Goal: Task Accomplishment & Management: Complete application form

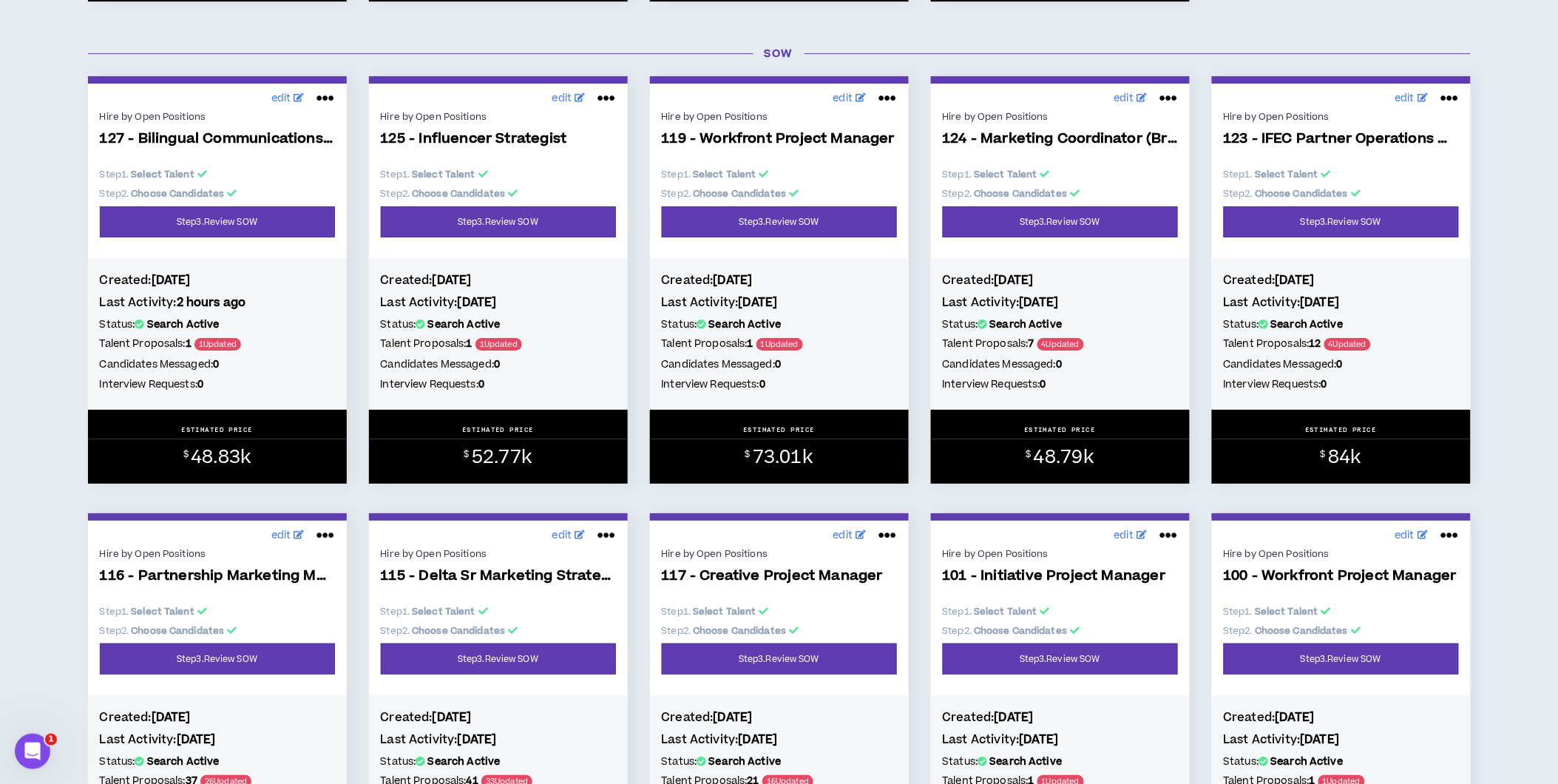
scroll to position [3799, 0]
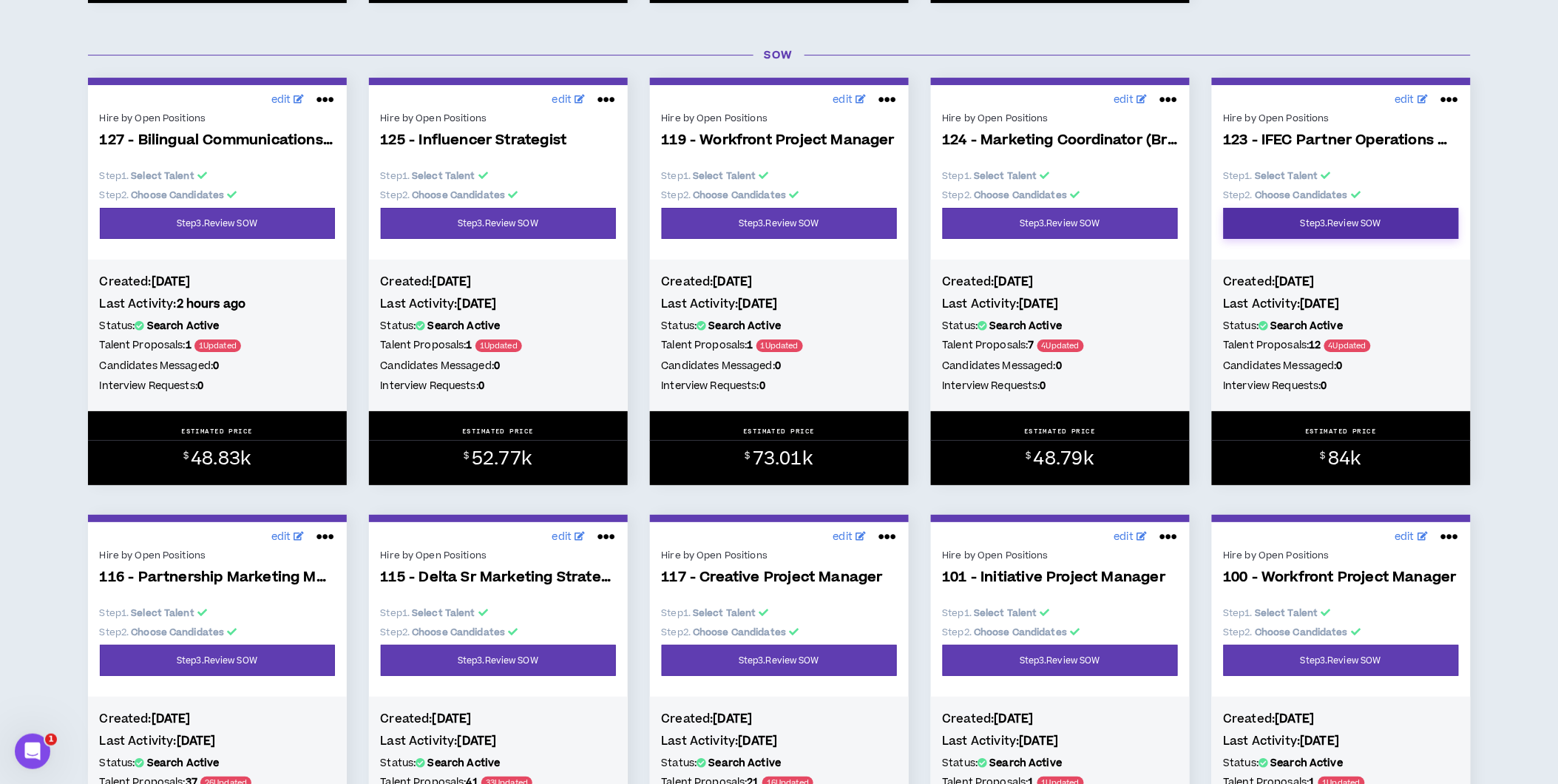
click at [1351, 239] on link "Step 3 . Review SOW" at bounding box center [1341, 223] width 235 height 31
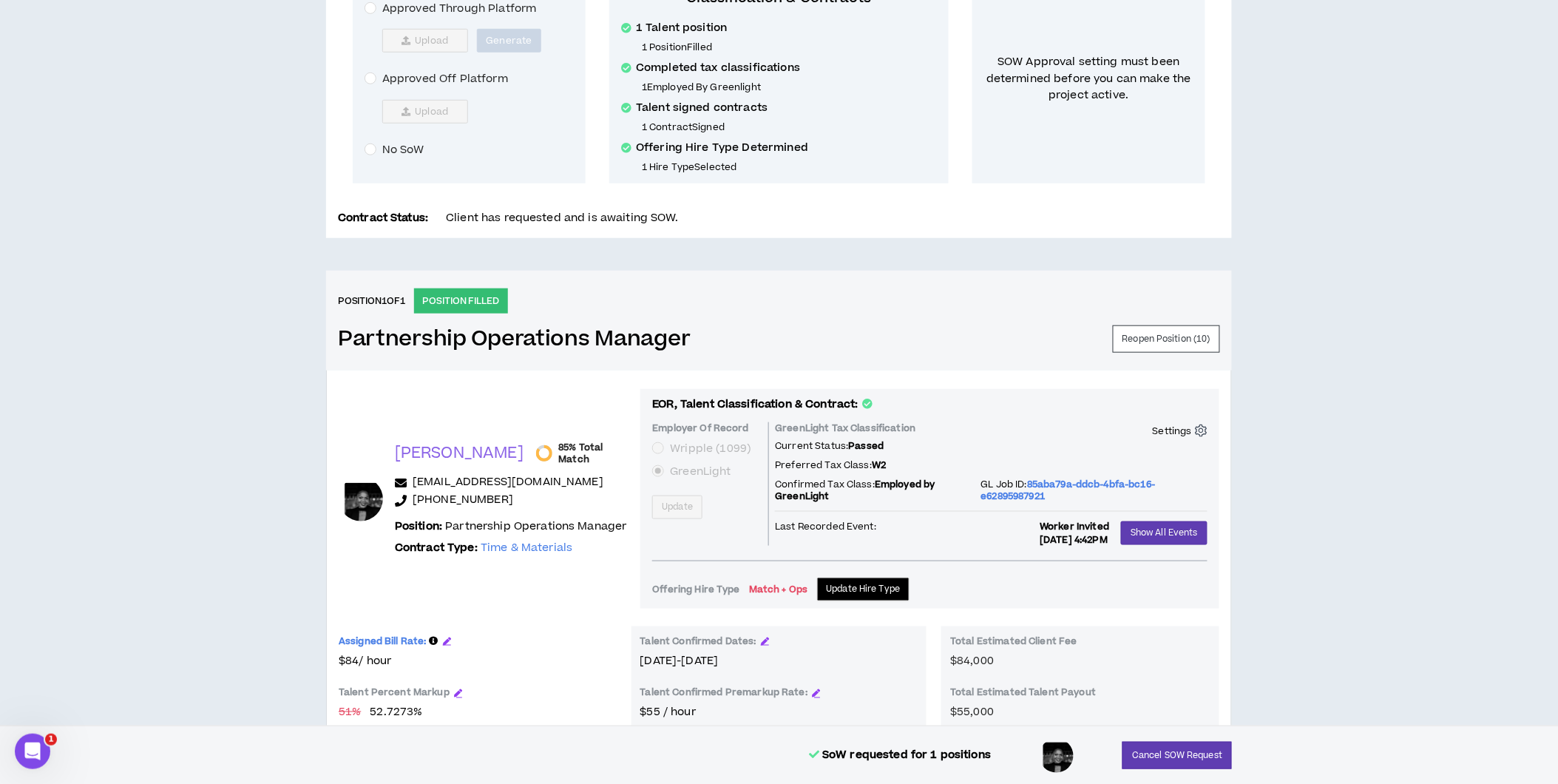
scroll to position [344, 0]
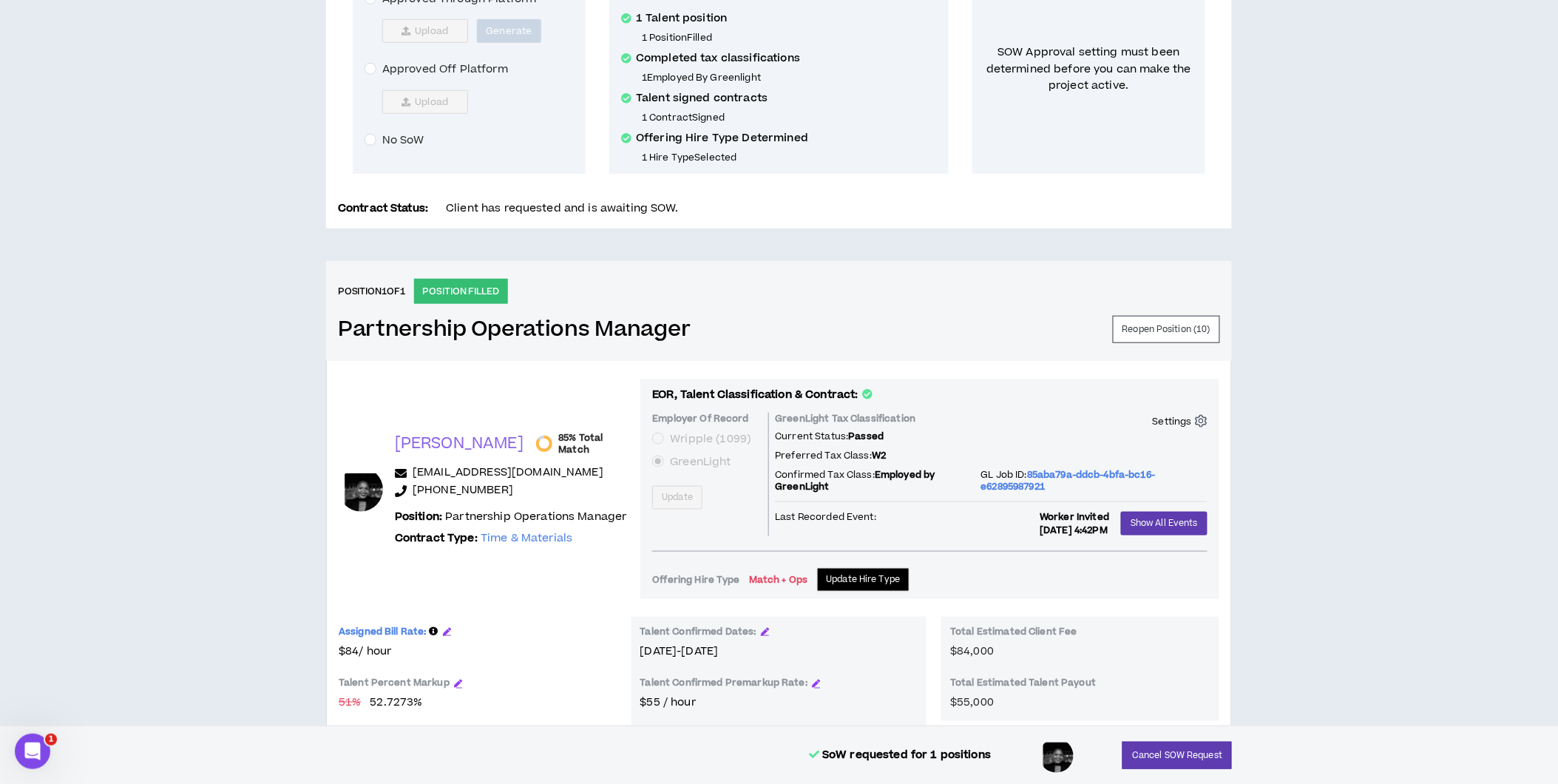
click at [1196, 425] on icon "setting" at bounding box center [1202, 421] width 13 height 13
click at [1170, 465] on p "Unlink Job" at bounding box center [1170, 468] width 57 height 16
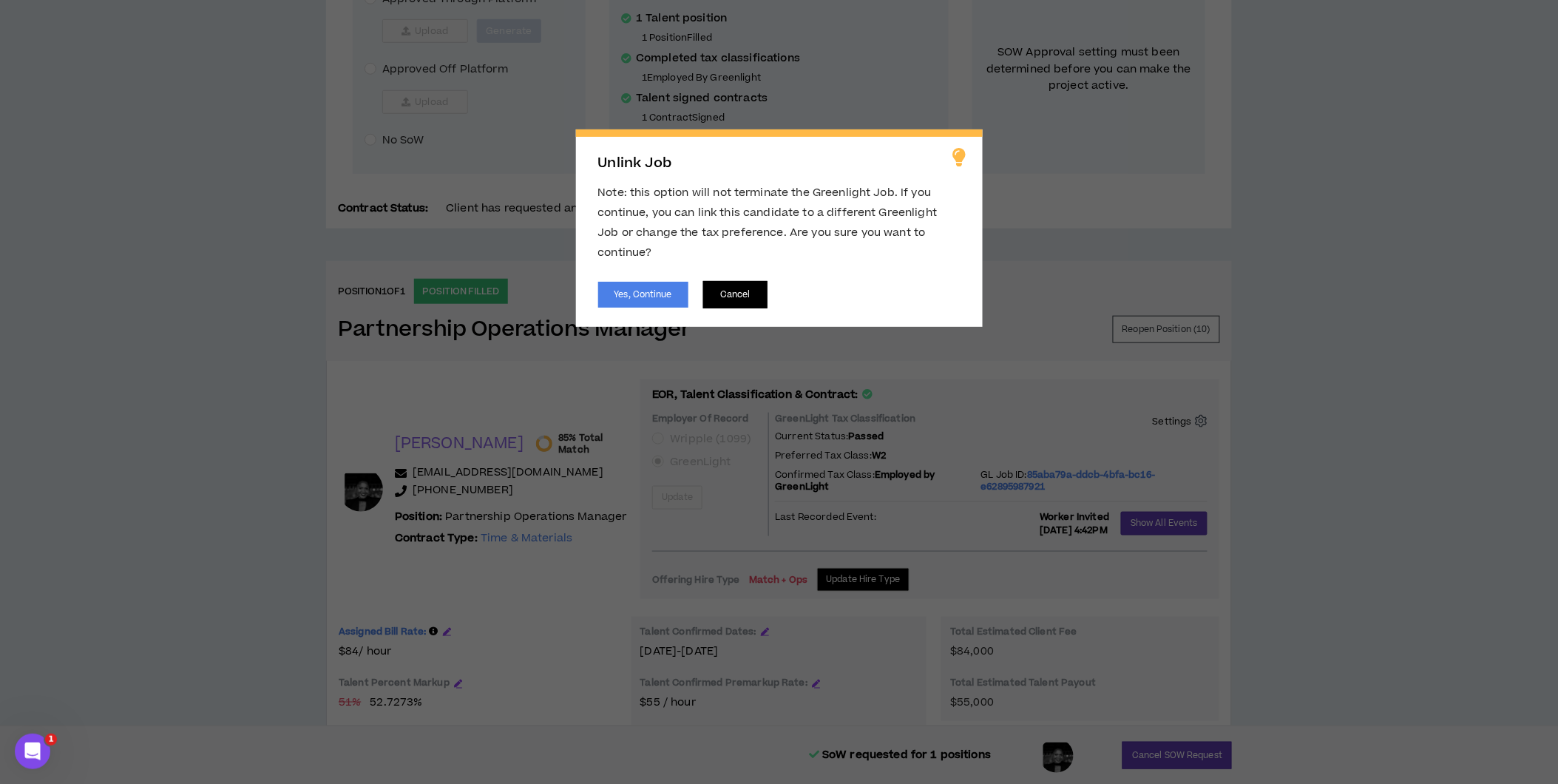
click at [735, 281] on button "Cancel" at bounding box center [735, 295] width 64 height 27
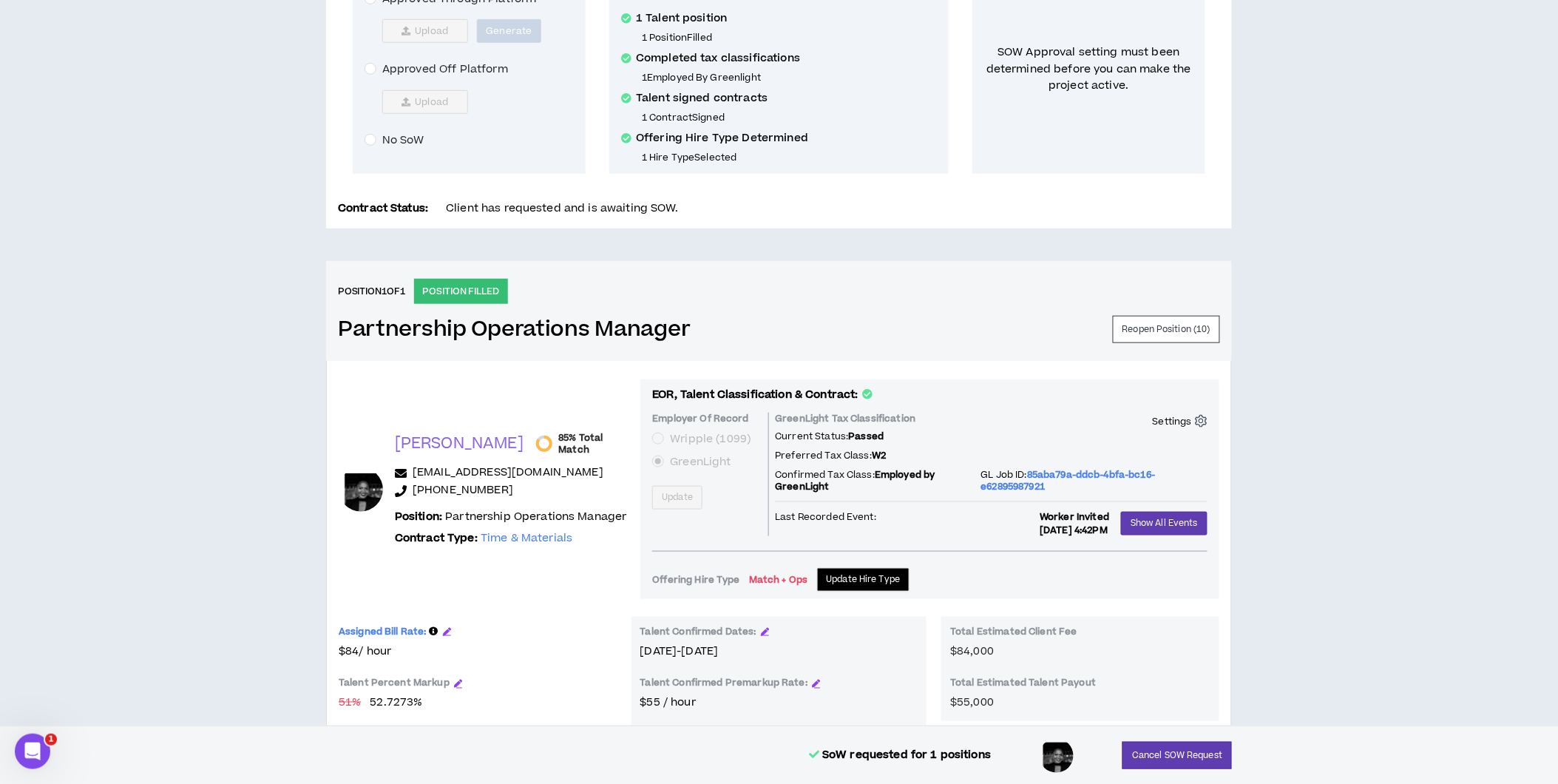
click at [1202, 419] on icon "setting" at bounding box center [1202, 421] width 13 height 13
click at [1160, 466] on p "Unlink Job" at bounding box center [1170, 468] width 57 height 16
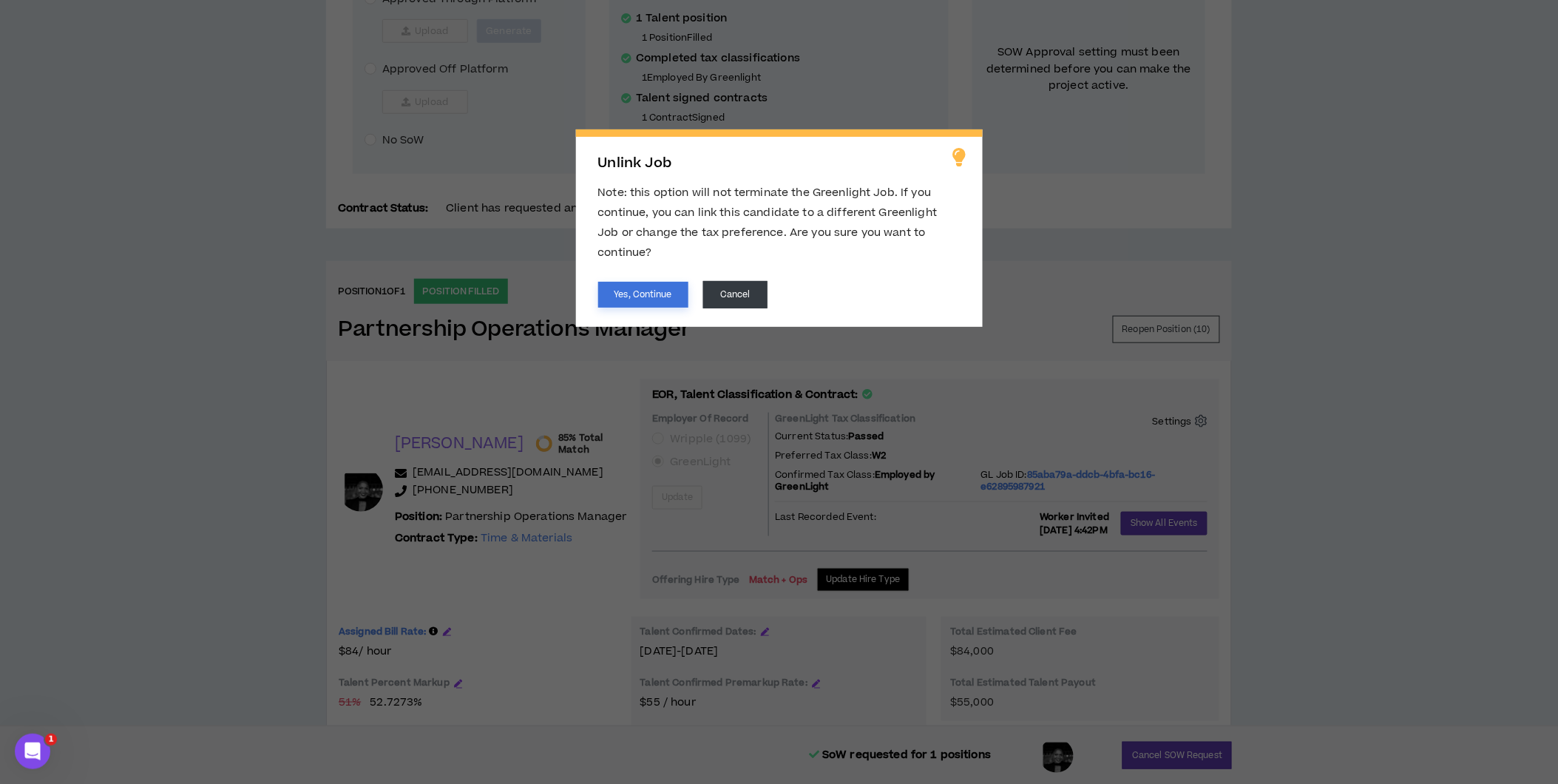
click at [649, 282] on button "Yes, Continue" at bounding box center [643, 295] width 90 height 26
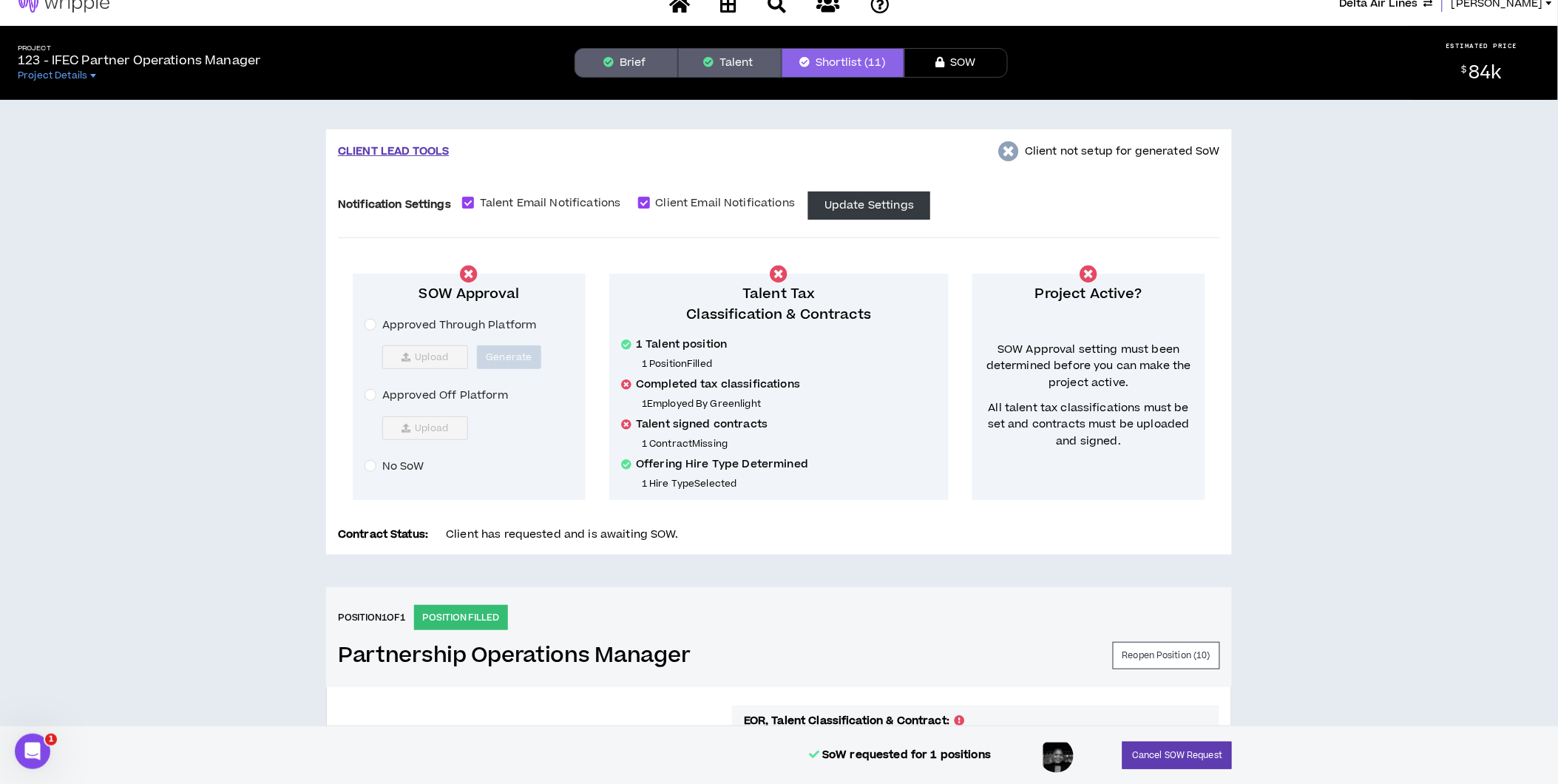
scroll to position [0, 0]
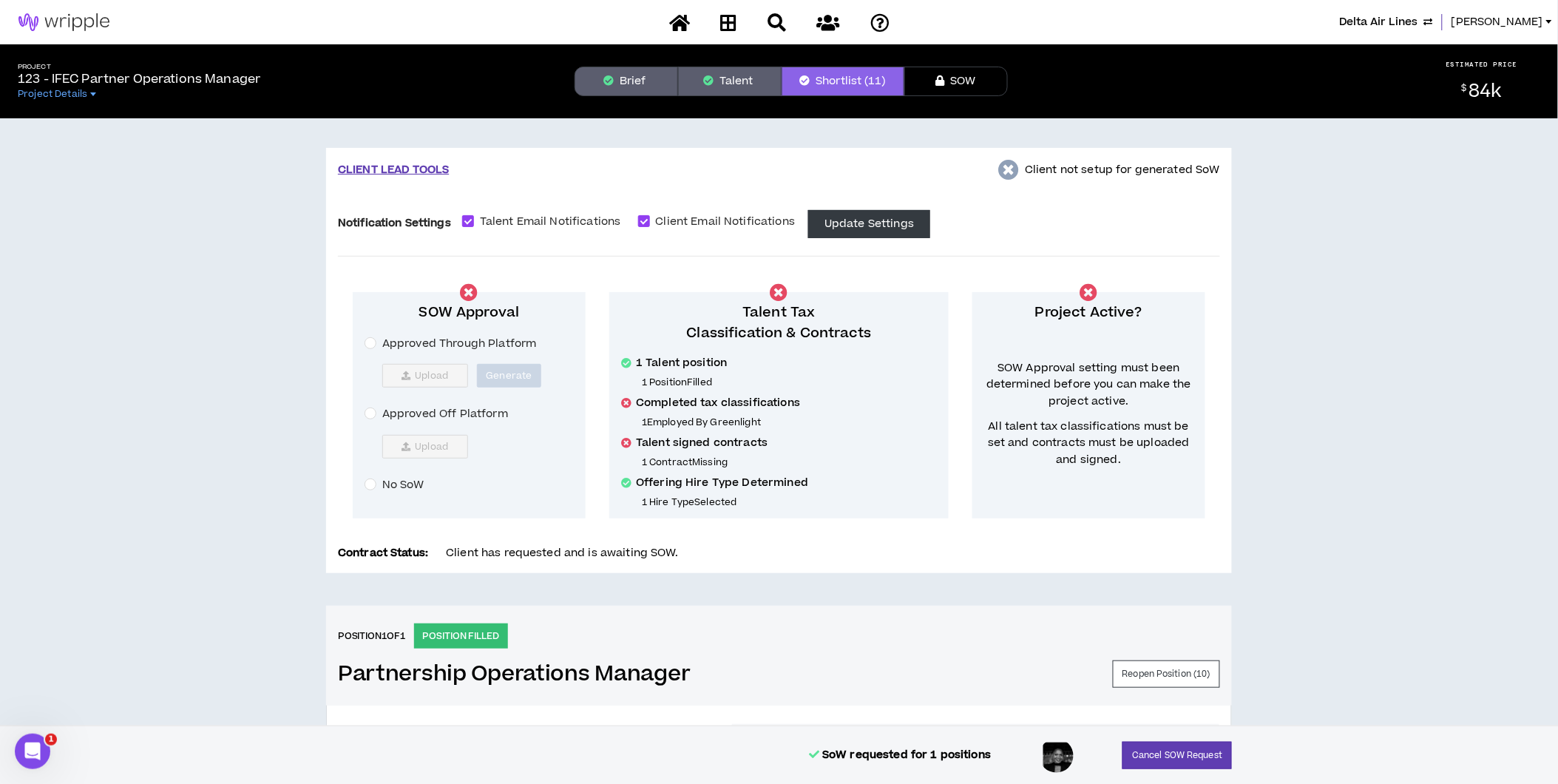
click at [730, 165] on div "CLIENT LEAD TOOLS Client not setup for generated SoW" at bounding box center [779, 170] width 882 height 21
click at [621, 84] on button "Brief" at bounding box center [626, 81] width 104 height 30
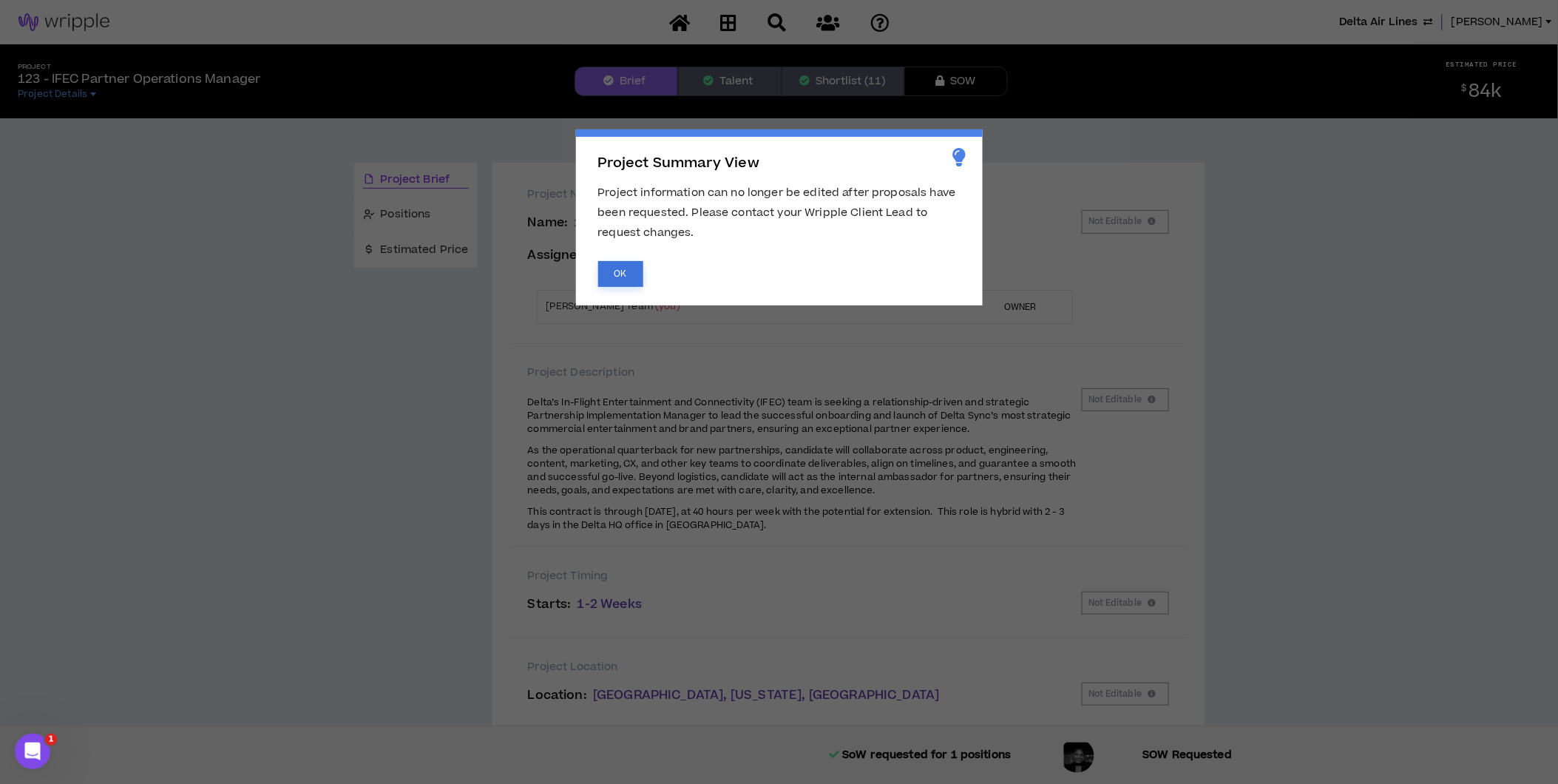
click at [621, 270] on button "OK" at bounding box center [620, 274] width 45 height 26
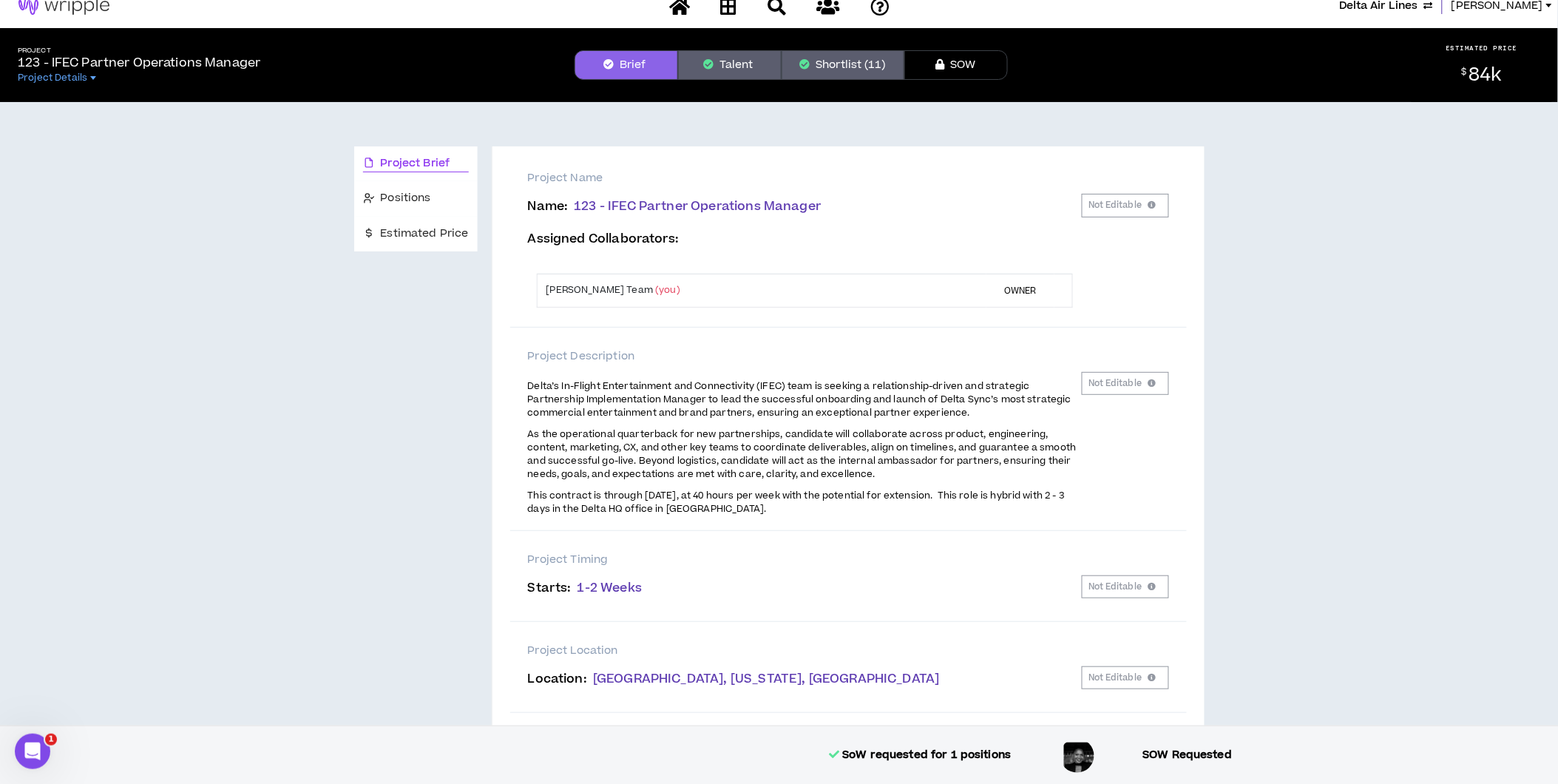
scroll to position [17, 0]
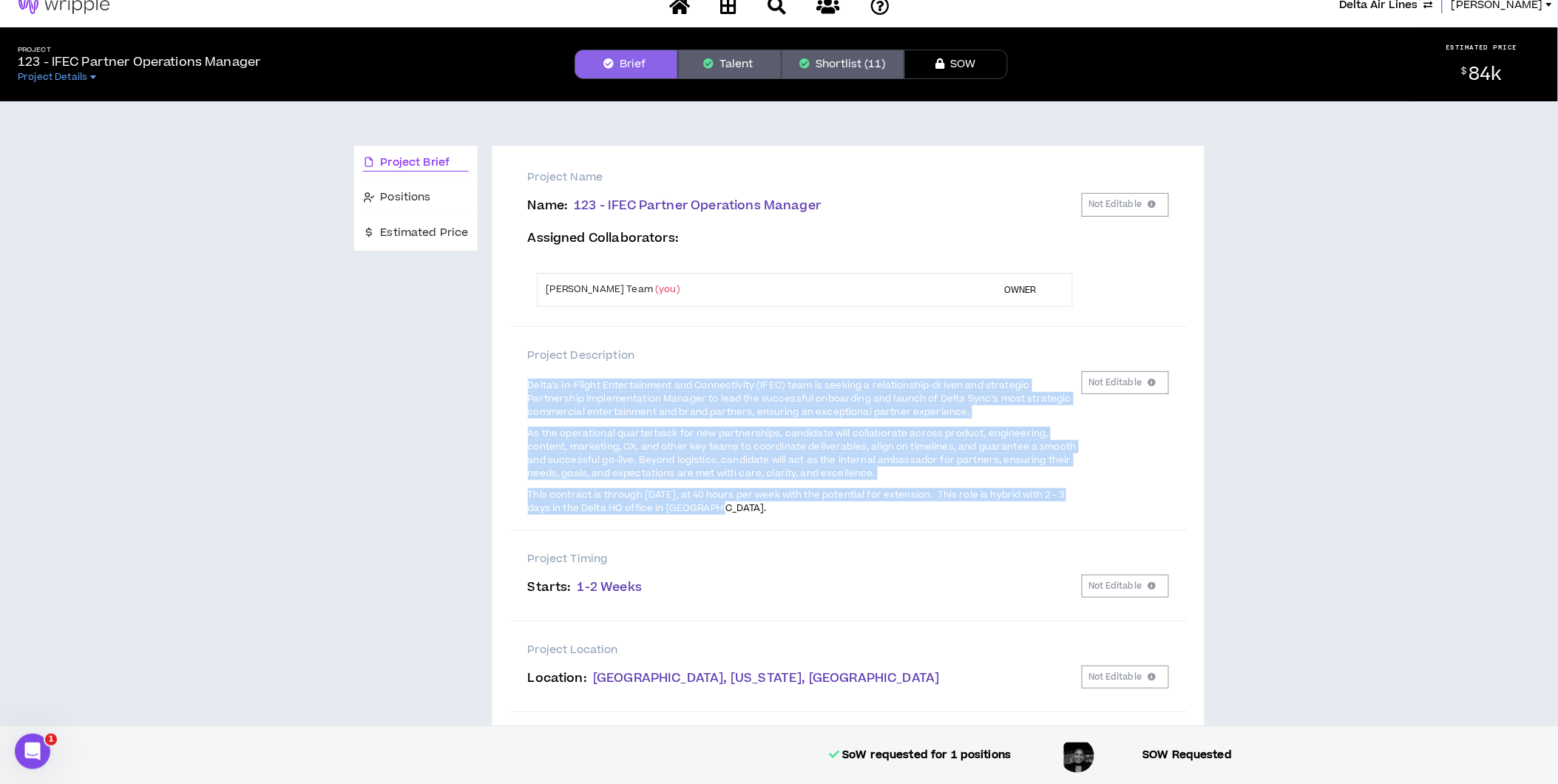
drag, startPoint x: 527, startPoint y: 381, endPoint x: 711, endPoint y: 506, distance: 222.4
click at [711, 506] on span "Delta’s In-Flight Entertainment and Connectivity (IFEC) team is seeking a relat…" at bounding box center [805, 446] width 554 height 139
copy span "Delta’s In-Flight Entertainment and Connectivity (IFEC) team is seeking a relat…"
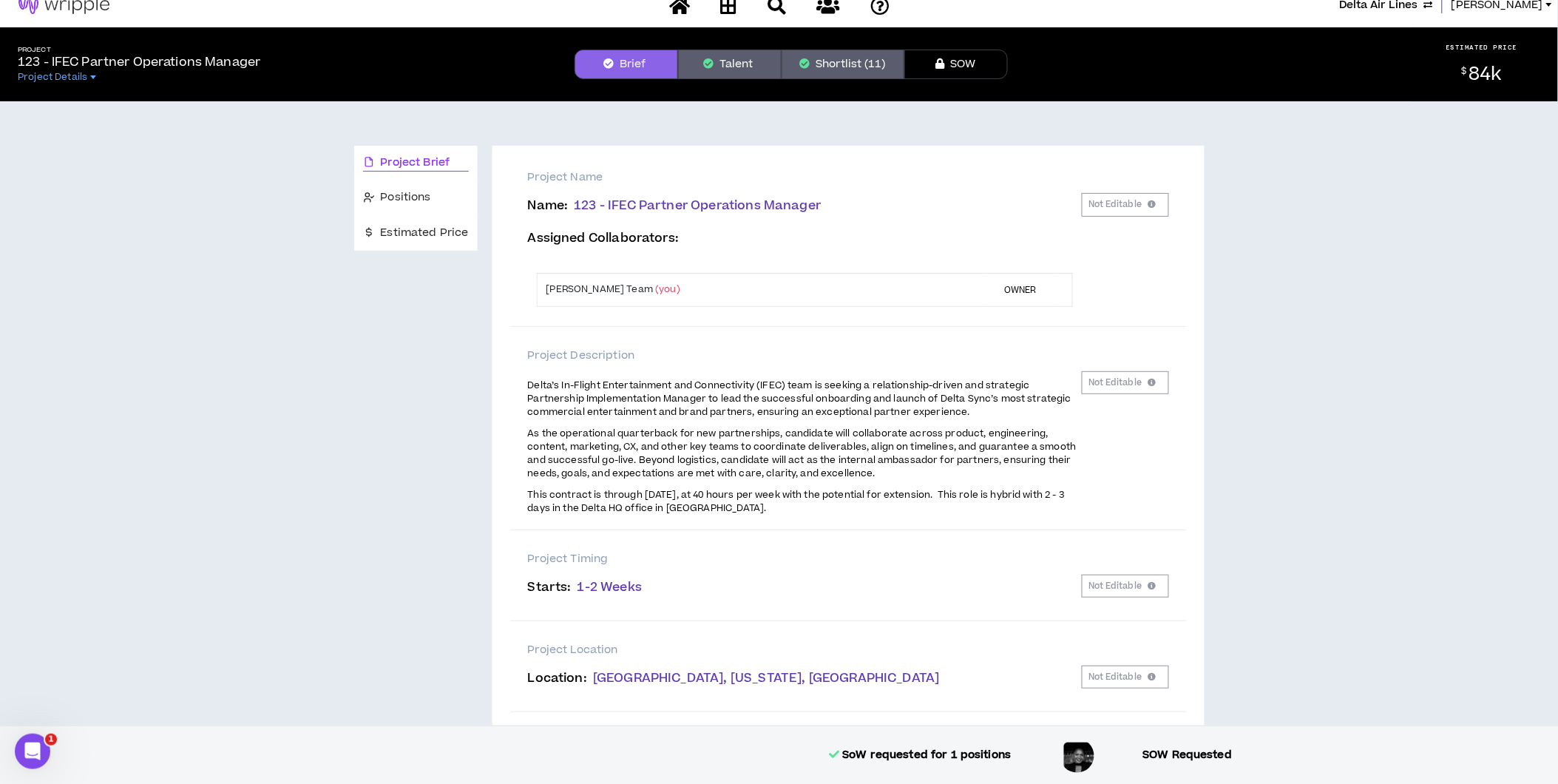
click at [778, 550] on p "Project Timing" at bounding box center [848, 559] width 641 height 16
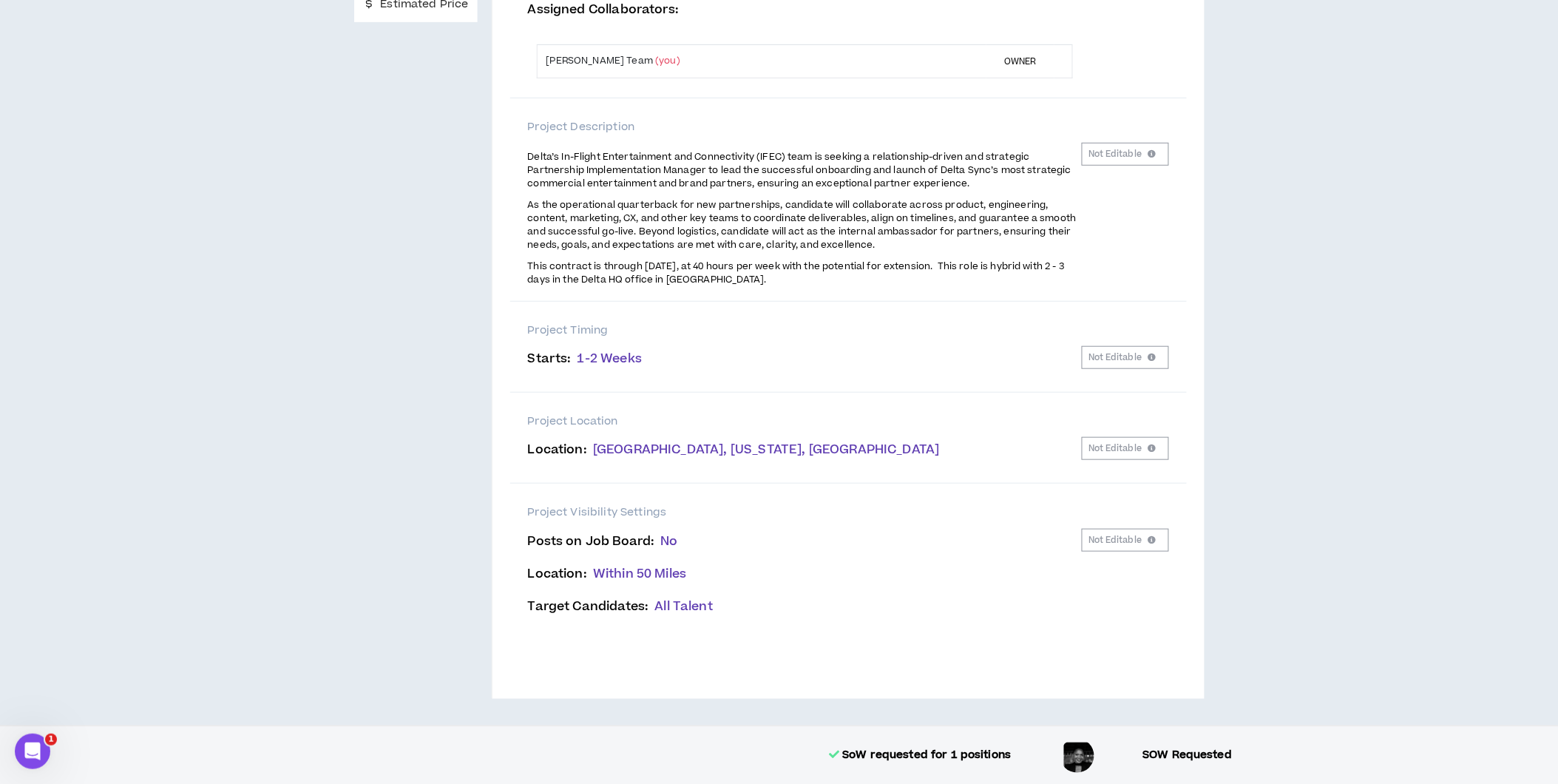
scroll to position [0, 0]
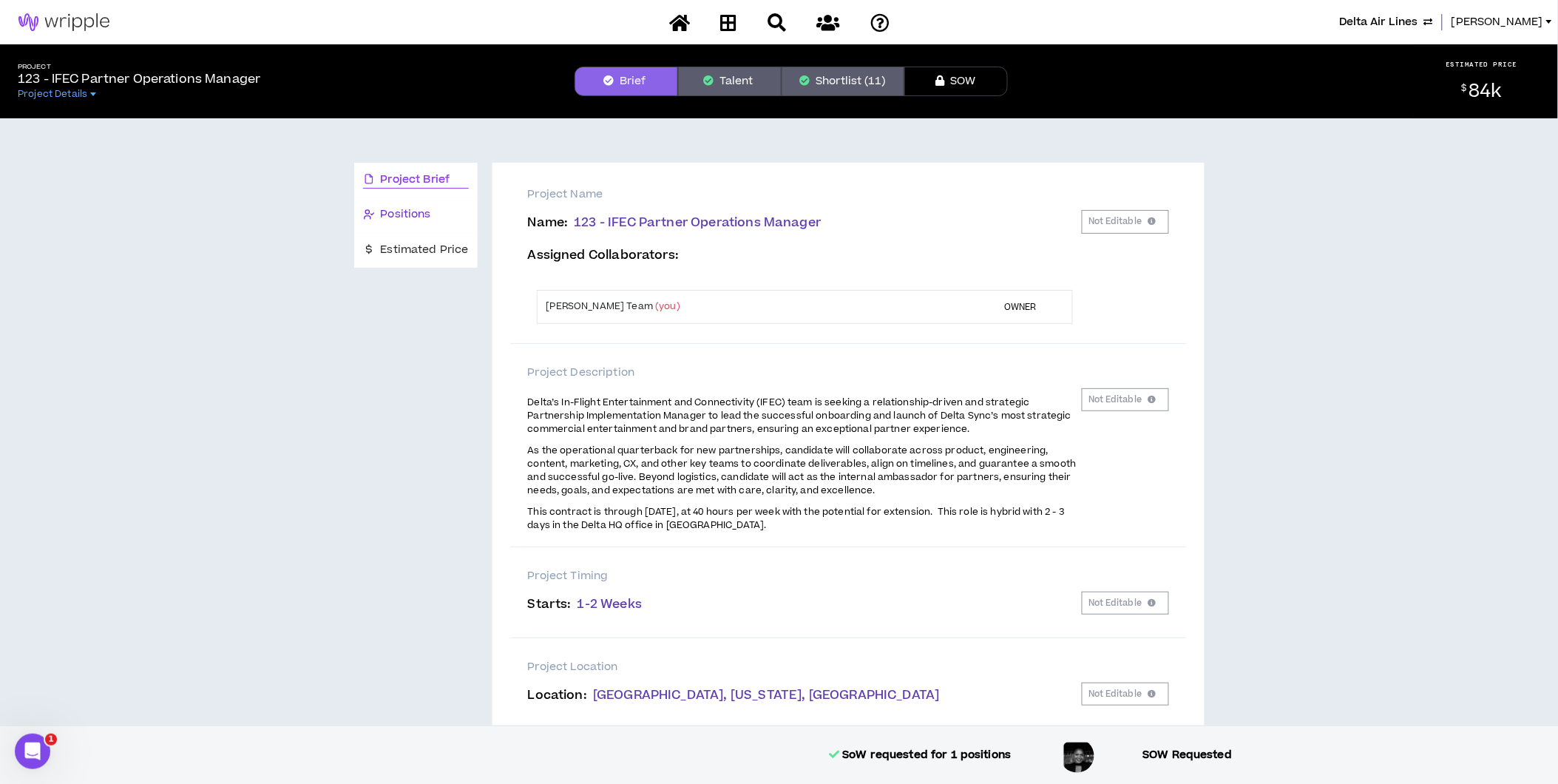
click at [416, 211] on span "Positions" at bounding box center [406, 214] width 51 height 16
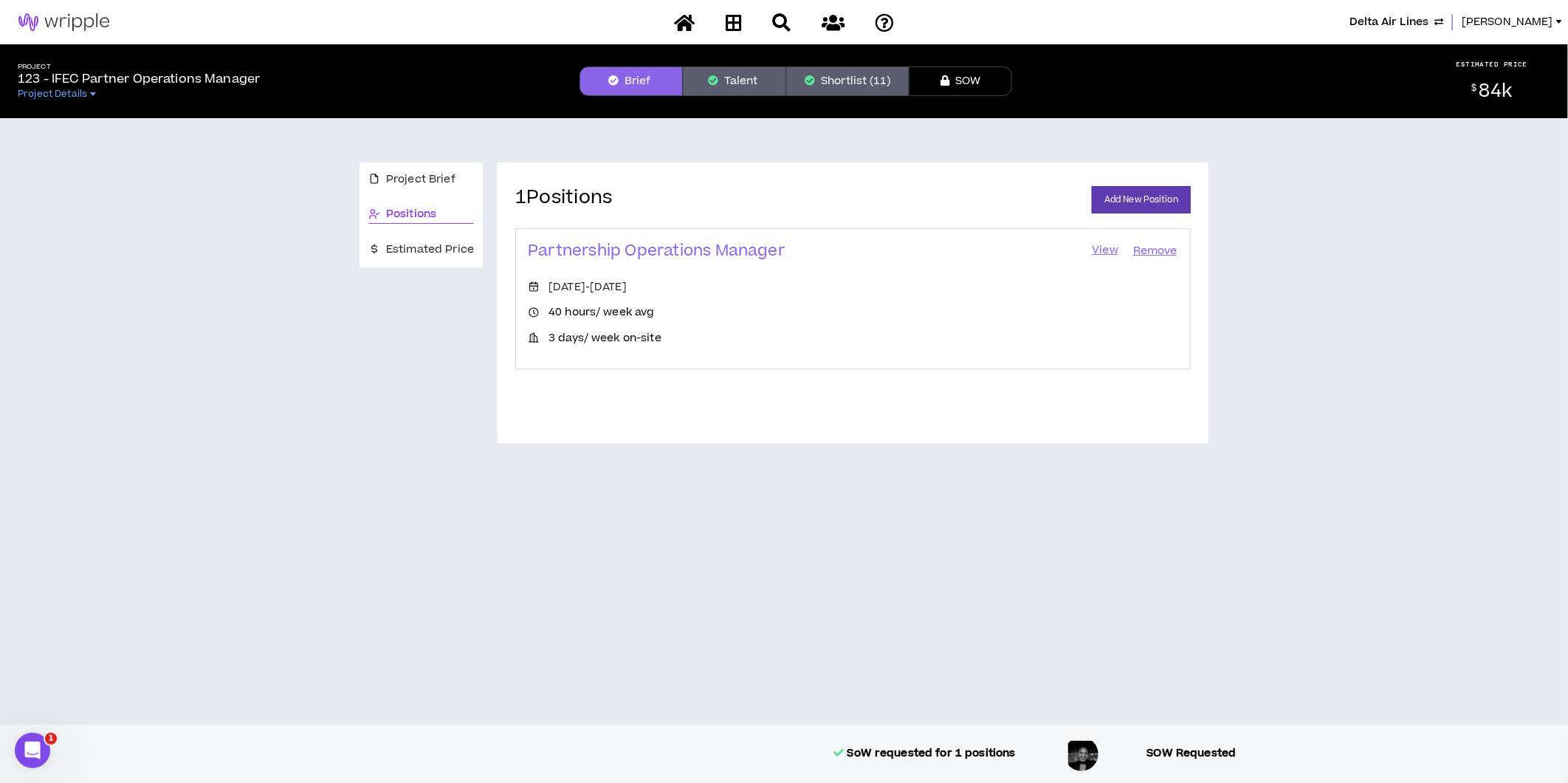
click at [1102, 249] on link "View" at bounding box center [1105, 251] width 30 height 21
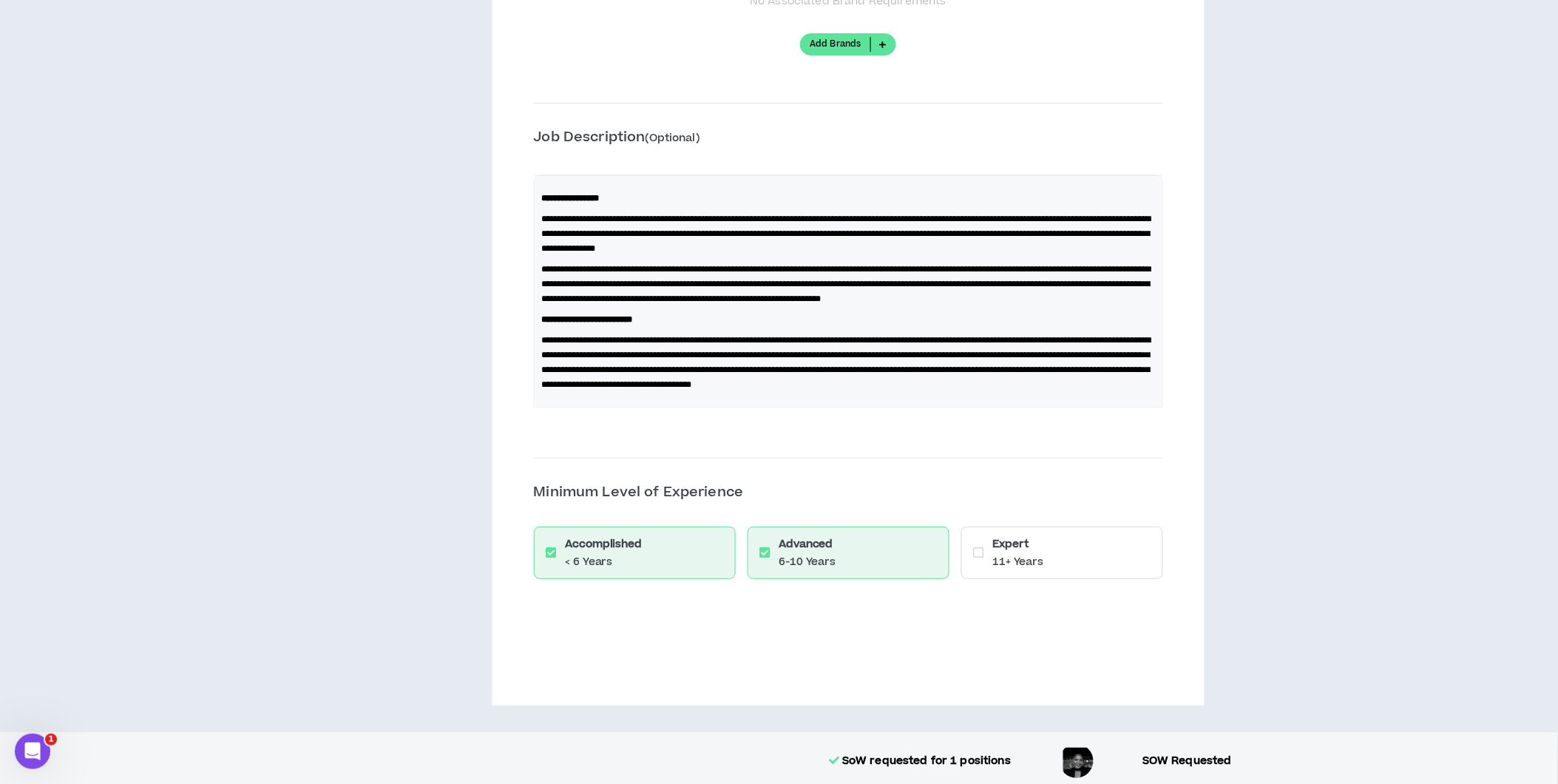
scroll to position [1940, 0]
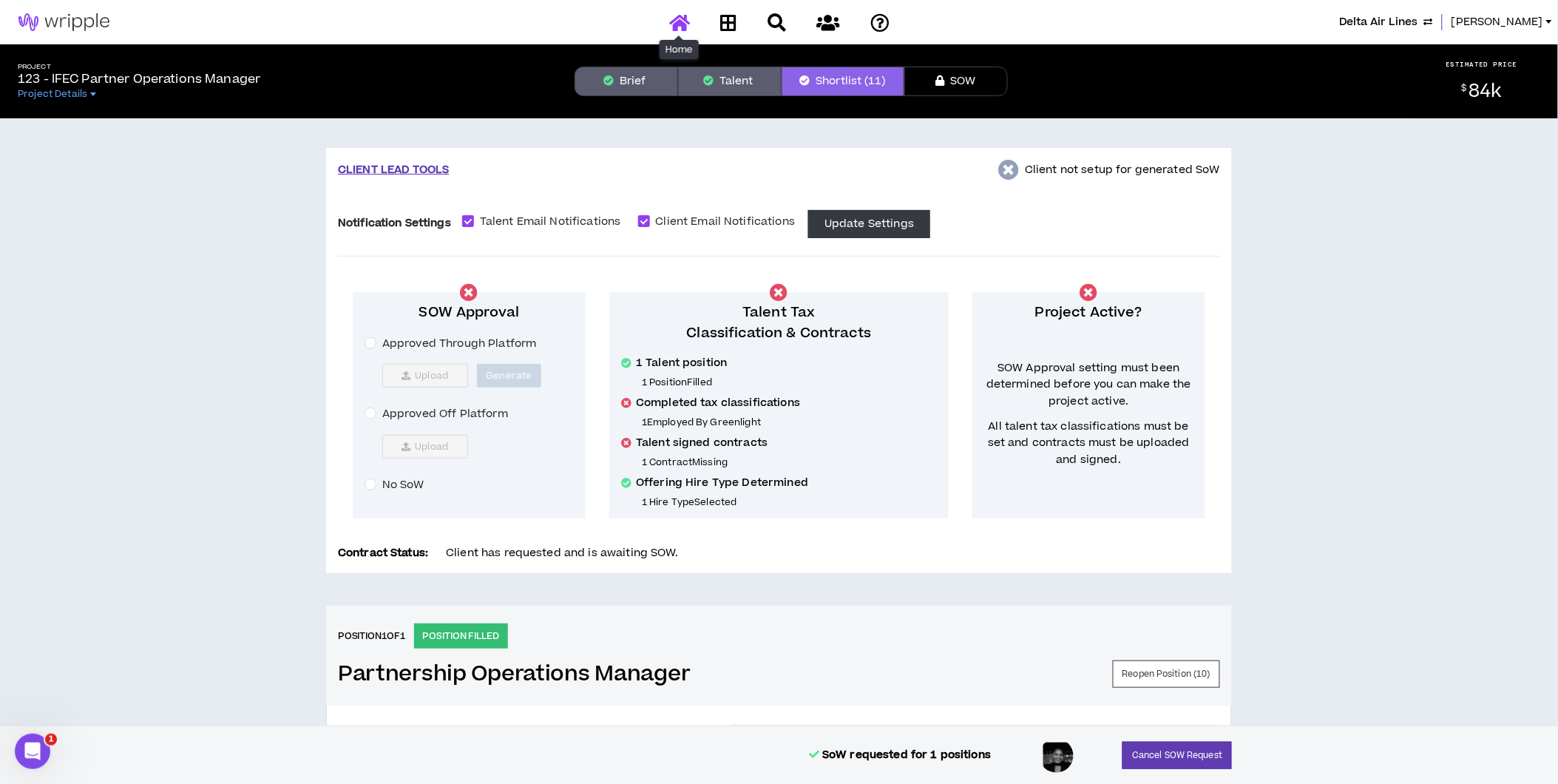
click at [677, 23] on icon at bounding box center [680, 22] width 21 height 18
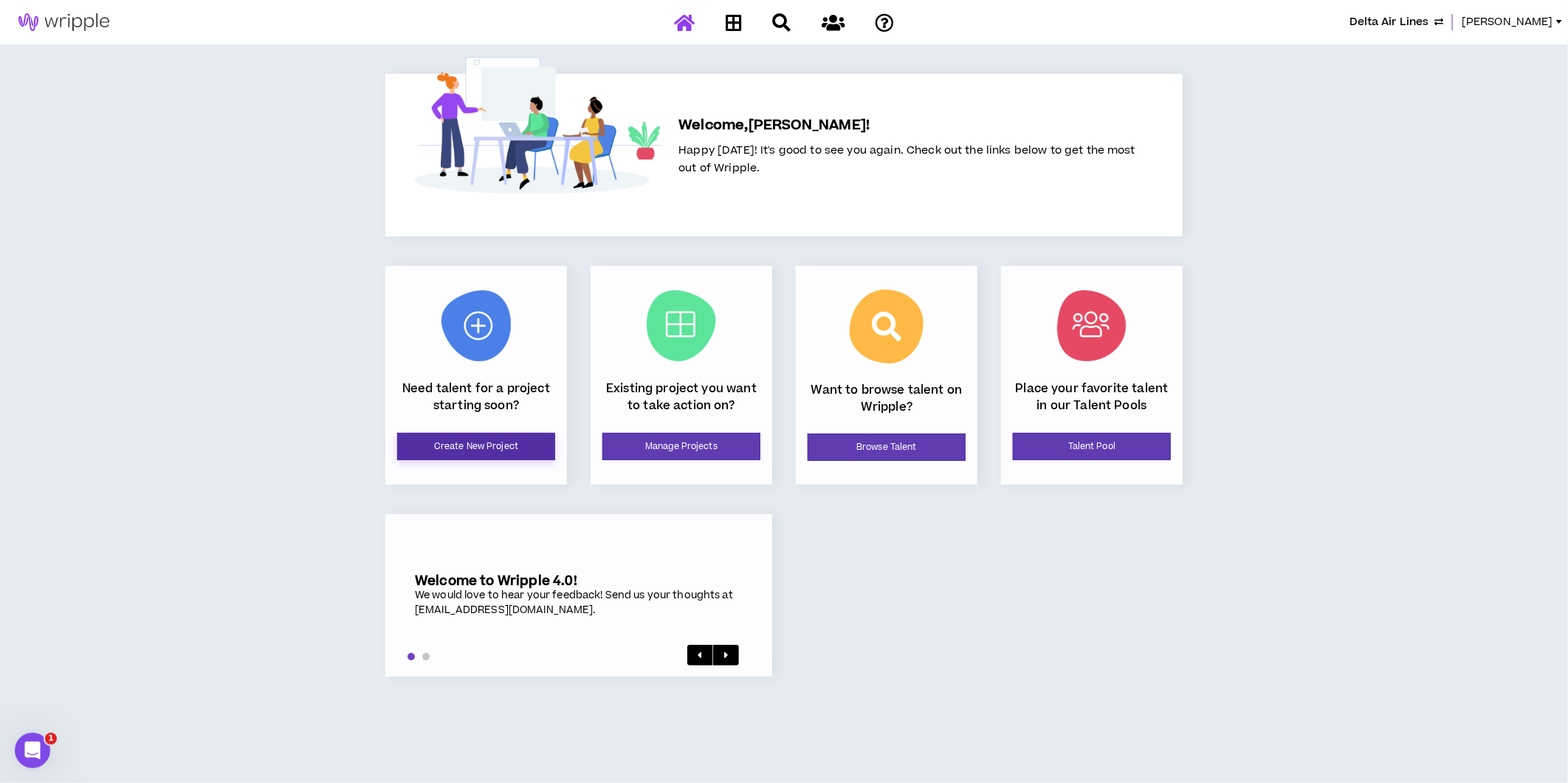
click at [450, 447] on link "Create New Project" at bounding box center [476, 446] width 158 height 27
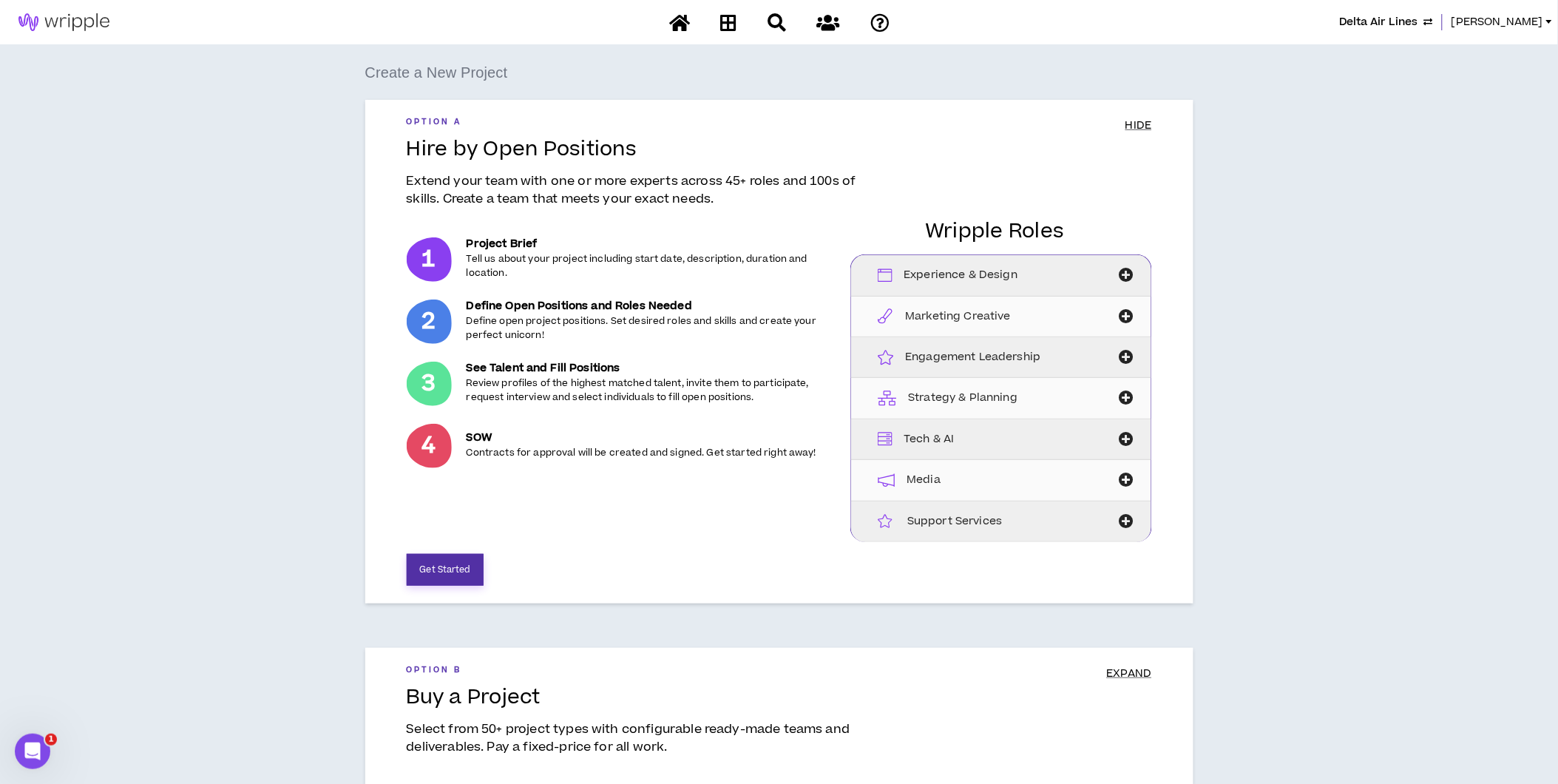
click at [452, 563] on button "Get Started" at bounding box center [445, 570] width 77 height 32
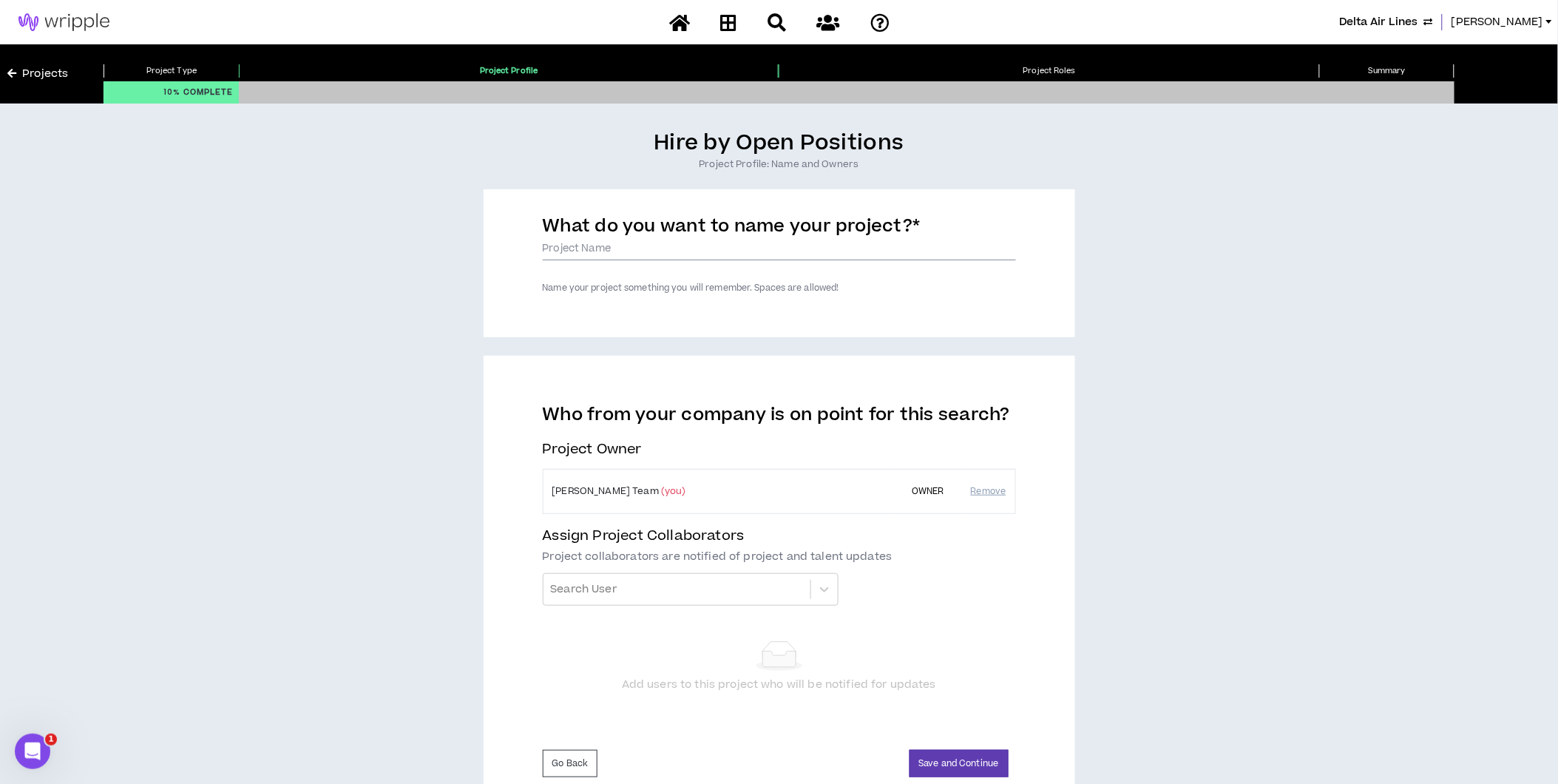
click at [635, 254] on input "What do you want to name your project? *" at bounding box center [779, 250] width 474 height 22
click at [596, 248] on input "123 - IFEC Partner Operations Manager" at bounding box center [779, 250] width 474 height 22
type input "123 Partner Operations Manager"
click at [521, 467] on div "Who from your company is on point for this search? Project Owner Lauren-Bridget…" at bounding box center [779, 583] width 592 height 455
click at [946, 759] on button "Save and Continue" at bounding box center [958, 763] width 99 height 27
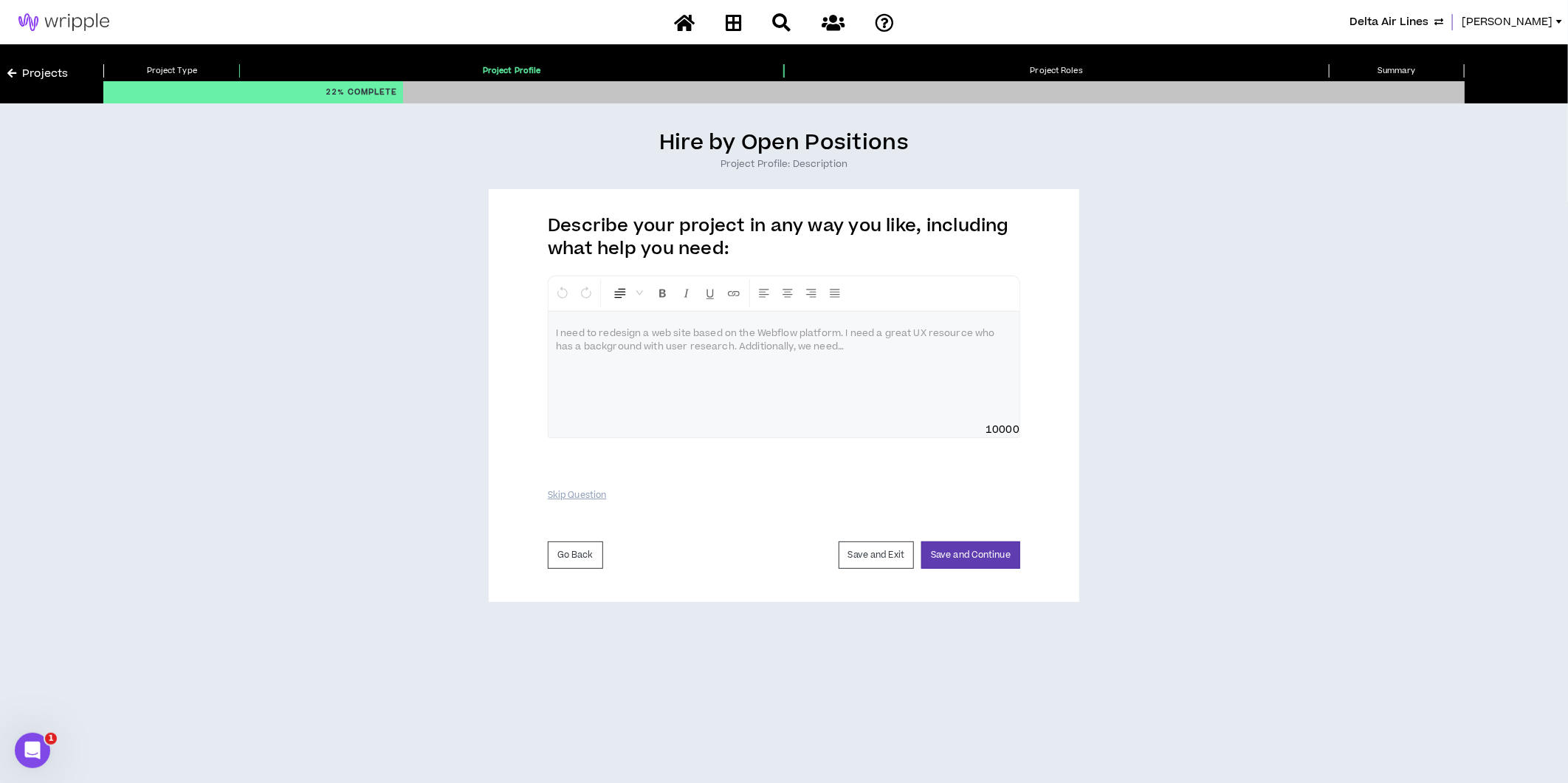
click at [636, 334] on p at bounding box center [784, 333] width 456 height 14
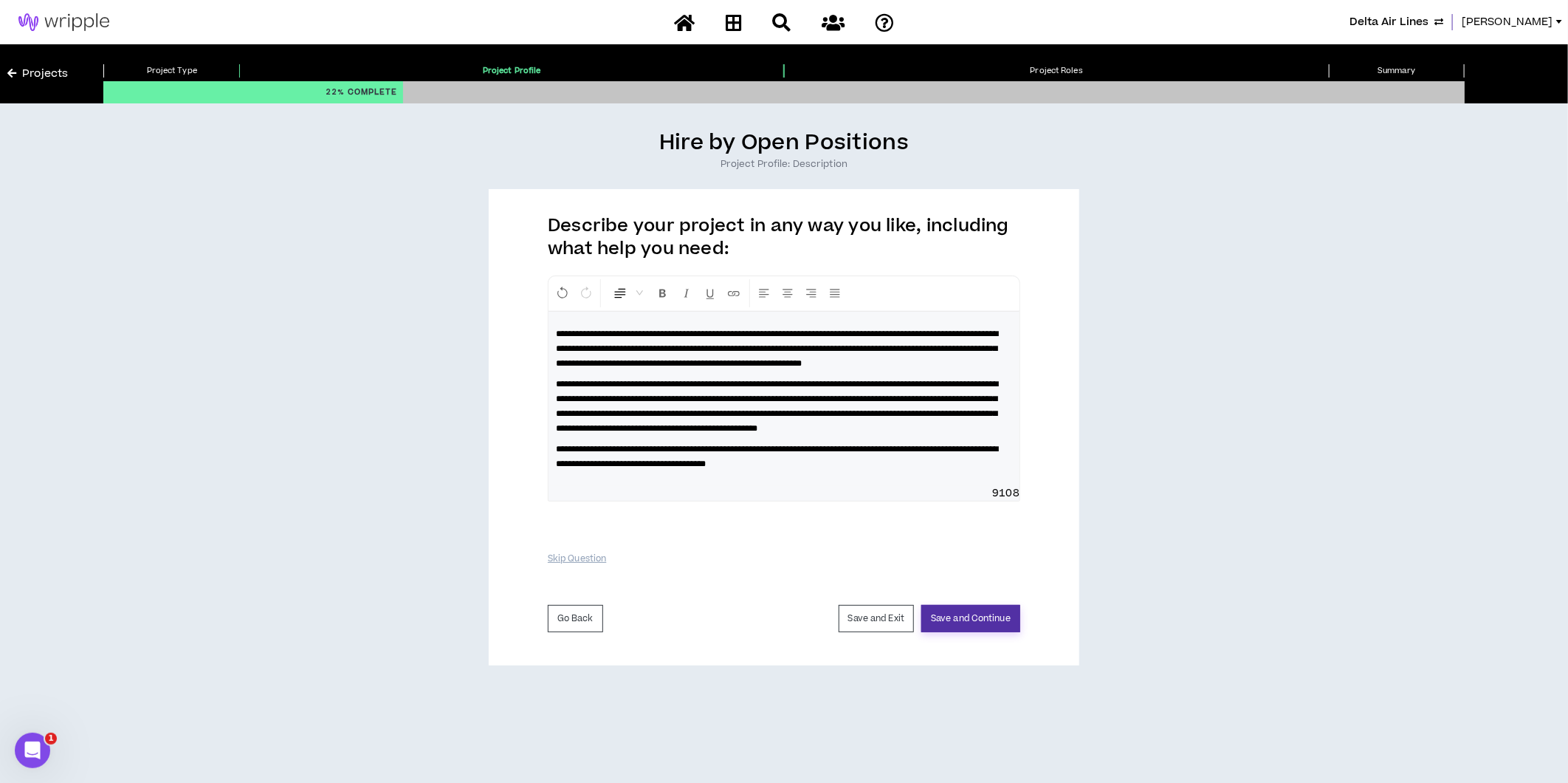
click at [979, 632] on button "Save and Continue" at bounding box center [970, 619] width 99 height 27
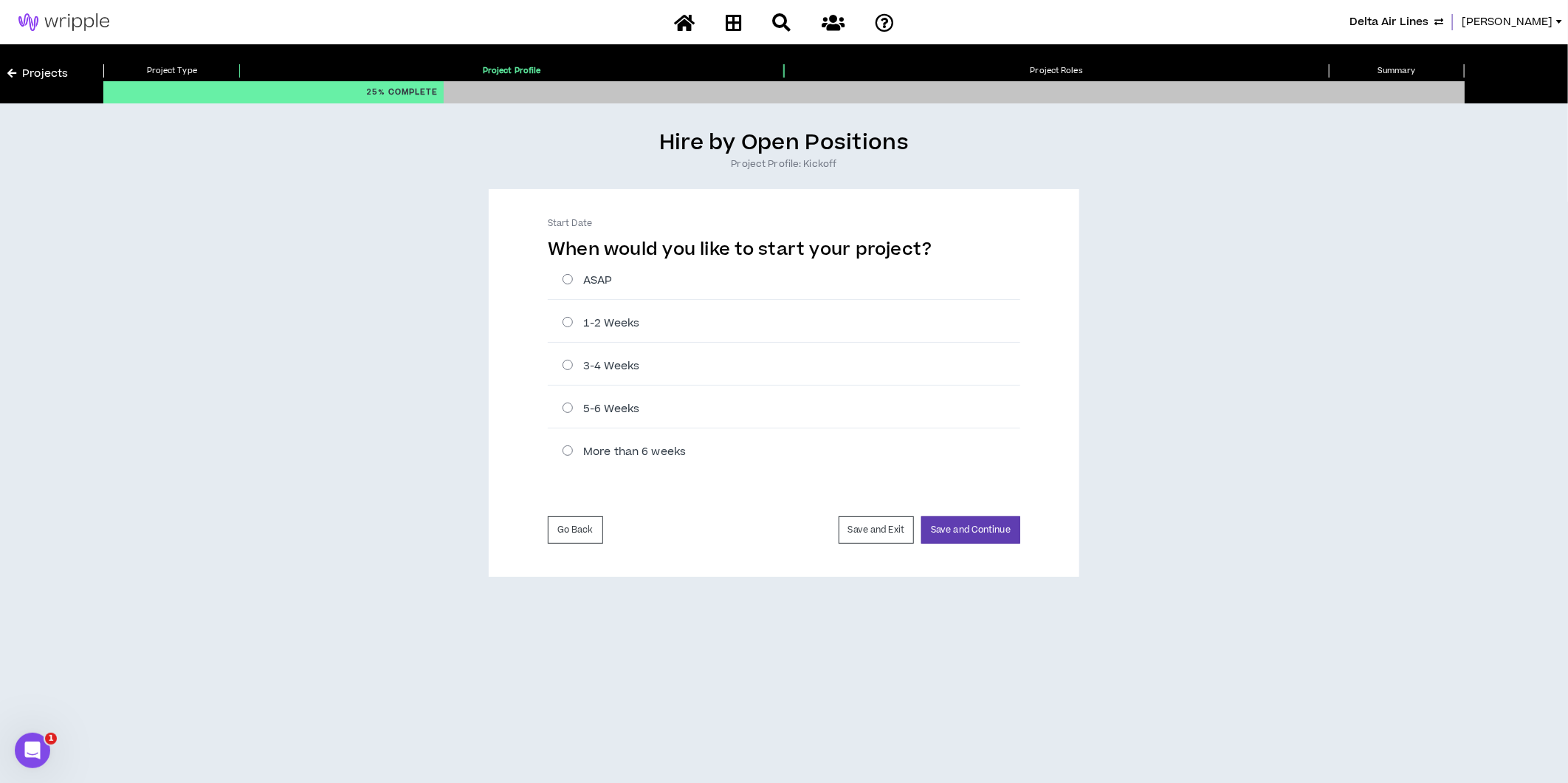
click at [567, 276] on label "ASAP" at bounding box center [791, 280] width 458 height 15
radio input "****"
click at [961, 529] on button "Save and Continue" at bounding box center [970, 530] width 99 height 27
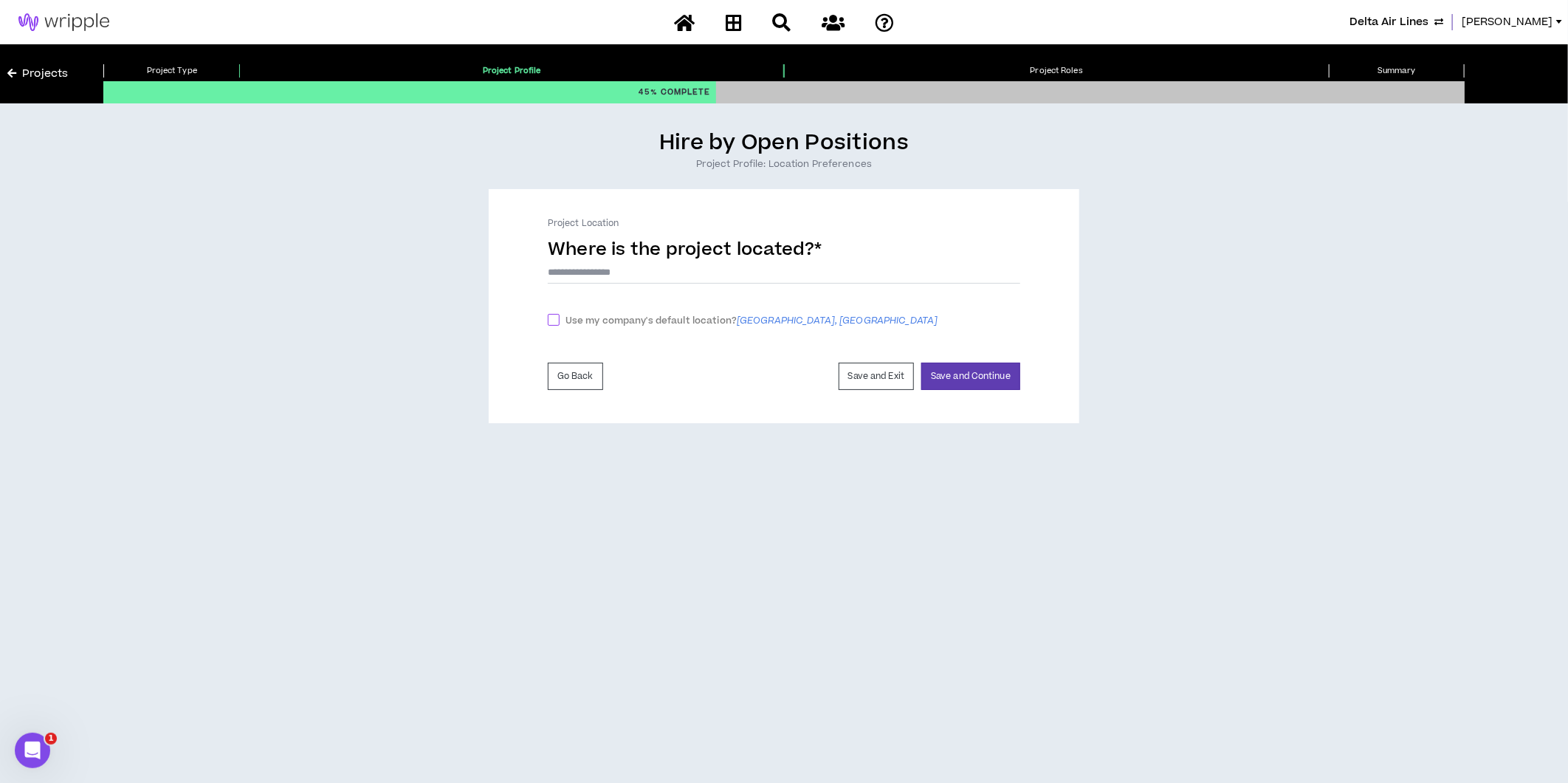
click at [551, 316] on span at bounding box center [554, 320] width 12 height 12
checkbox input "****"
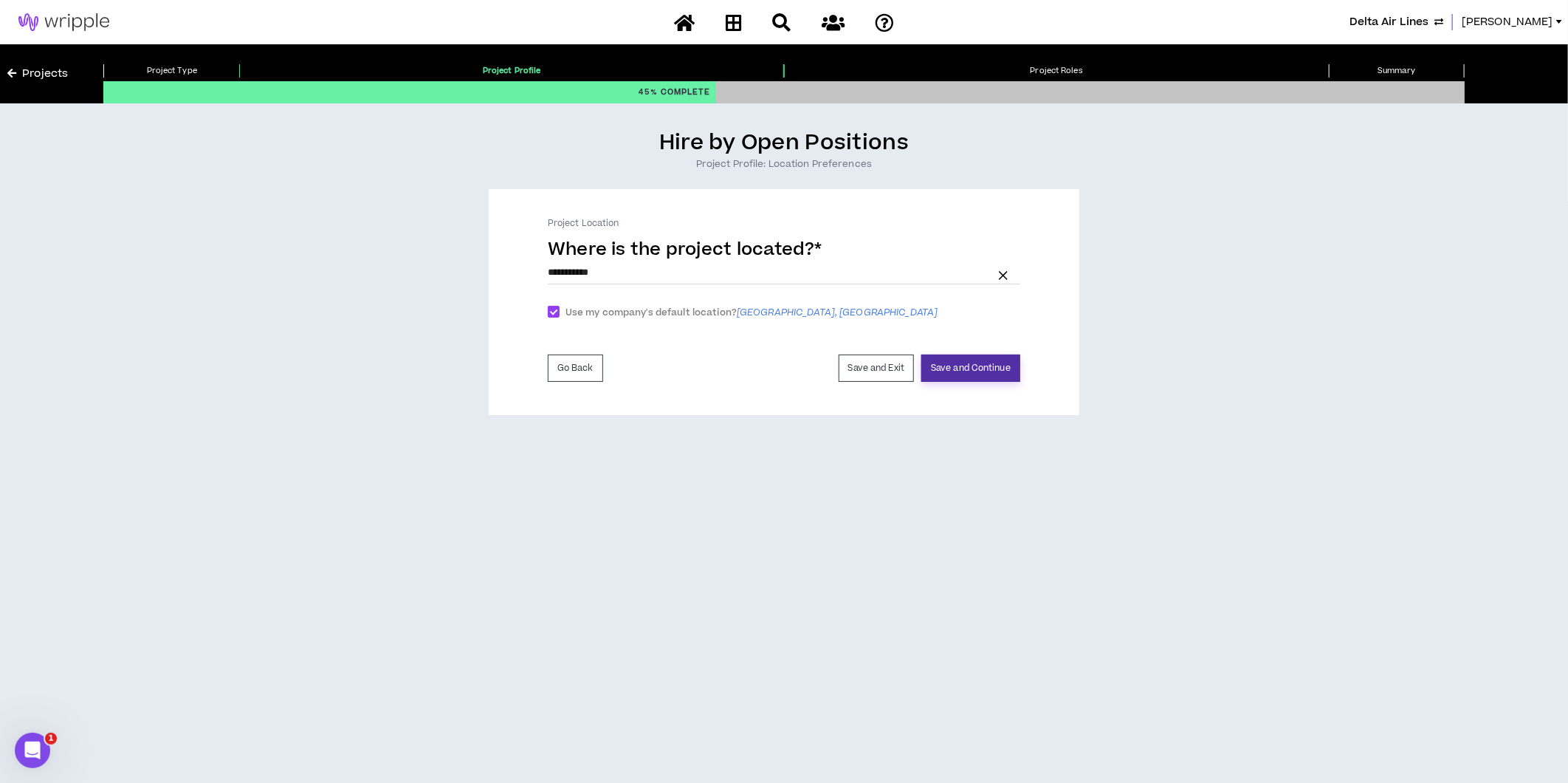
click at [953, 373] on button "Save and Continue" at bounding box center [970, 368] width 99 height 27
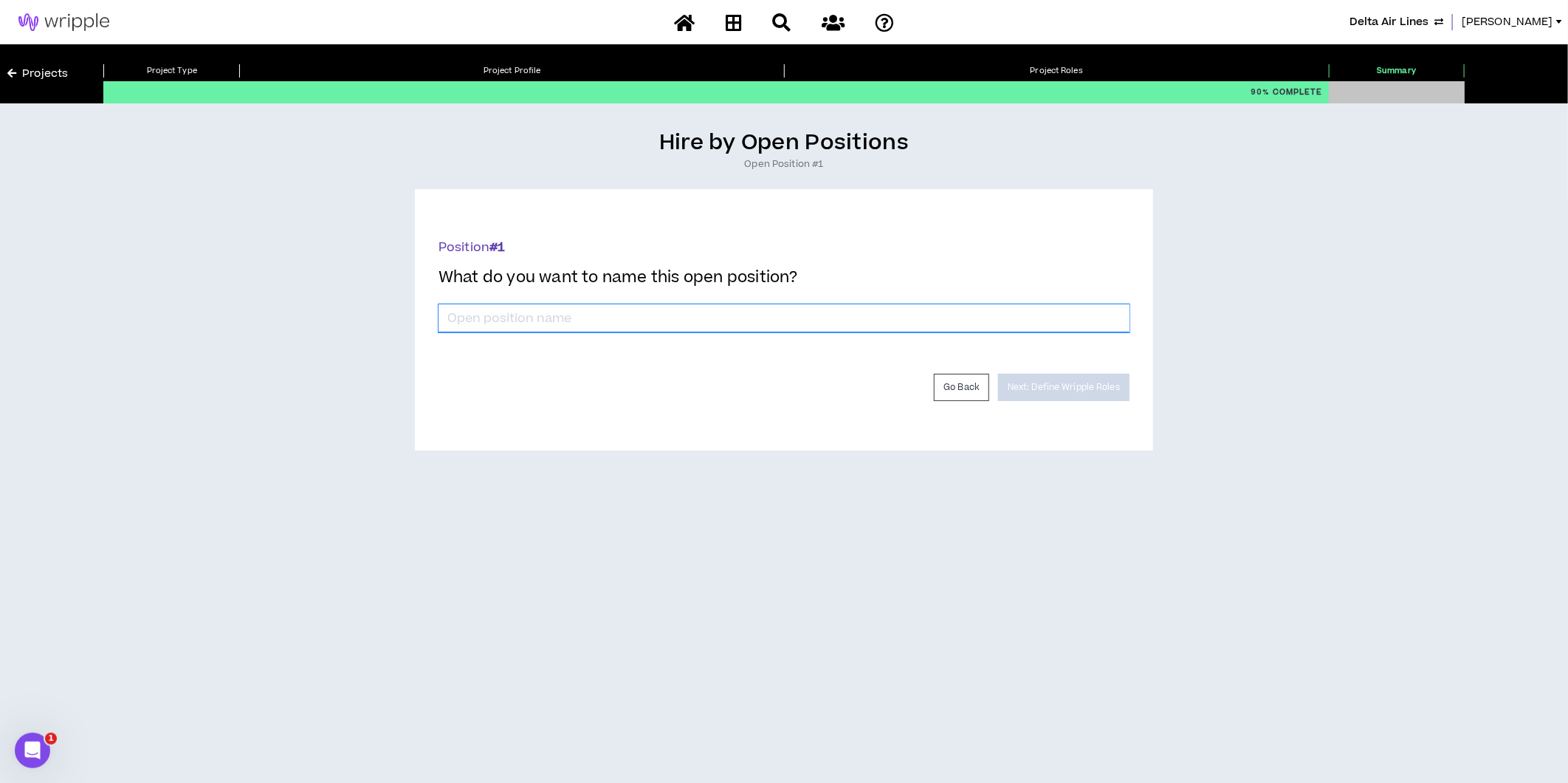
click at [655, 314] on input "*" at bounding box center [784, 318] width 691 height 28
type input "Partnership Operations Manager"
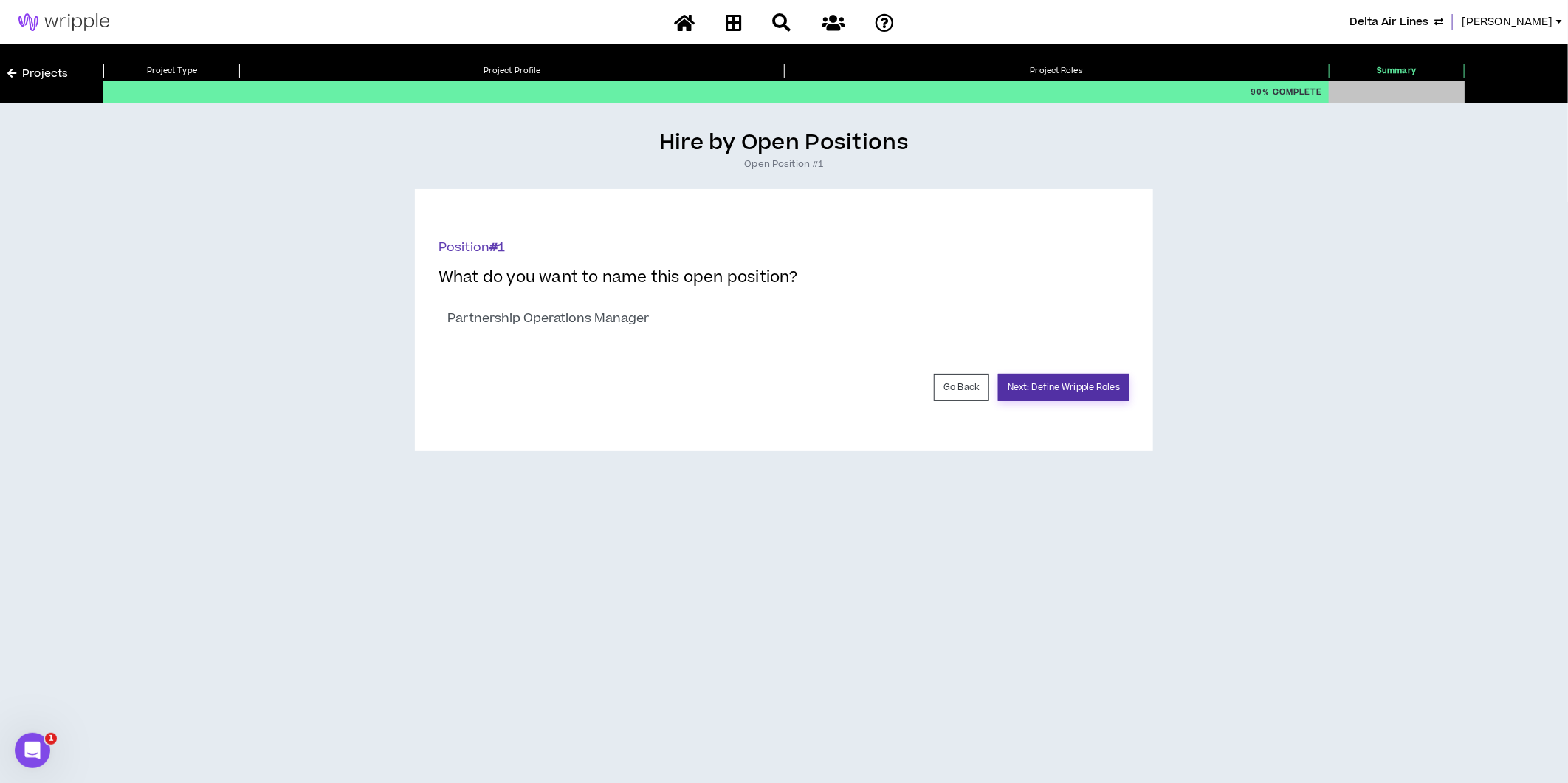
click at [1066, 385] on button "Next: Define Wripple Roles" at bounding box center [1064, 387] width 131 height 27
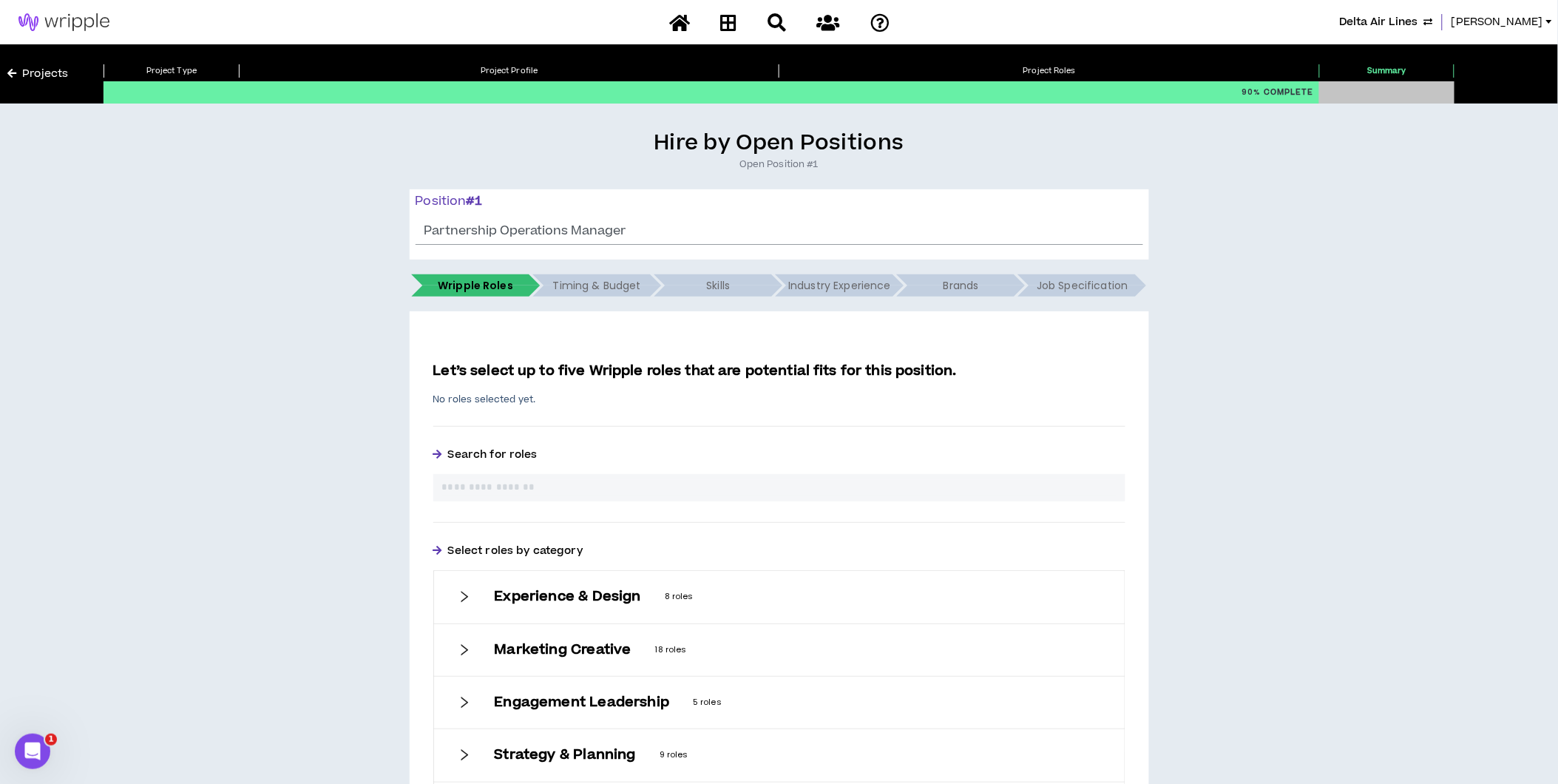
click at [630, 489] on input "text" at bounding box center [779, 487] width 674 height 15
type input "*****"
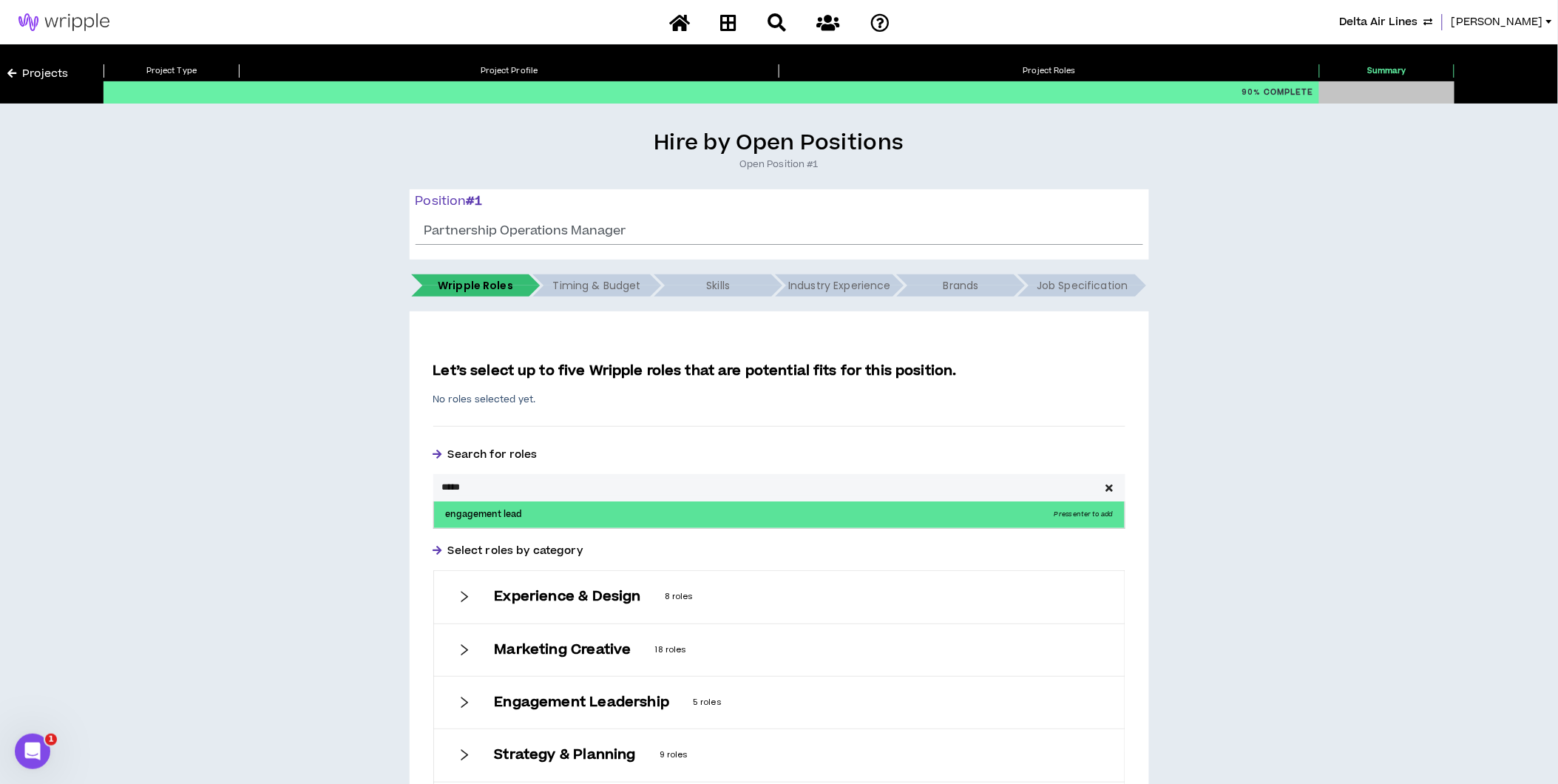
click at [492, 527] on p "engagement lead Press enter to add" at bounding box center [779, 514] width 691 height 26
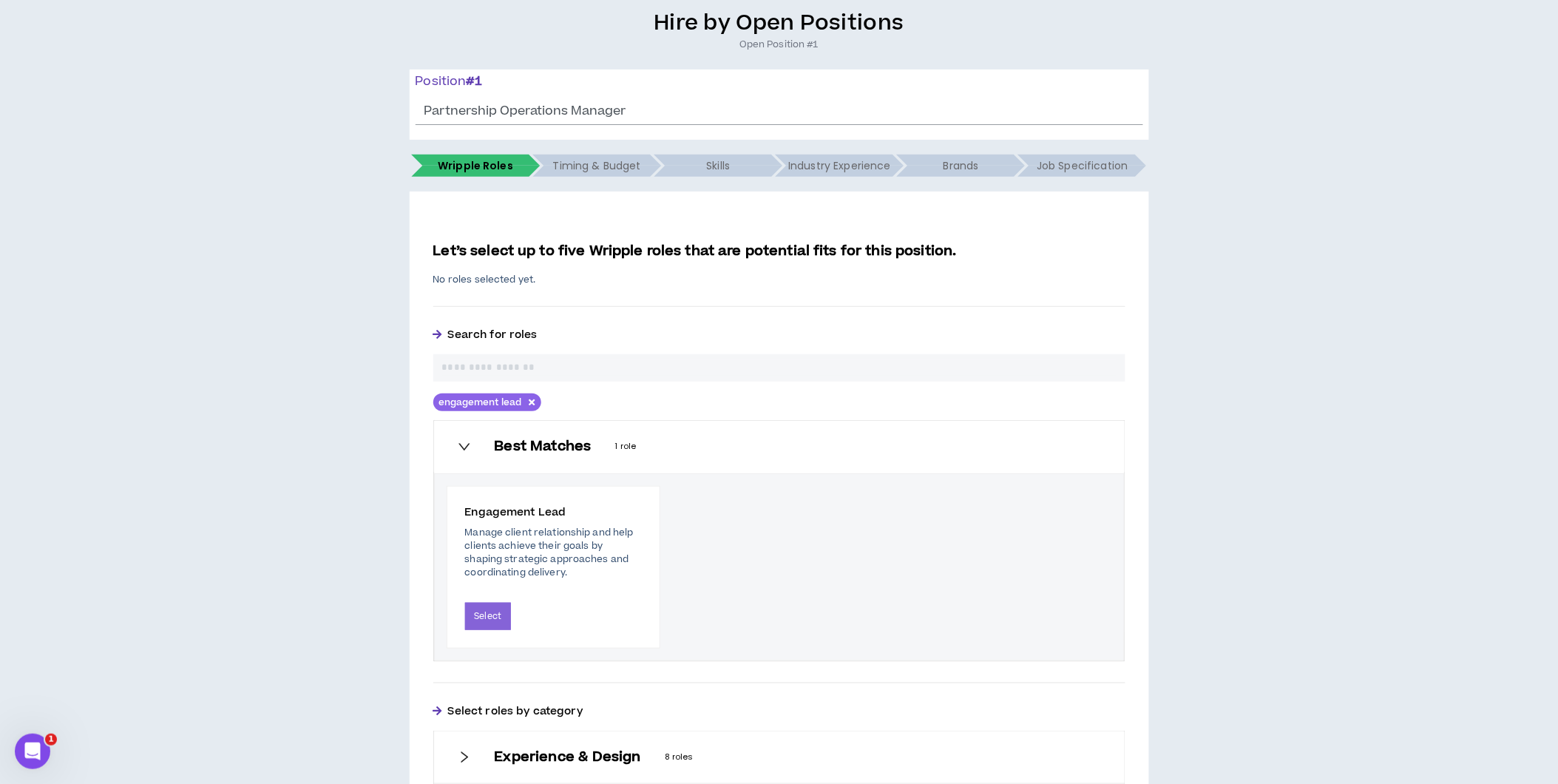
scroll to position [121, 0]
click at [490, 622] on button "Select" at bounding box center [489, 615] width 47 height 27
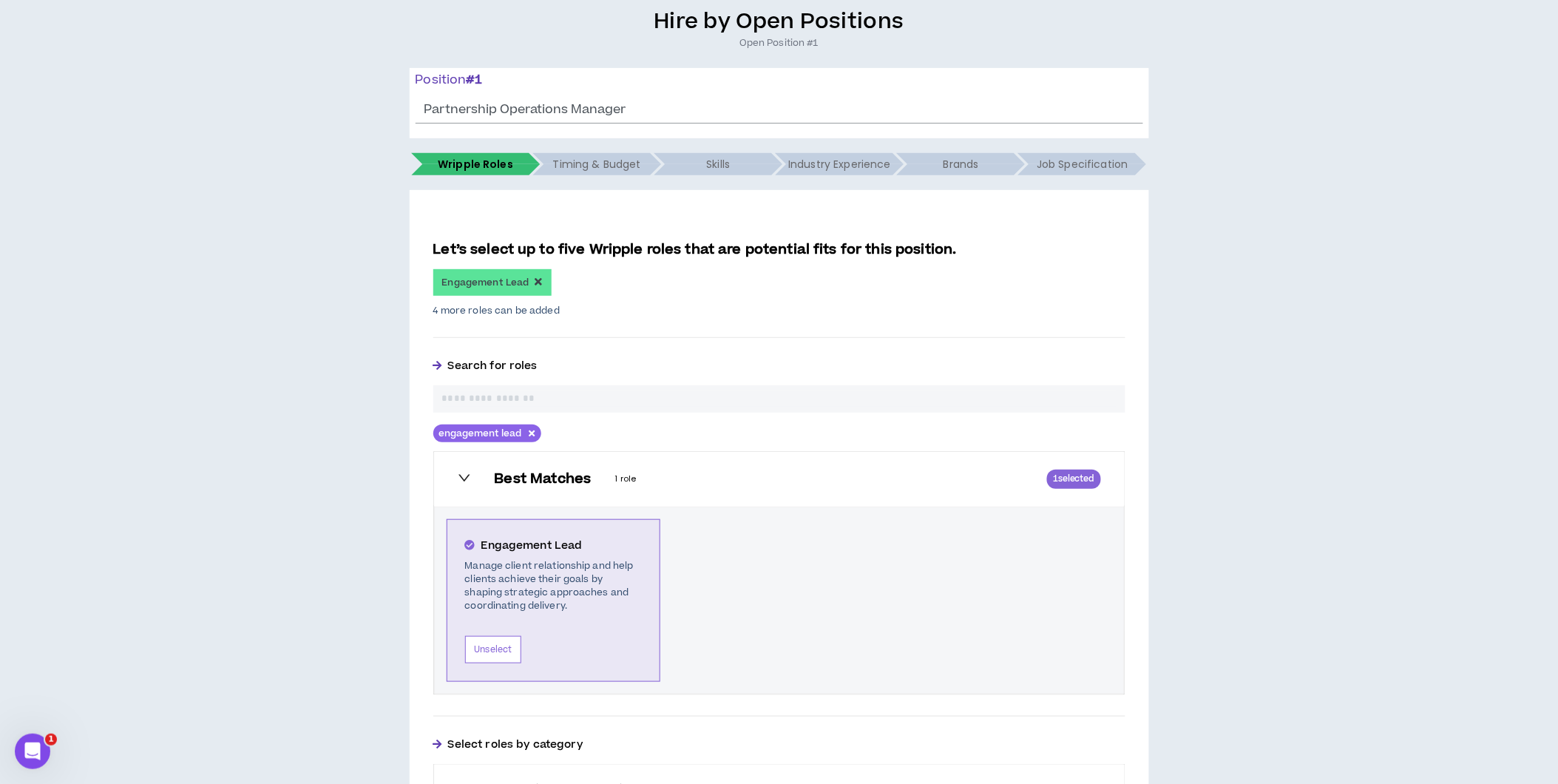
click at [536, 401] on input "text" at bounding box center [779, 398] width 674 height 15
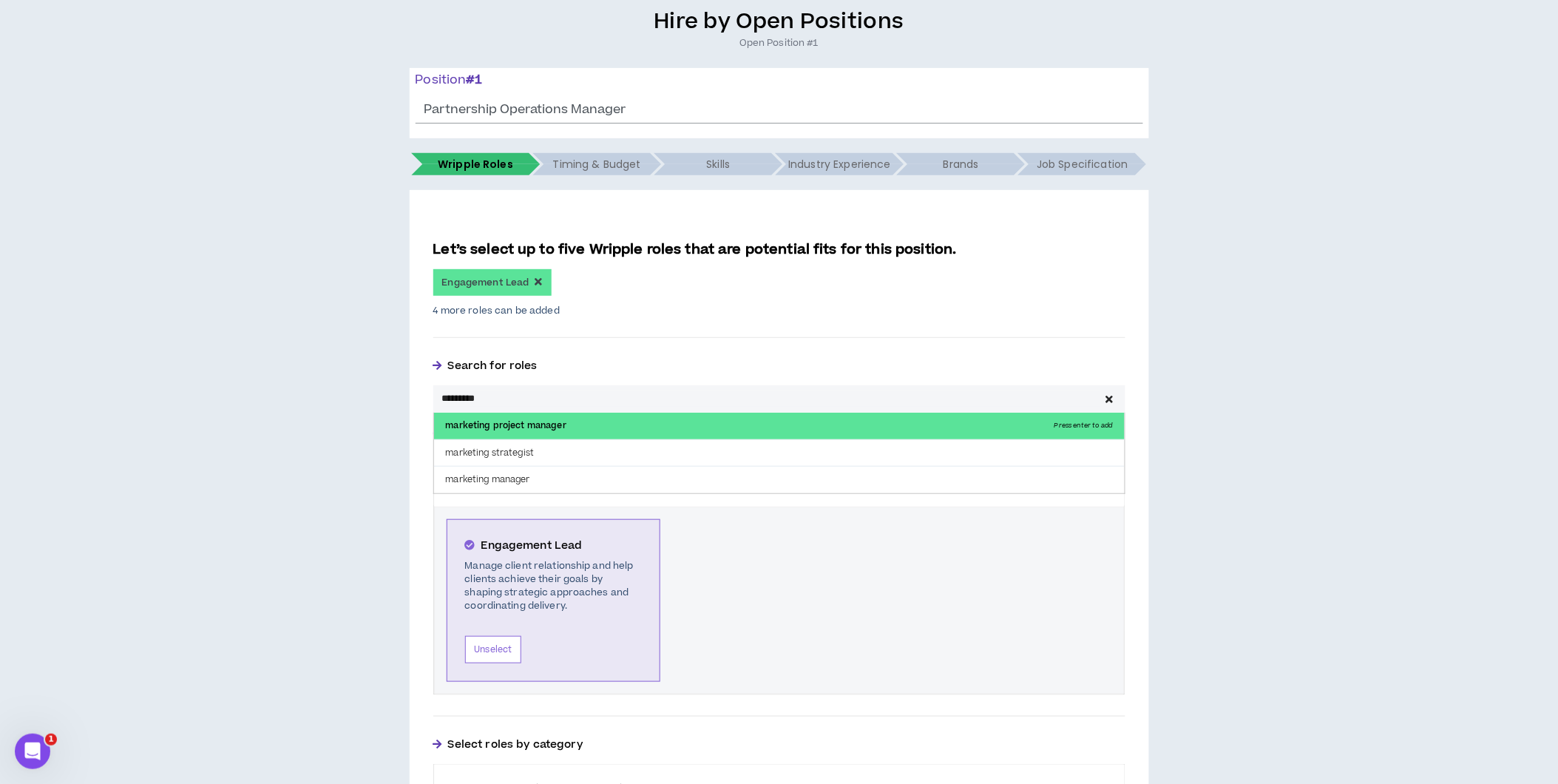
type input "*********"
click at [523, 418] on p "marketing project manager Press enter to add" at bounding box center [779, 425] width 691 height 26
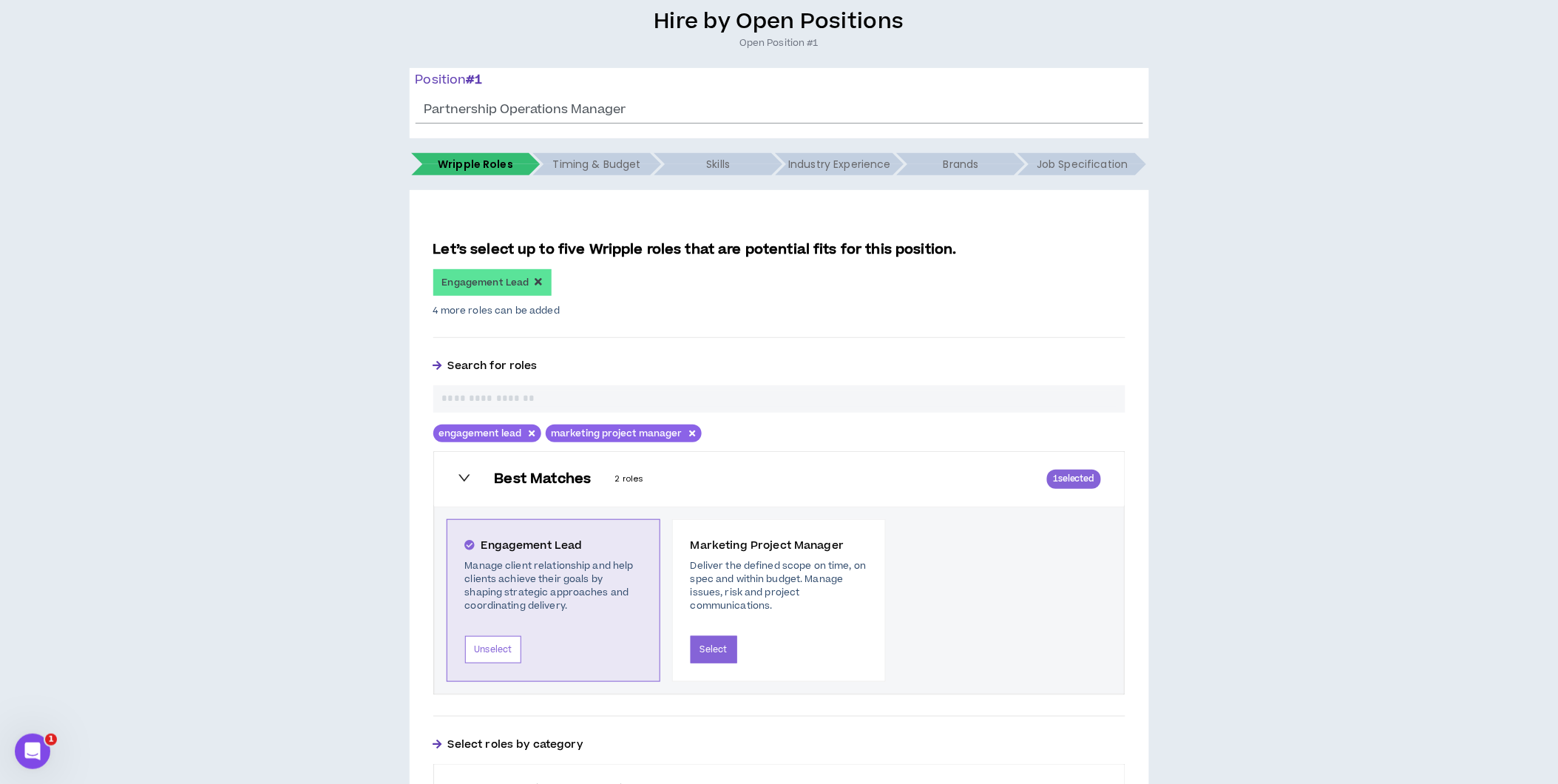
click at [685, 645] on div "Marketing Project Manager Deliver the defined scope on time, on spec and within…" at bounding box center [779, 600] width 214 height 163
click at [714, 649] on button "Select" at bounding box center [714, 649] width 47 height 27
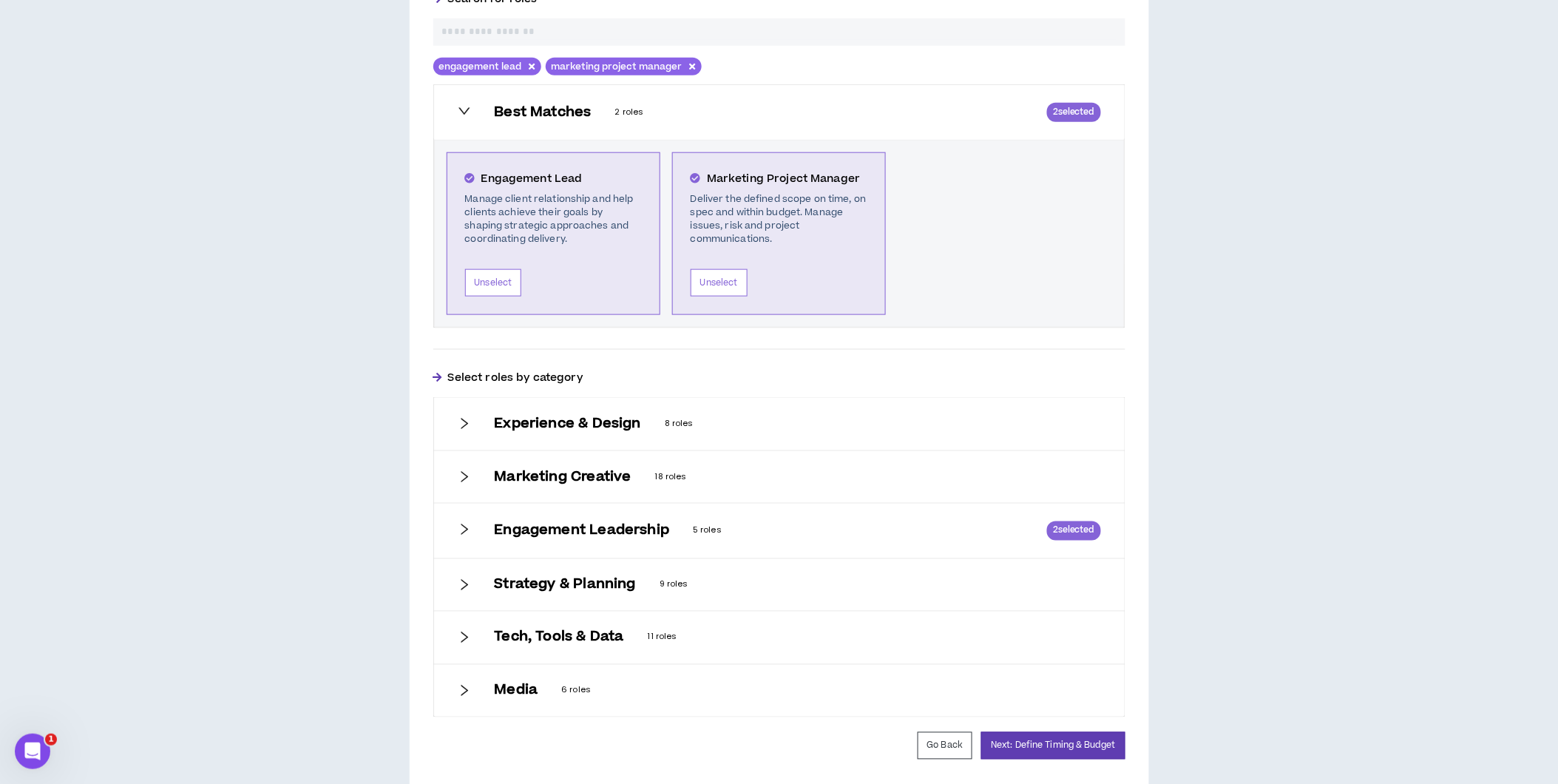
scroll to position [541, 0]
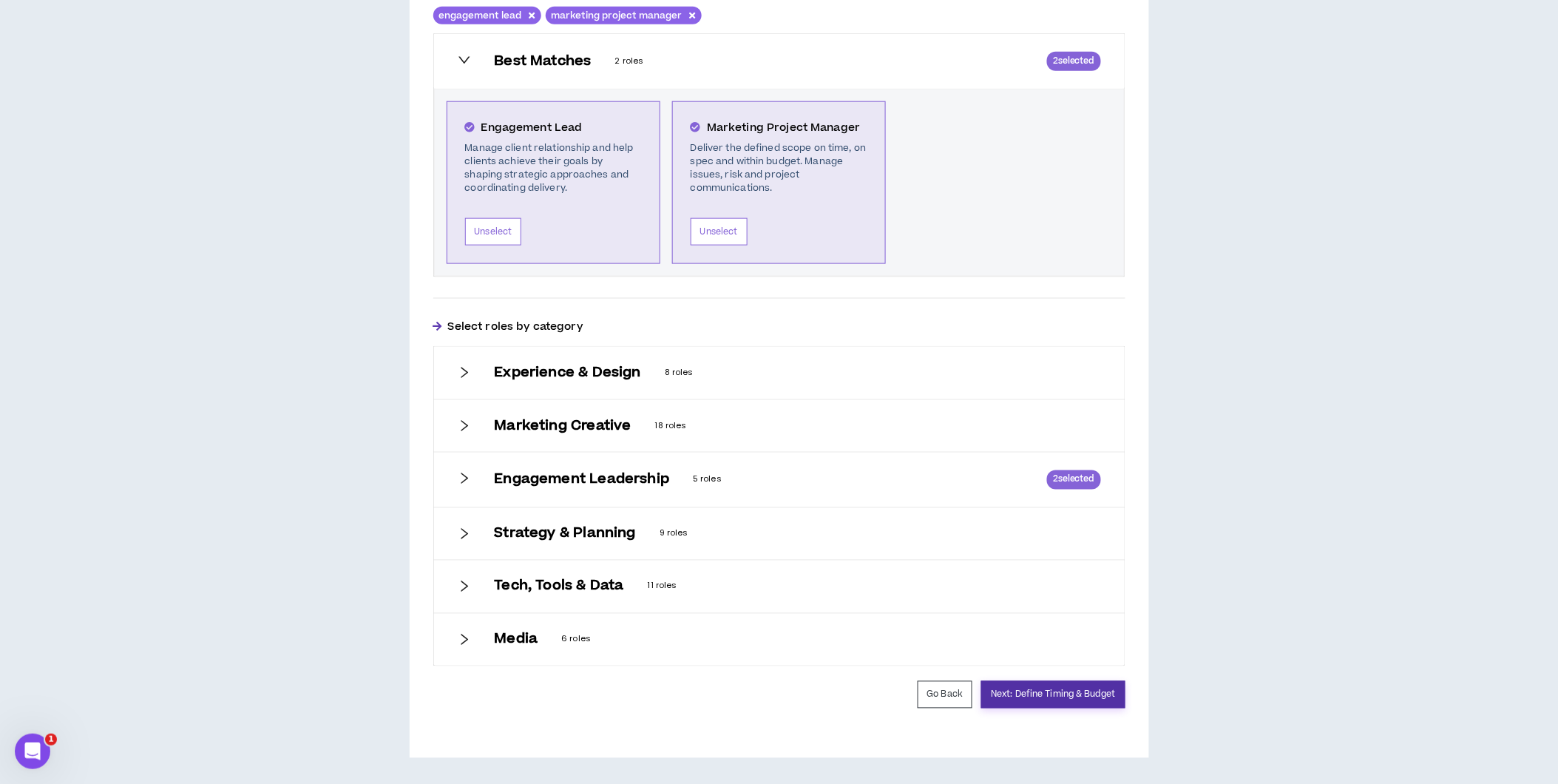
click at [1067, 692] on button "Next: Define Timing & Budget" at bounding box center [1053, 695] width 144 height 27
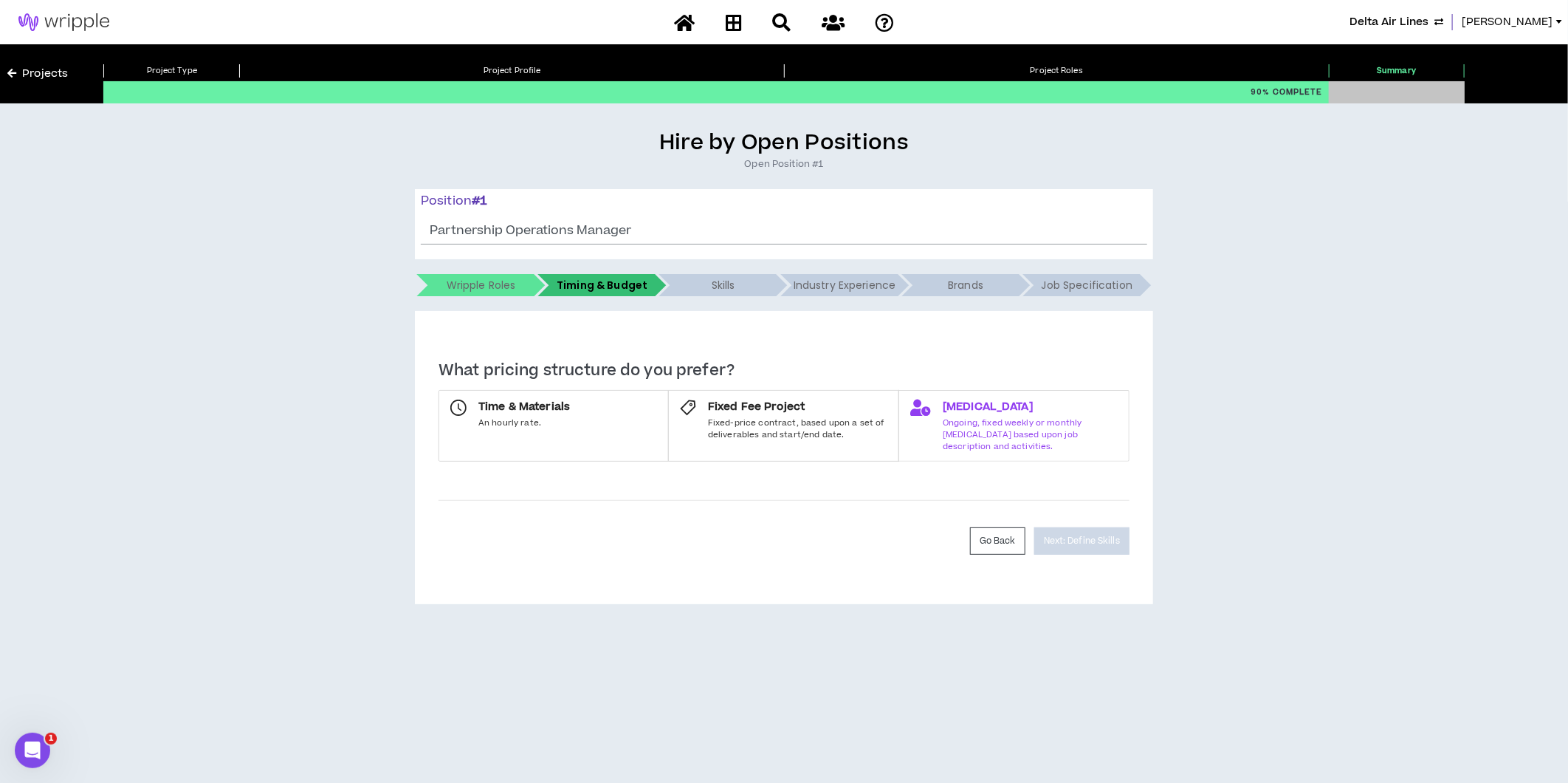
click at [1014, 425] on span "Ongoing, fixed weekly or monthly retainer based upon job description and activi…" at bounding box center [1030, 434] width 175 height 34
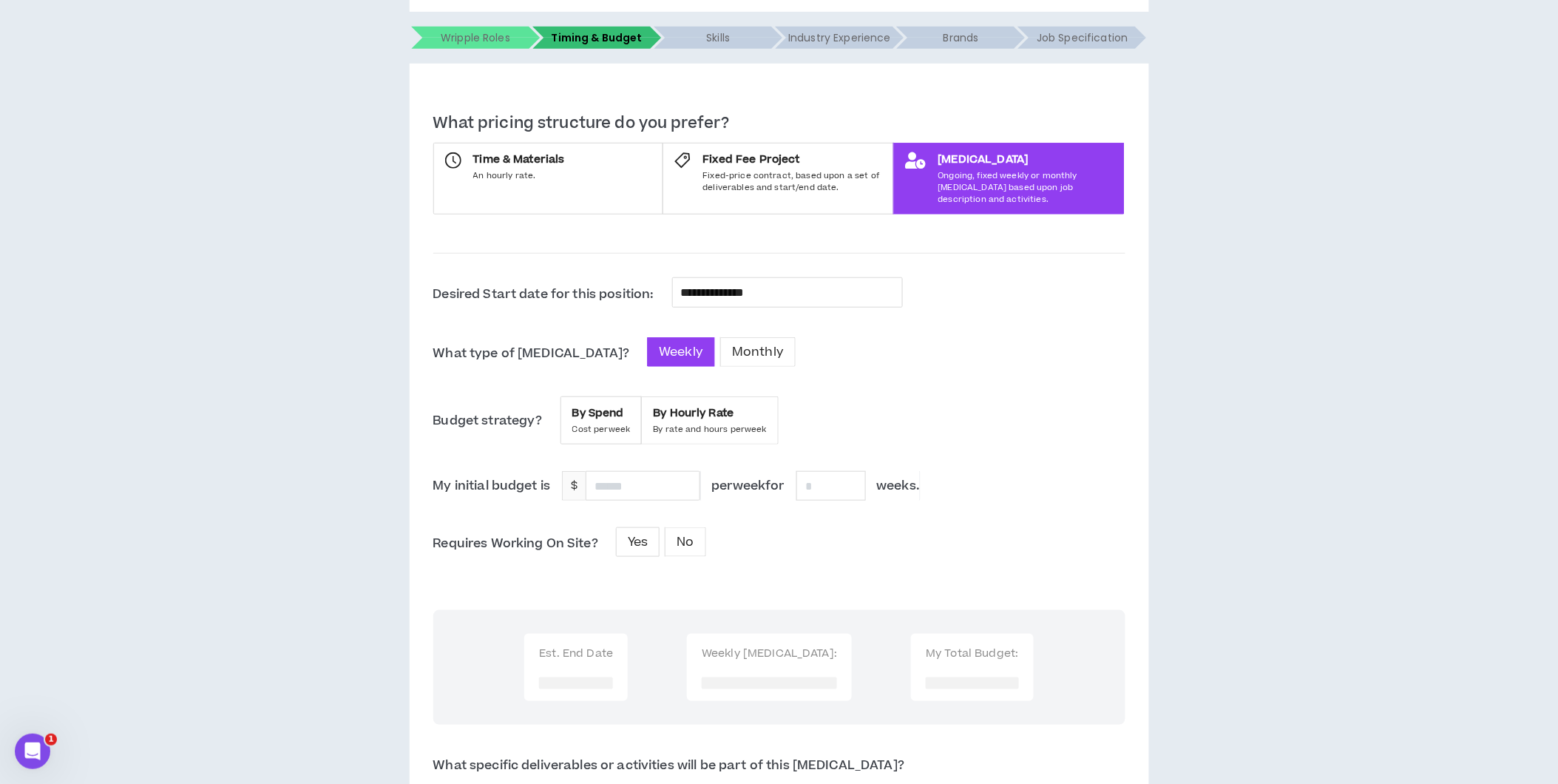
scroll to position [249, 0]
click at [745, 282] on input "**********" at bounding box center [787, 292] width 213 height 19
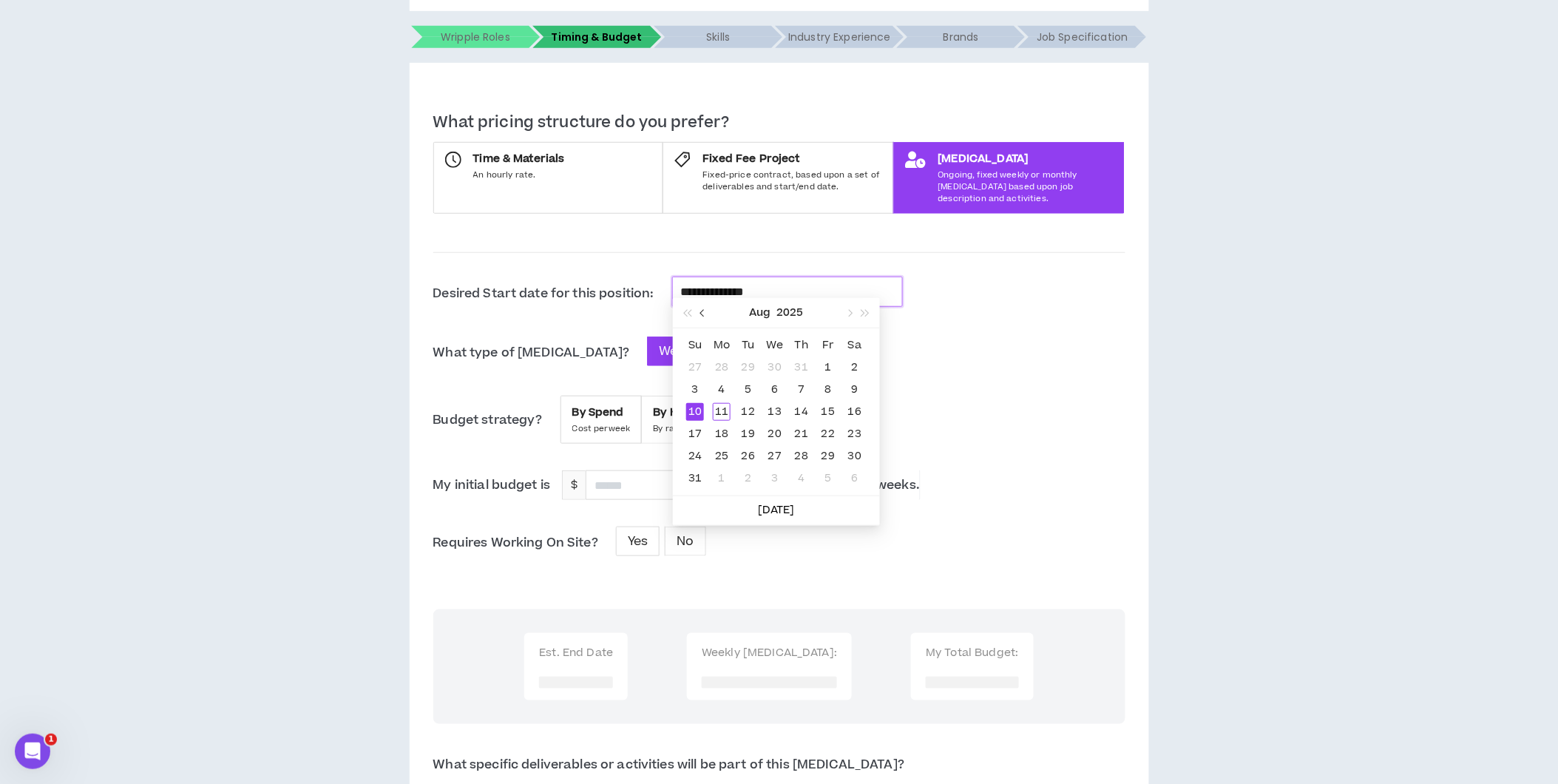
click at [706, 313] on span "button" at bounding box center [704, 313] width 7 height 7
click at [701, 311] on span "button" at bounding box center [704, 313] width 7 height 7
click at [853, 316] on button "button" at bounding box center [849, 312] width 16 height 30
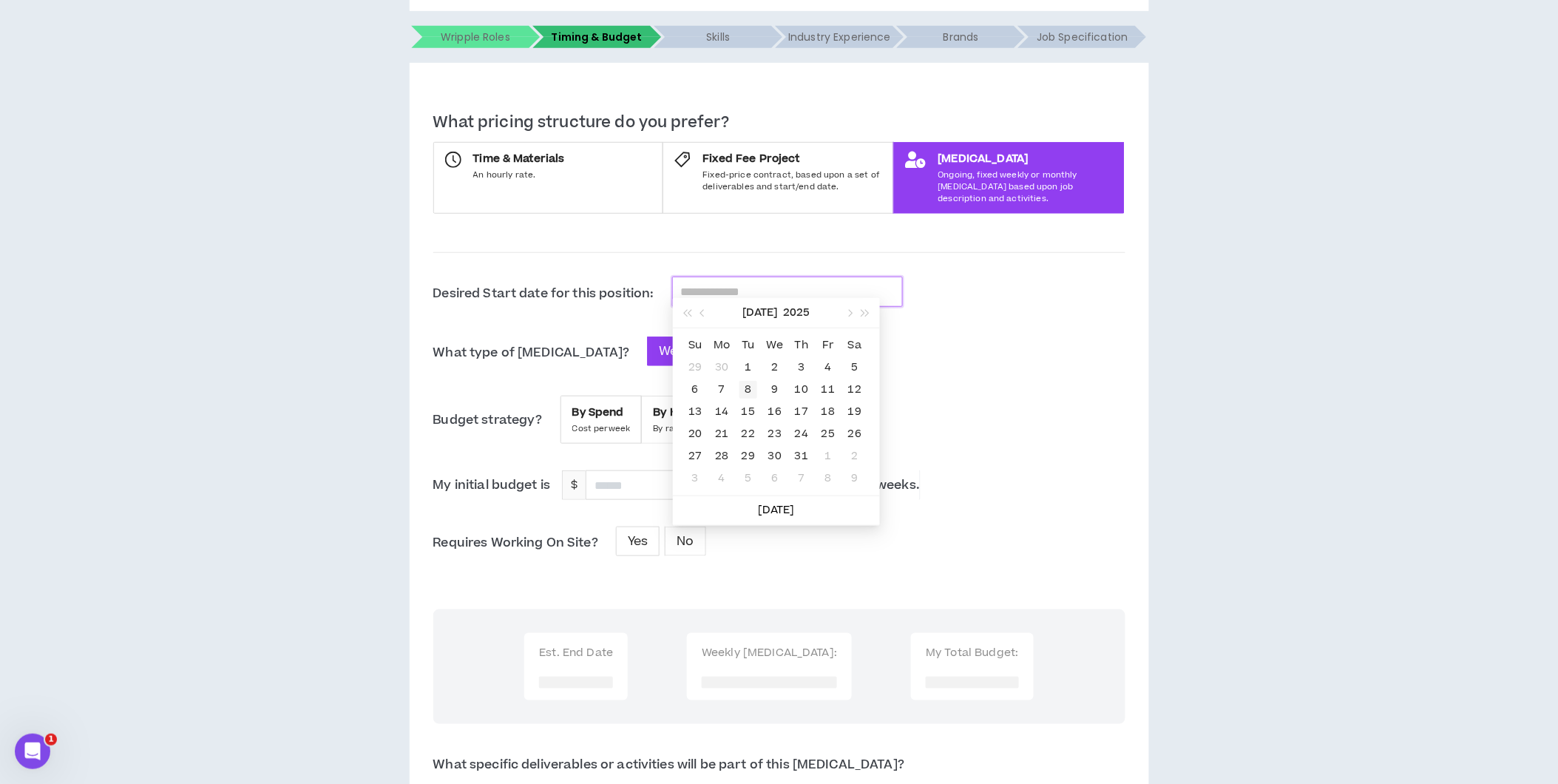
type input "**********"
click at [747, 388] on div "8" at bounding box center [748, 390] width 18 height 18
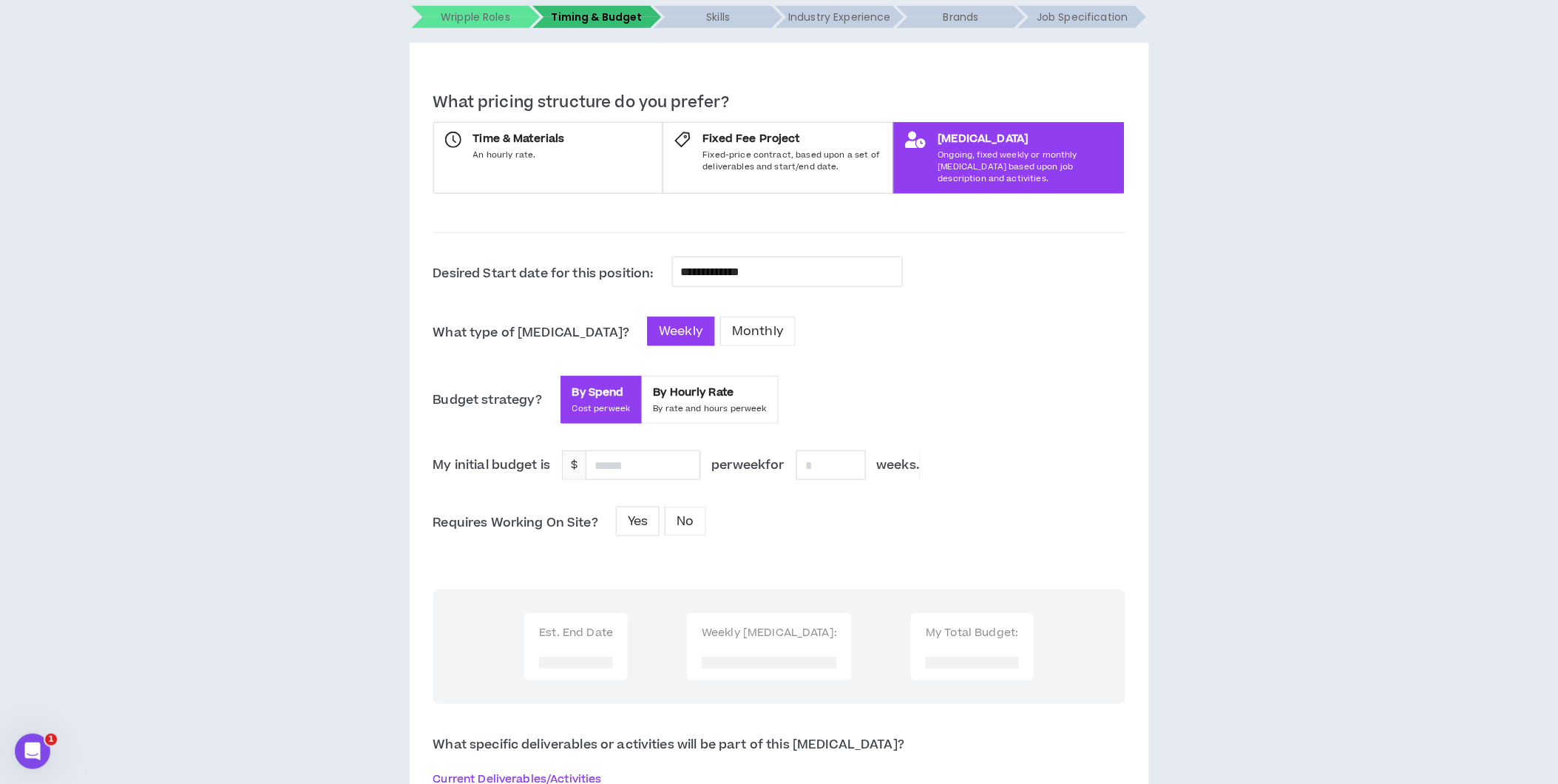
scroll to position [269, 0]
click at [604, 457] on input at bounding box center [643, 464] width 112 height 28
type input "*****"
click at [783, 506] on div "Yes No" at bounding box center [731, 520] width 230 height 30
click at [641, 512] on span "Yes" at bounding box center [637, 521] width 20 height 18
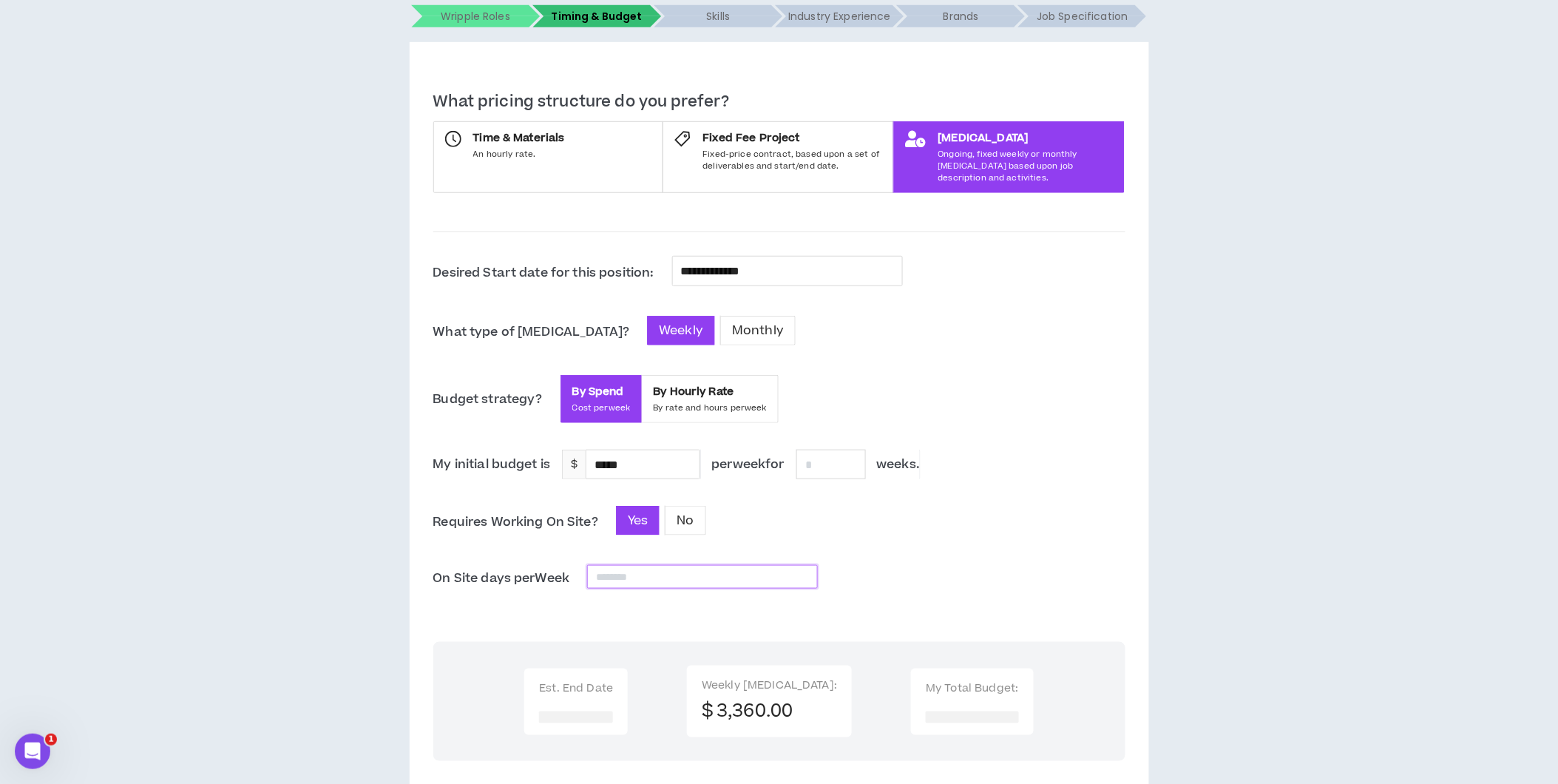
click at [689, 566] on input at bounding box center [703, 577] width 230 height 22
type input "*"
click at [692, 600] on div "**********" at bounding box center [779, 667] width 692 height 822
click at [825, 453] on input at bounding box center [831, 464] width 68 height 28
click at [823, 506] on div "Yes No" at bounding box center [731, 520] width 230 height 30
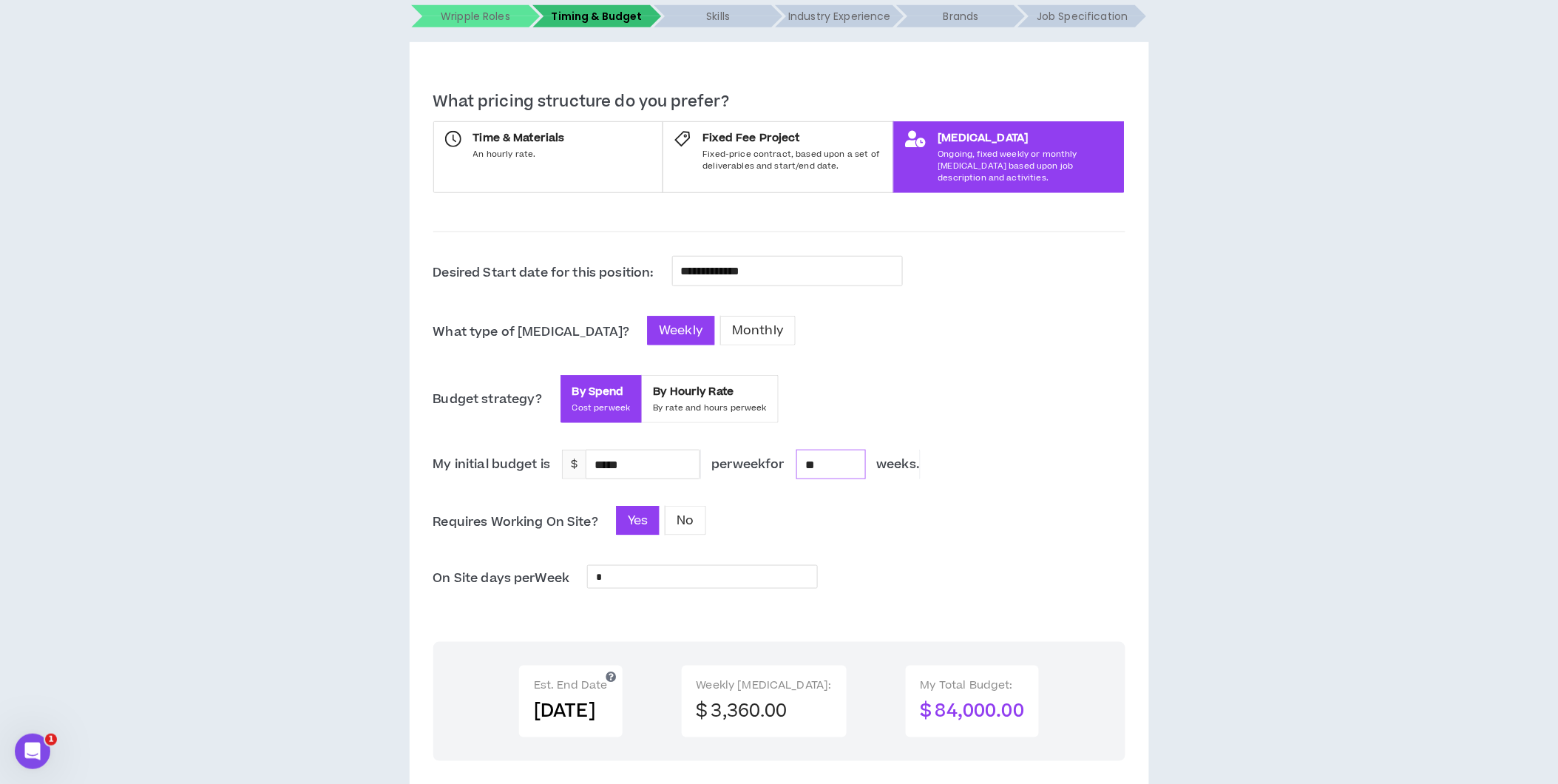
click at [836, 457] on input "**" at bounding box center [831, 464] width 68 height 28
type input "****"
drag, startPoint x: 870, startPoint y: 511, endPoint x: 803, endPoint y: 515, distance: 67.1
click at [803, 515] on div "Yes No" at bounding box center [731, 520] width 230 height 30
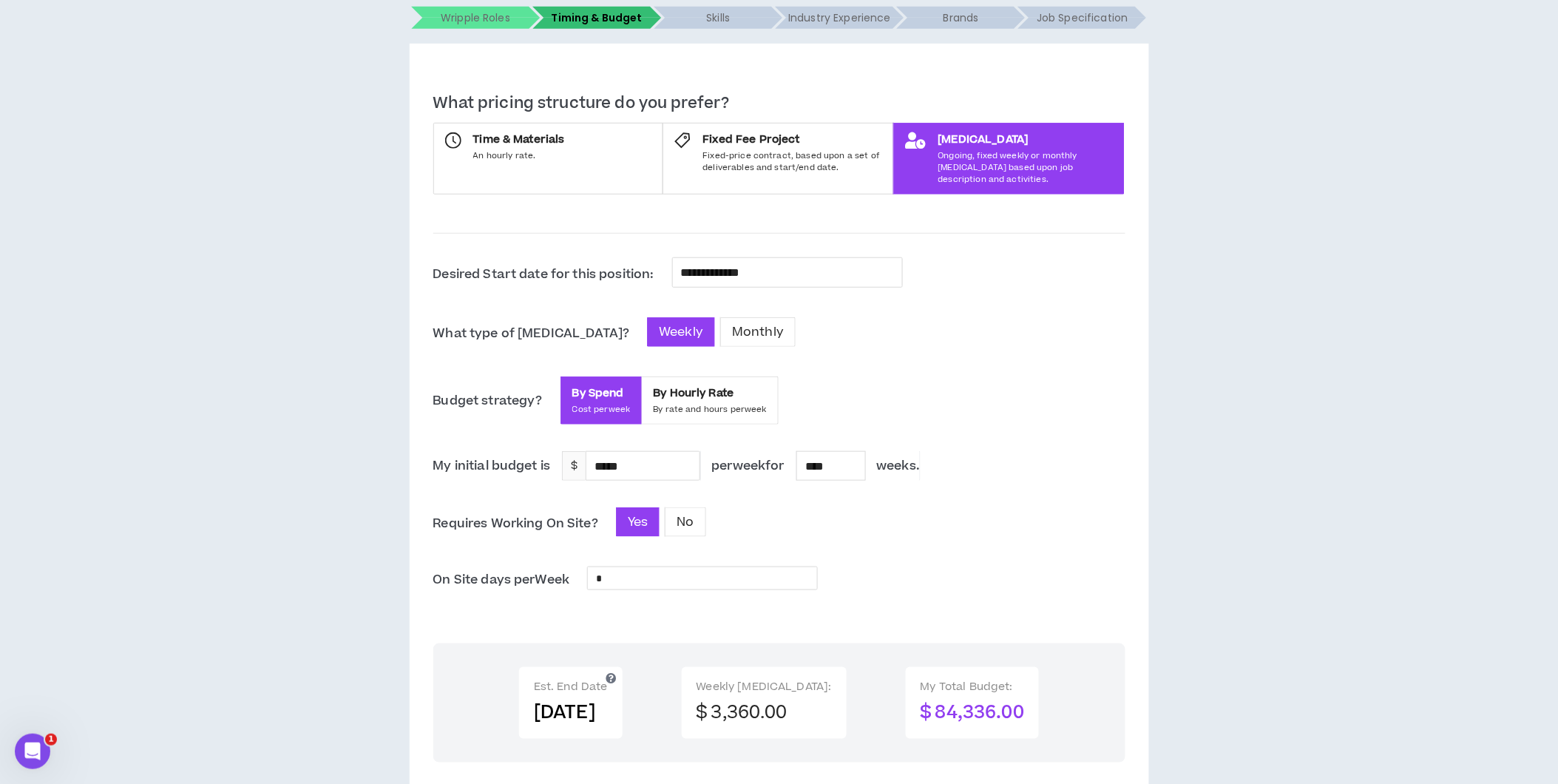
scroll to position [267, 0]
click at [732, 324] on span "Monthly" at bounding box center [758, 333] width 51 height 18
click at [659, 324] on span "Weekly" at bounding box center [681, 333] width 44 height 18
click at [696, 387] on span "By Hourly Rate" at bounding box center [710, 394] width 114 height 14
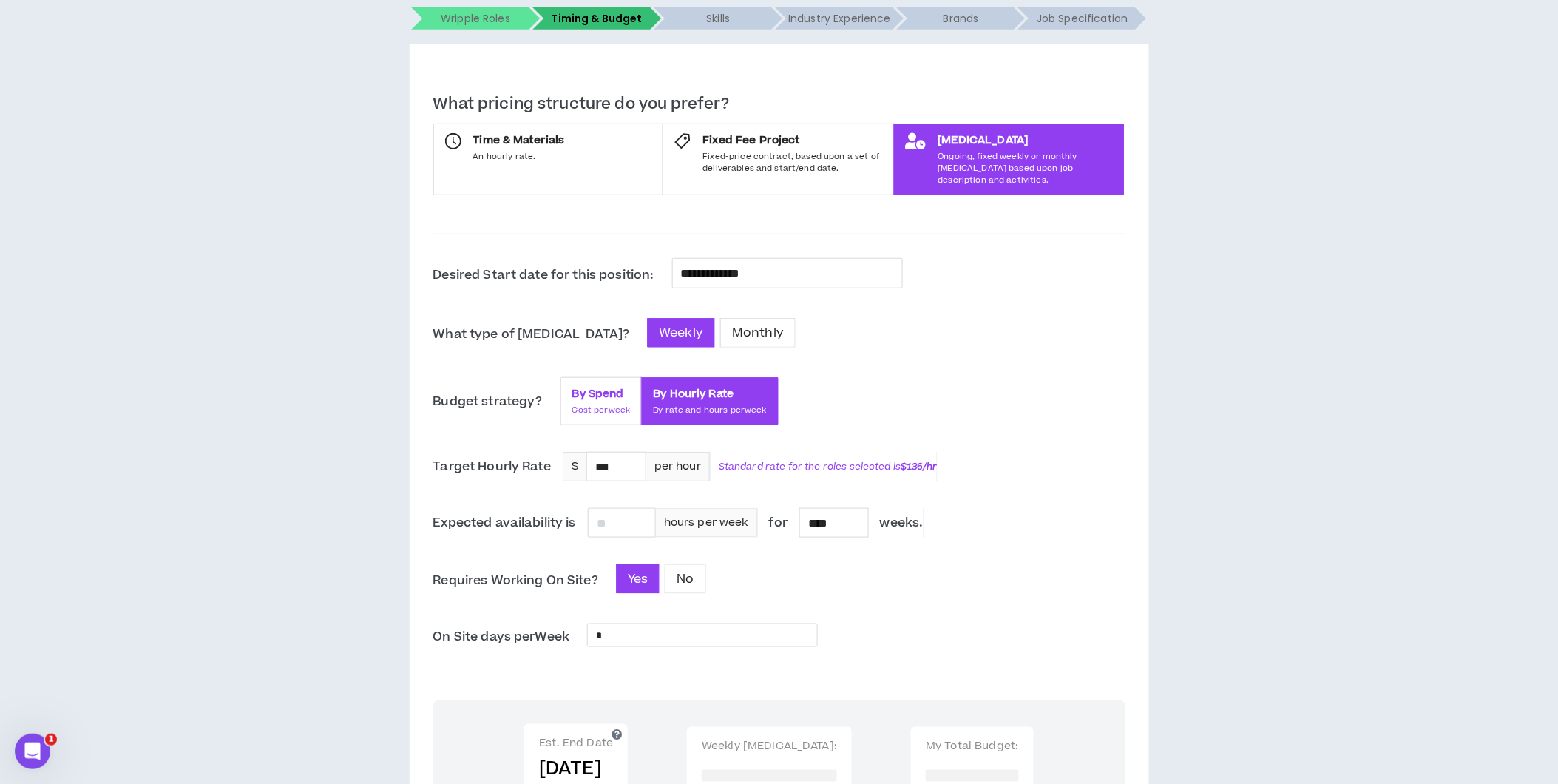
click at [603, 390] on div "By Spend Cost per week" at bounding box center [601, 401] width 59 height 30
click at [605, 391] on div "By Spend Cost per week" at bounding box center [601, 401] width 59 height 30
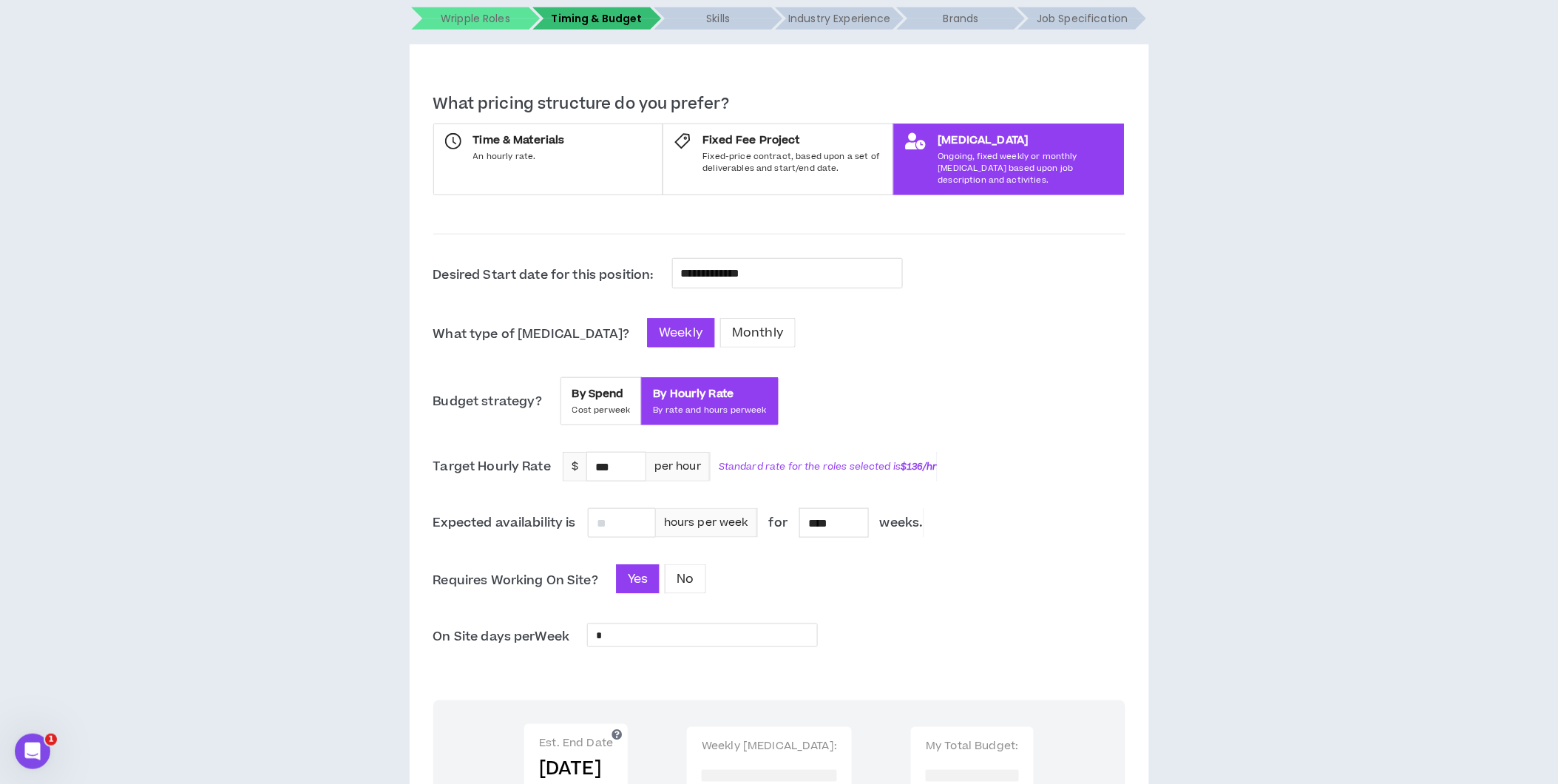
click at [849, 352] on div "**********" at bounding box center [779, 697] width 692 height 878
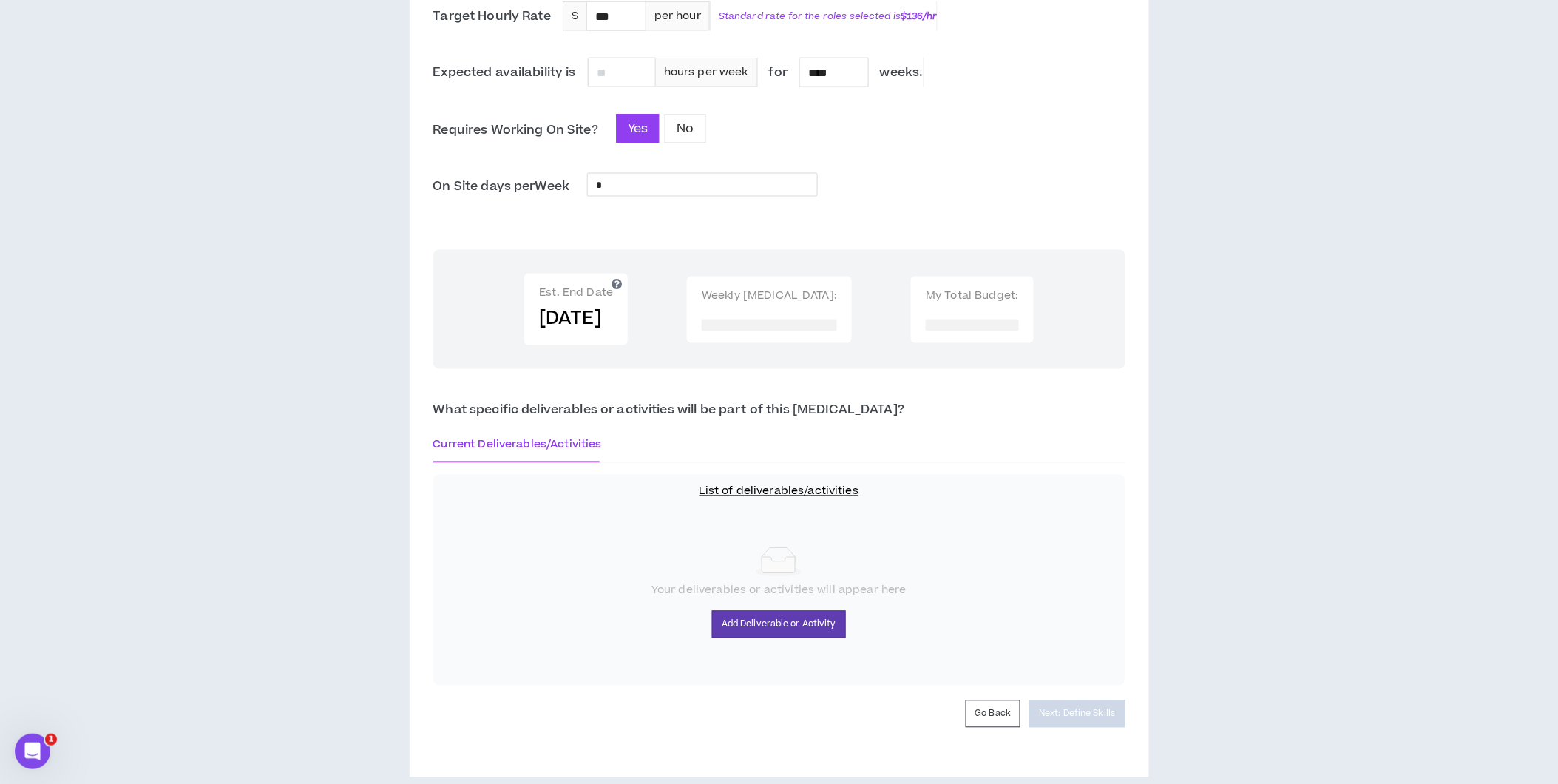
scroll to position [726, 0]
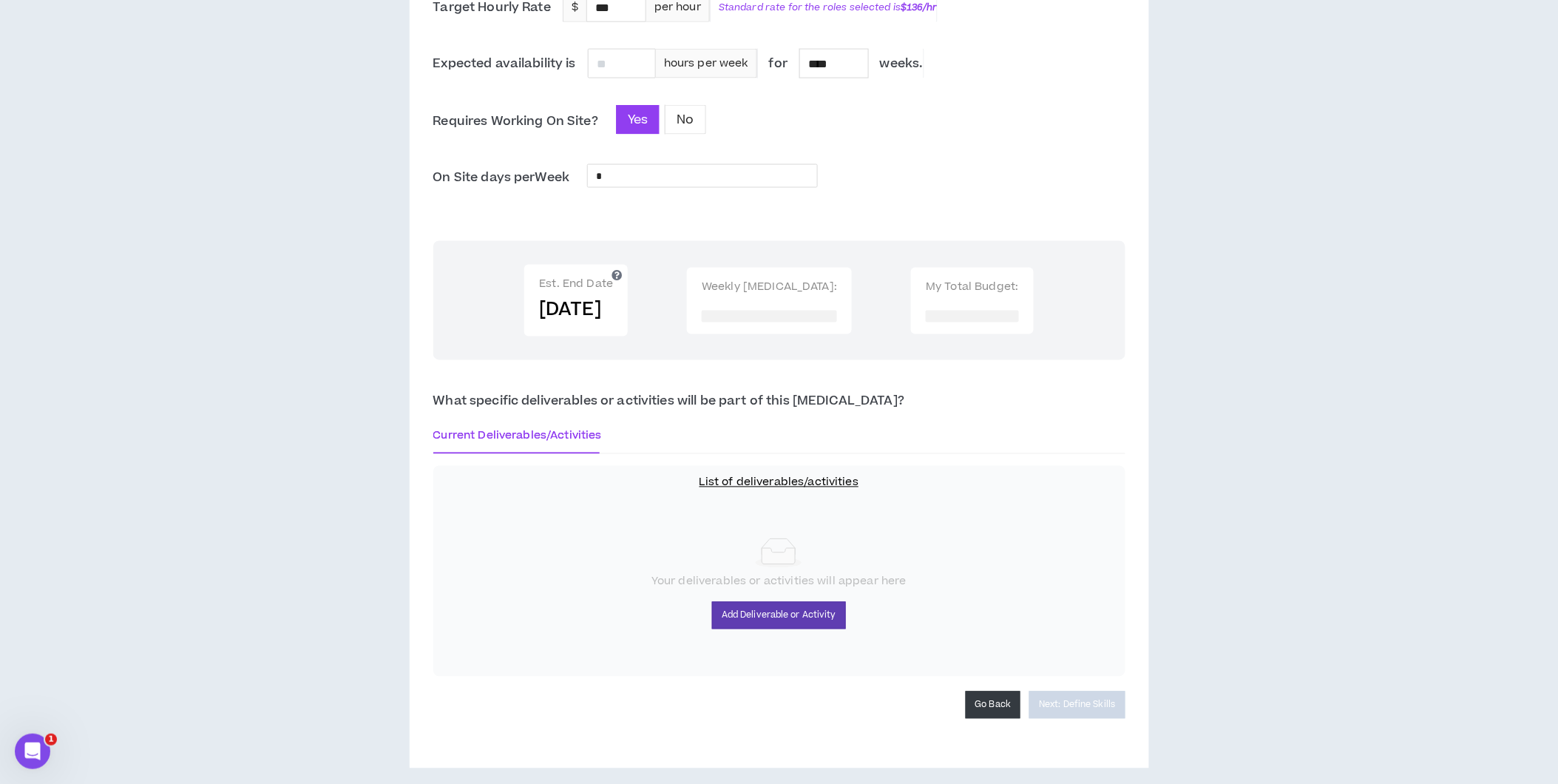
click at [995, 696] on button "Go Back" at bounding box center [993, 705] width 55 height 27
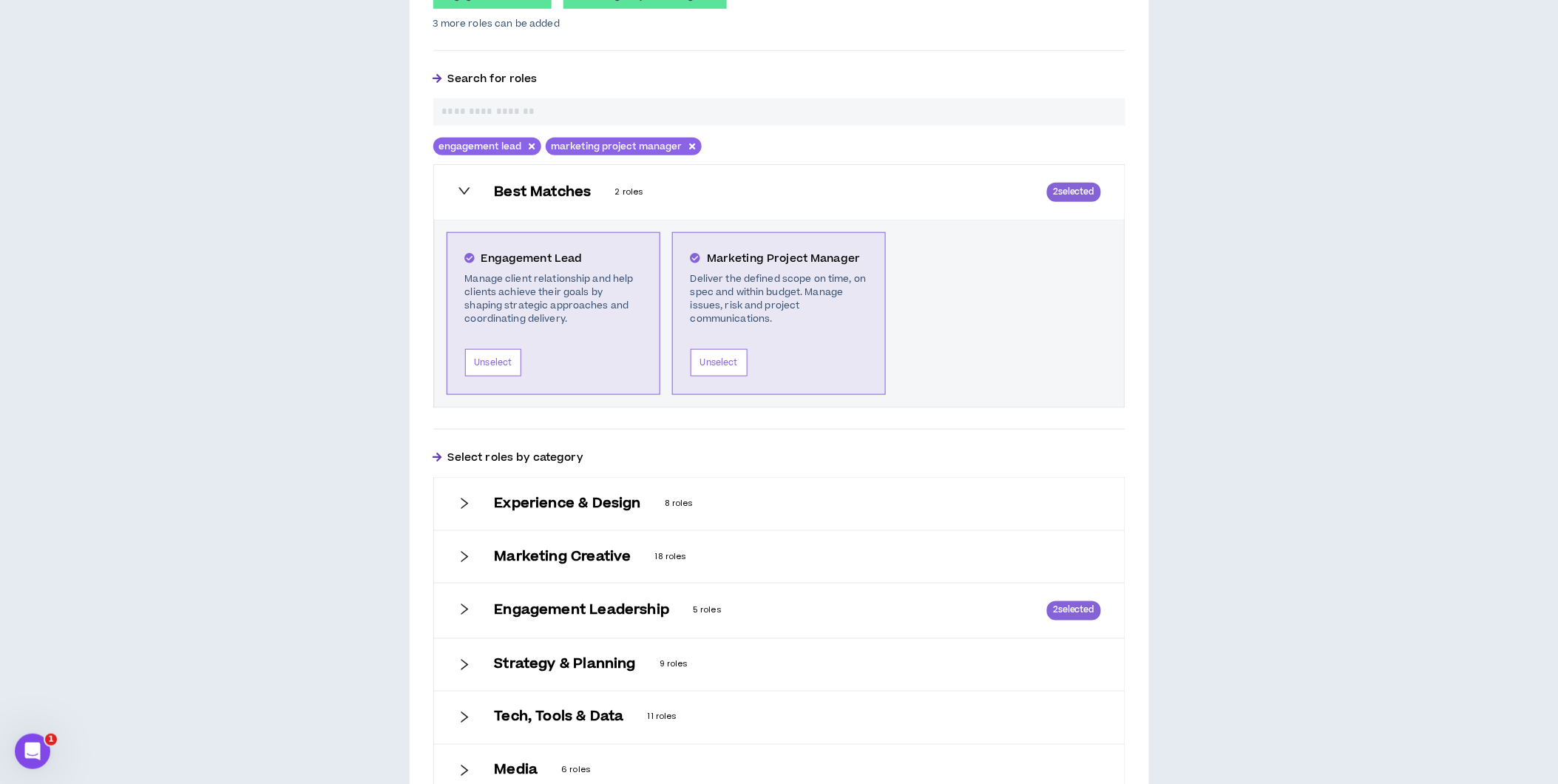
scroll to position [472, 0]
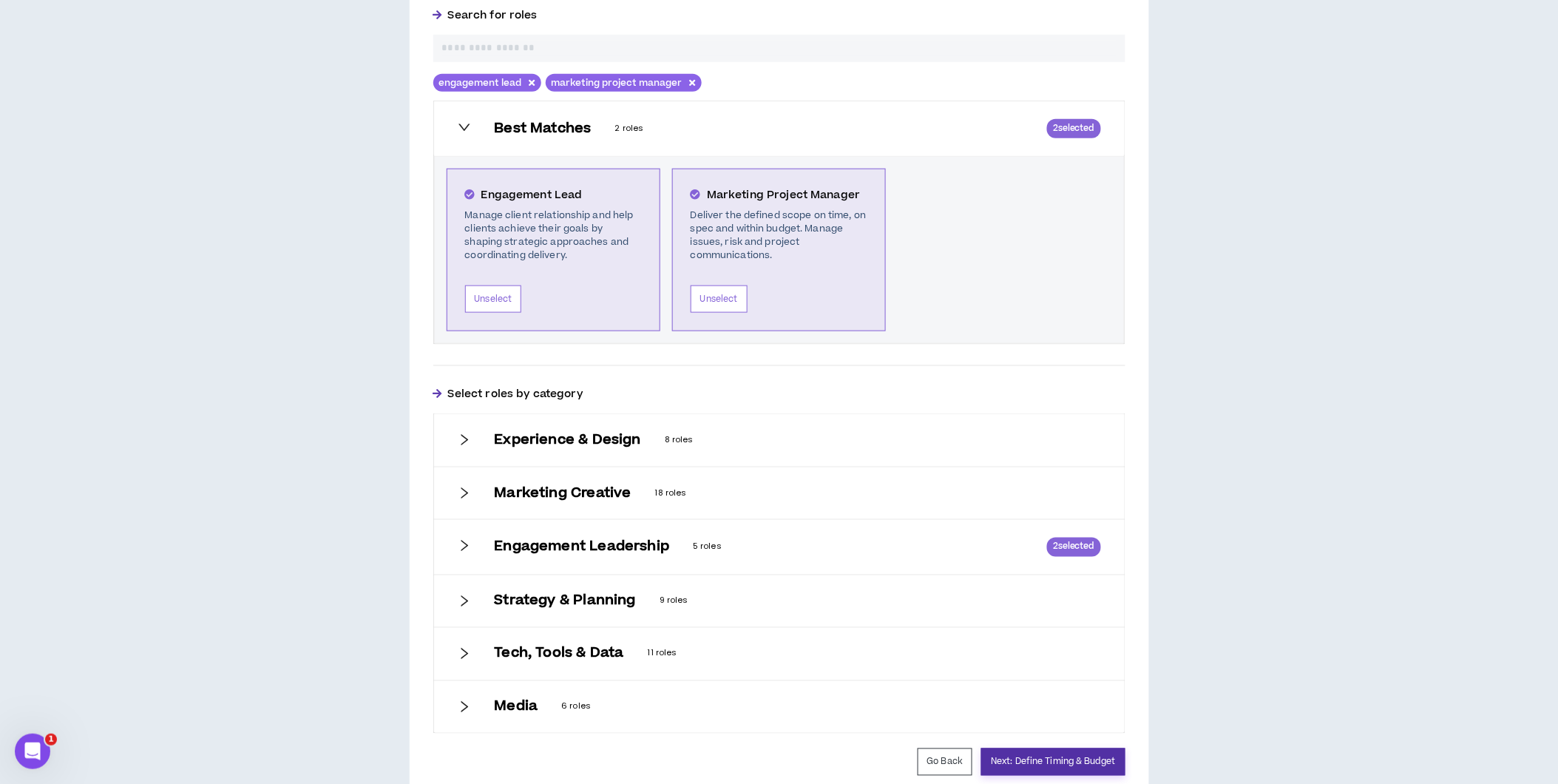
click at [1038, 753] on button "Next: Define Timing & Budget" at bounding box center [1053, 762] width 144 height 27
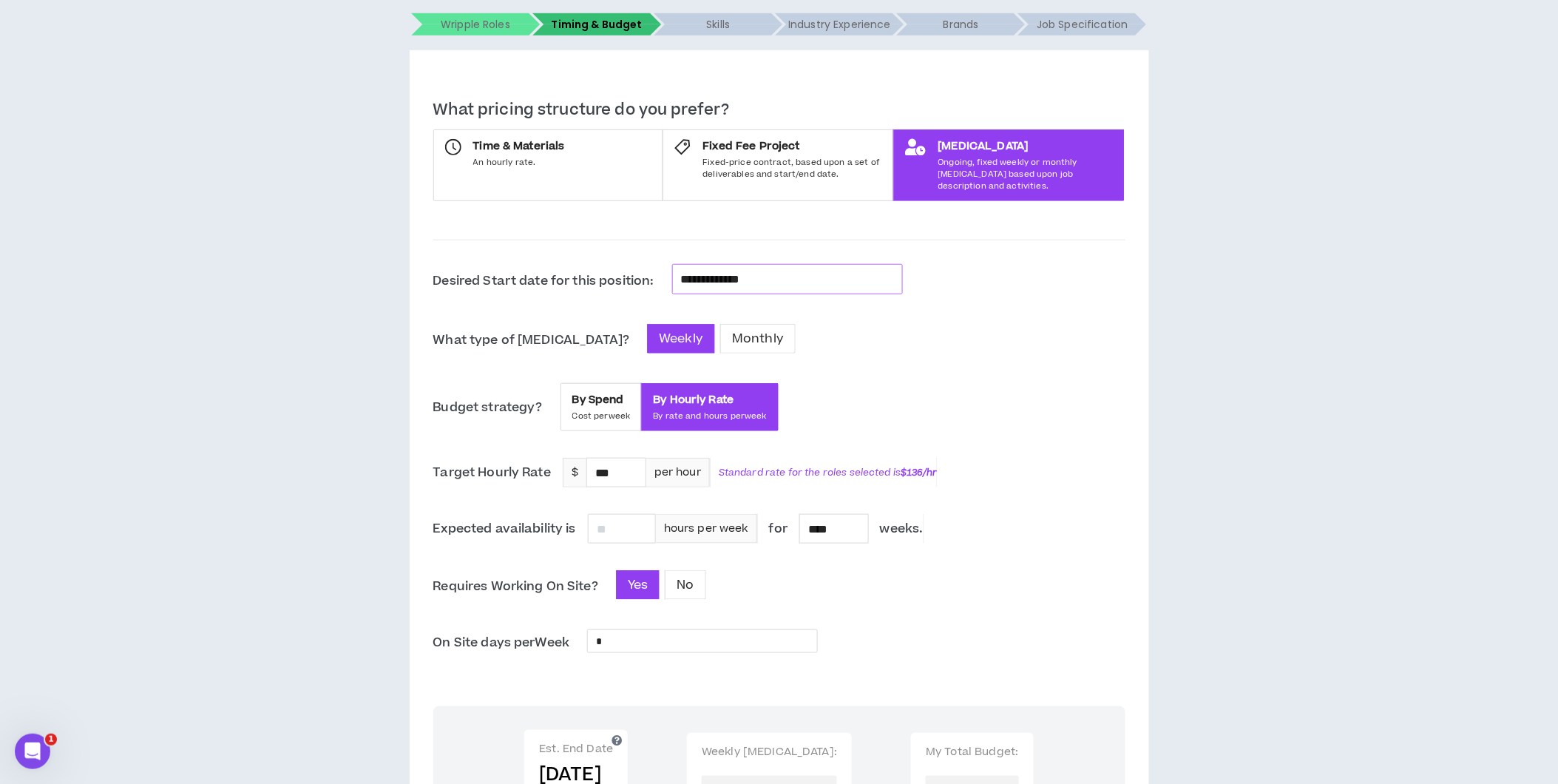
scroll to position [262, 0]
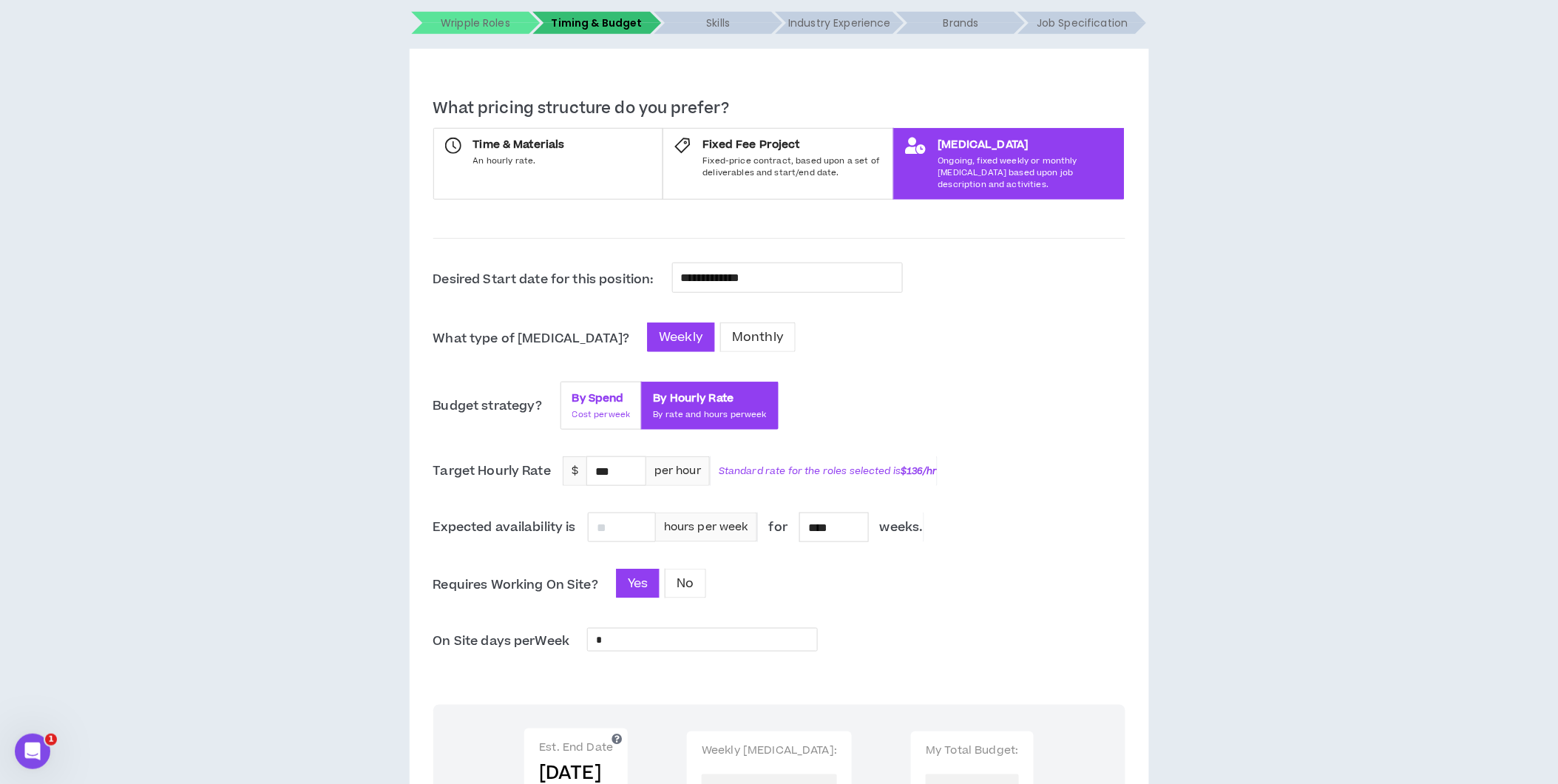
click at [566, 381] on label "By Spend Cost per week" at bounding box center [601, 405] width 82 height 49
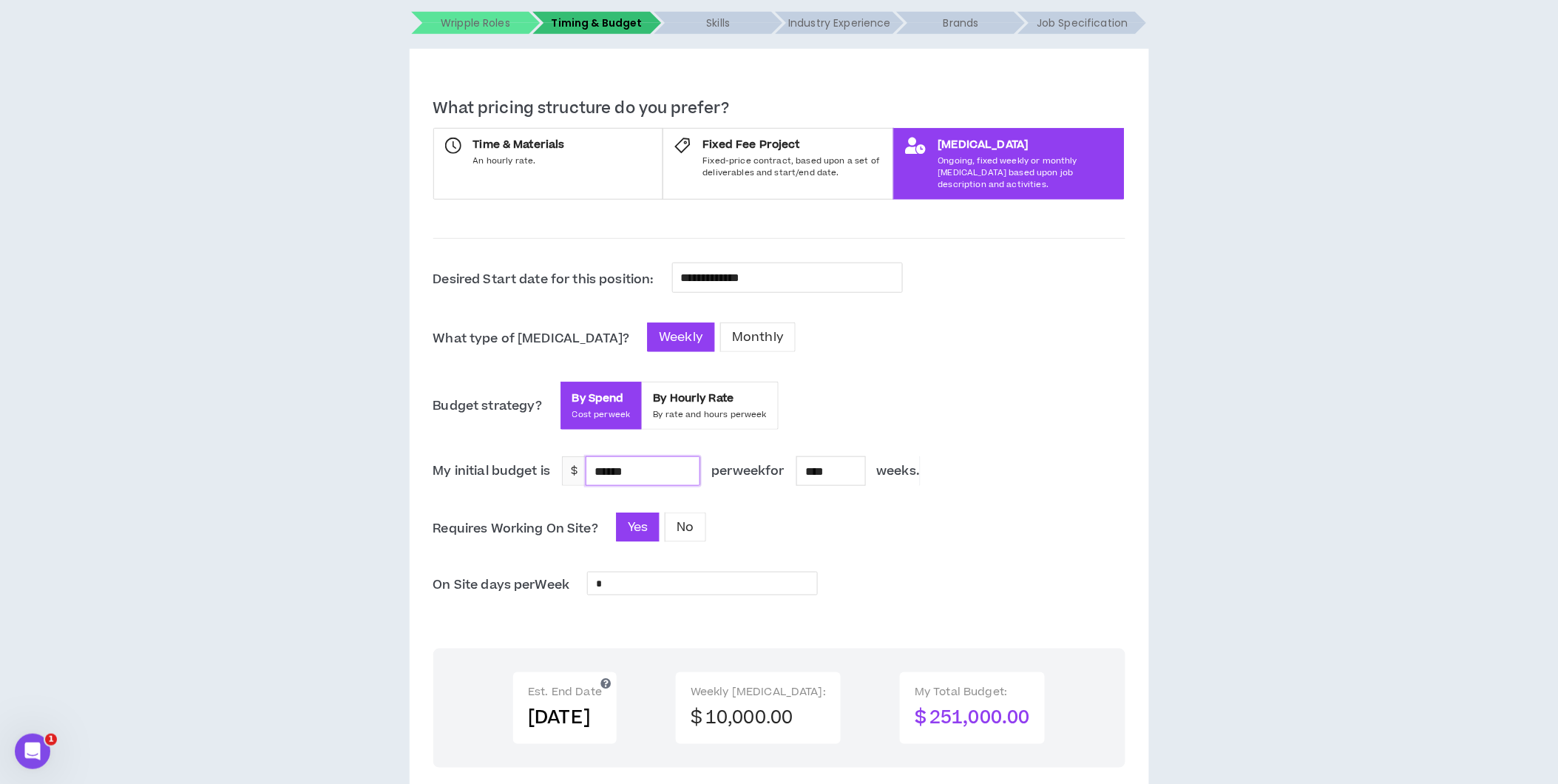
click at [657, 457] on input "******" at bounding box center [643, 470] width 112 height 28
type input "*"
type input "*****"
click at [751, 513] on div "Yes No" at bounding box center [731, 527] width 230 height 30
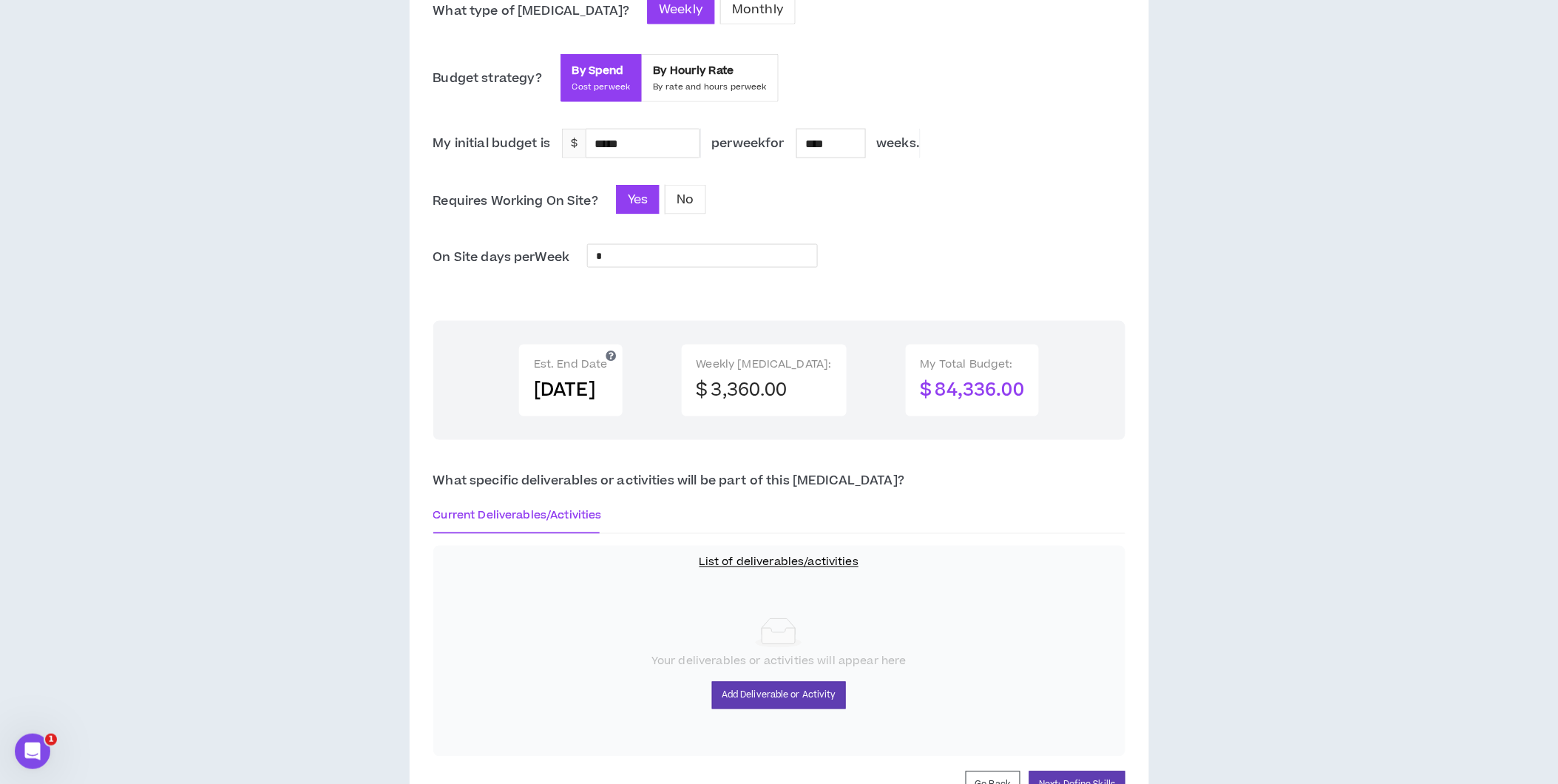
scroll to position [669, 0]
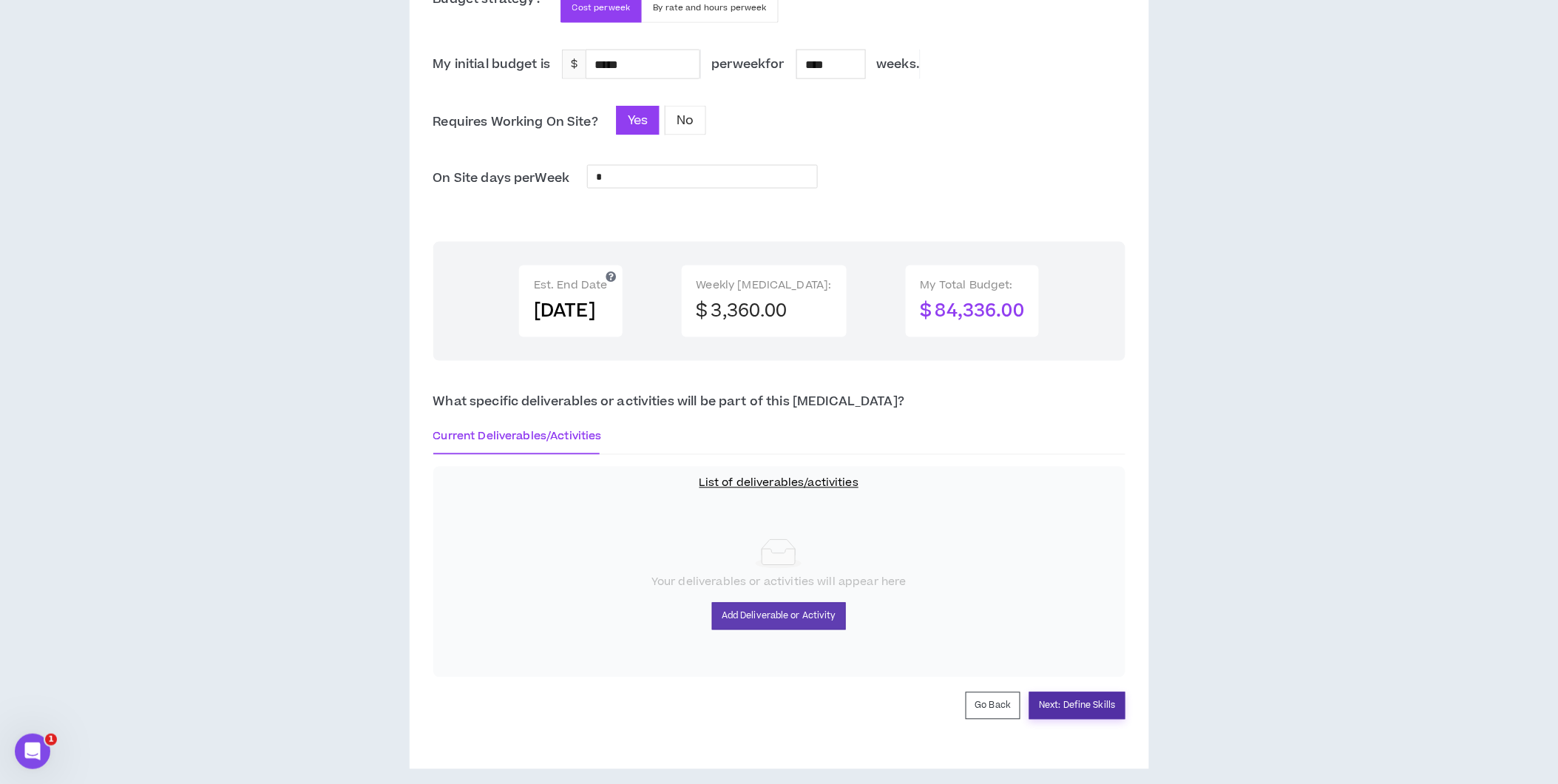
click at [1070, 702] on button "Next: Define Skills" at bounding box center [1077, 705] width 96 height 27
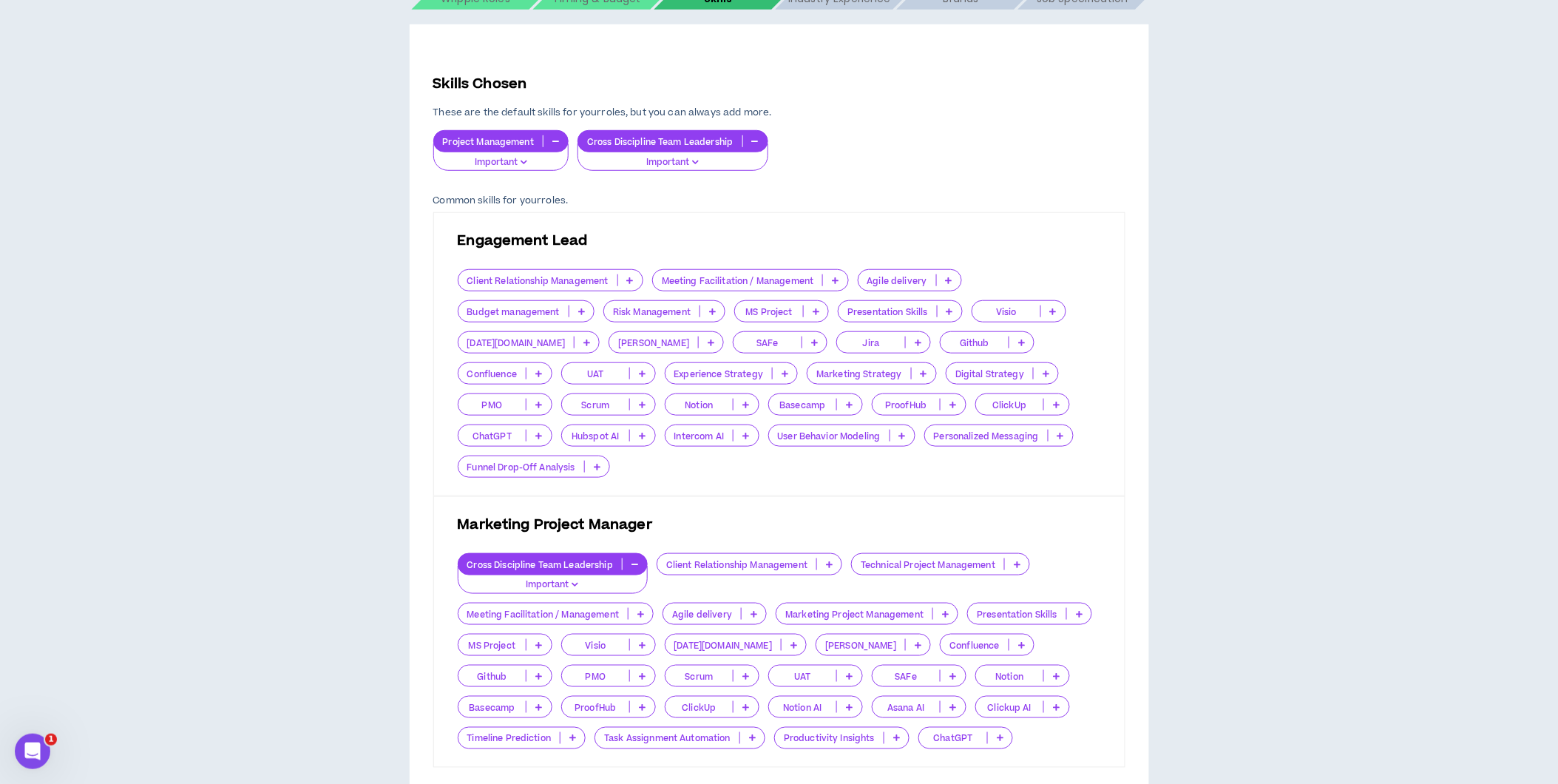
scroll to position [297, 0]
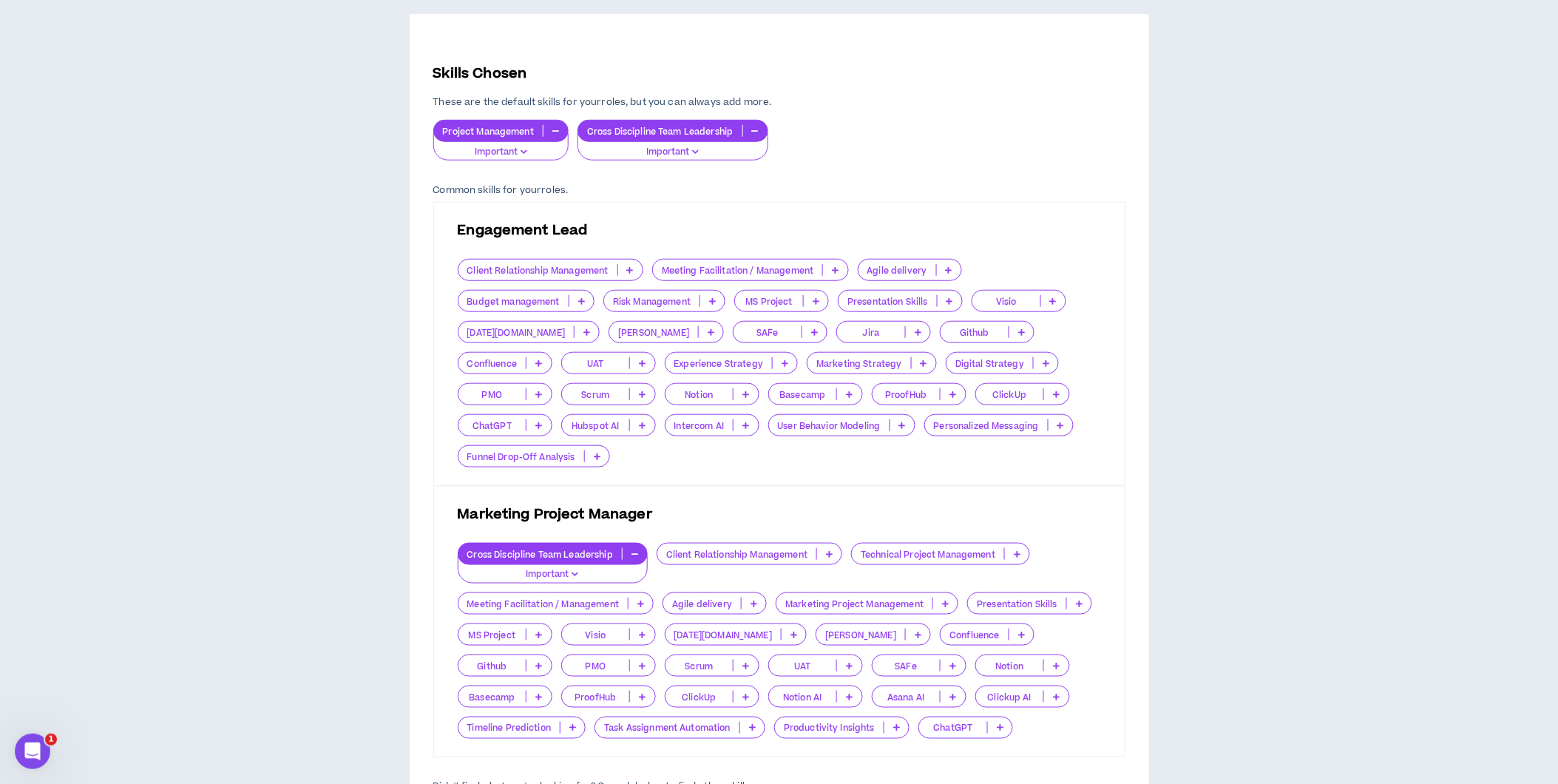
click at [556, 268] on p "Client Relationship Management" at bounding box center [538, 270] width 159 height 11
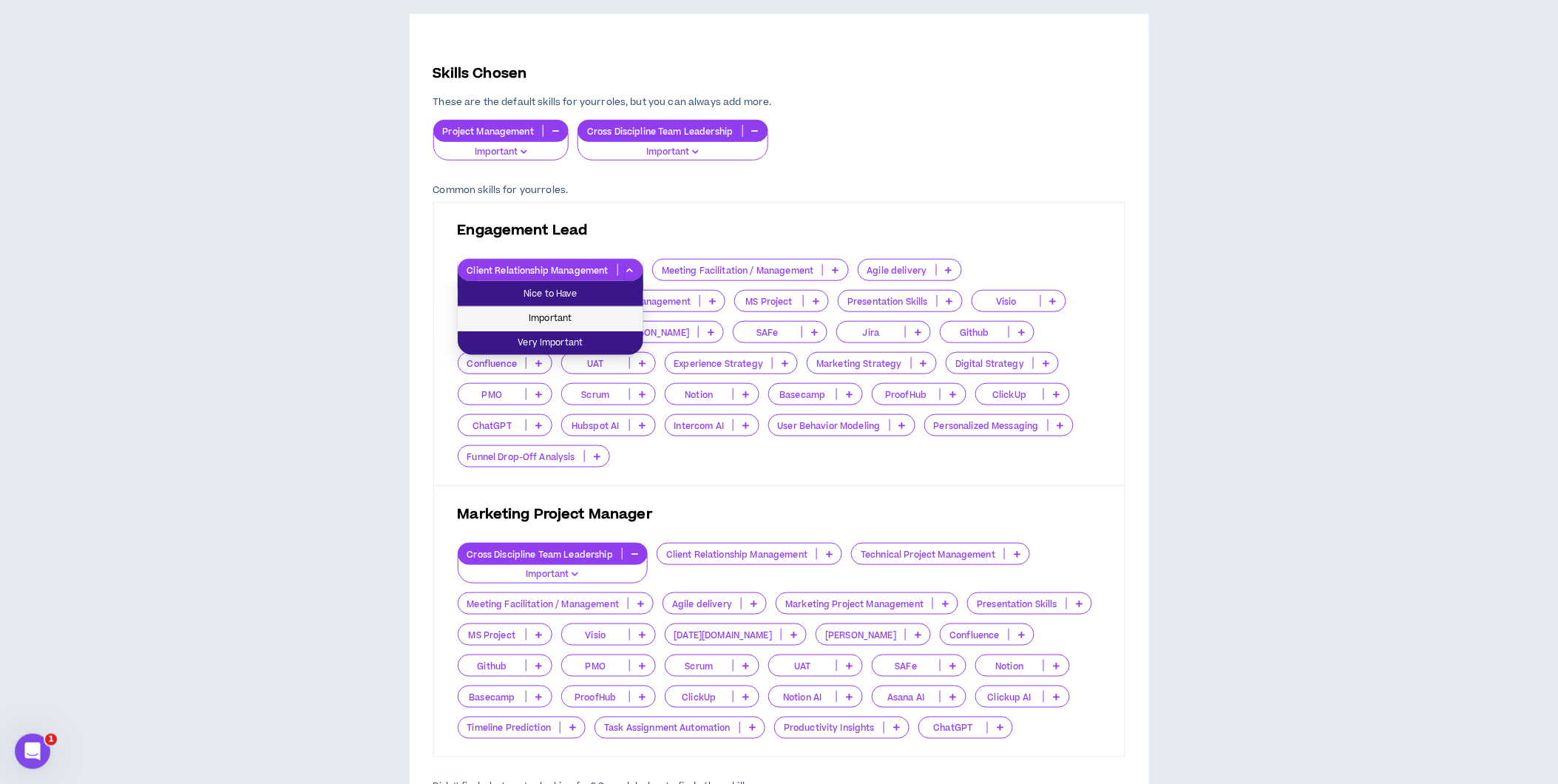
click at [548, 312] on span "Important" at bounding box center [550, 319] width 168 height 16
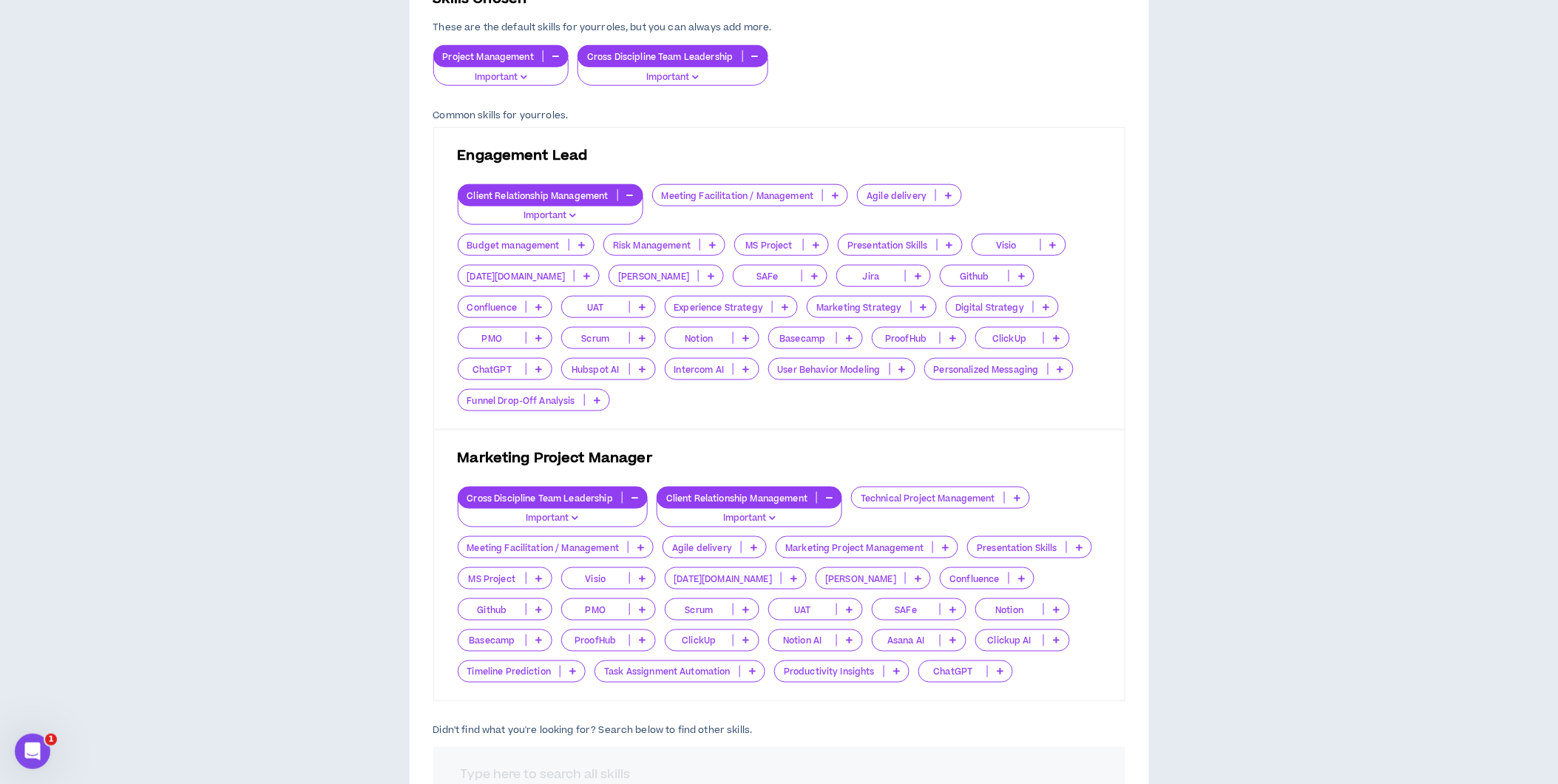
scroll to position [374, 0]
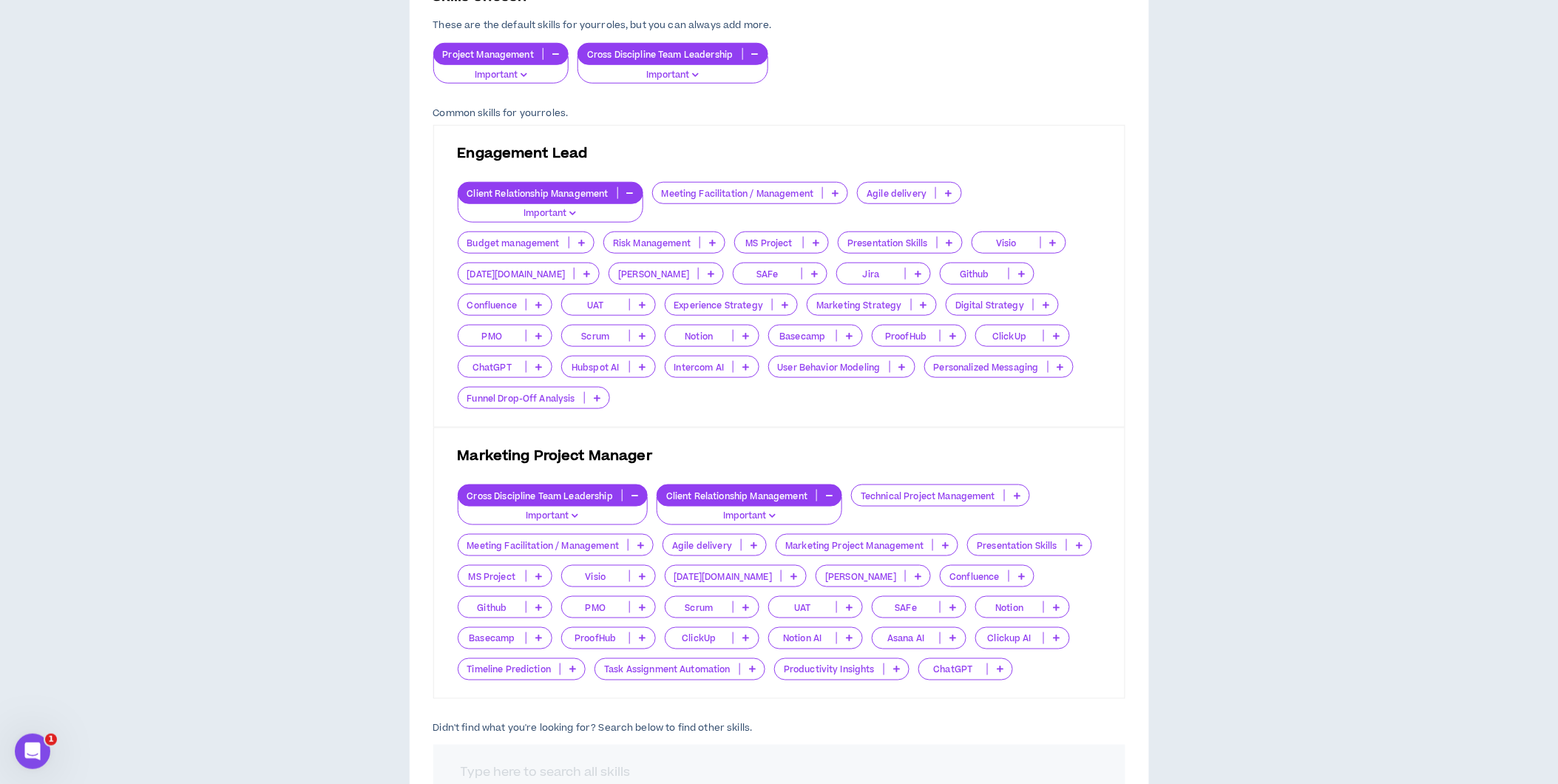
click at [865, 538] on div "Marketing Project Management" at bounding box center [868, 545] width 183 height 22
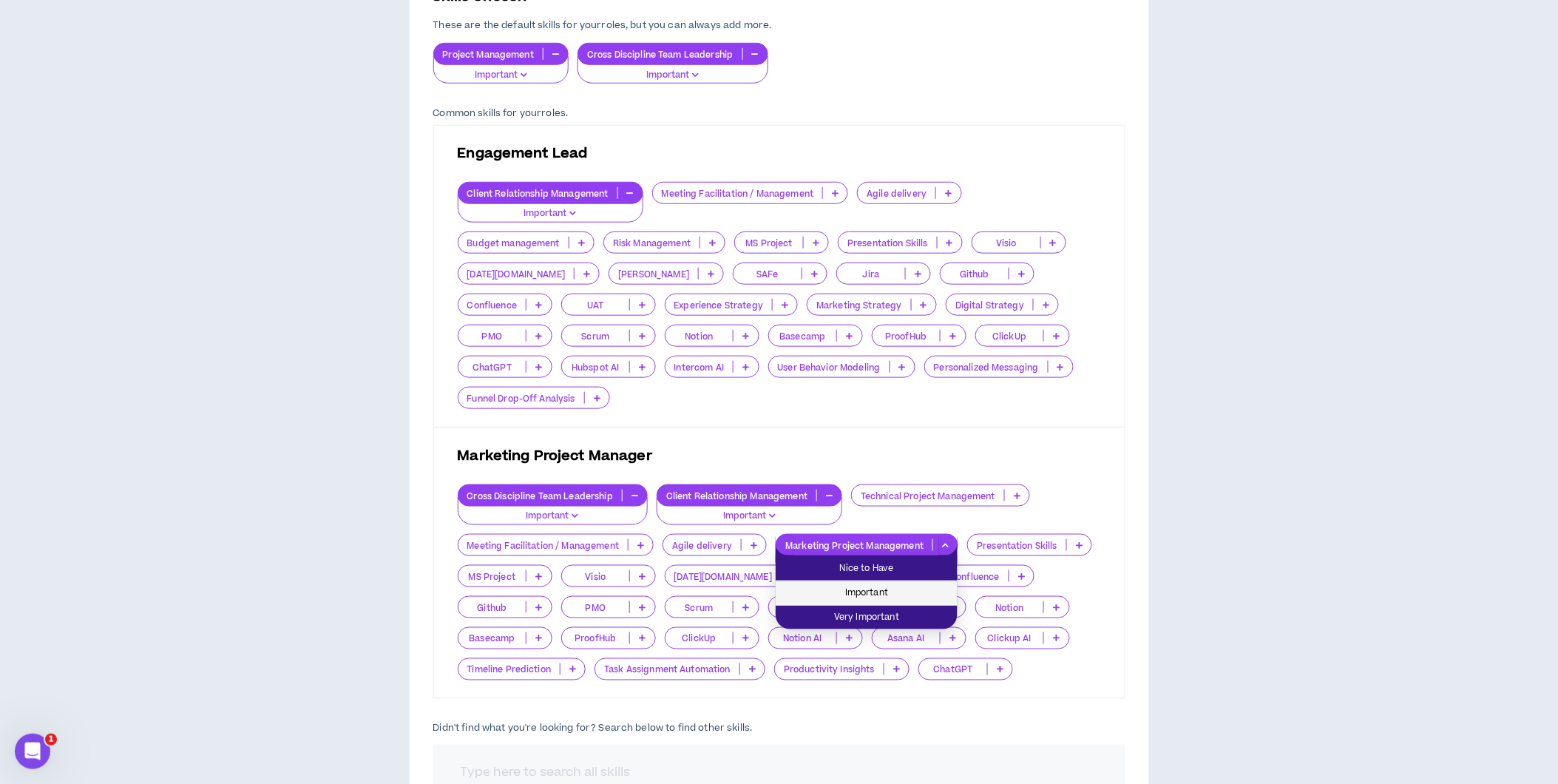
click at [866, 589] on span "Important" at bounding box center [867, 593] width 165 height 16
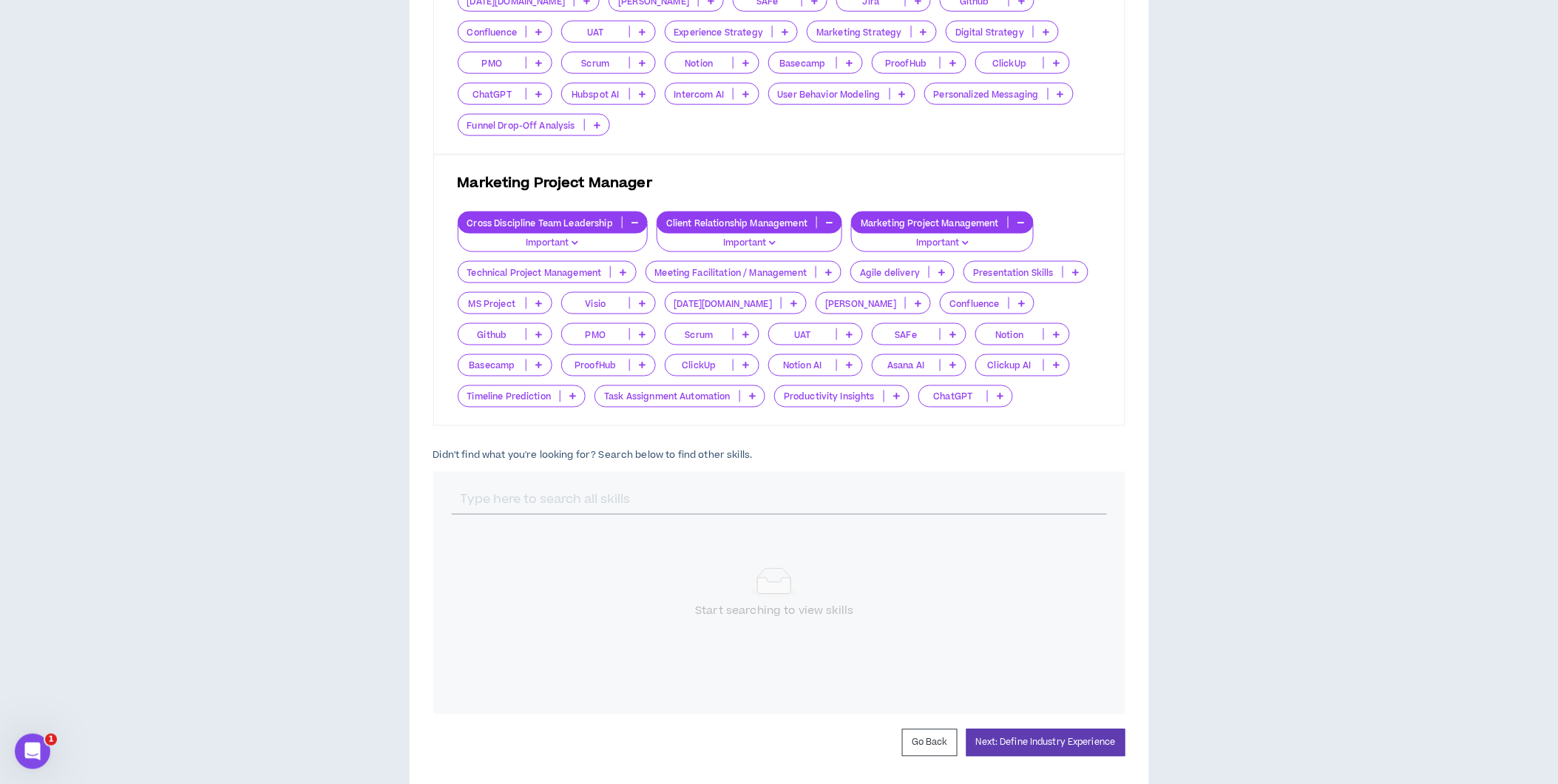
scroll to position [653, 0]
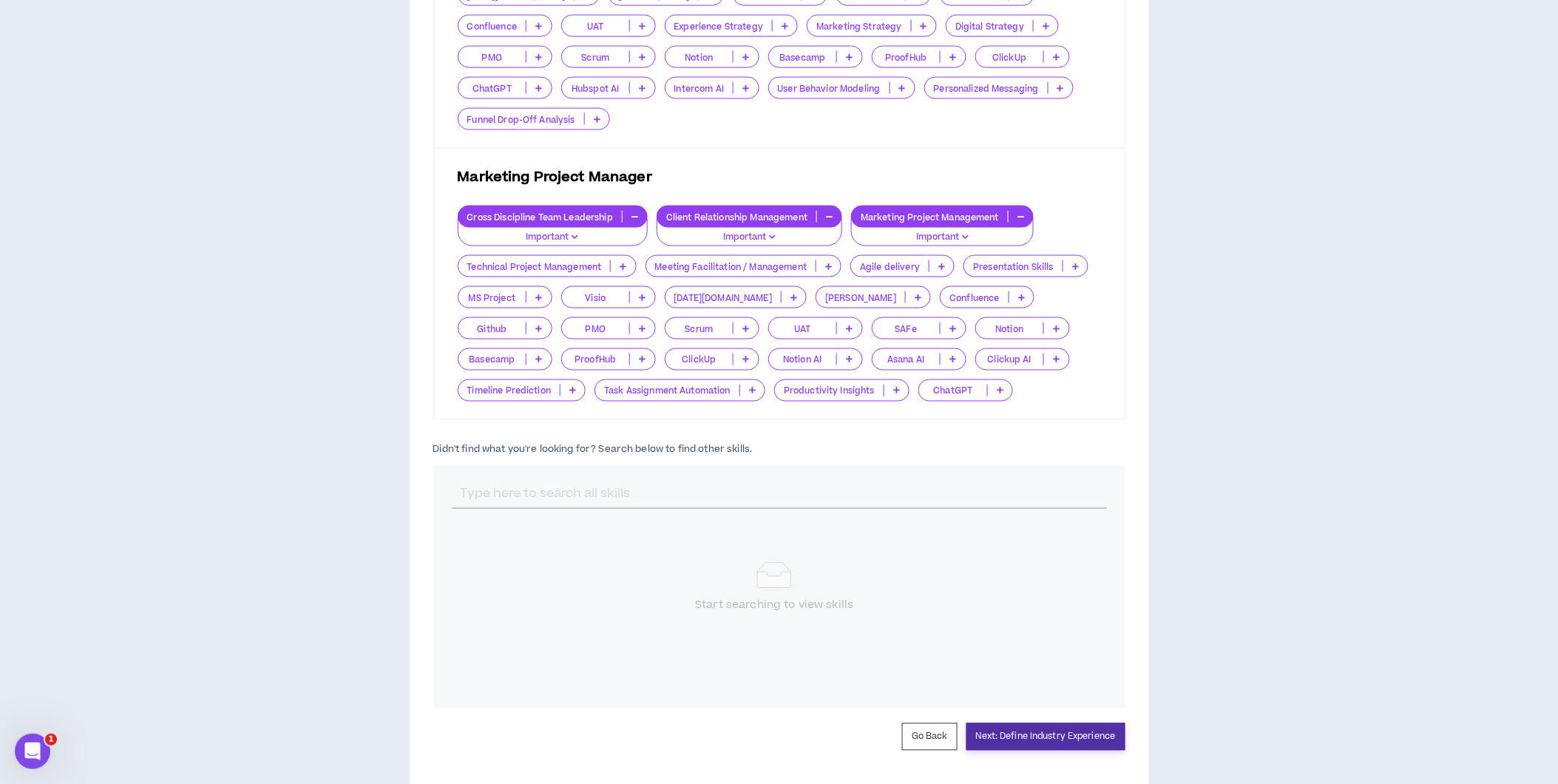
click at [1064, 743] on button "Next: Define Industry Experience" at bounding box center [1046, 737] width 159 height 27
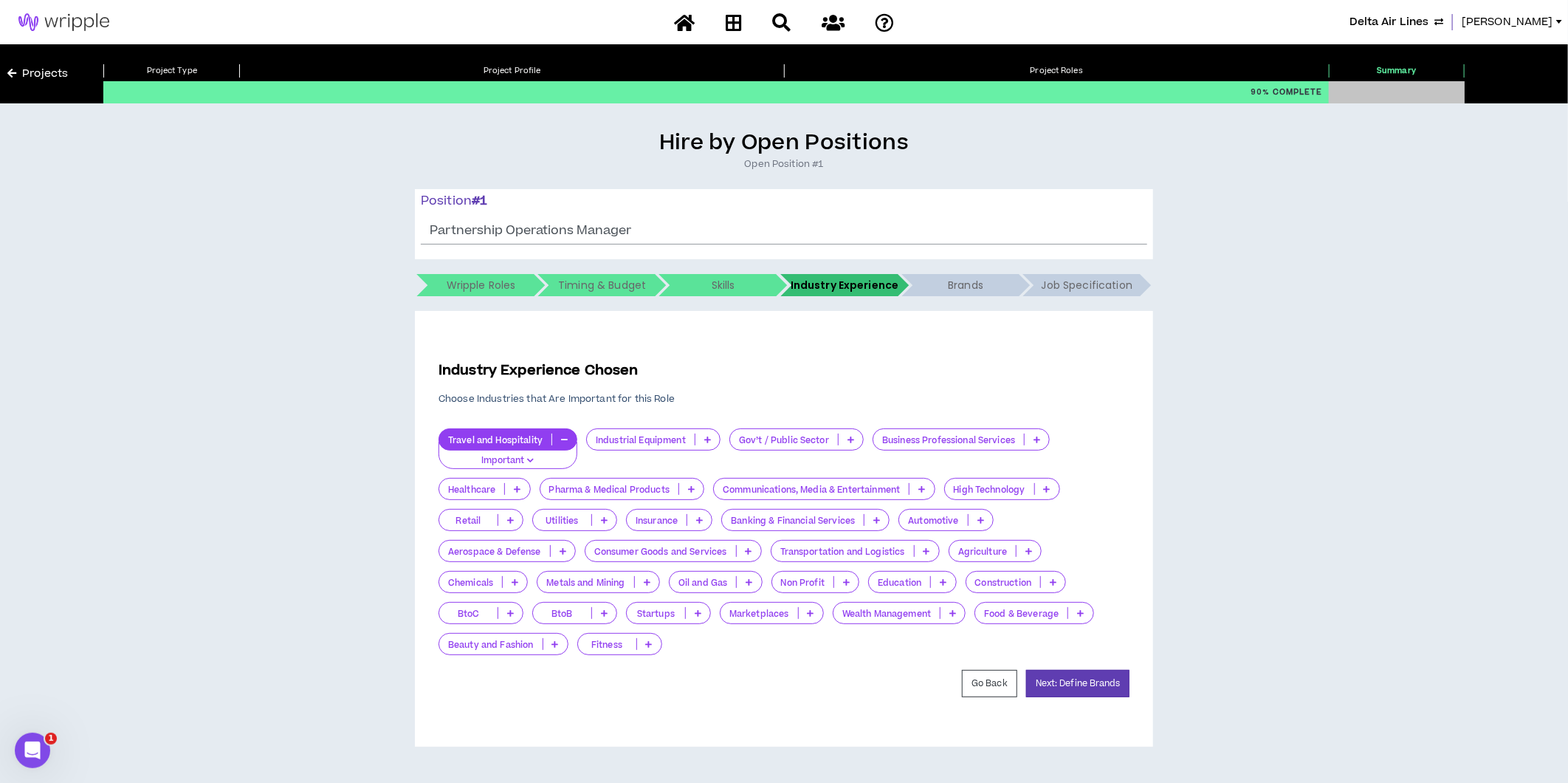
click at [788, 499] on div "Communications, Media & Entertainment" at bounding box center [824, 489] width 221 height 22
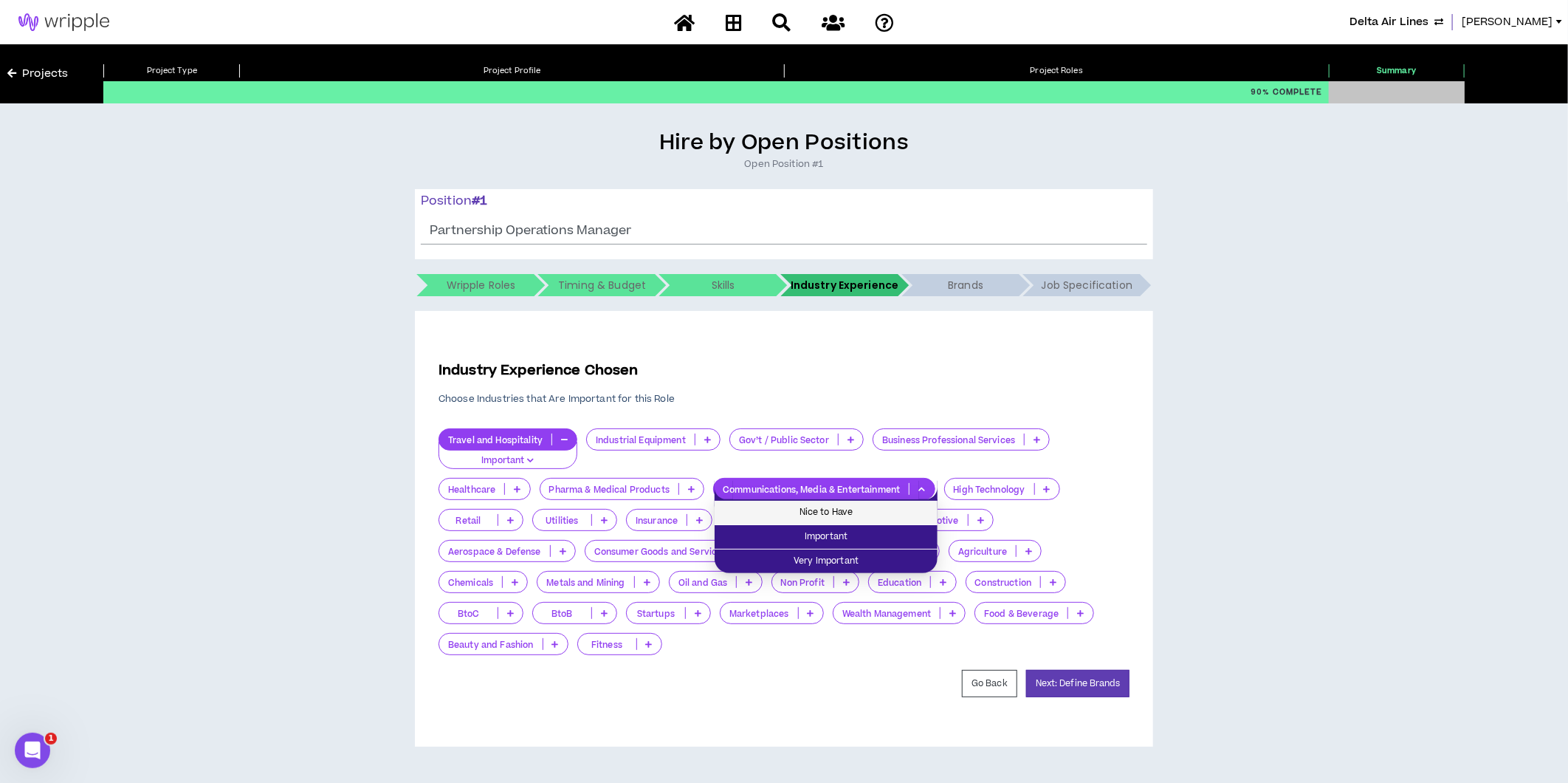
click at [800, 512] on span "Nice to Have" at bounding box center [826, 512] width 205 height 16
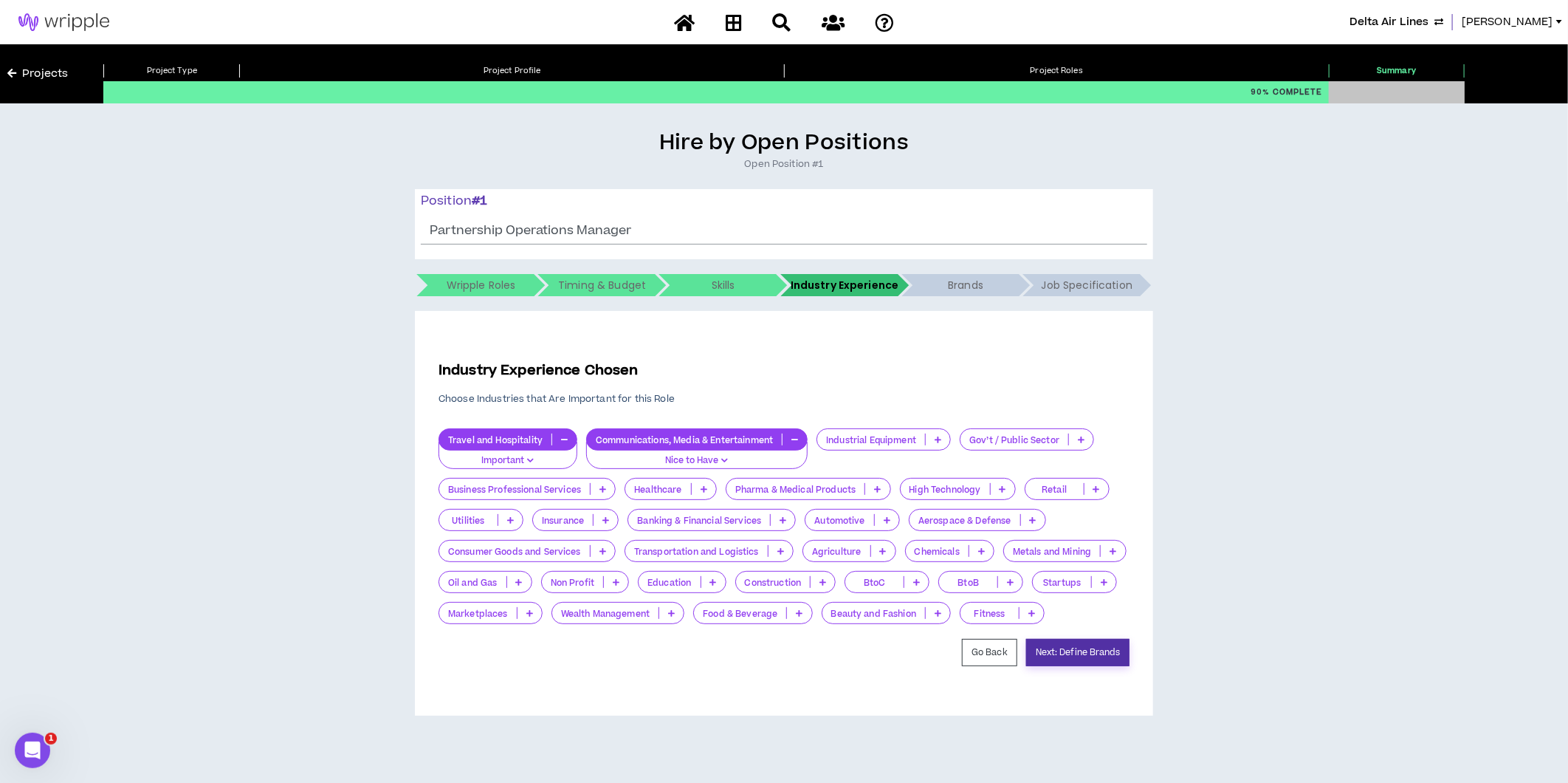
click at [1057, 666] on button "Next: Define Brands" at bounding box center [1078, 652] width 103 height 27
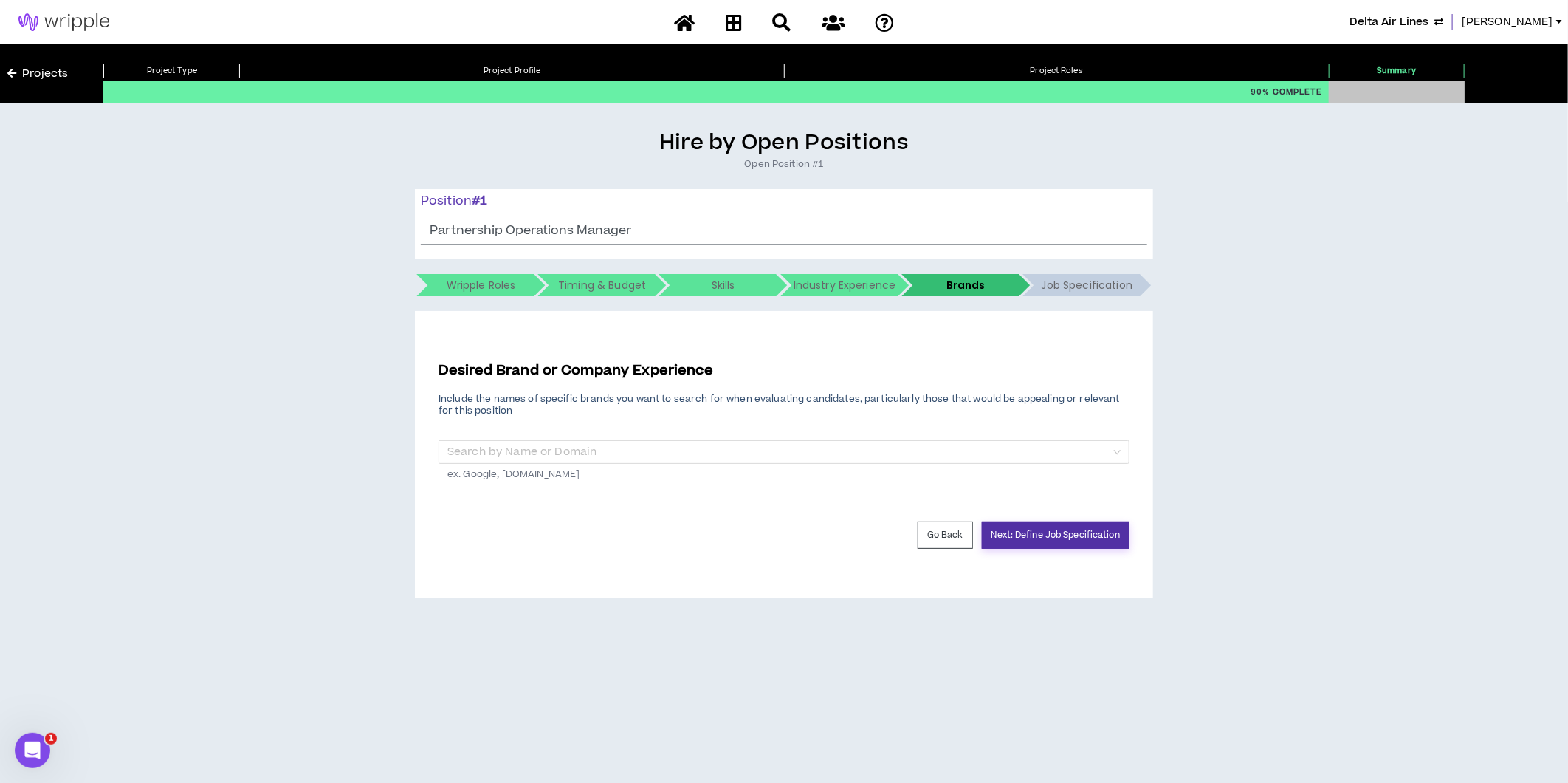
click at [1046, 542] on button "Next: Define Job Specification" at bounding box center [1055, 535] width 147 height 27
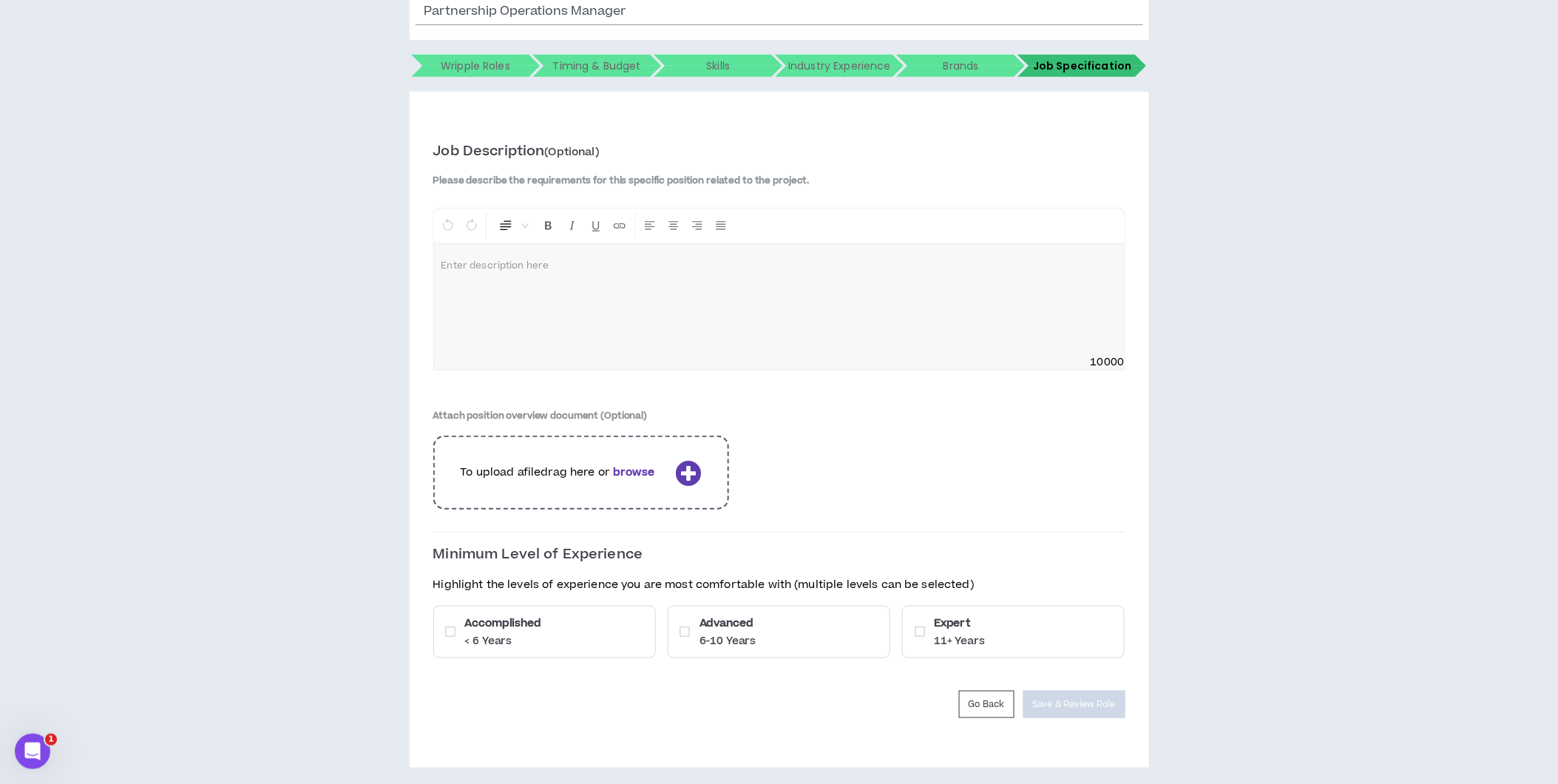
scroll to position [230, 0]
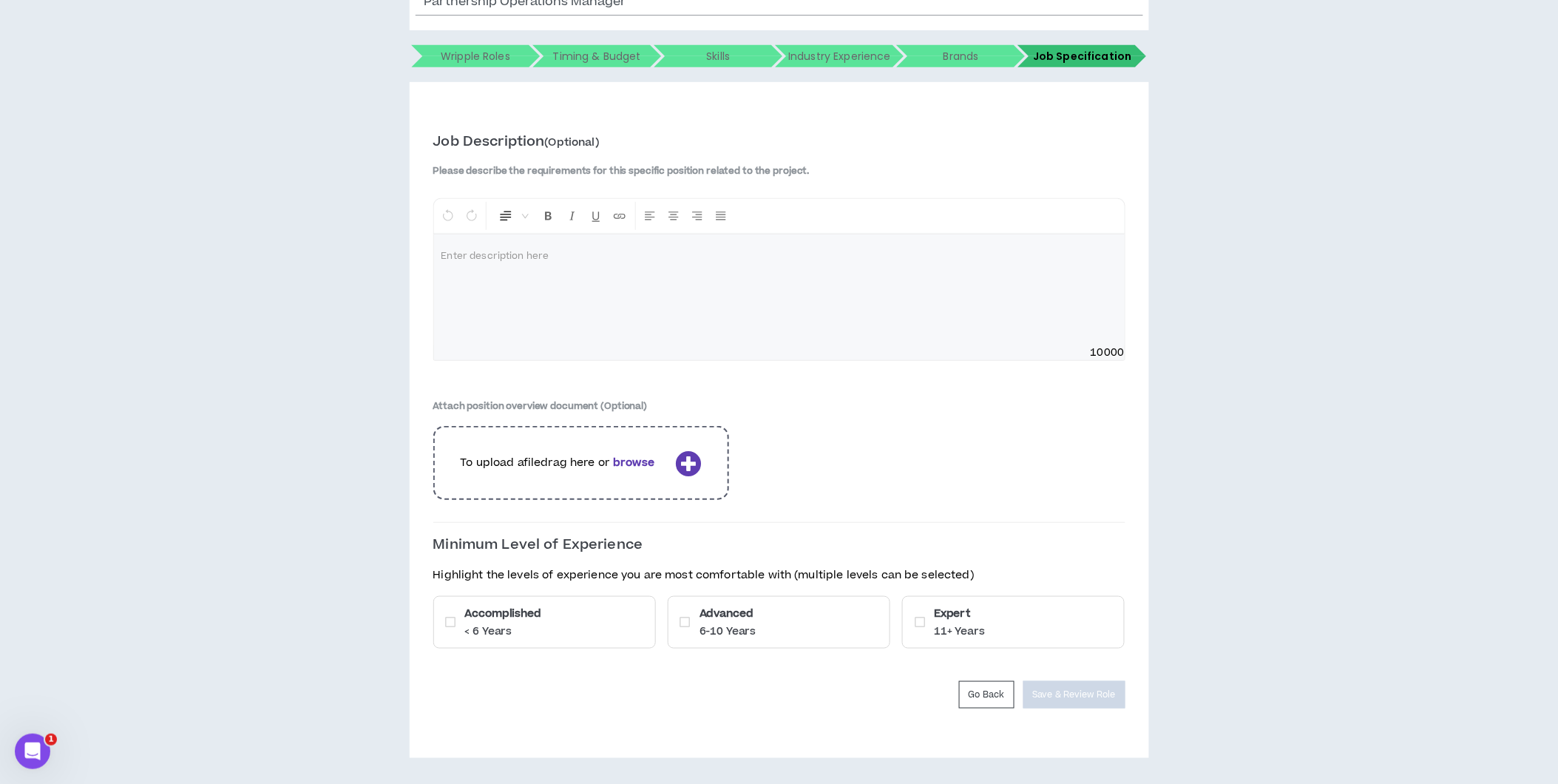
click at [620, 611] on div "Accomplished < 6 Years" at bounding box center [544, 622] width 222 height 52
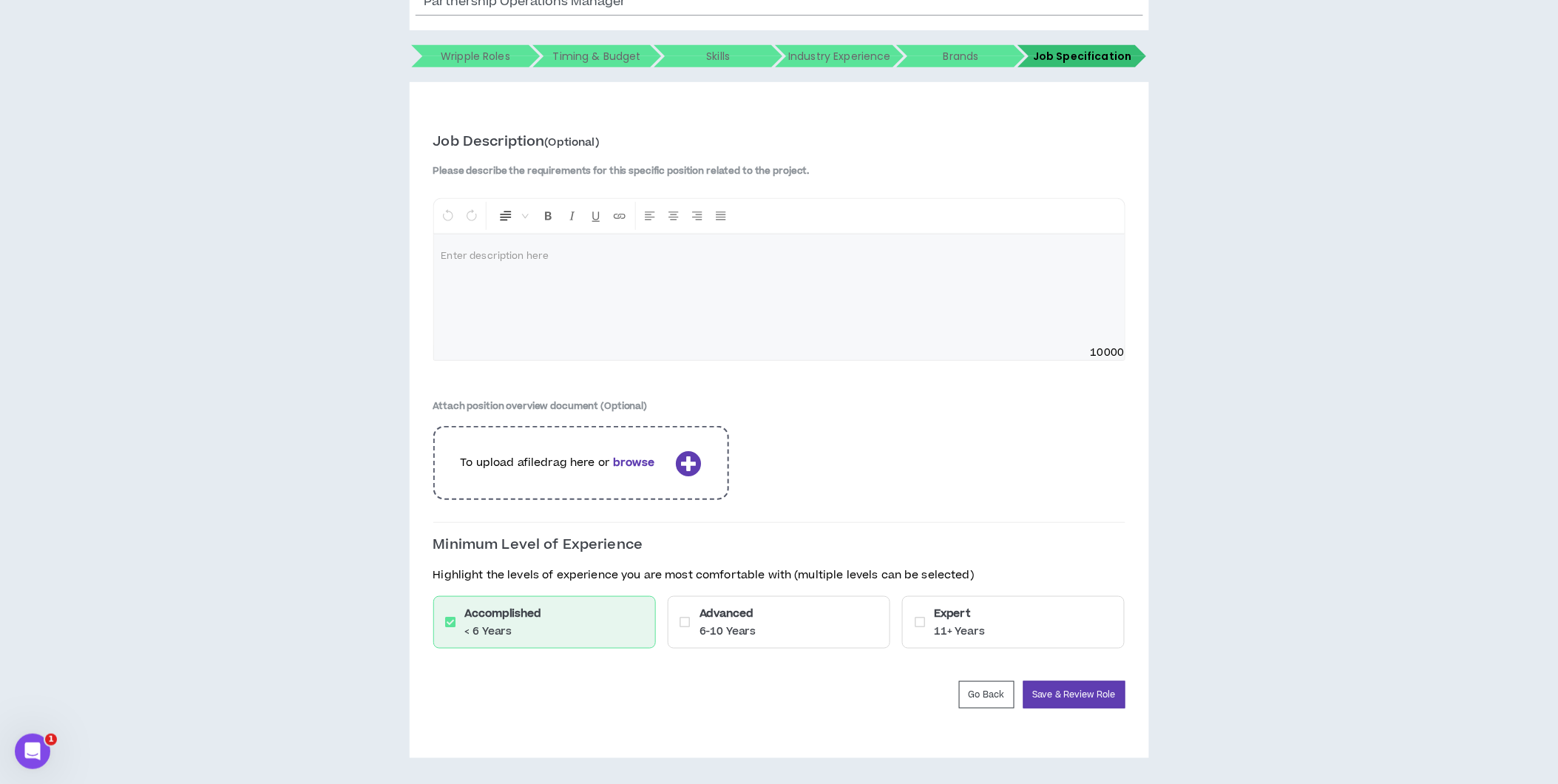
click at [809, 632] on div "Advanced 6-10 Years" at bounding box center [779, 622] width 222 height 52
click at [567, 287] on div at bounding box center [779, 290] width 691 height 111
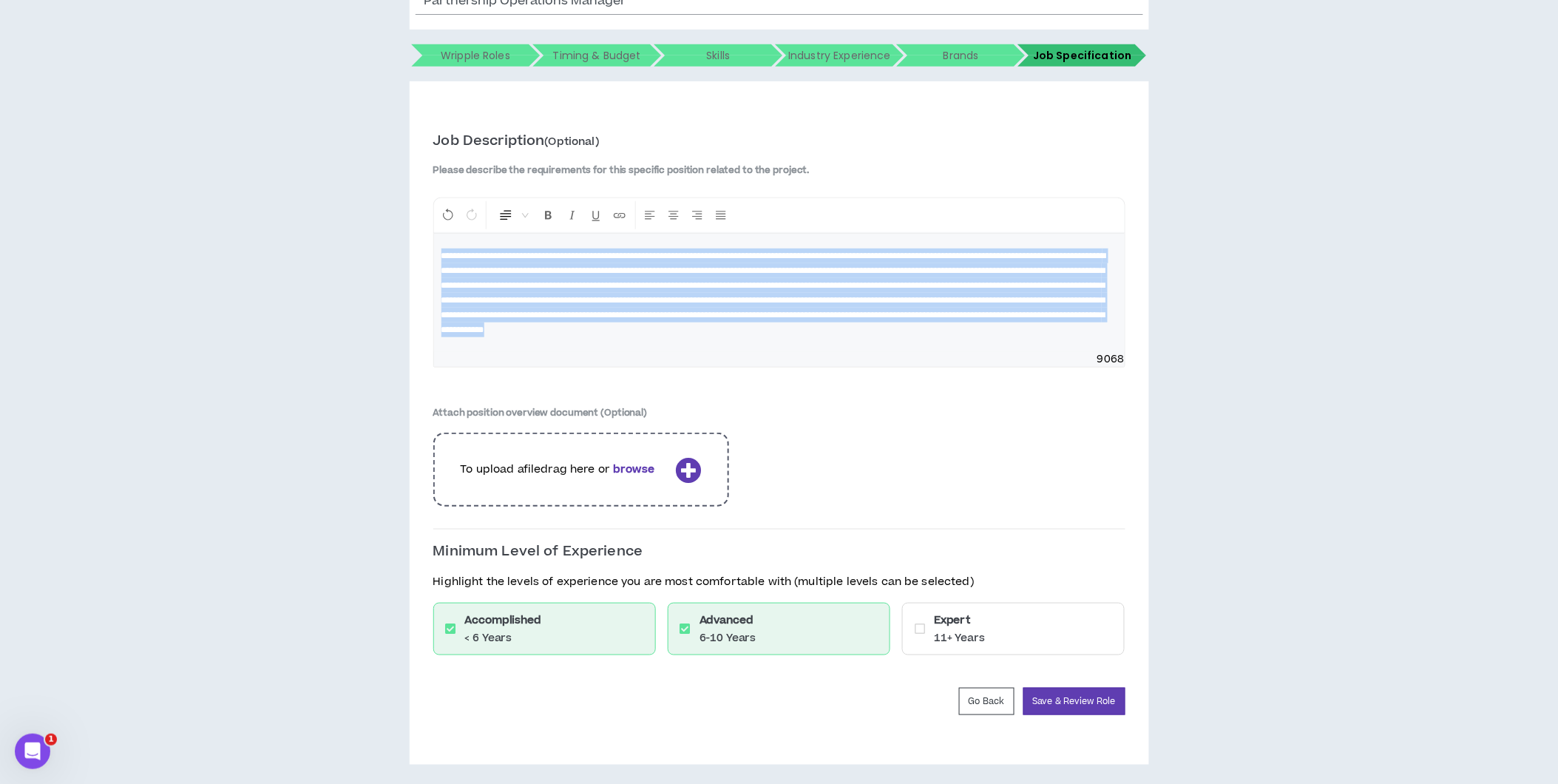
drag, startPoint x: 899, startPoint y: 344, endPoint x: 359, endPoint y: 235, distance: 550.9
click at [359, 235] on div "Hire by Open Positions Open Position #1 Position # 1 Partnership Operations Man…" at bounding box center [779, 332] width 1544 height 865
click at [526, 215] on span "Normal" at bounding box center [514, 215] width 31 height 26
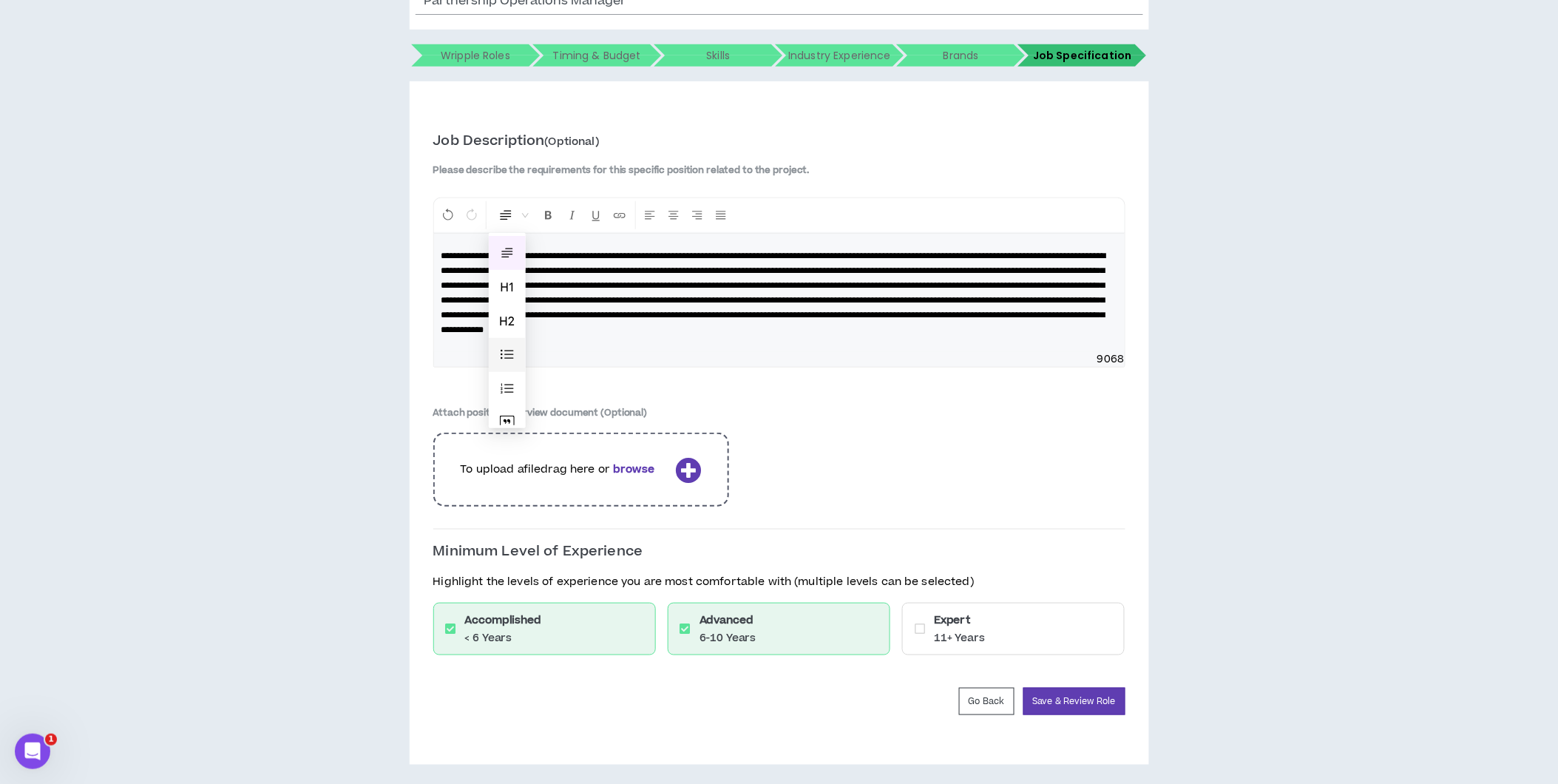
click at [511, 348] on span at bounding box center [507, 355] width 14 height 14
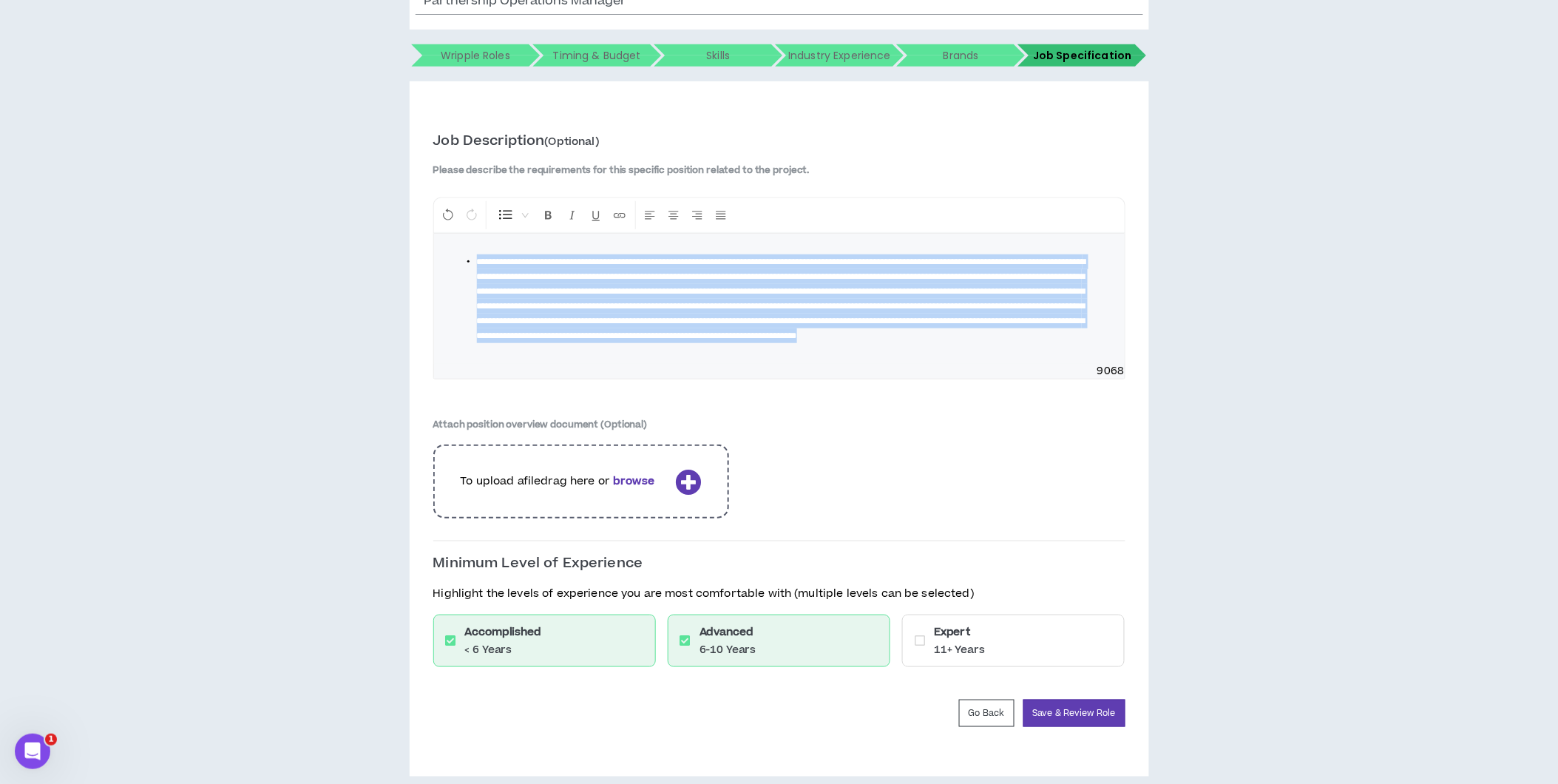
click at [673, 313] on span "**********" at bounding box center [781, 299] width 609 height 83
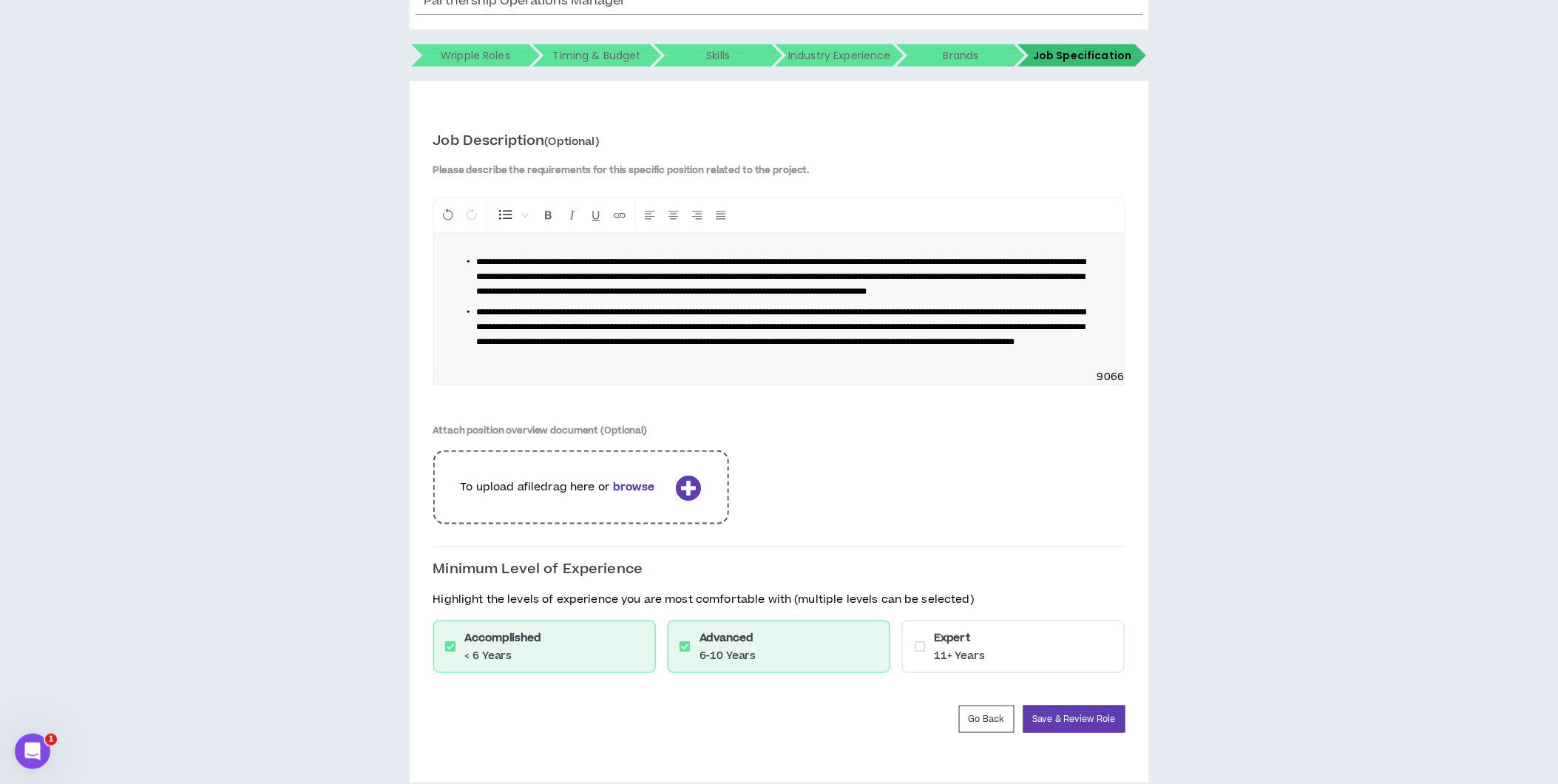
click at [904, 346] on span "**********" at bounding box center [781, 327] width 609 height 39
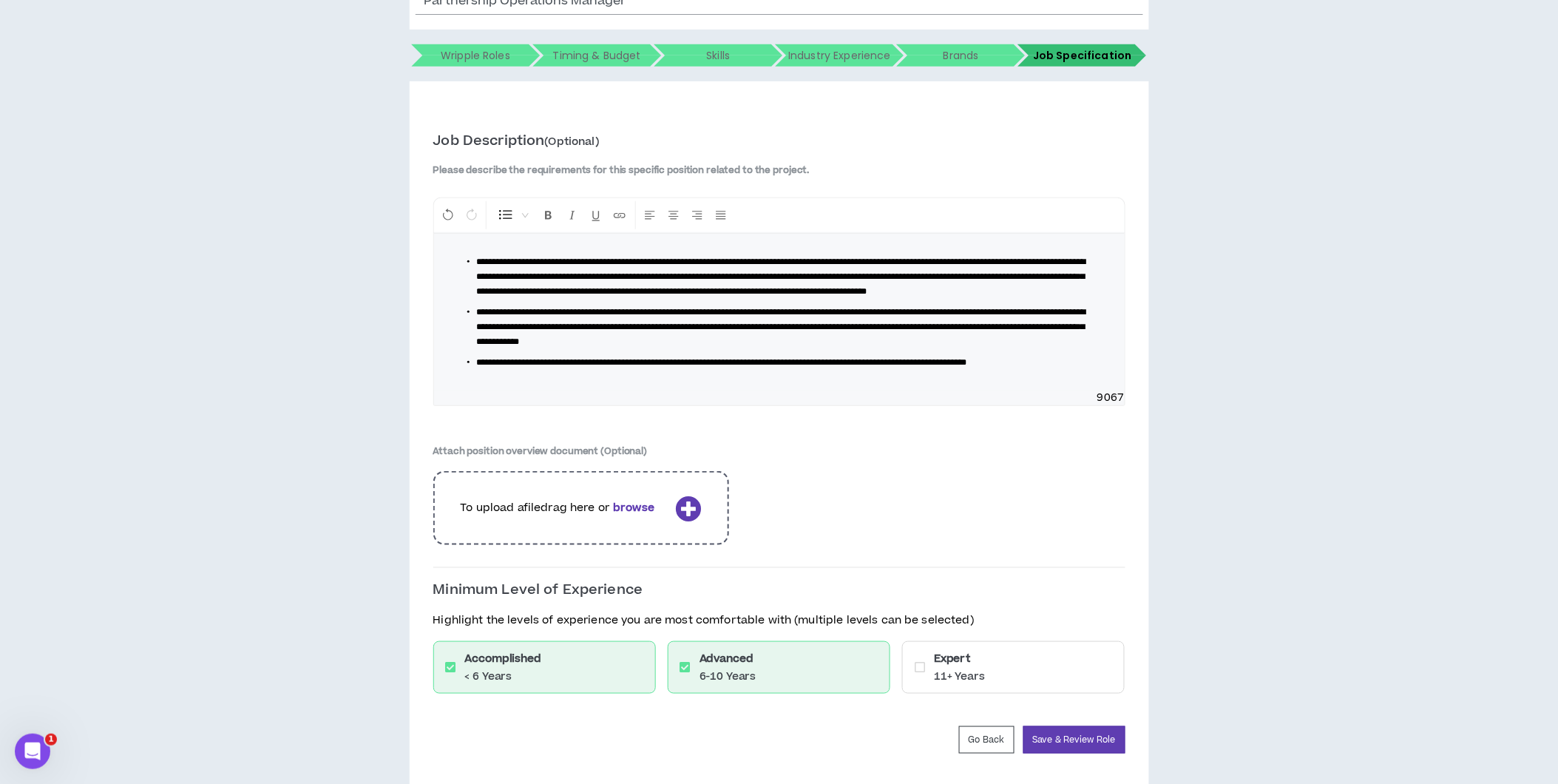
click at [955, 342] on span "**********" at bounding box center [781, 327] width 609 height 39
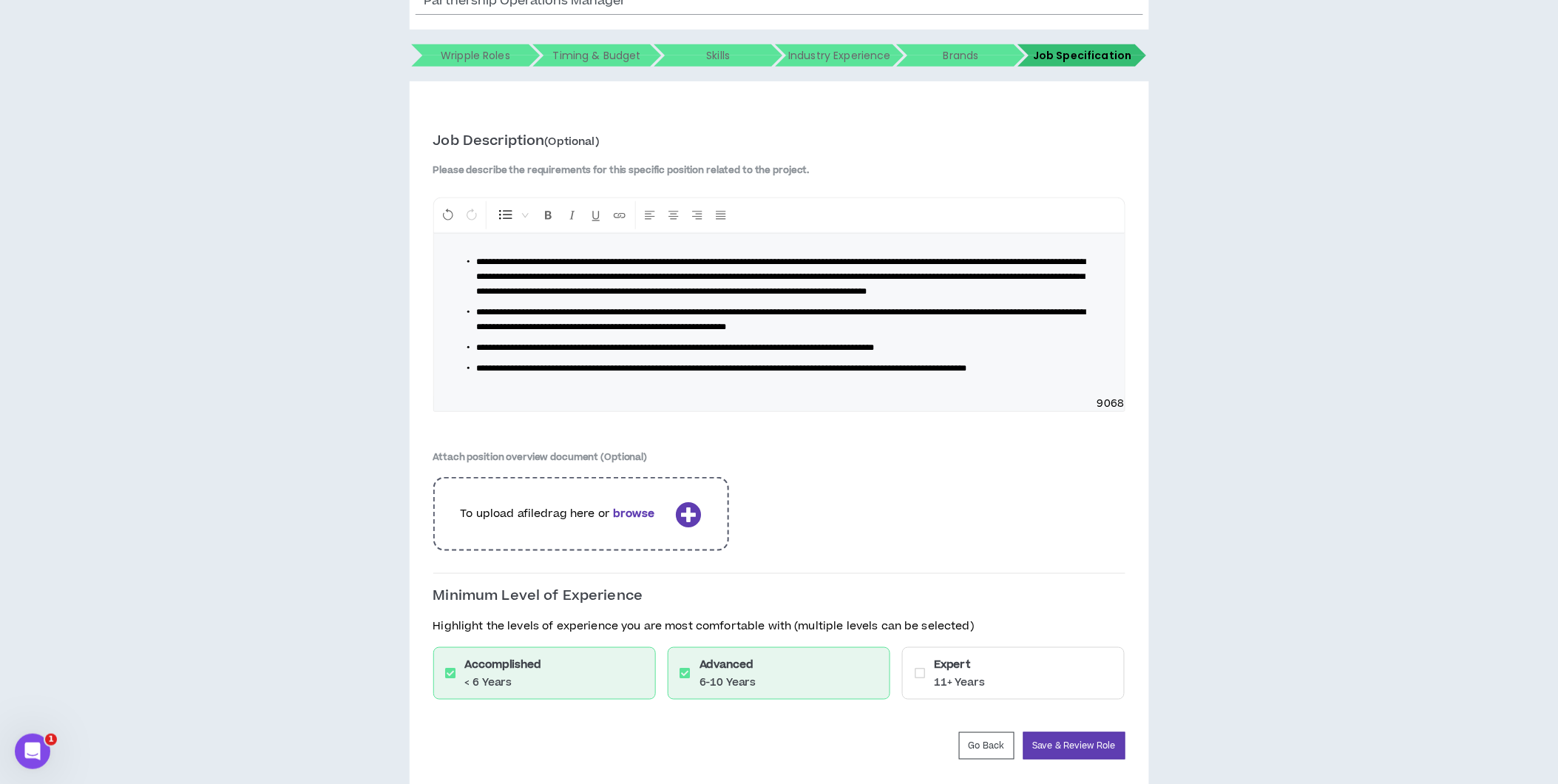
scroll to position [311, 0]
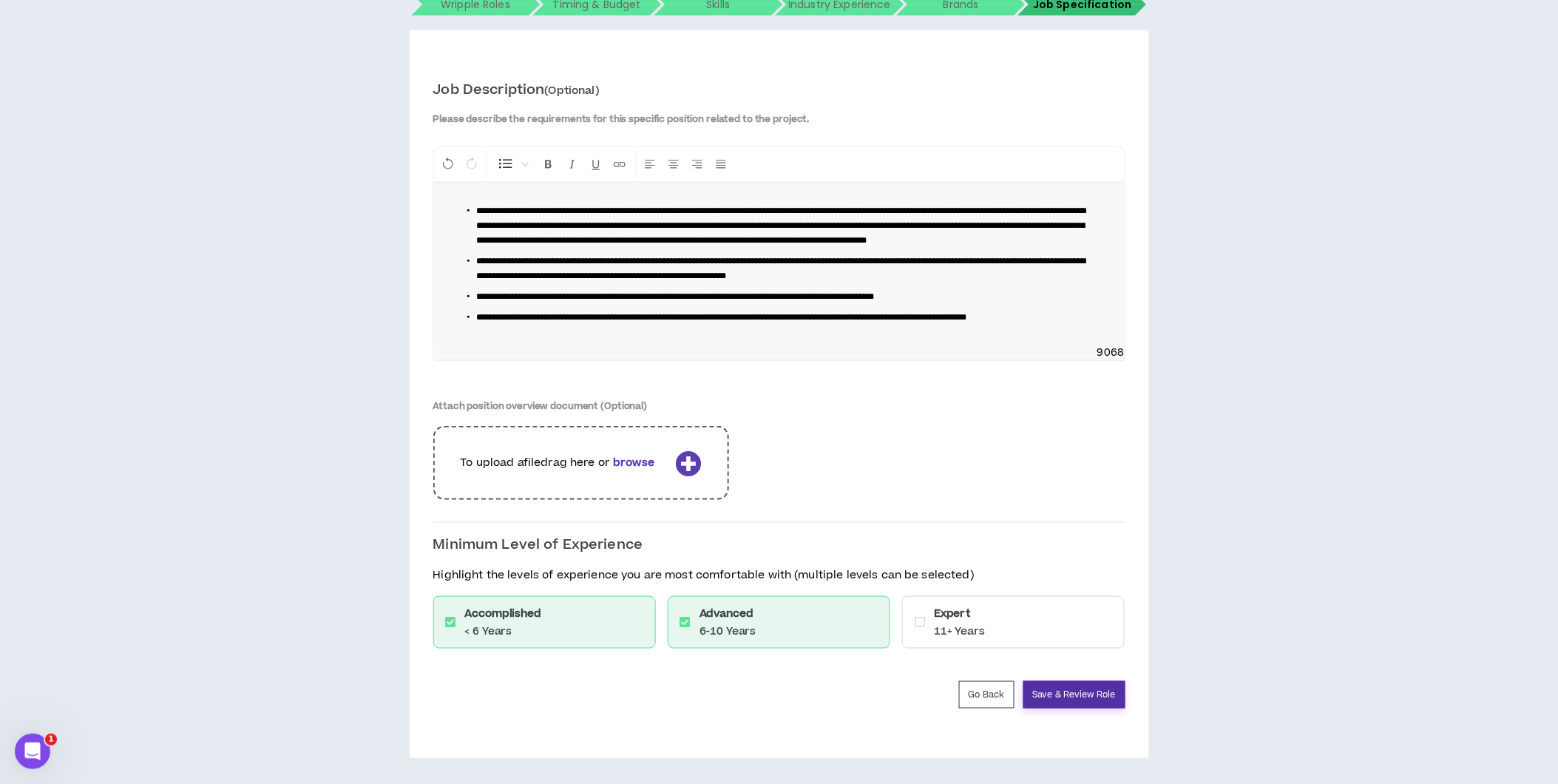
click at [1059, 686] on button "Save & Review Role" at bounding box center [1074, 695] width 102 height 27
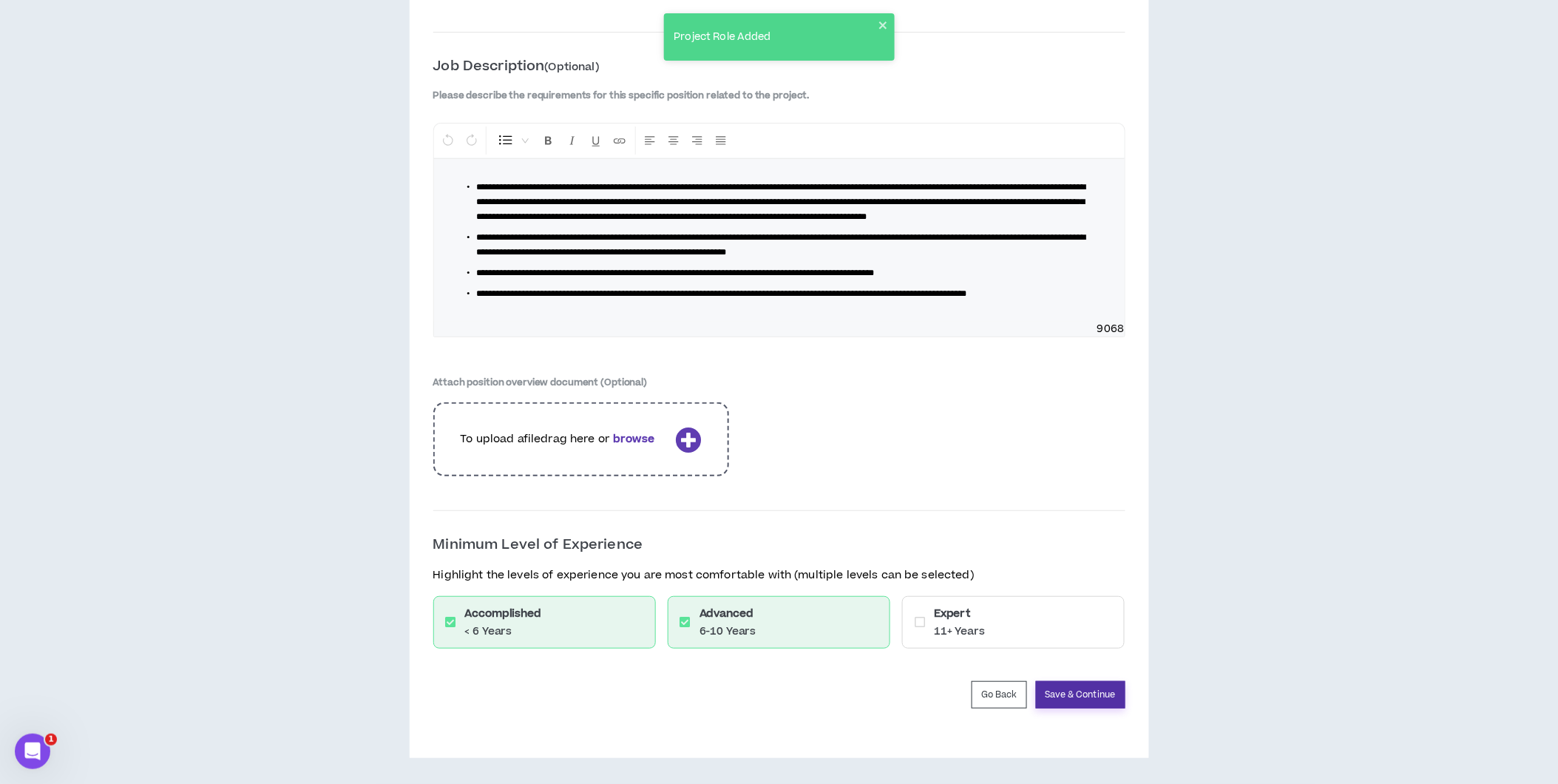
click at [1078, 700] on button "Save & Continue" at bounding box center [1080, 695] width 89 height 27
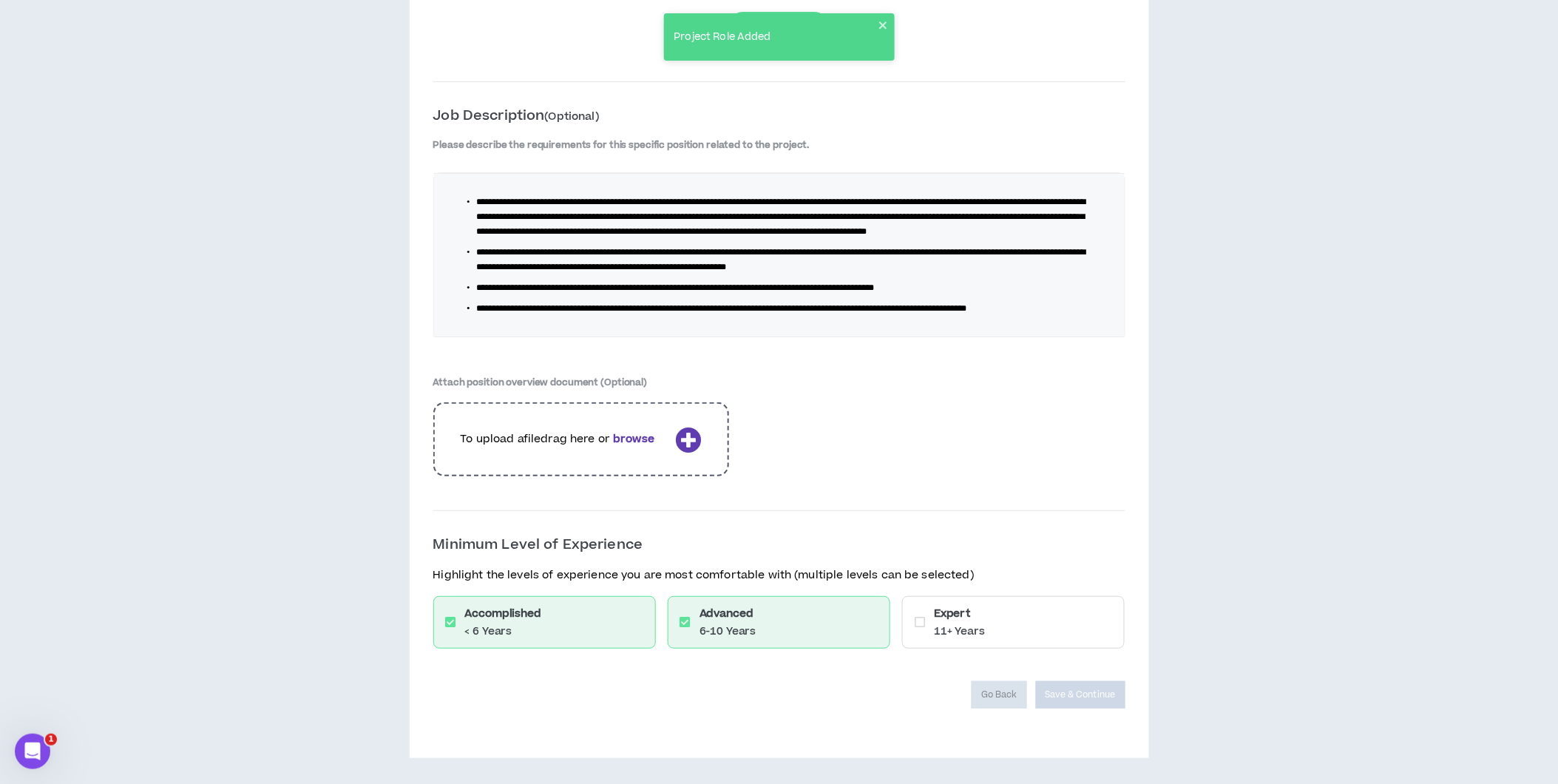
scroll to position [1939, 0]
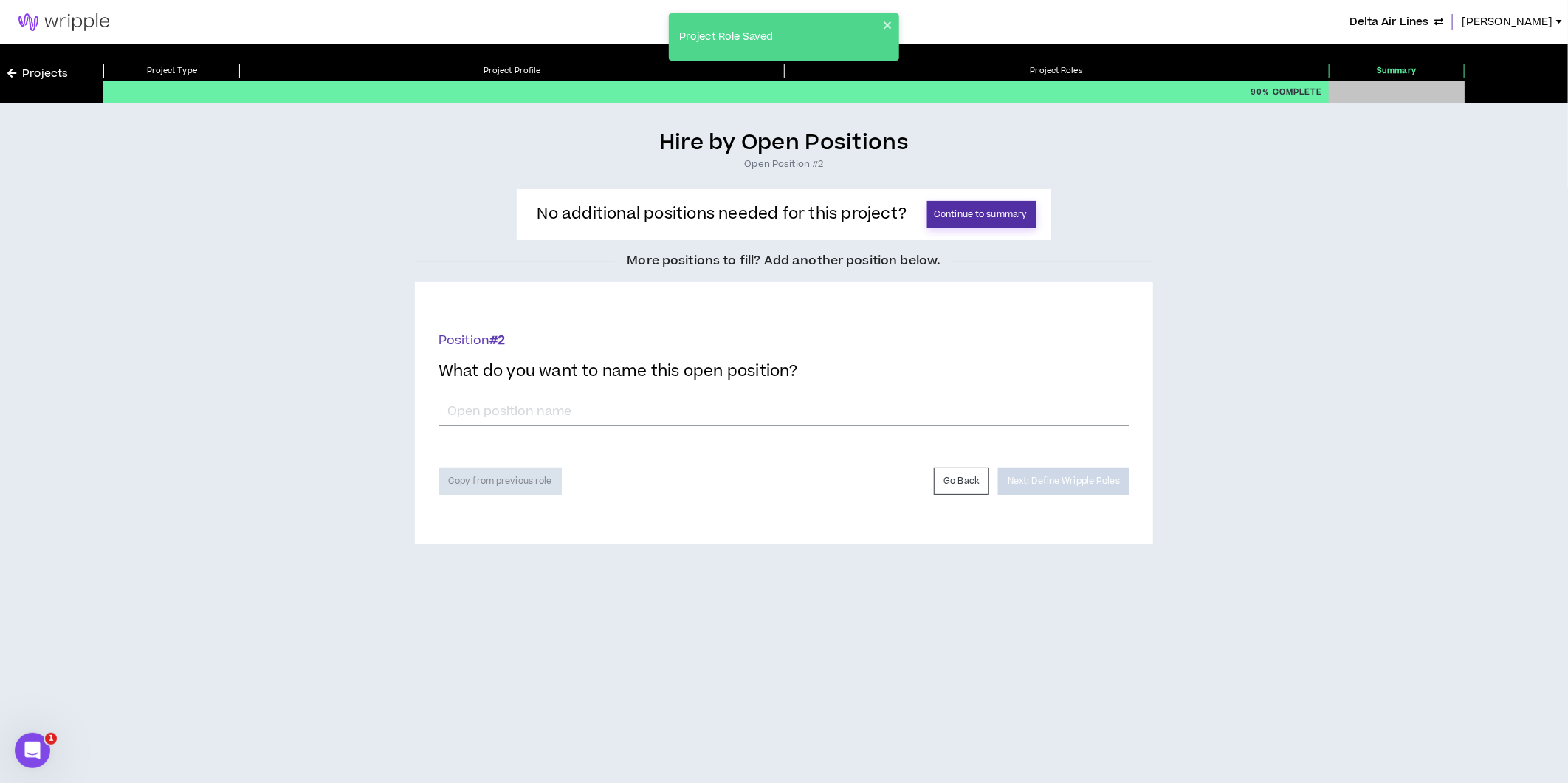
click at [965, 219] on button "Continue to summary" at bounding box center [982, 215] width 109 height 27
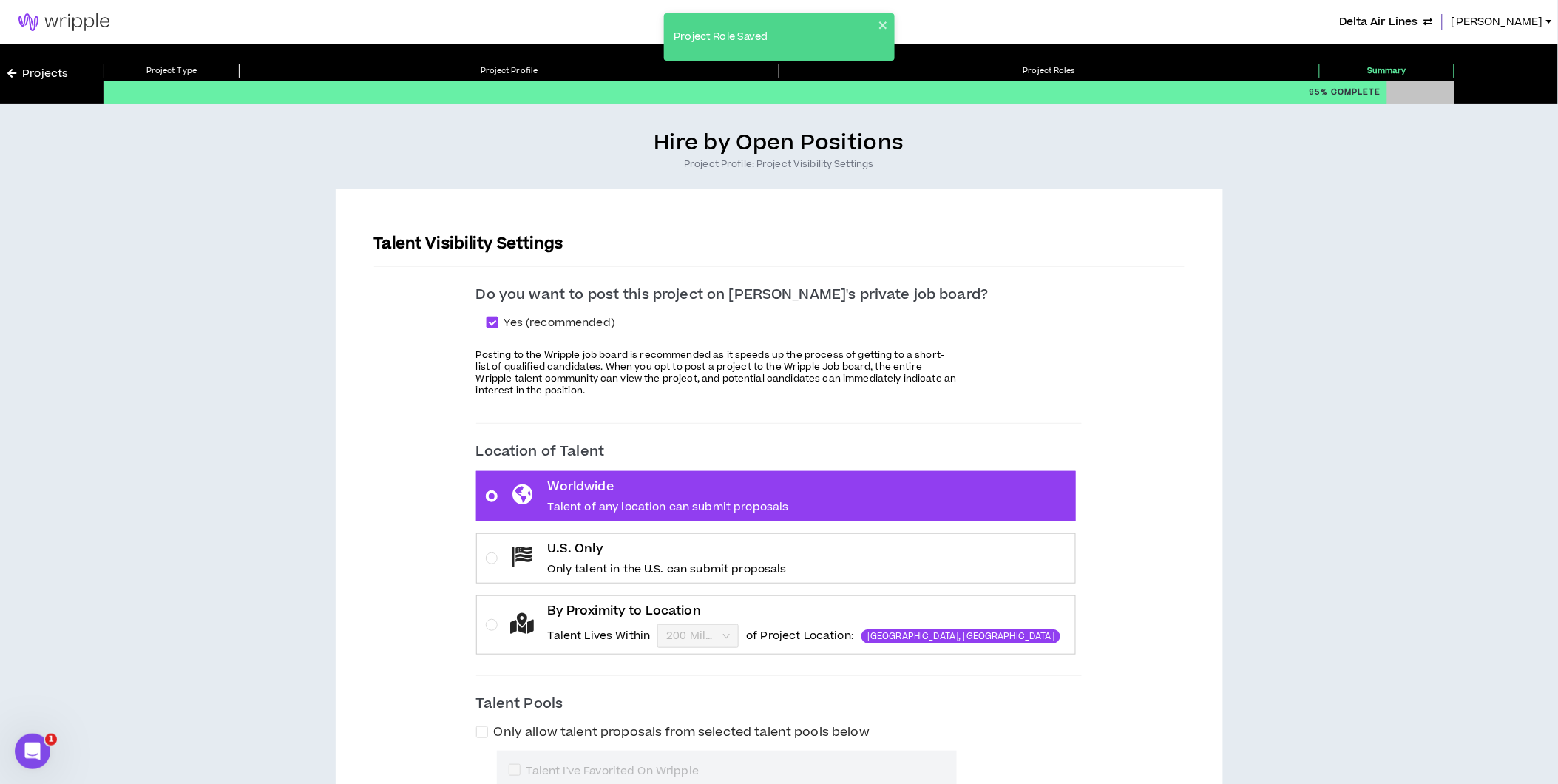
click at [498, 320] on span at bounding box center [492, 322] width 12 height 12
checkbox input "*****"
click at [553, 610] on label "By Proximity to Location Talent Lives Within 200 Miles of Project Location: Atl…" at bounding box center [776, 625] width 600 height 59
click at [666, 625] on input "By Proximity to Location Talent Lives Within 200 Miles of Project Location: Atl…" at bounding box center [693, 636] width 53 height 22
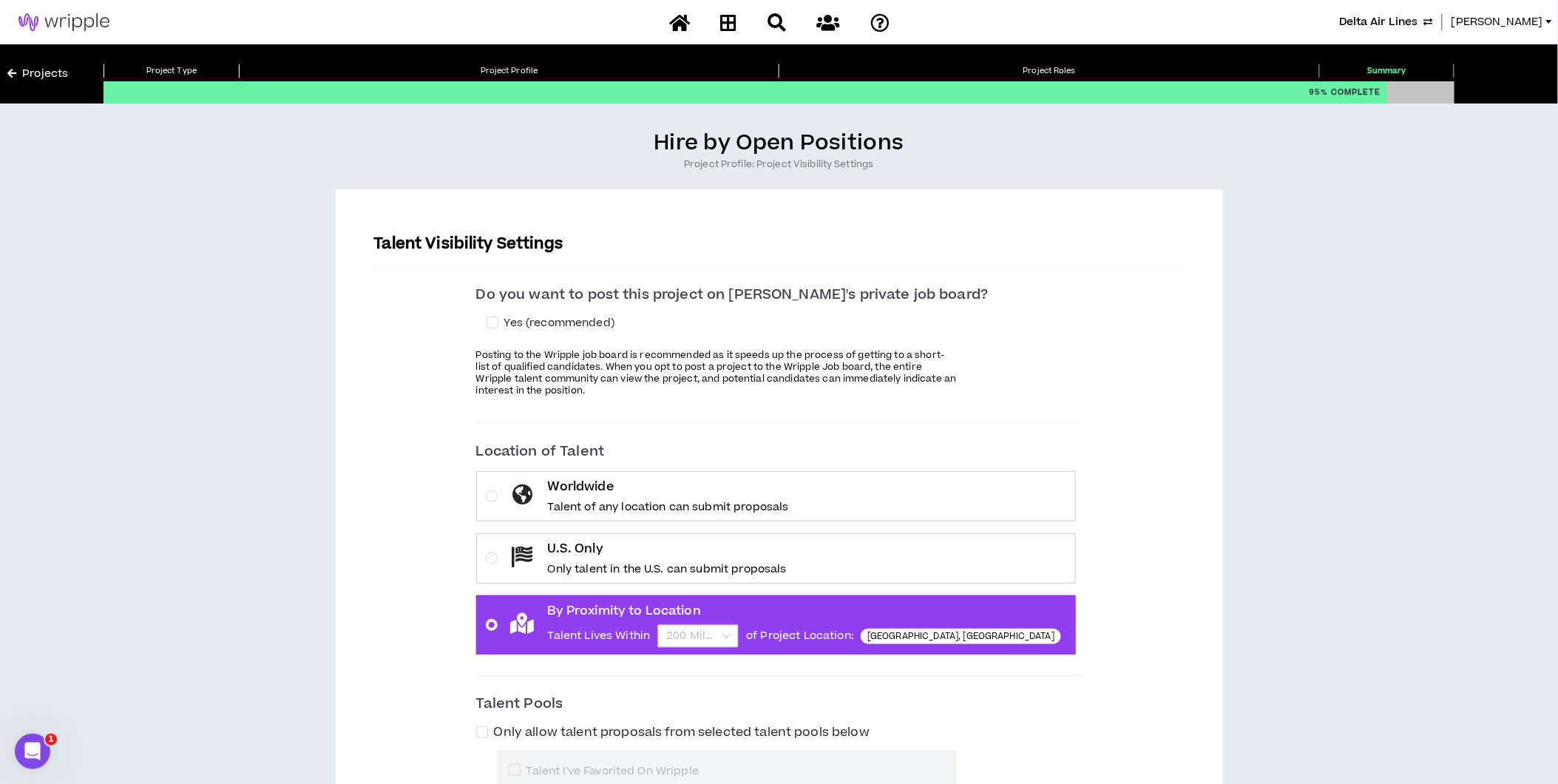
click at [730, 633] on span "200 Miles" at bounding box center [698, 636] width 63 height 22
click at [720, 633] on input "By Proximity to Location Talent Lives Within 200 Miles of Project Location: Atl…" at bounding box center [693, 636] width 53 height 22
click at [748, 689] on div "50 Miles" at bounding box center [761, 689] width 63 height 16
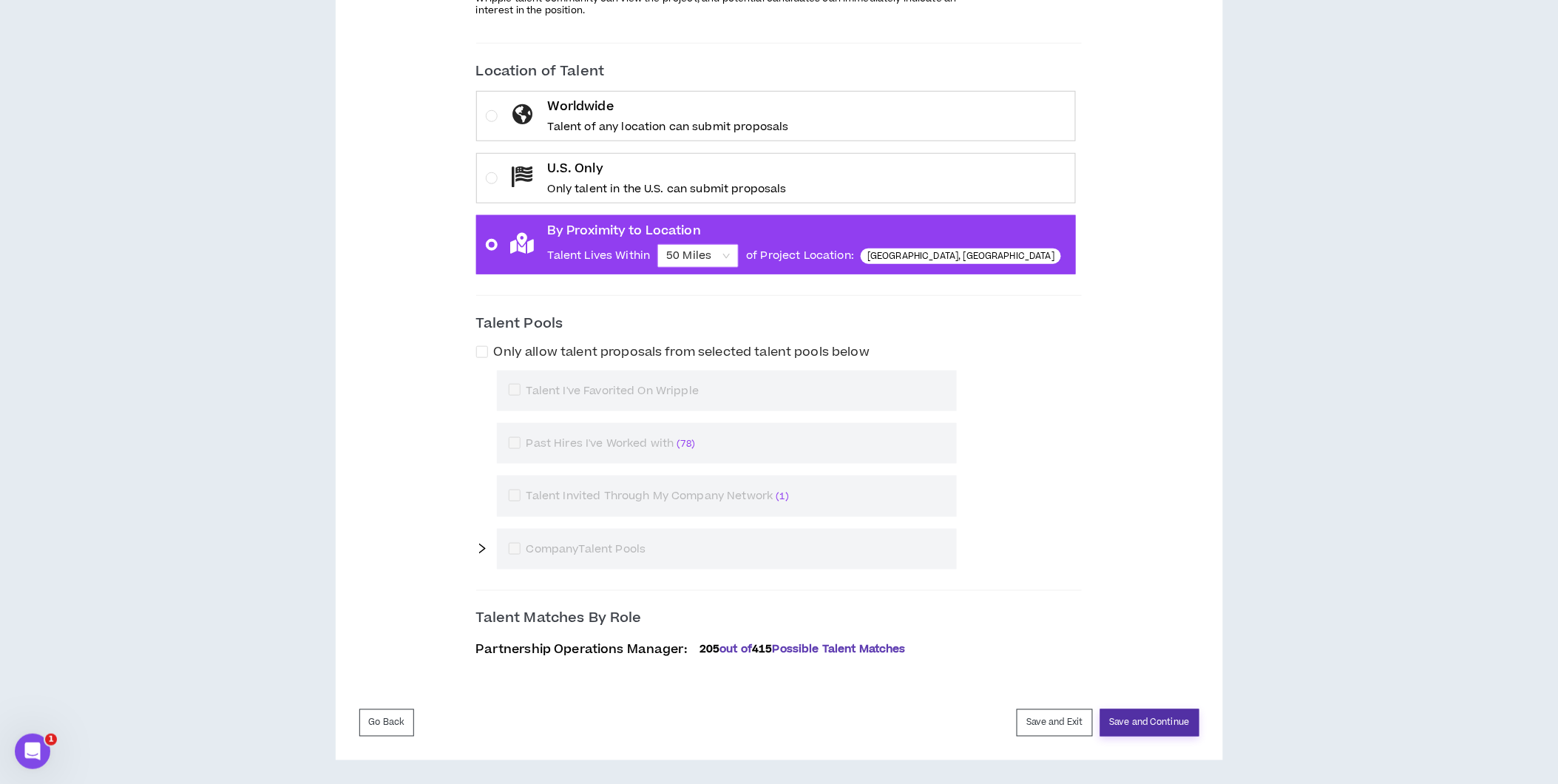
click at [1113, 720] on button "Save and Continue" at bounding box center [1149, 723] width 99 height 27
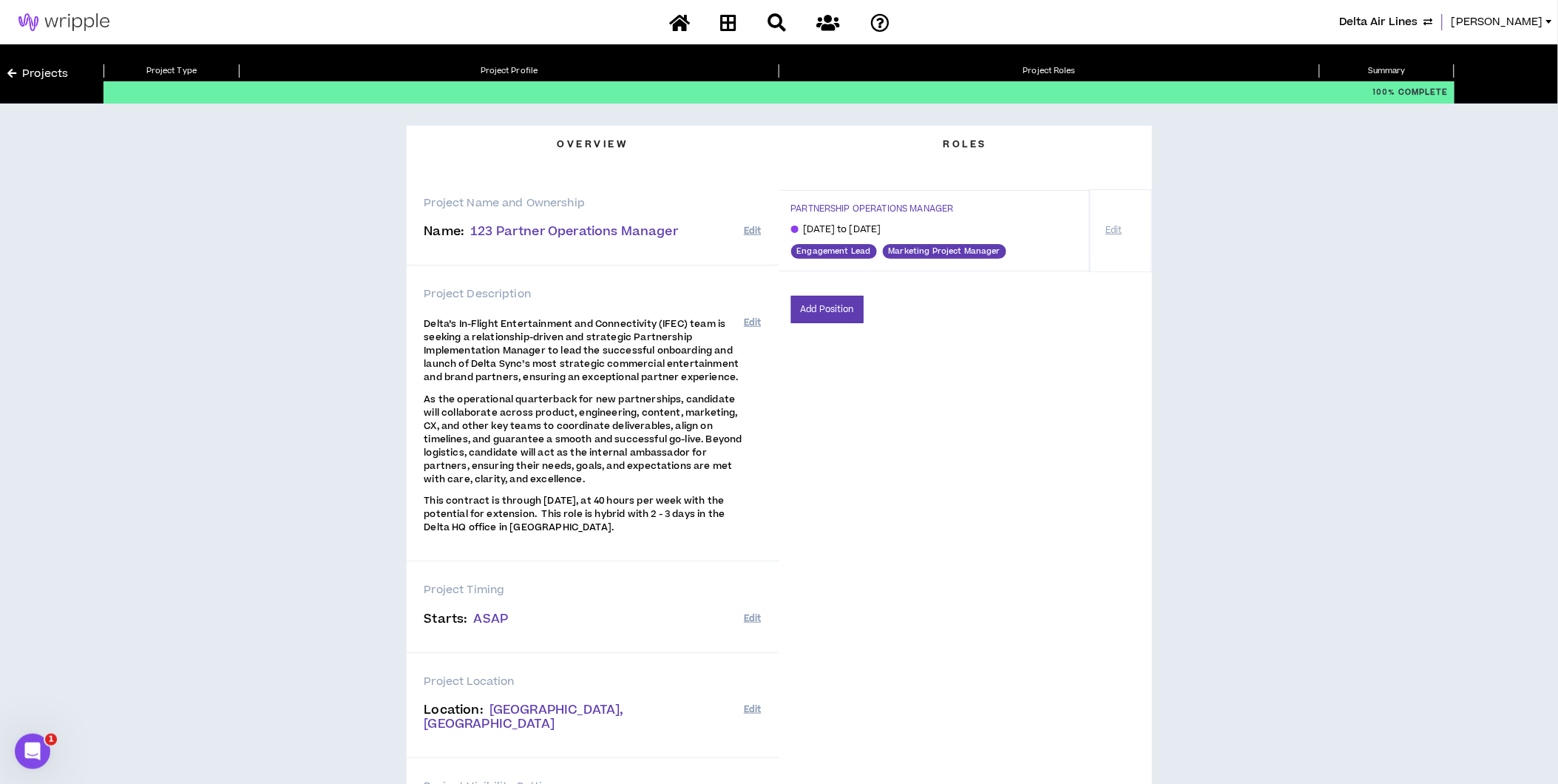
scroll to position [249, 0]
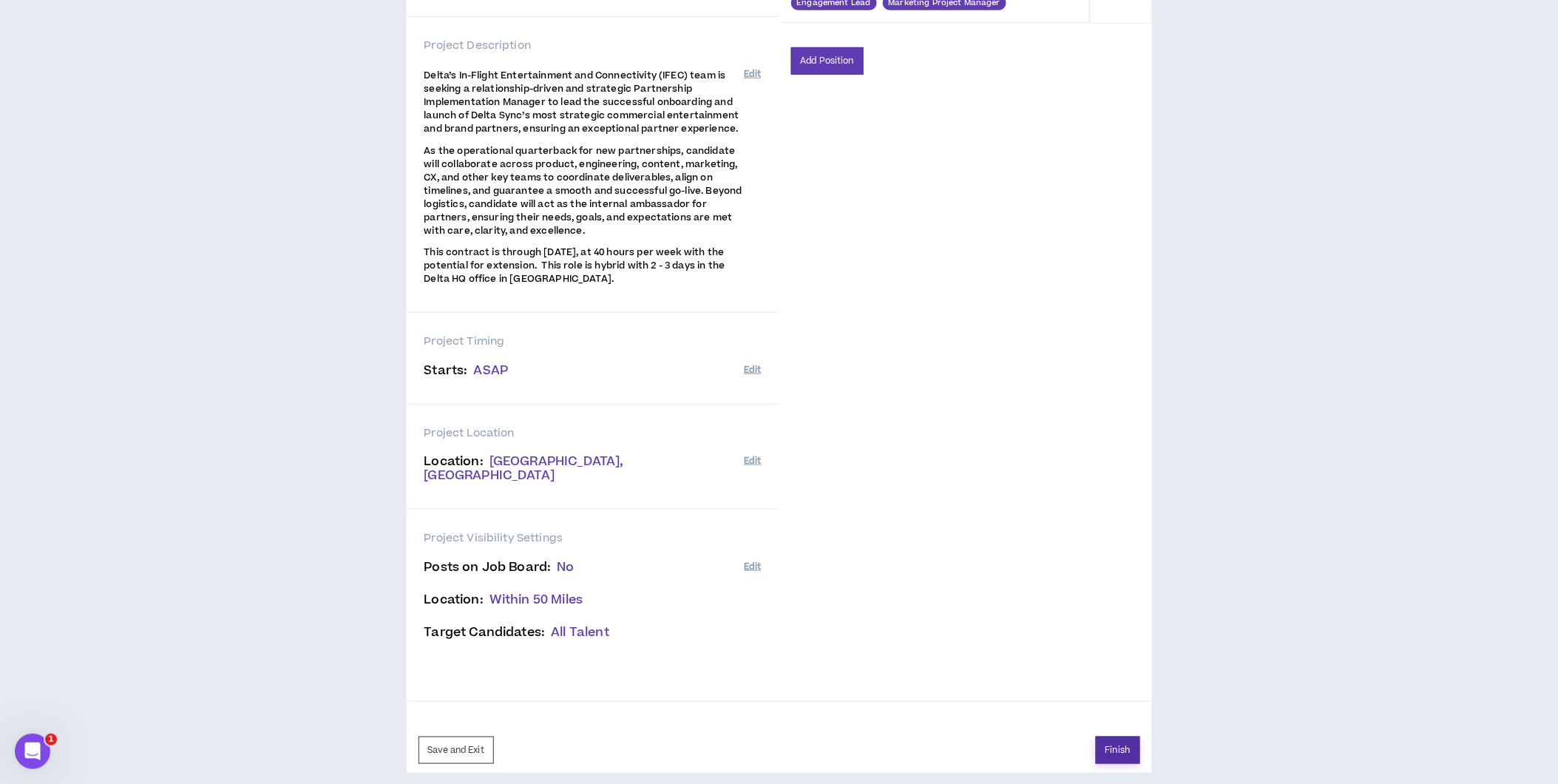
click at [1119, 742] on button "Finish" at bounding box center [1118, 750] width 44 height 27
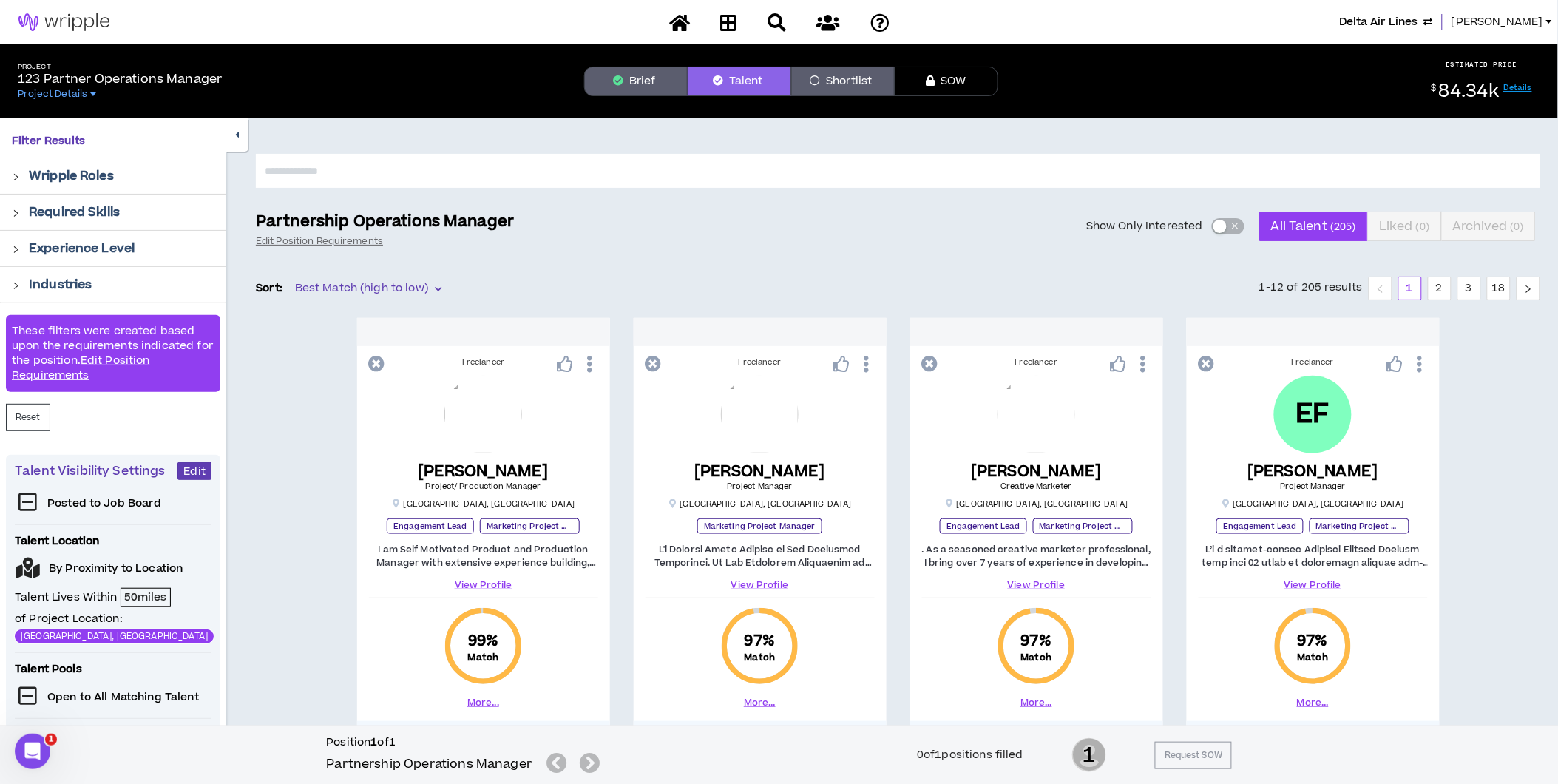
click at [1516, 18] on span "Lauren-Bridget" at bounding box center [1498, 22] width 92 height 16
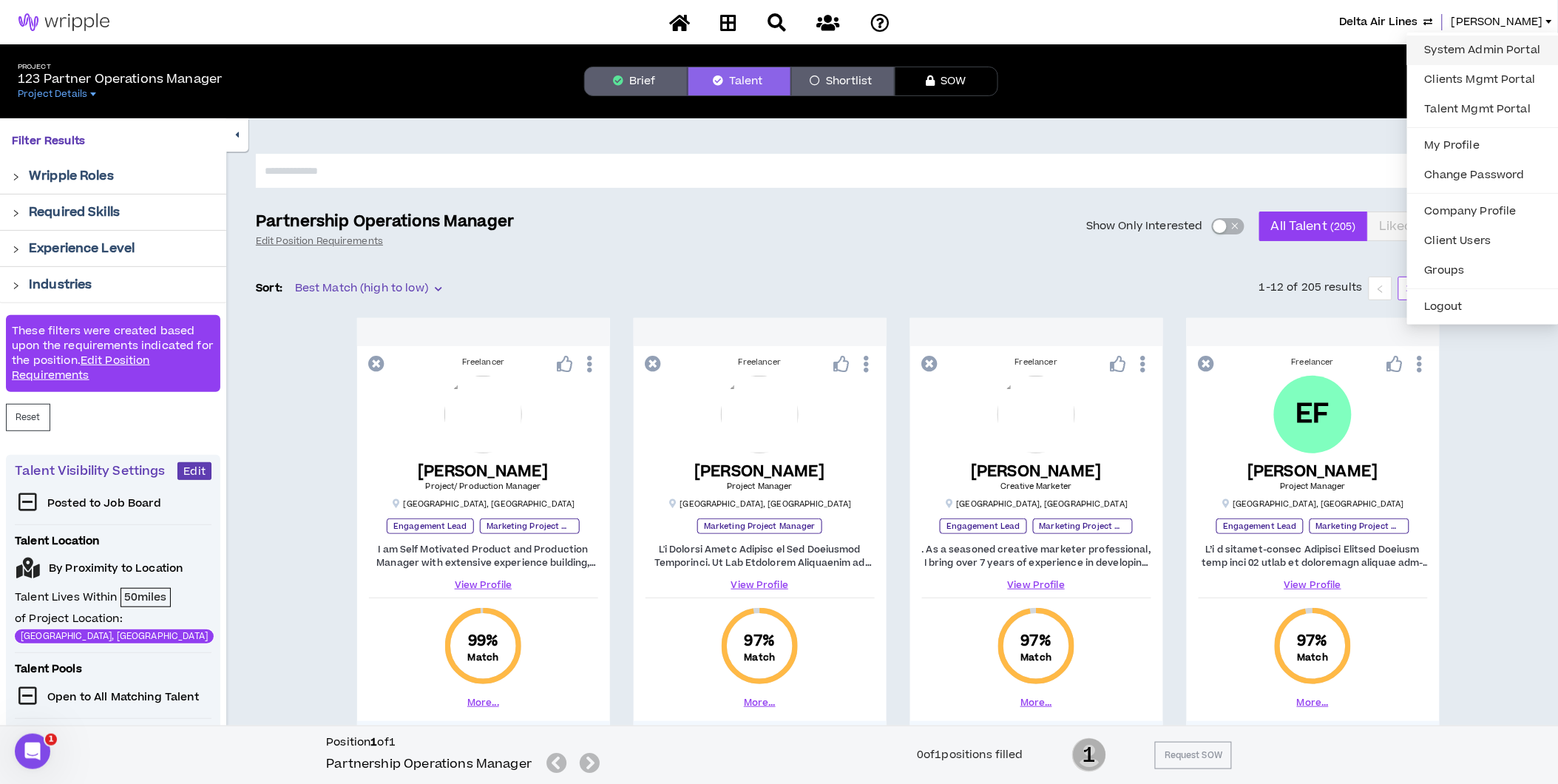
click at [1445, 43] on link "System Admin Portal" at bounding box center [1483, 51] width 134 height 22
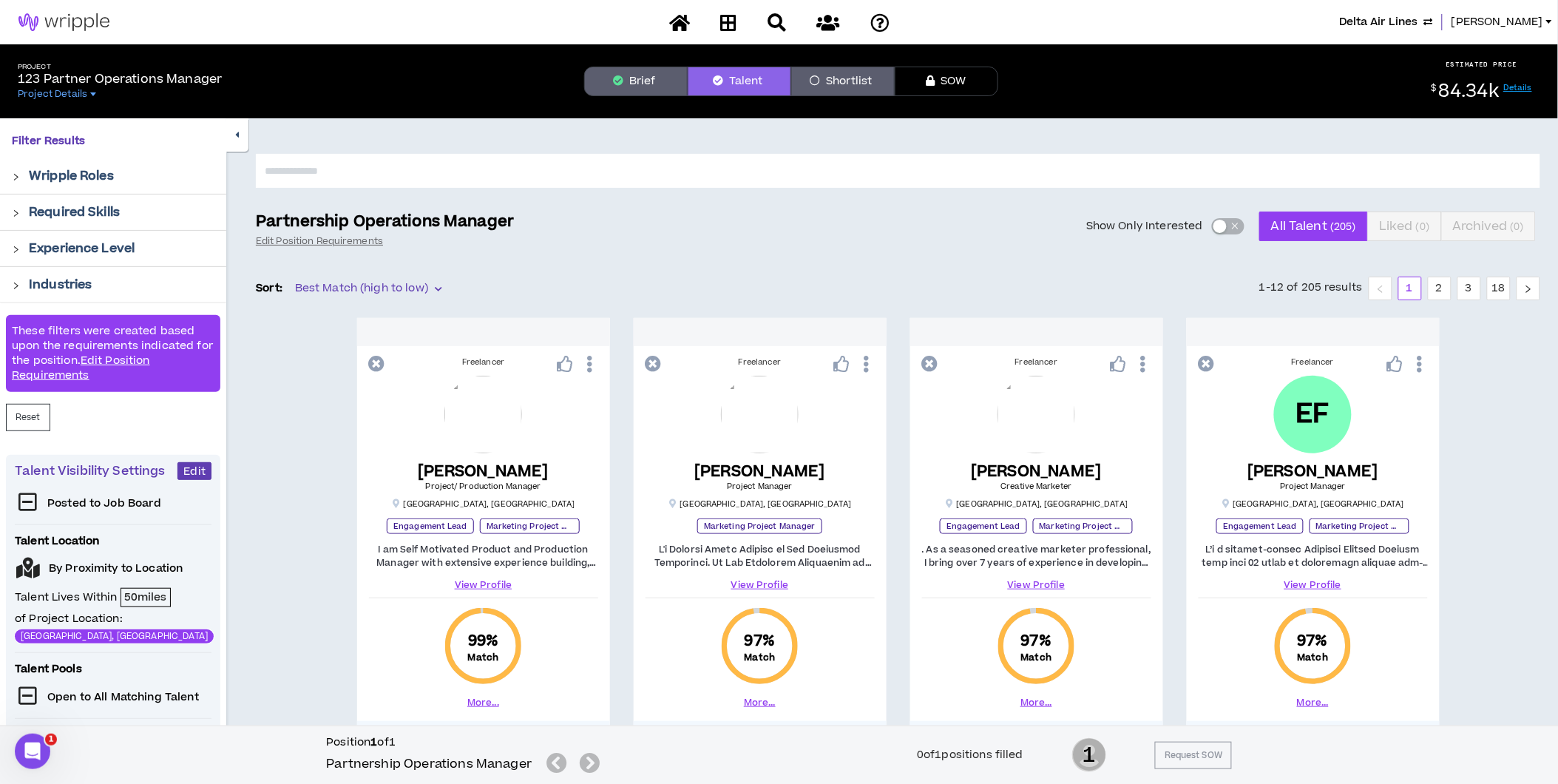
click at [827, 79] on button "Shortlist" at bounding box center [843, 81] width 104 height 30
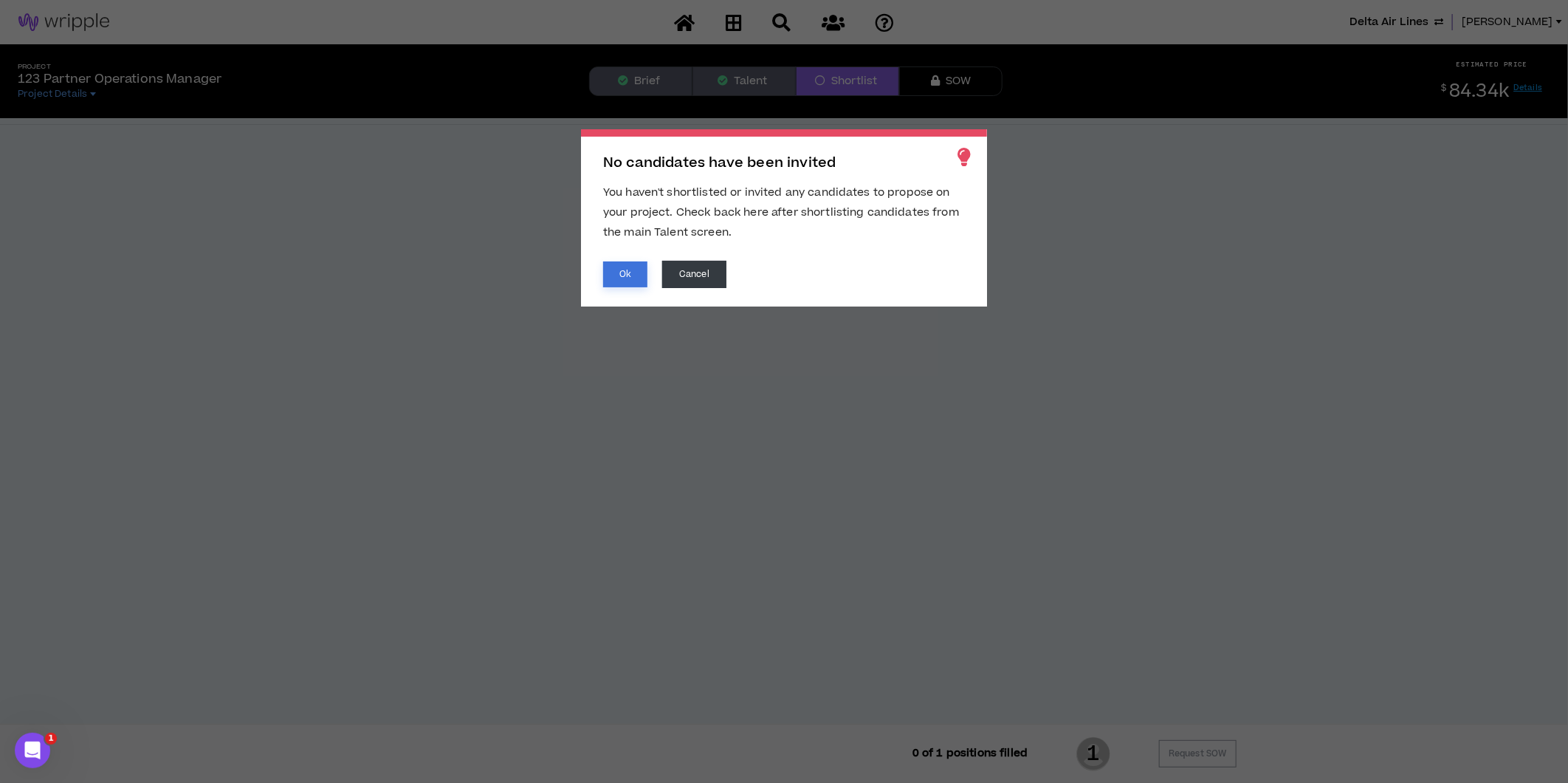
click at [628, 272] on button "Ok" at bounding box center [625, 274] width 44 height 26
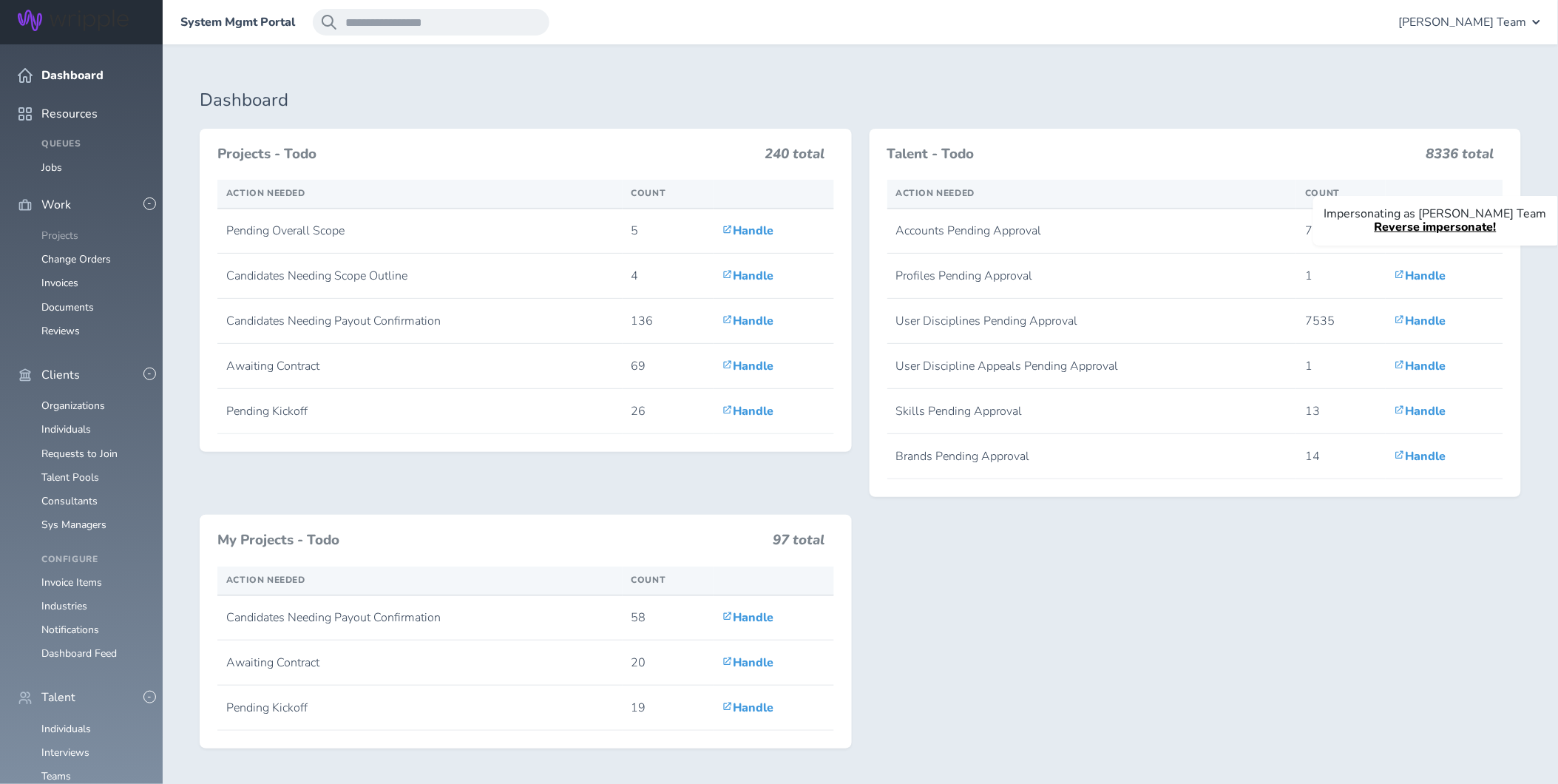
click at [67, 229] on link "Projects" at bounding box center [60, 236] width 37 height 14
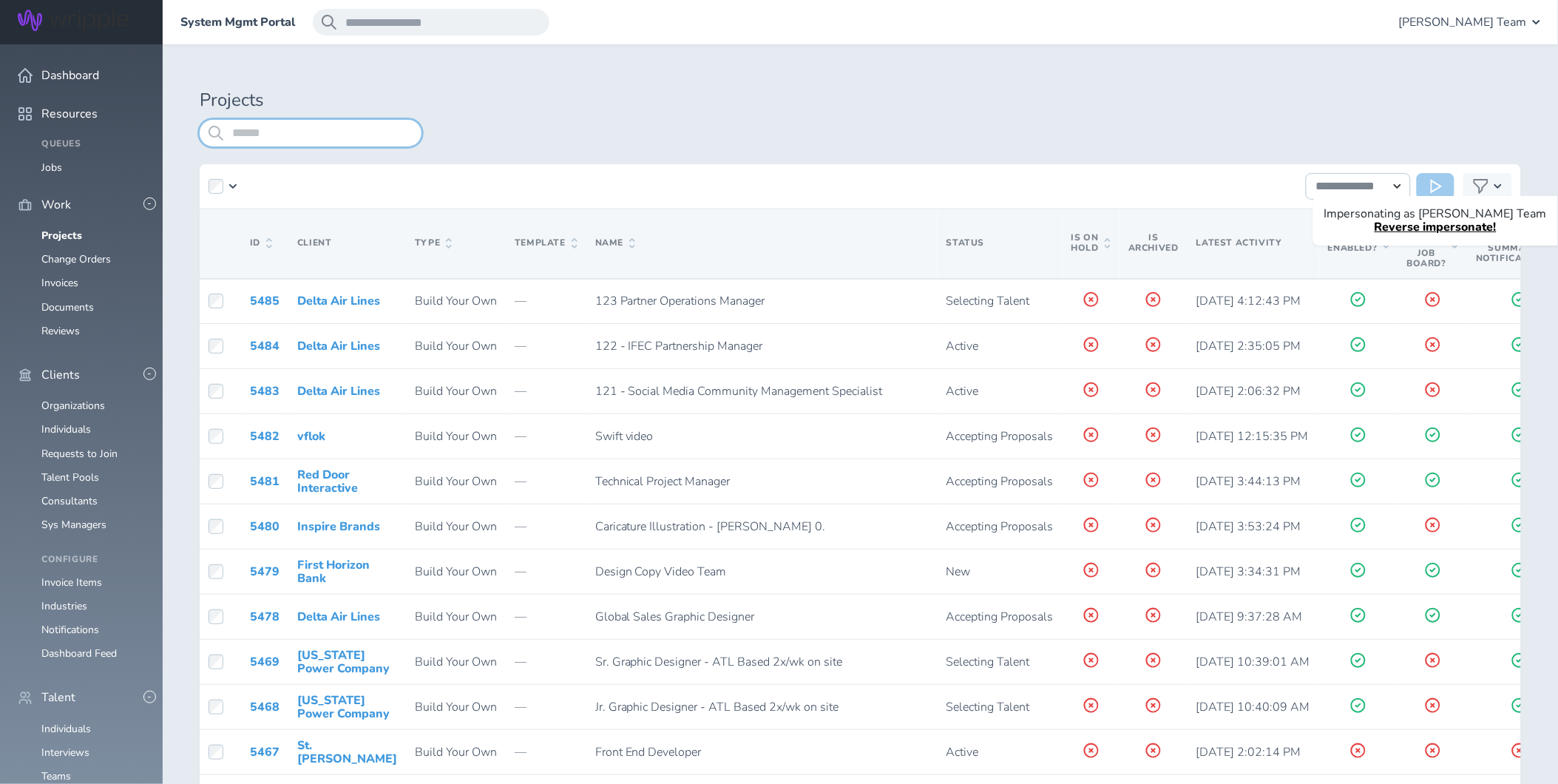
click at [271, 132] on input "search" at bounding box center [311, 132] width 222 height 26
type input "***"
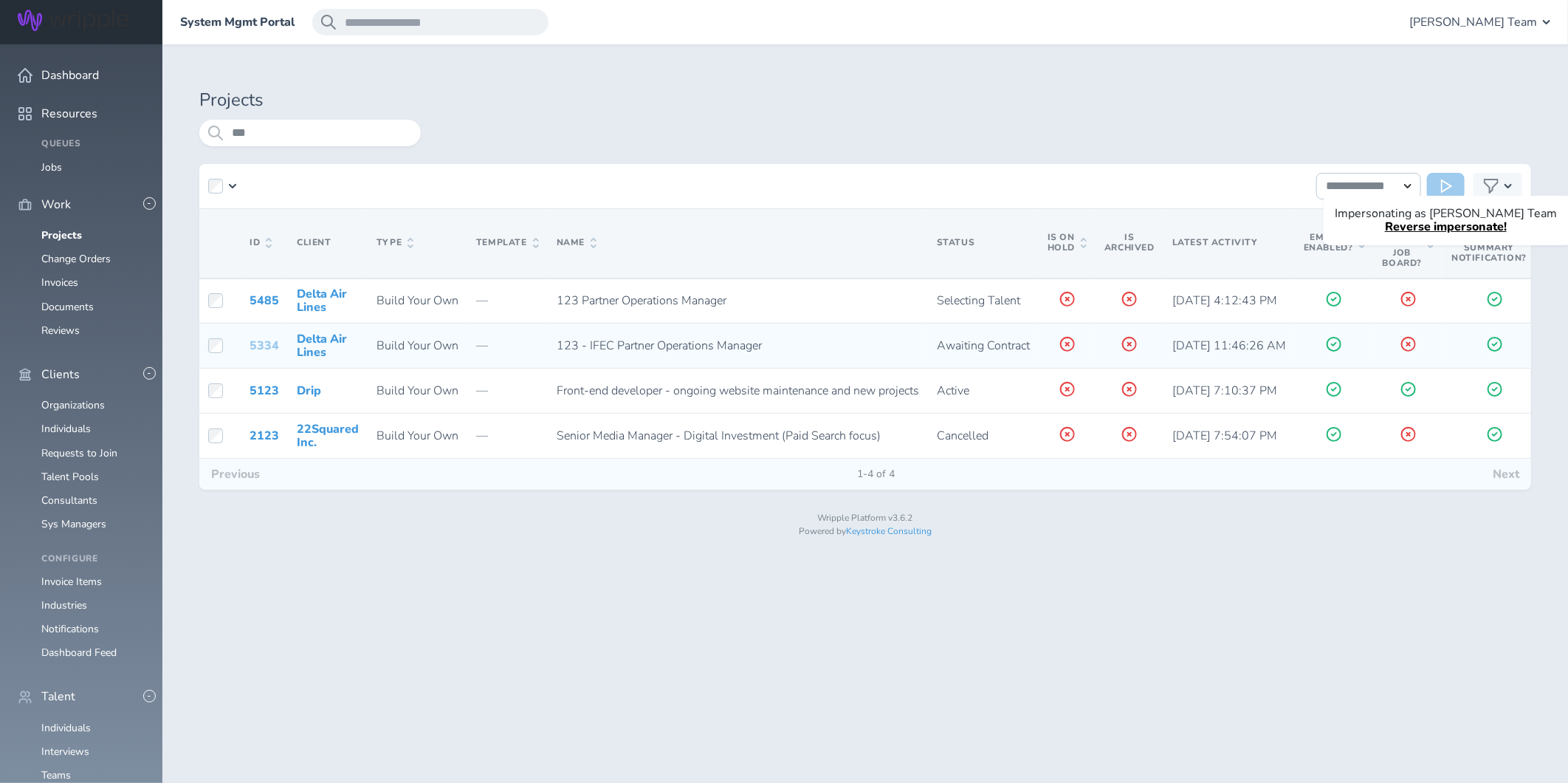
click at [264, 337] on link "5334" at bounding box center [264, 345] width 30 height 16
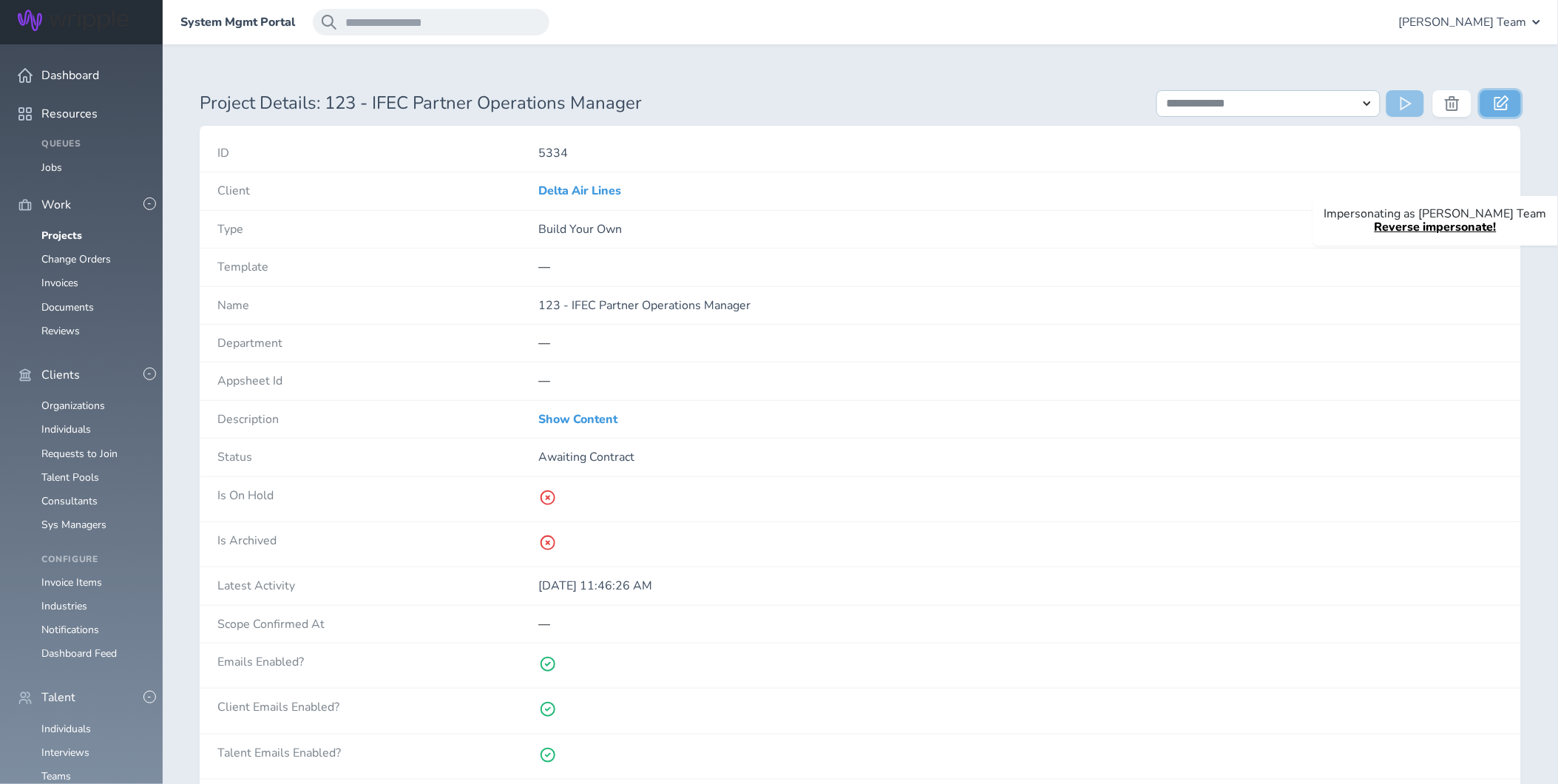
click at [1503, 107] on icon at bounding box center [1502, 103] width 14 height 14
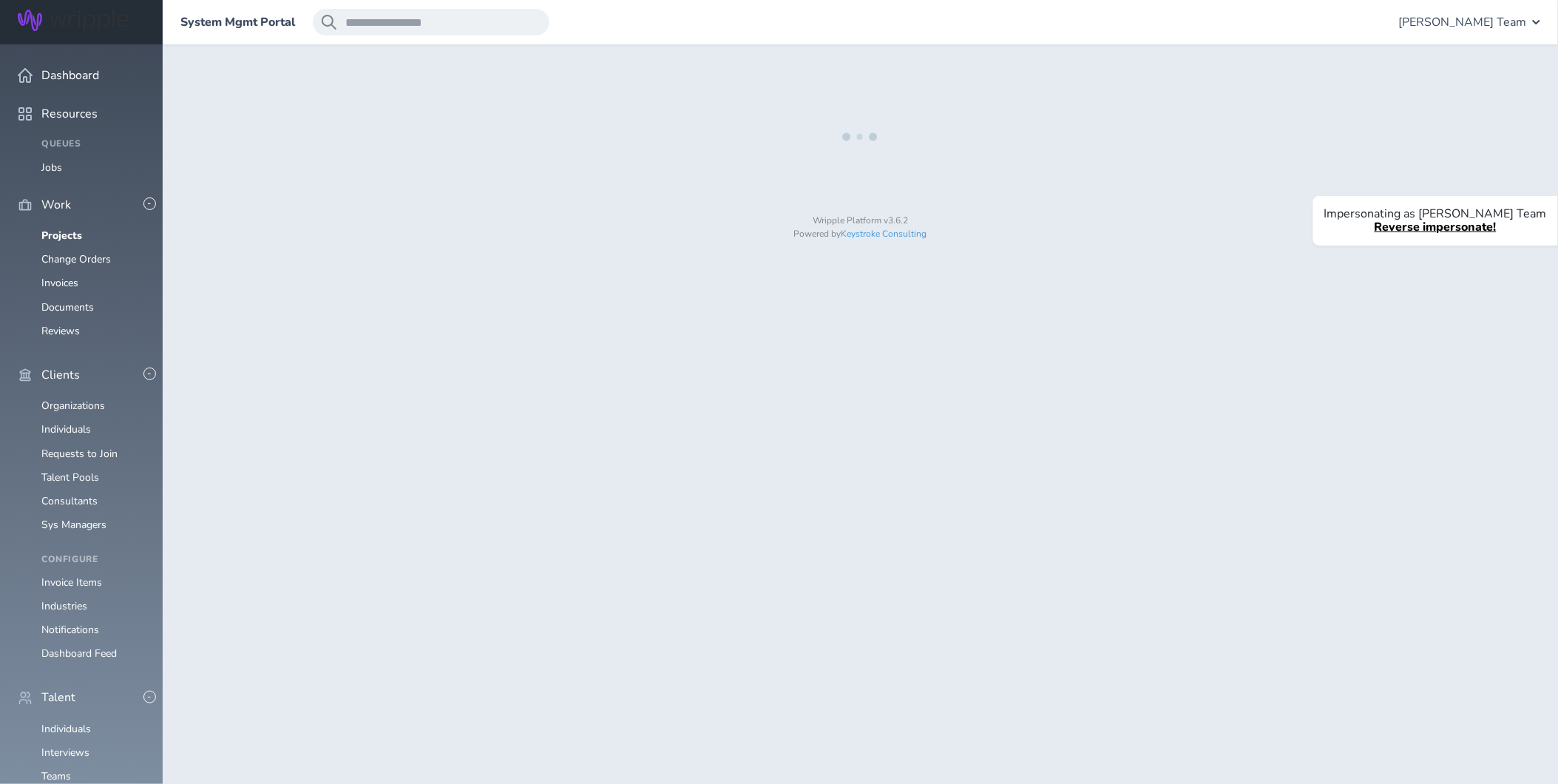
select select "*"
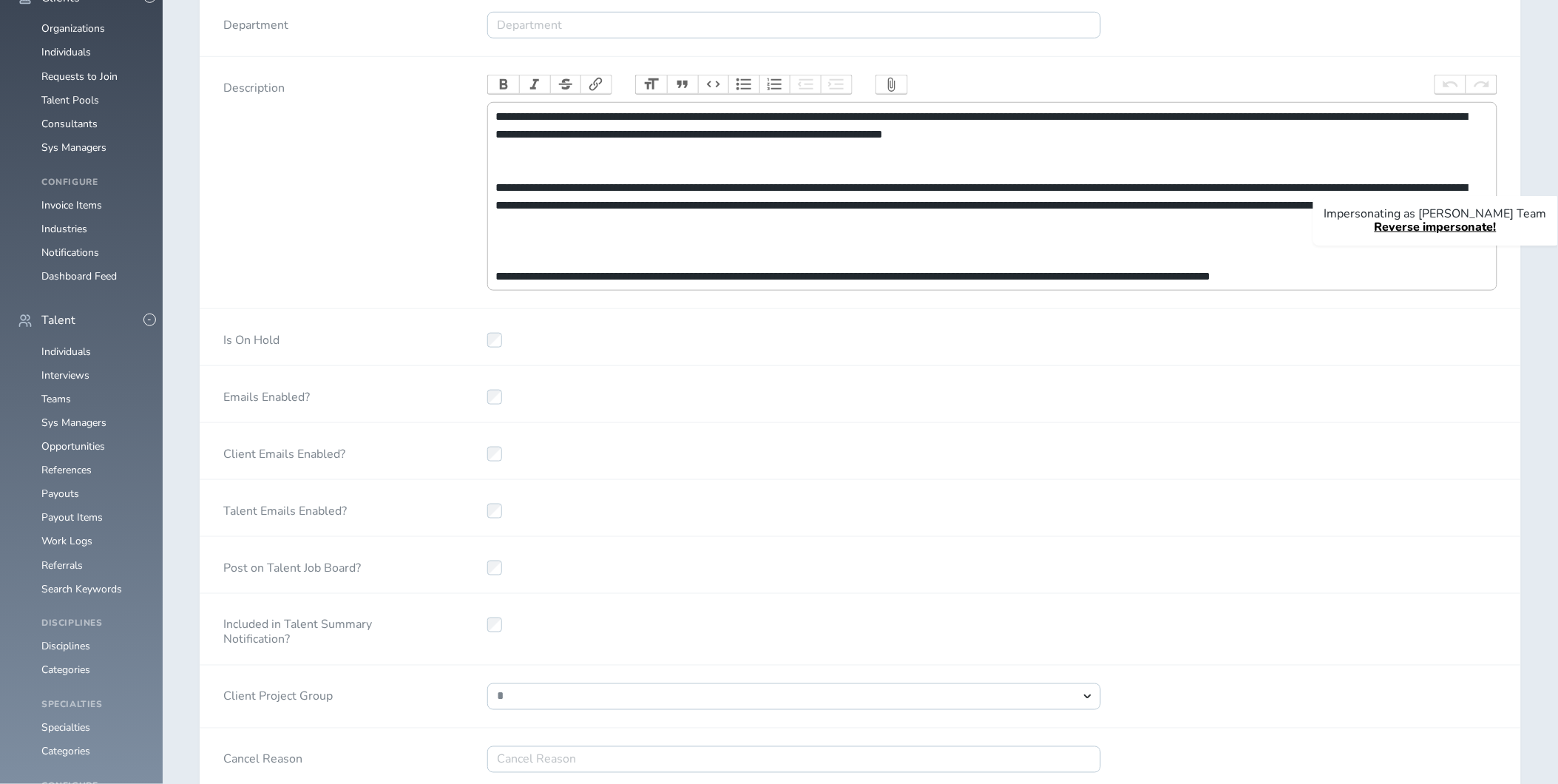
scroll to position [404, 0]
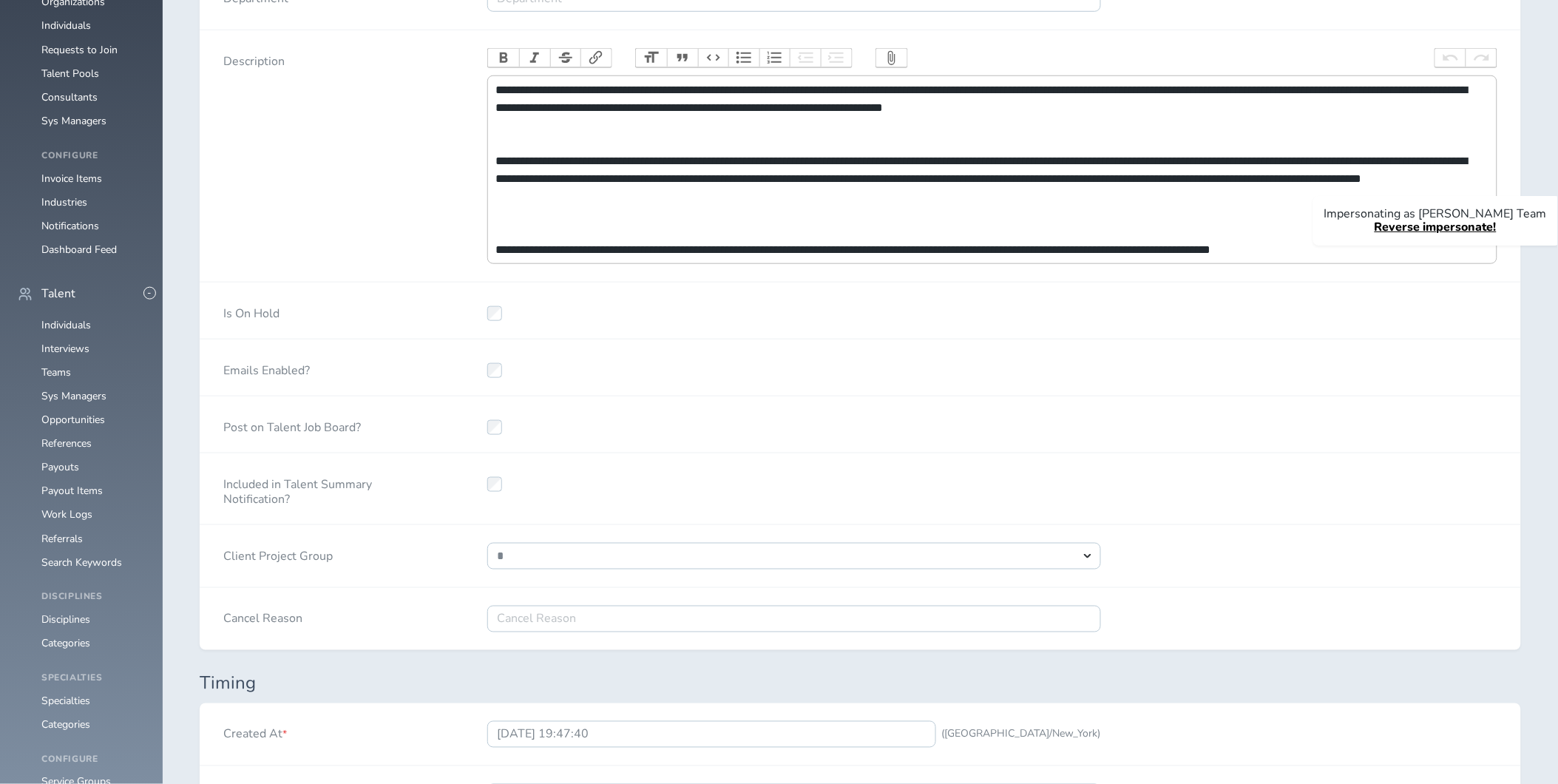
click at [730, 500] on div at bounding box center [795, 489] width 661 height 71
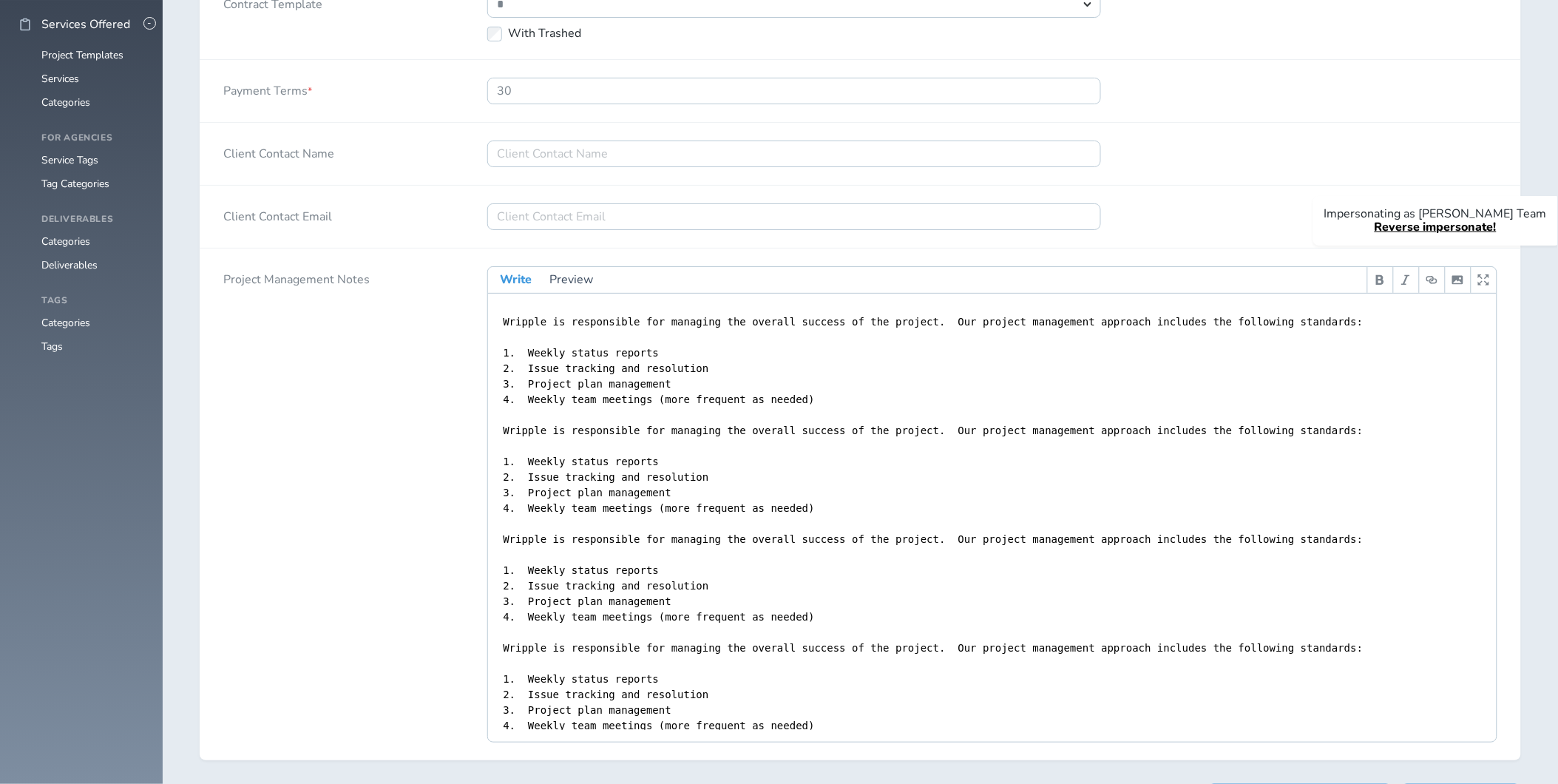
scroll to position [2089, 0]
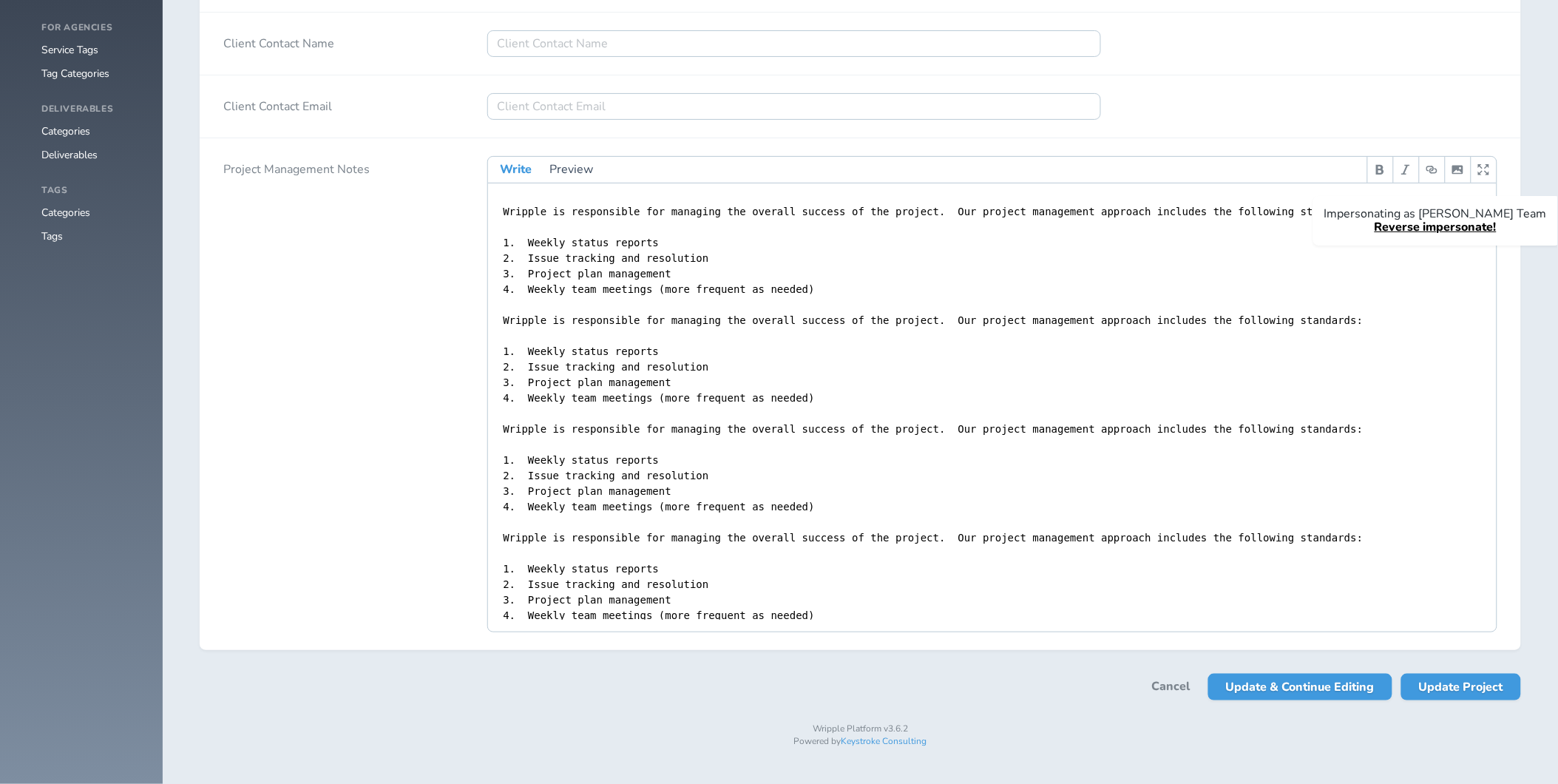
select select "***"
click at [1464, 692] on span "Update Project" at bounding box center [1461, 686] width 84 height 26
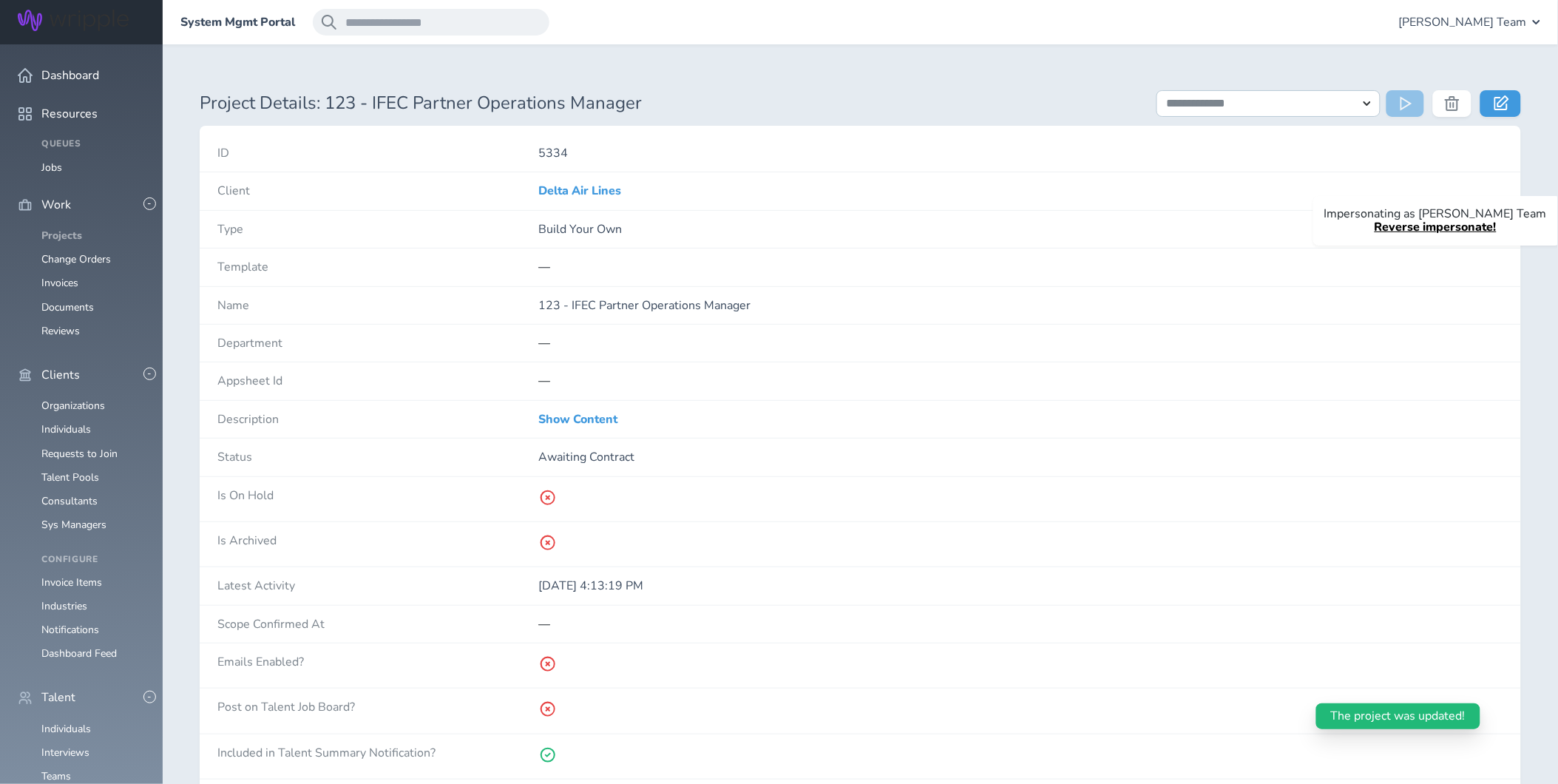
click at [63, 229] on link "Projects" at bounding box center [62, 236] width 41 height 14
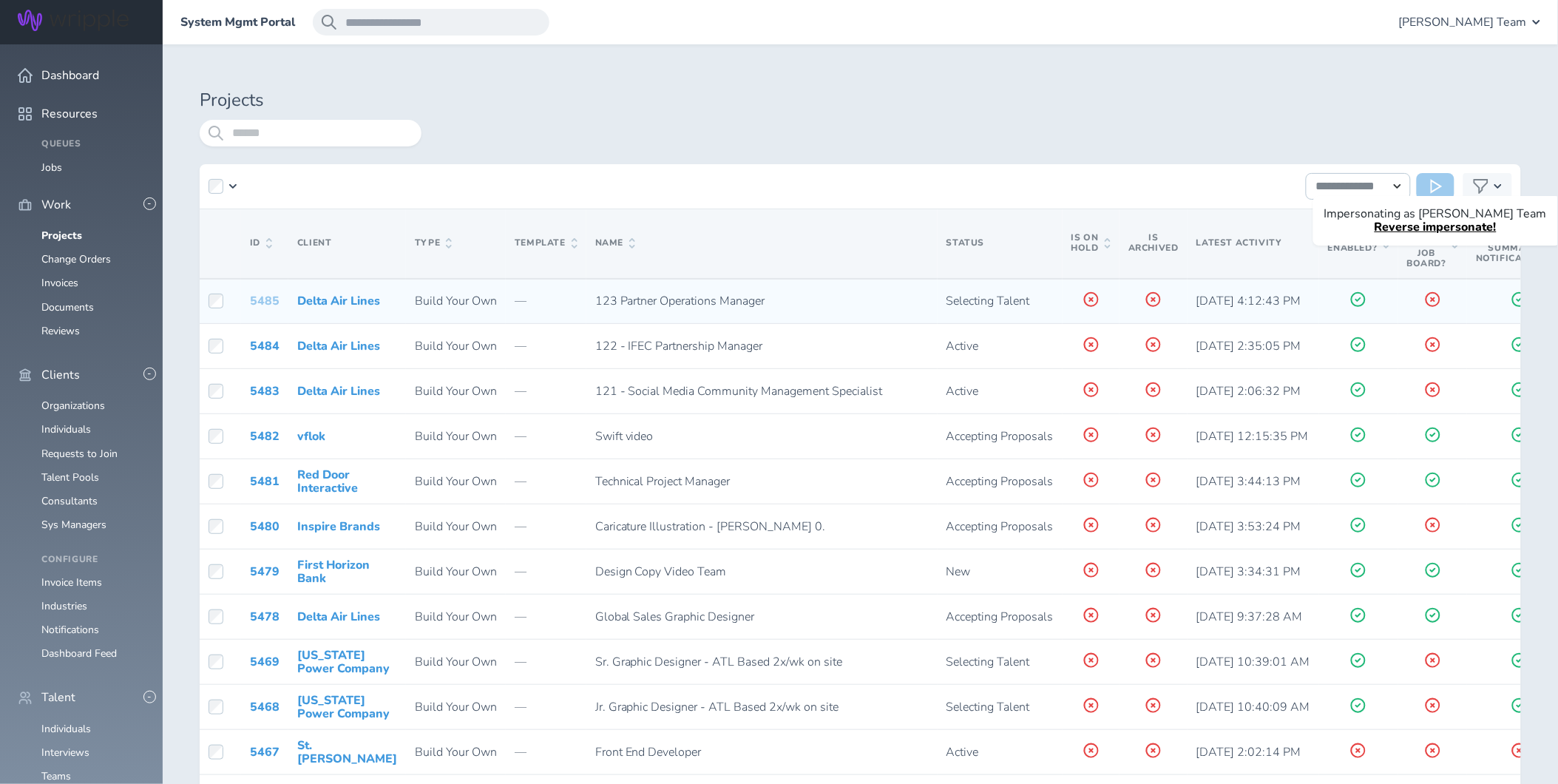
click at [258, 297] on link "5485" at bounding box center [264, 301] width 30 height 16
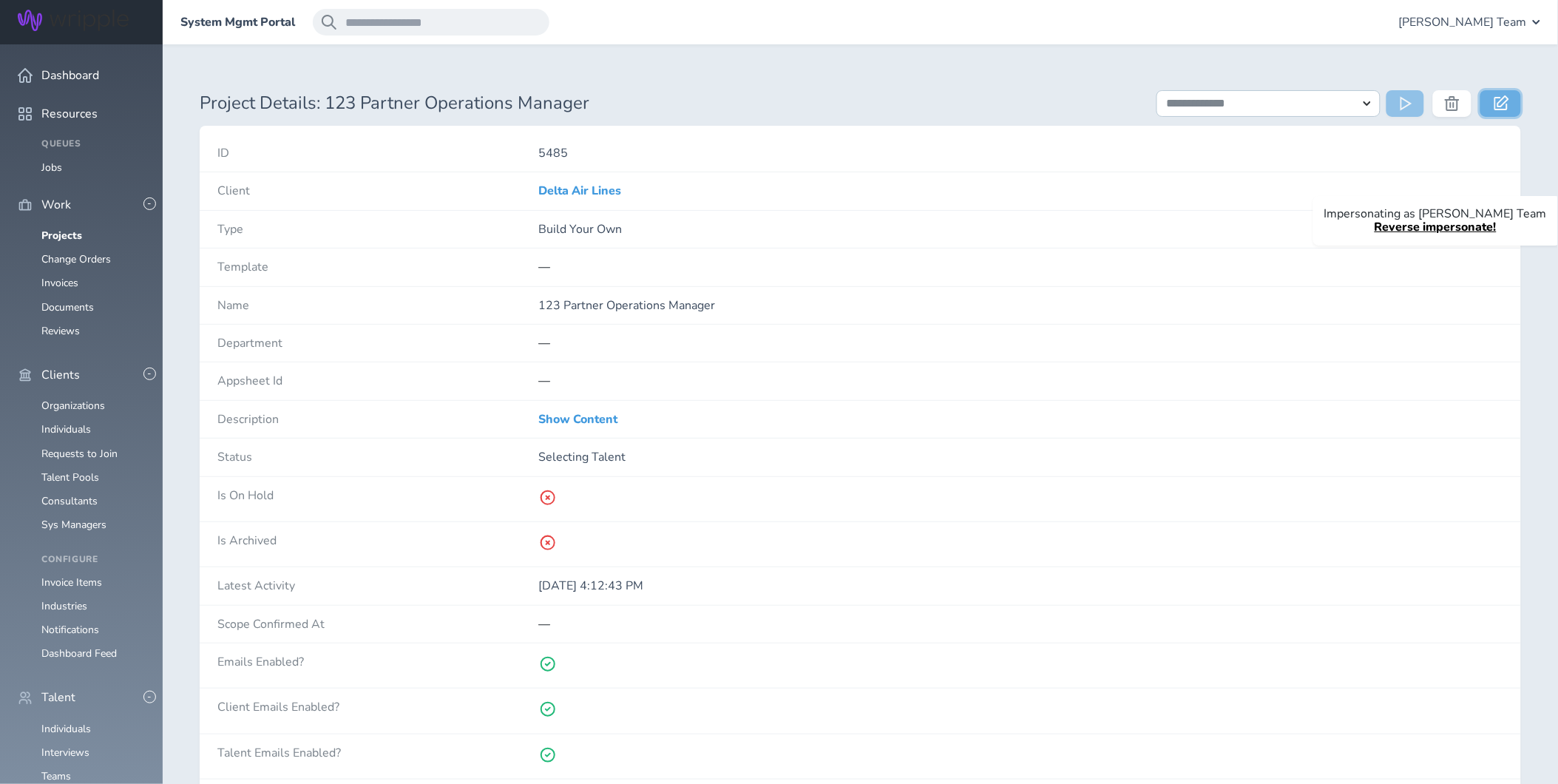
click at [1511, 107] on link at bounding box center [1501, 103] width 41 height 26
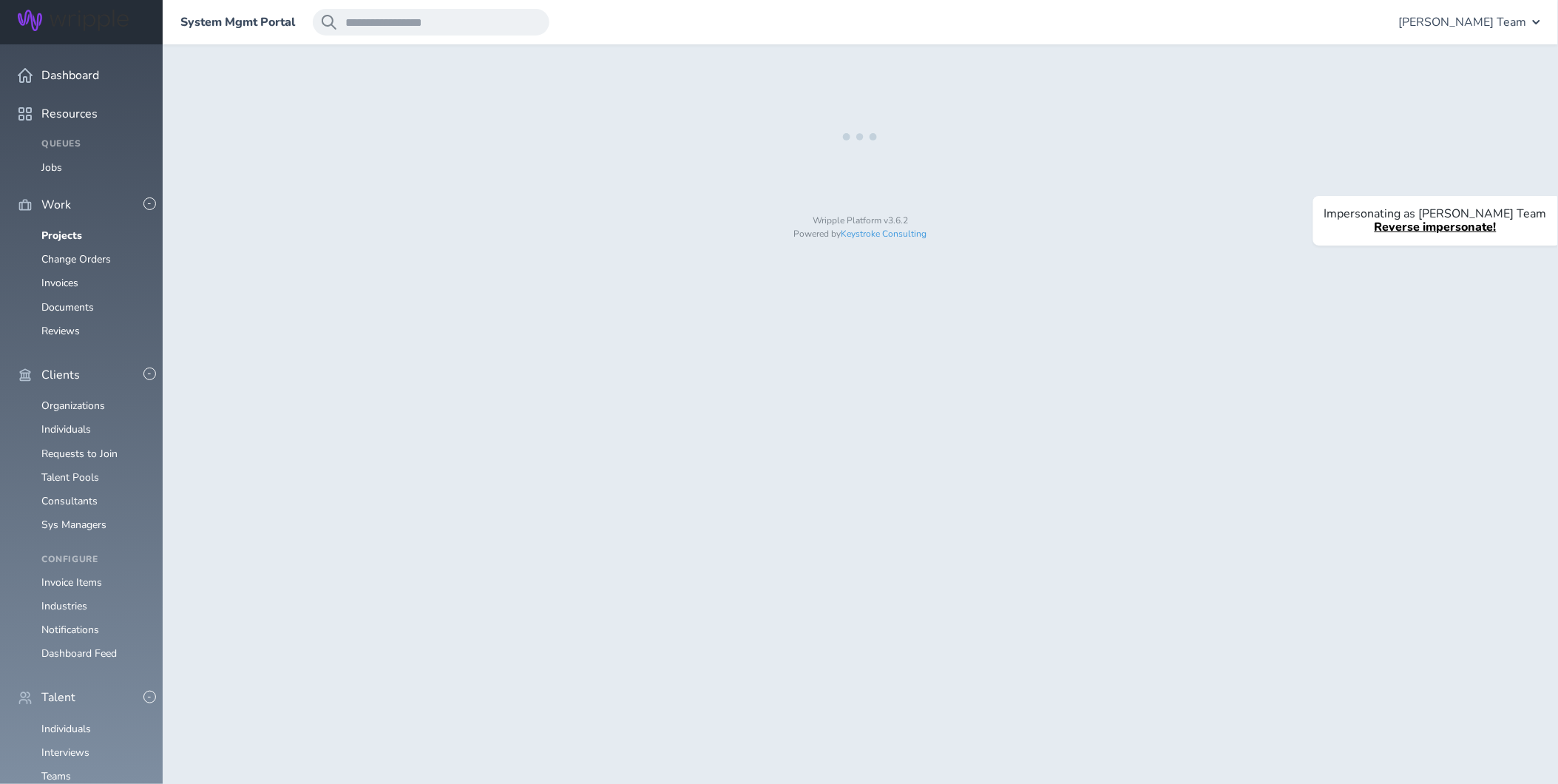
select select "*"
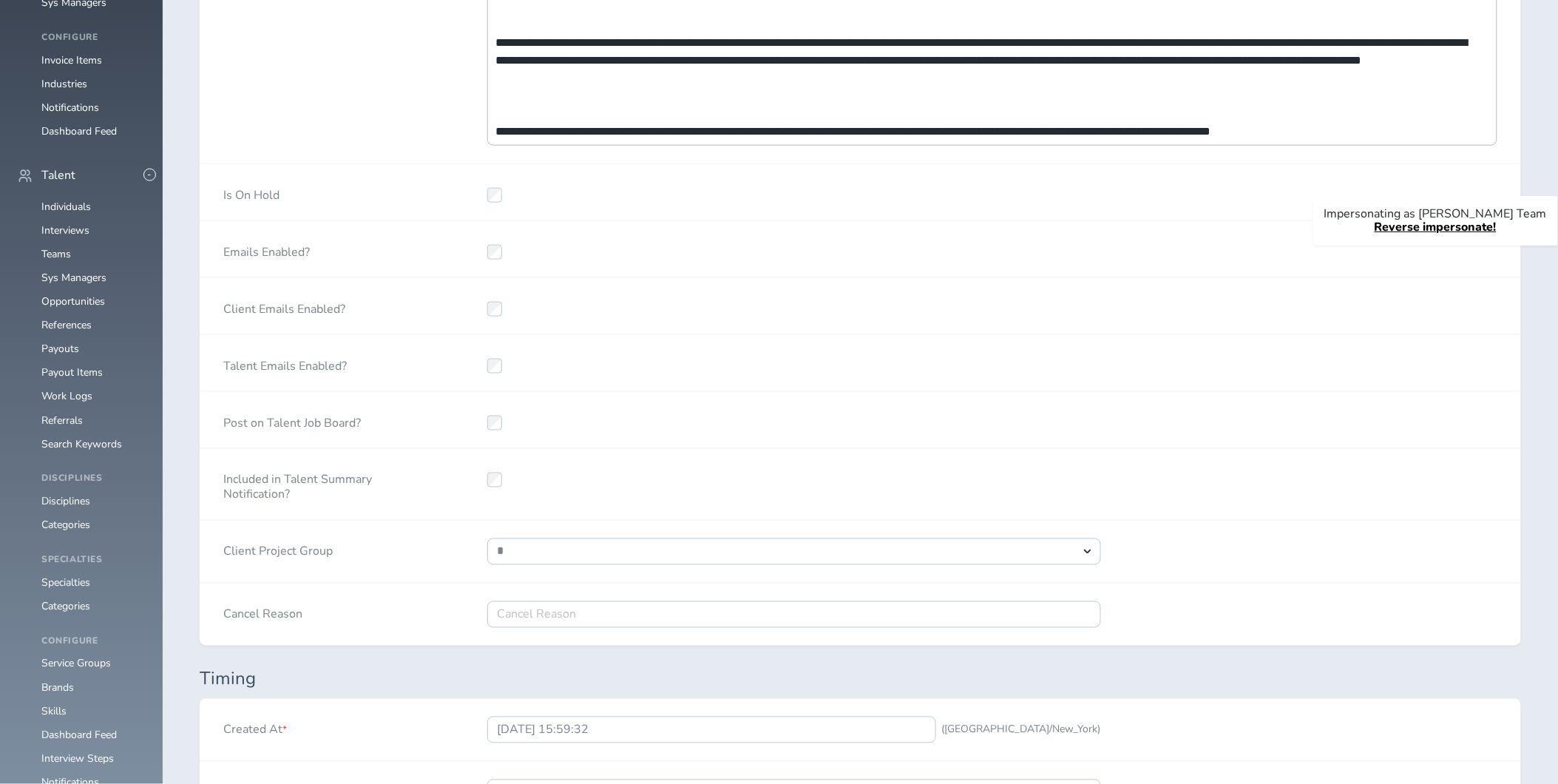
scroll to position [523, 0]
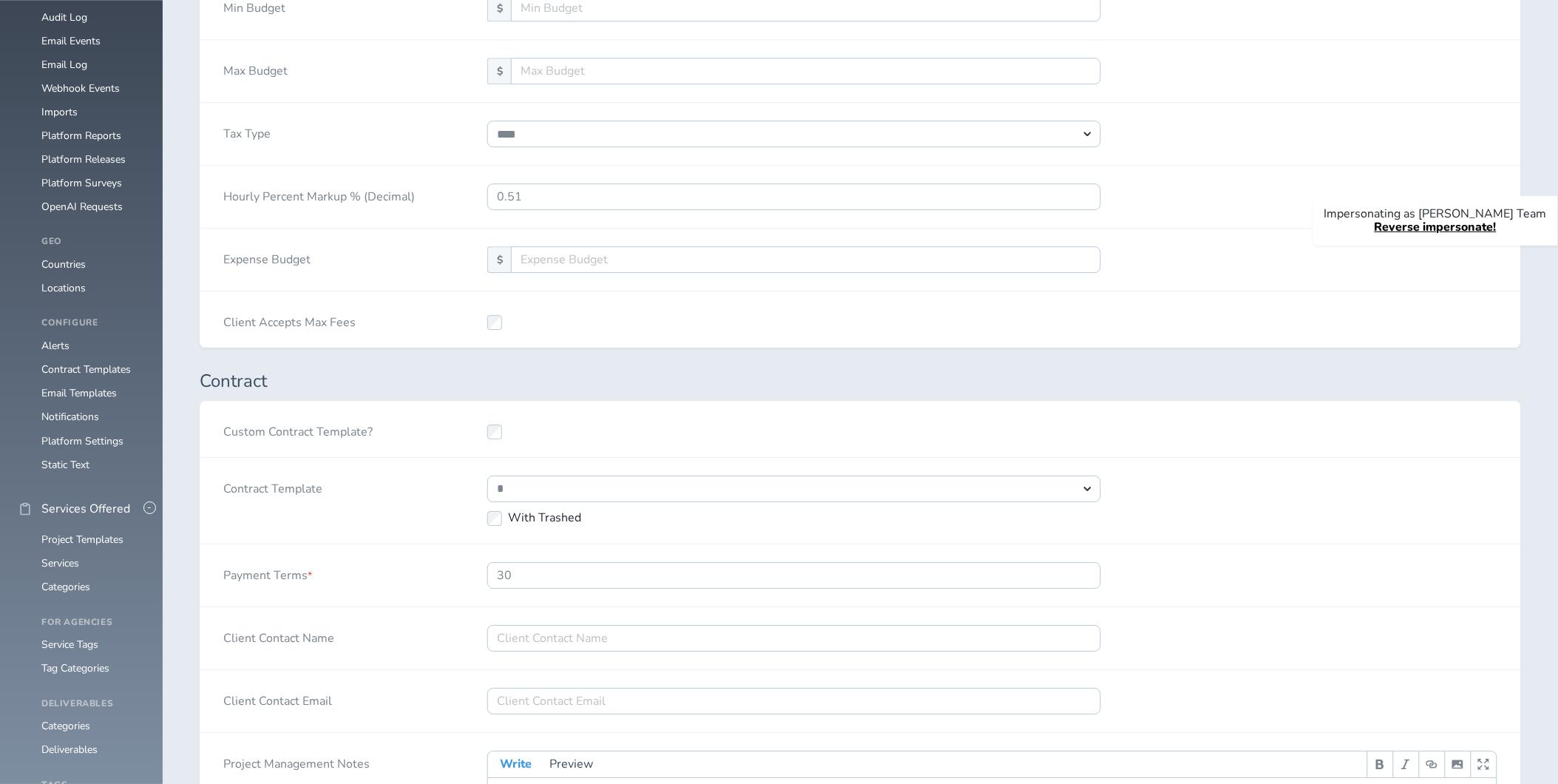
select select "***"
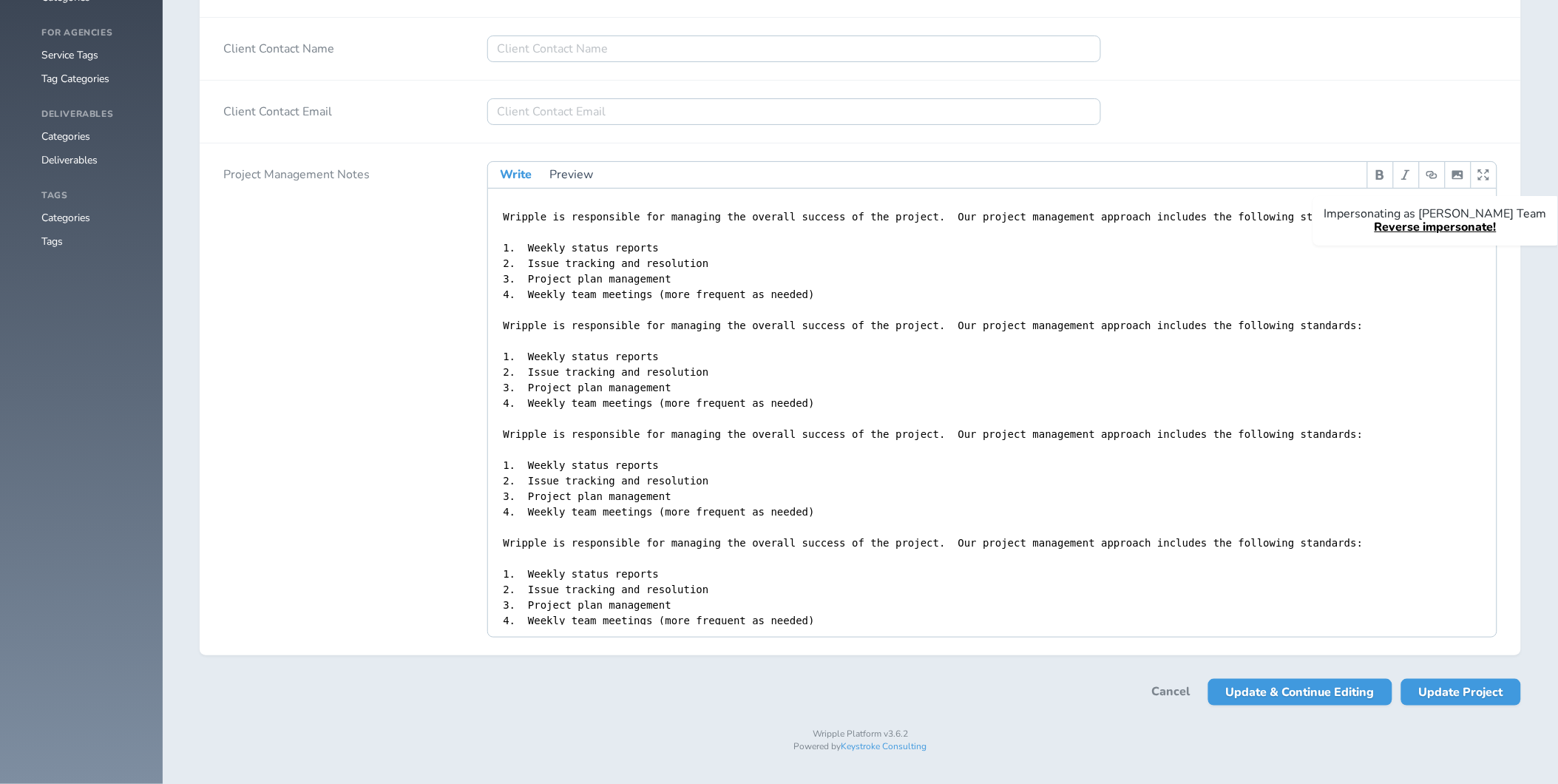
scroll to position [2089, 0]
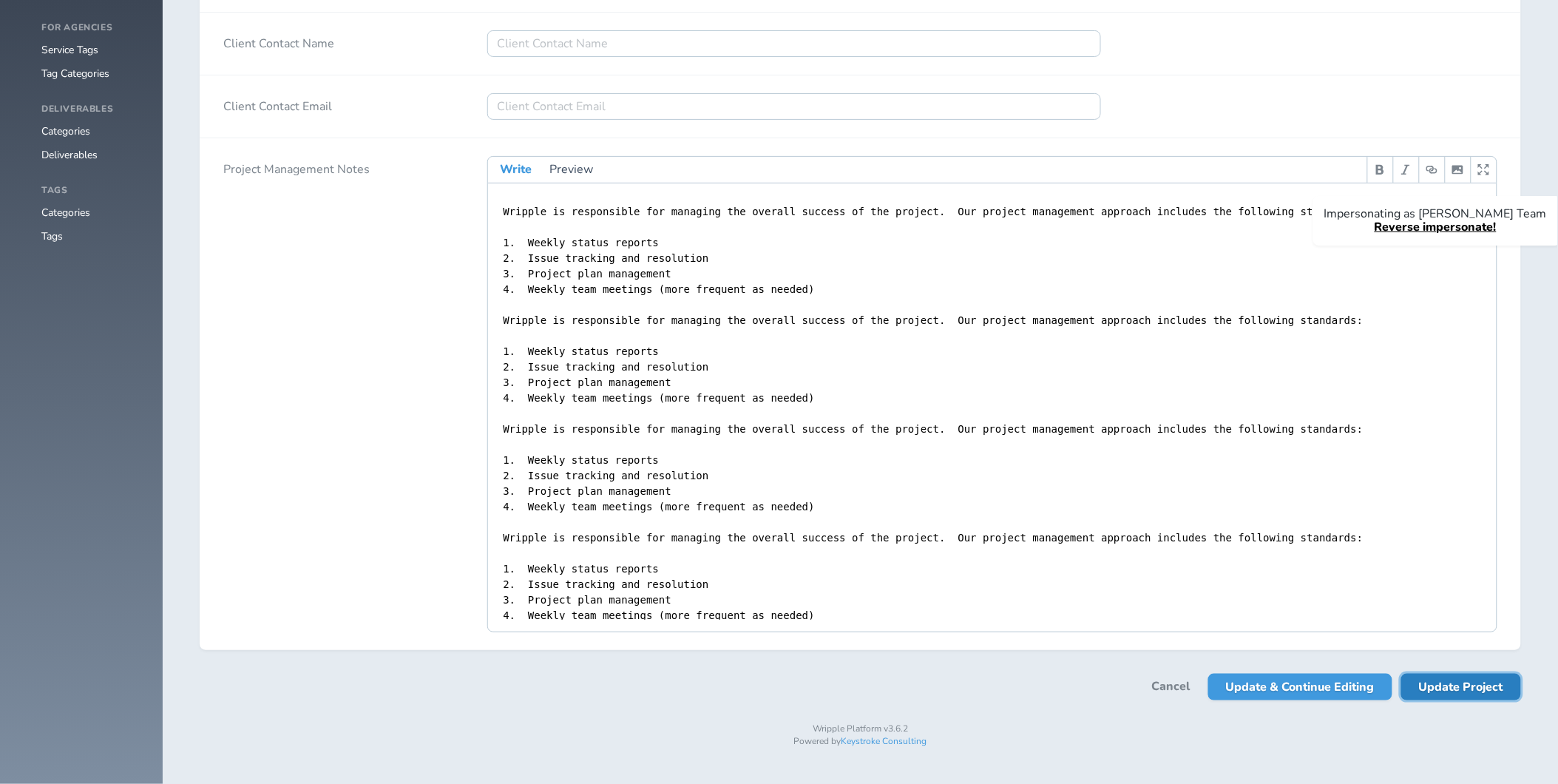
click at [1464, 693] on span "Update Project" at bounding box center [1461, 686] width 84 height 26
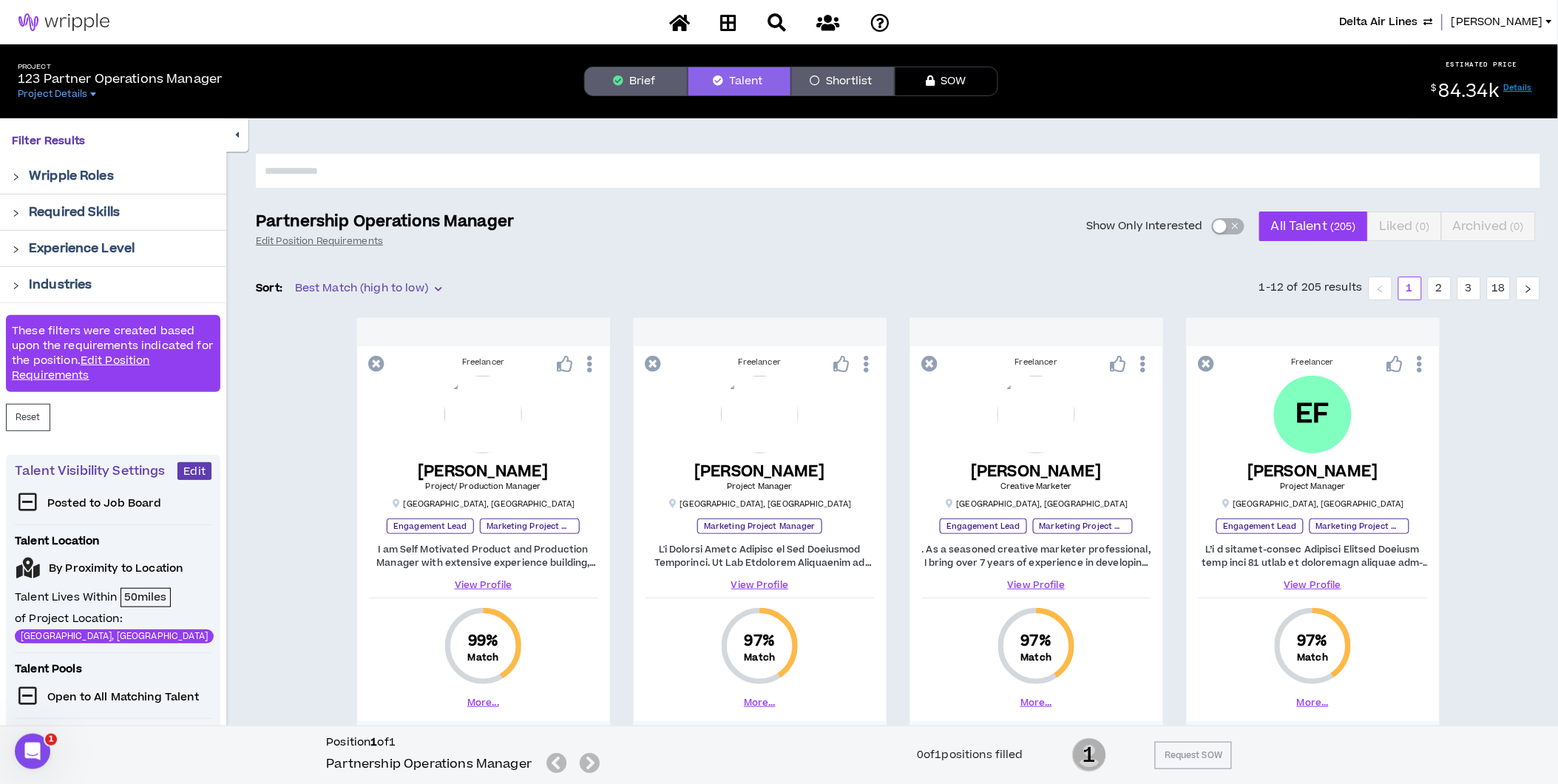
click at [470, 181] on input "text" at bounding box center [898, 171] width 1284 height 34
type input "*****"
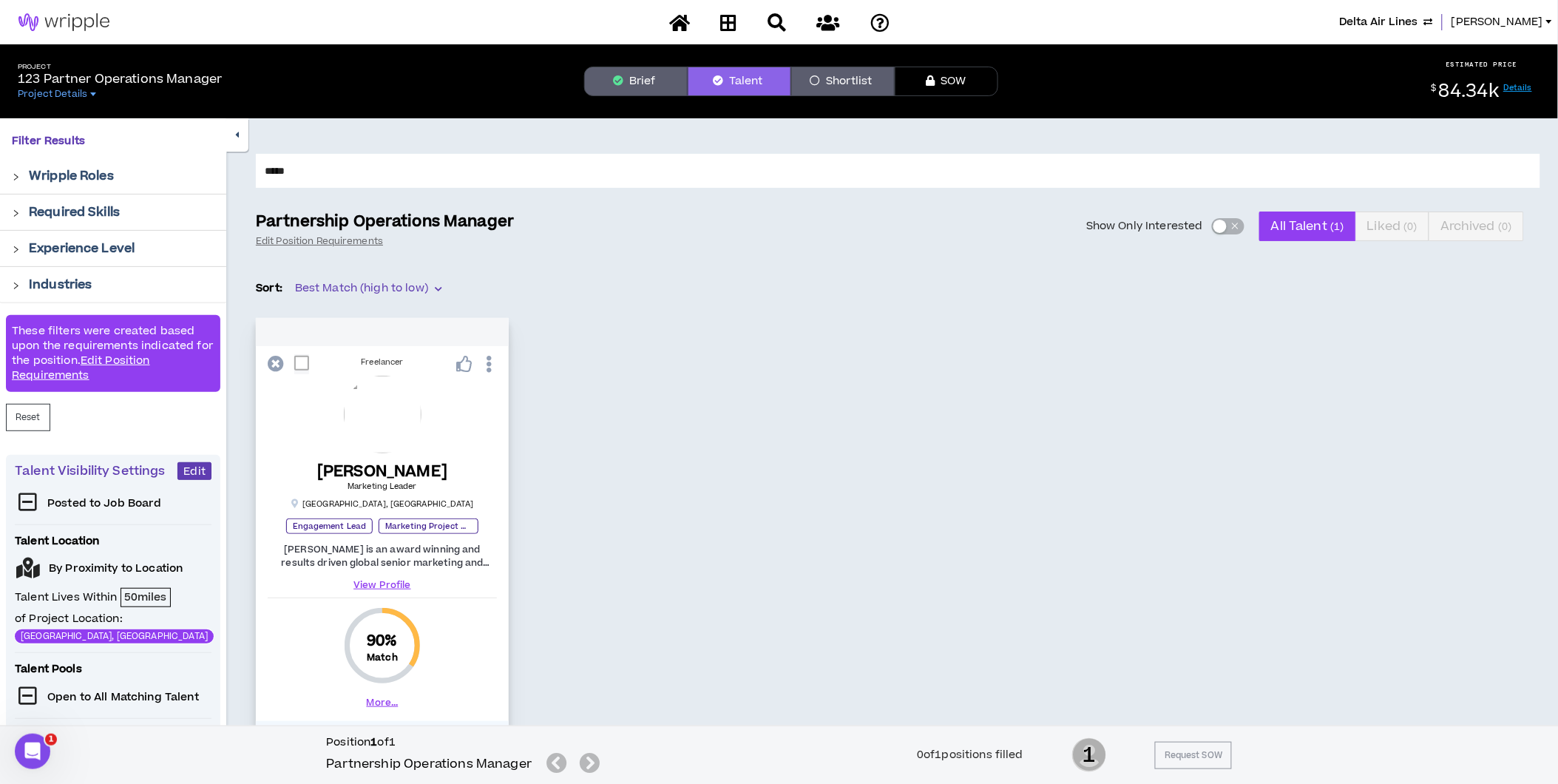
scroll to position [223, 0]
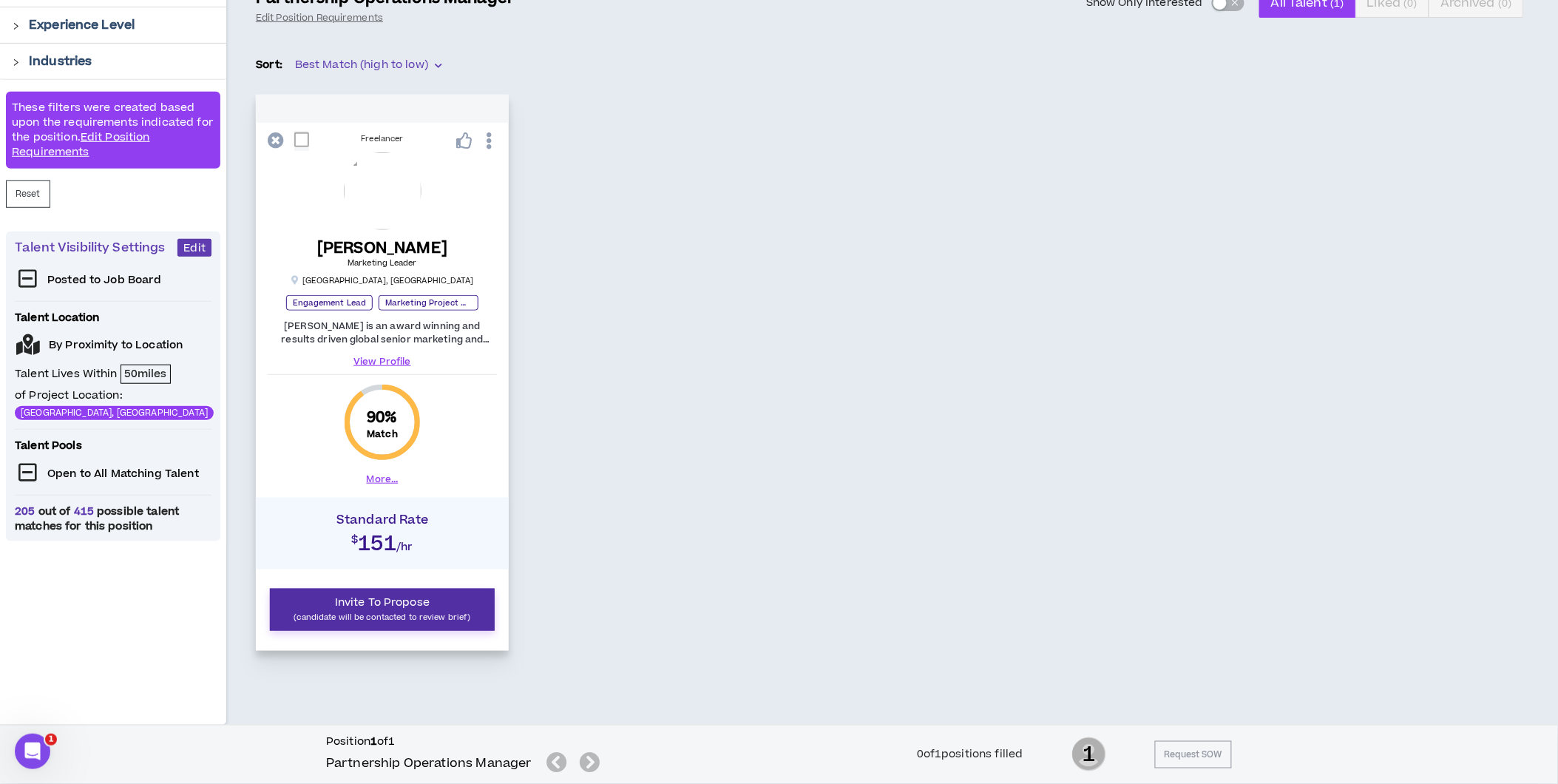
click at [380, 603] on span "Invite To Propose" at bounding box center [382, 602] width 95 height 15
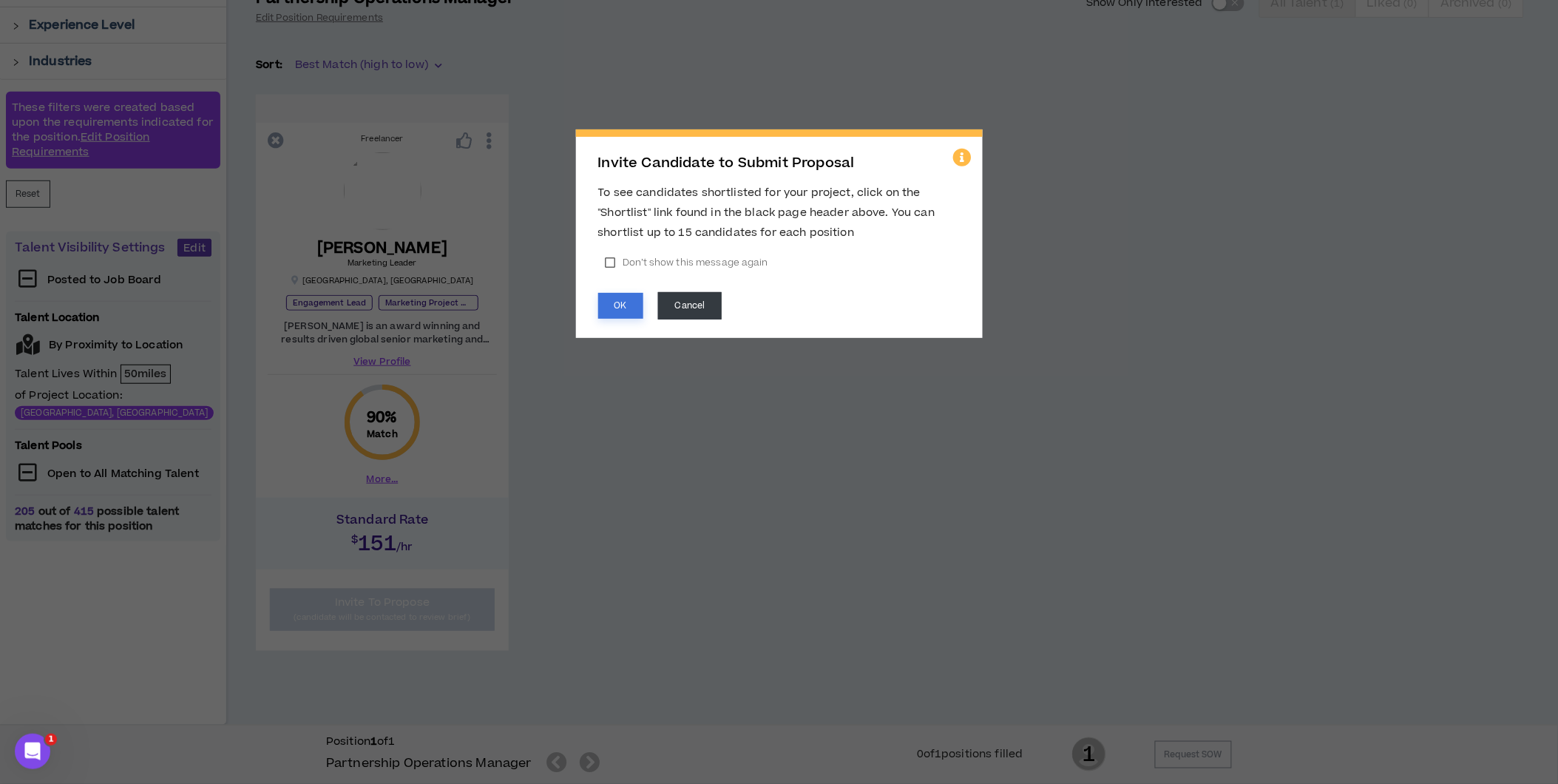
click at [627, 295] on button "OK" at bounding box center [620, 306] width 45 height 26
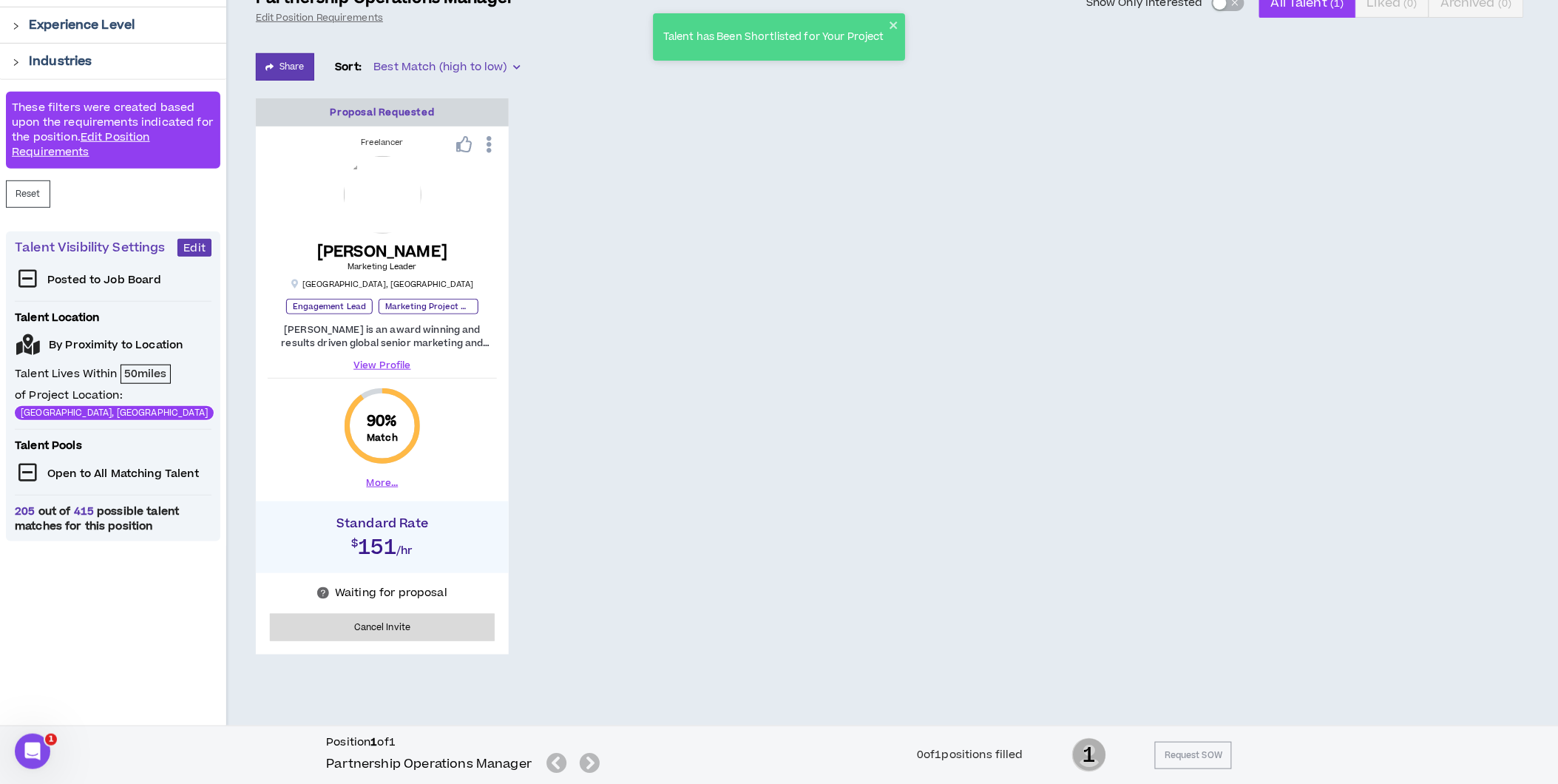
scroll to position [0, 0]
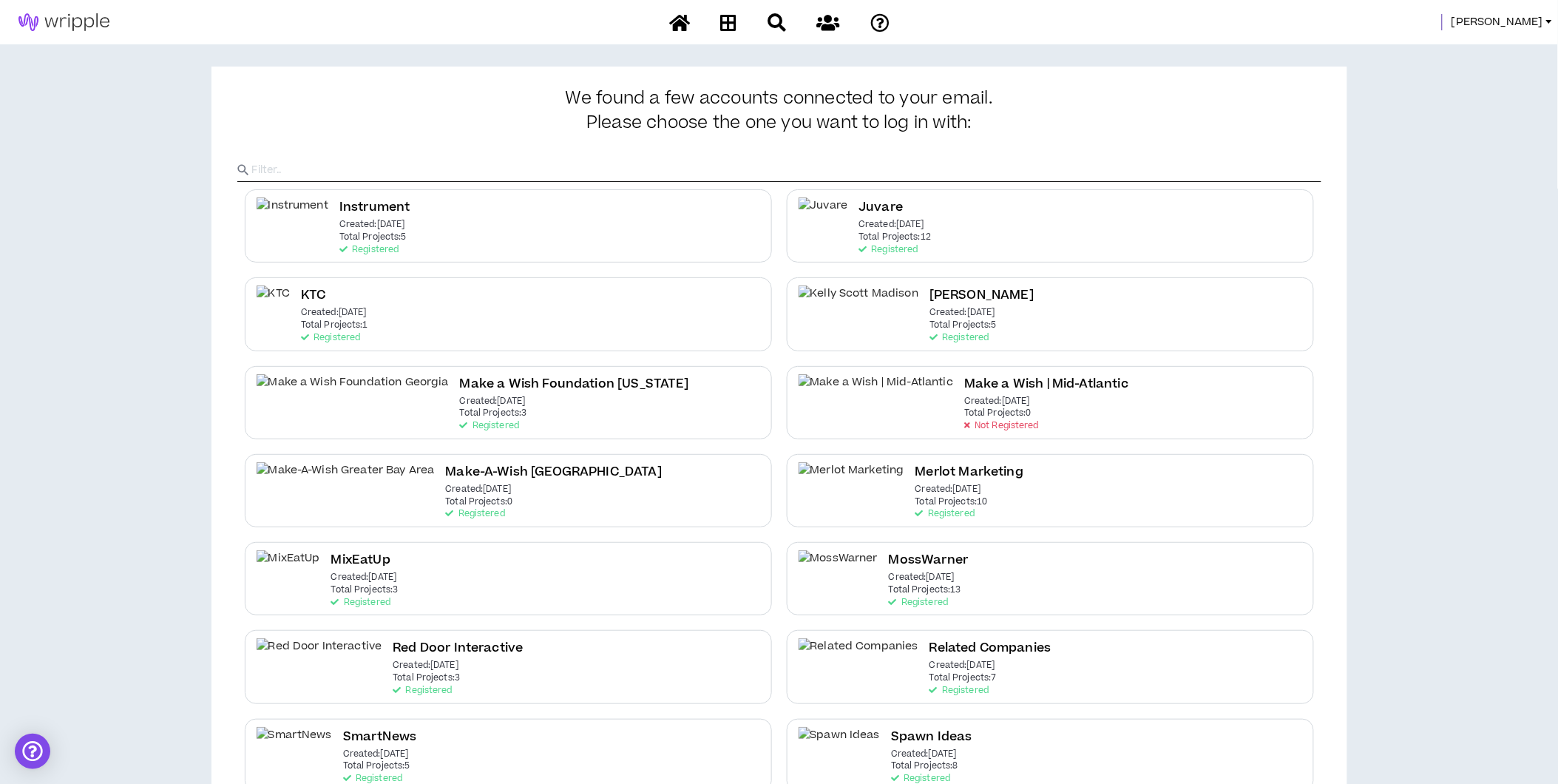
click at [1522, 15] on span "[PERSON_NAME]" at bounding box center [1498, 22] width 92 height 16
click at [1497, 48] on link "System Admin Portal" at bounding box center [1483, 51] width 134 height 22
click at [1531, 25] on span "[PERSON_NAME]" at bounding box center [1498, 22] width 92 height 16
click at [1494, 54] on link "System Admin Portal" at bounding box center [1483, 51] width 134 height 22
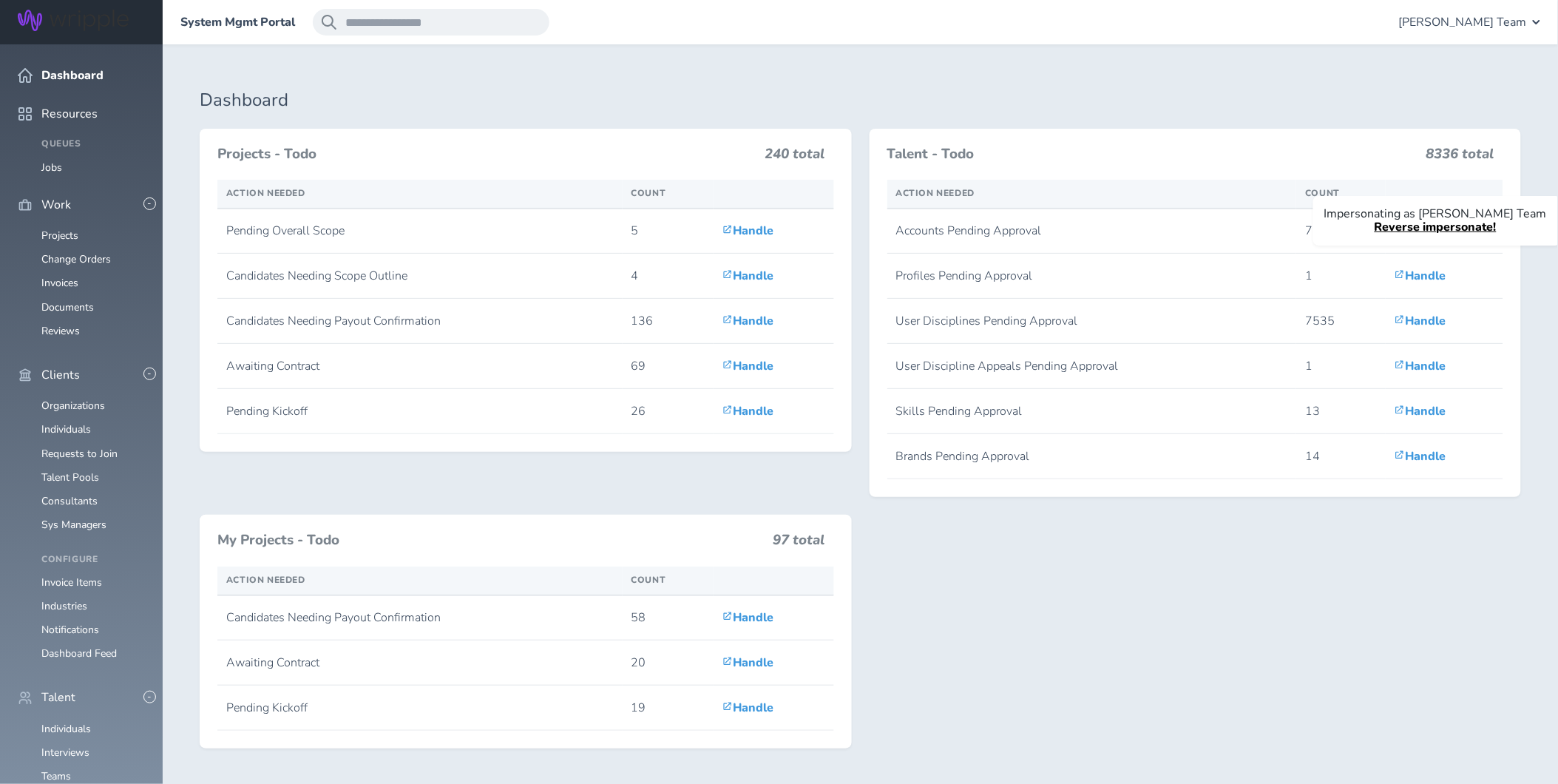
scroll to position [183, 0]
click at [71, 721] on link "Individuals" at bounding box center [67, 729] width 50 height 14
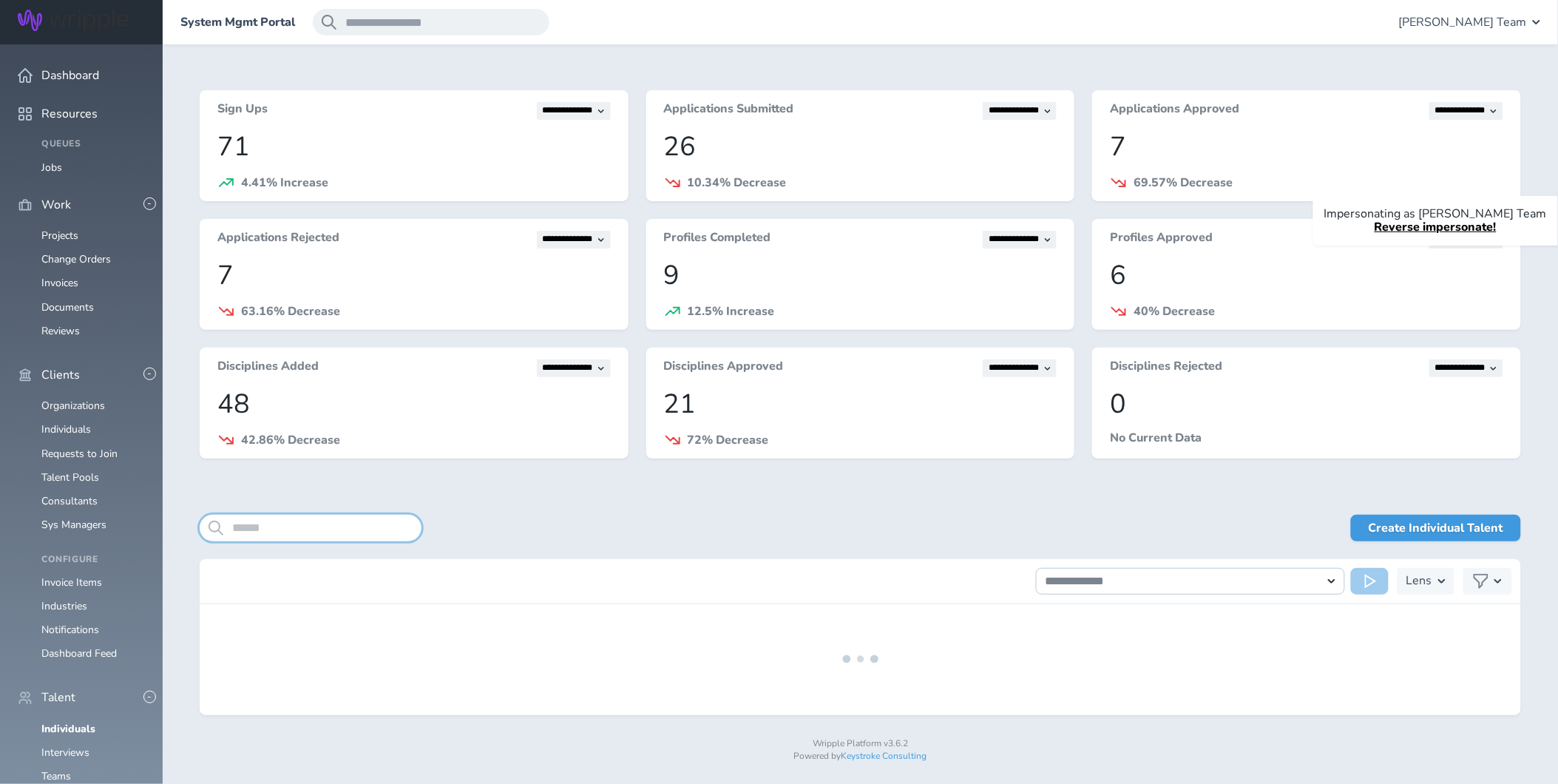
click at [338, 526] on input "search" at bounding box center [311, 527] width 222 height 26
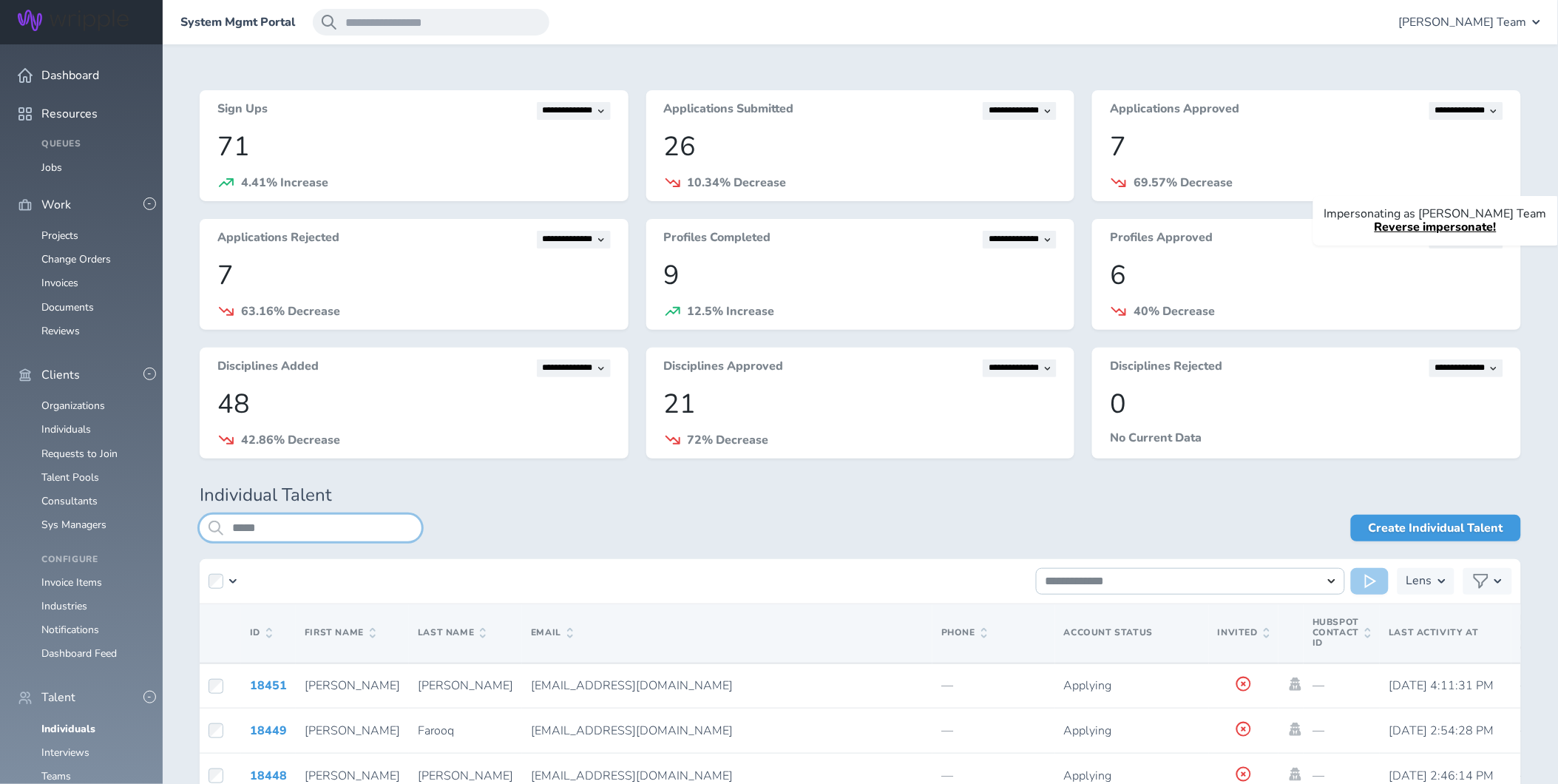
type input "*****"
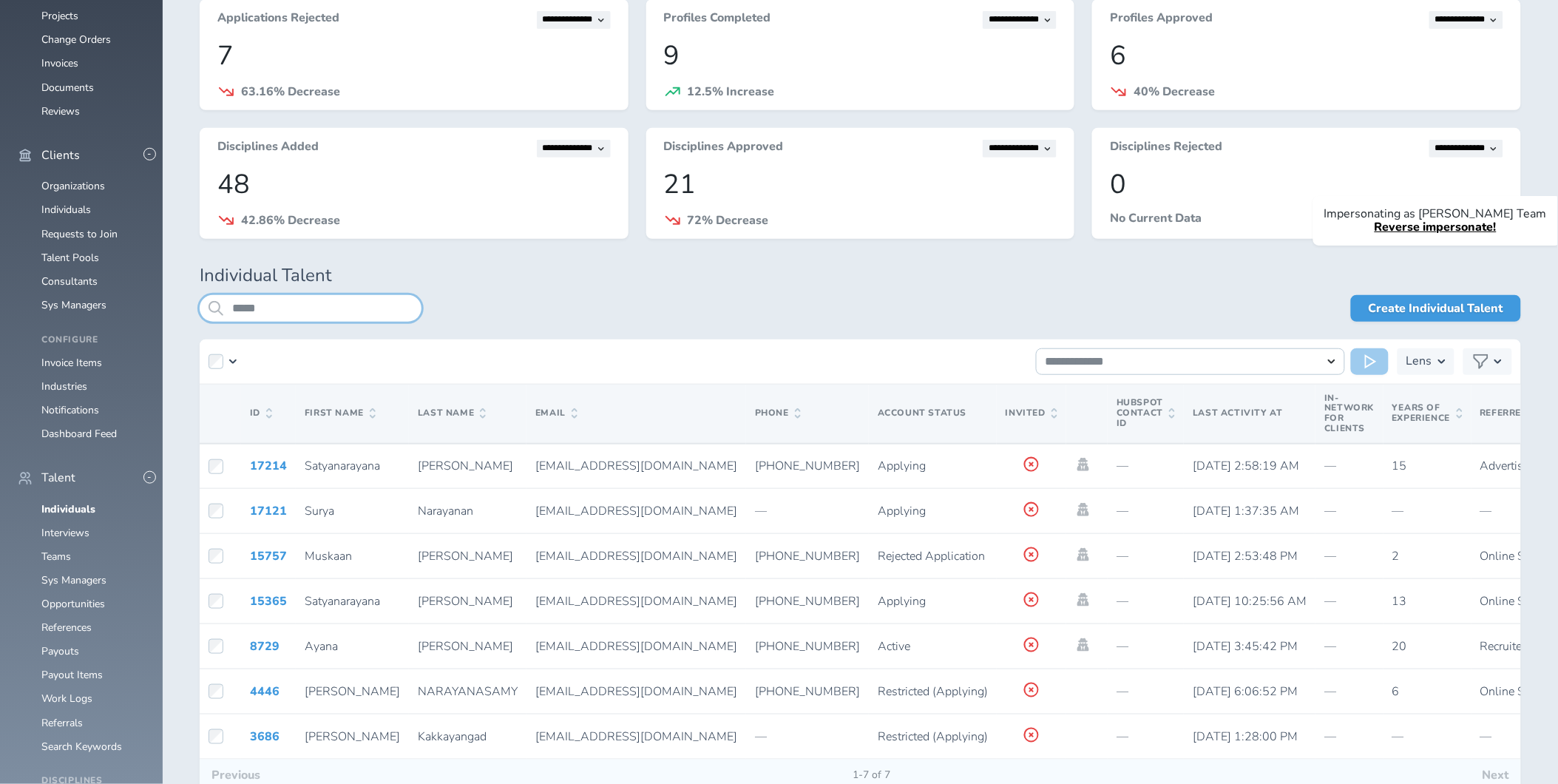
scroll to position [254, 0]
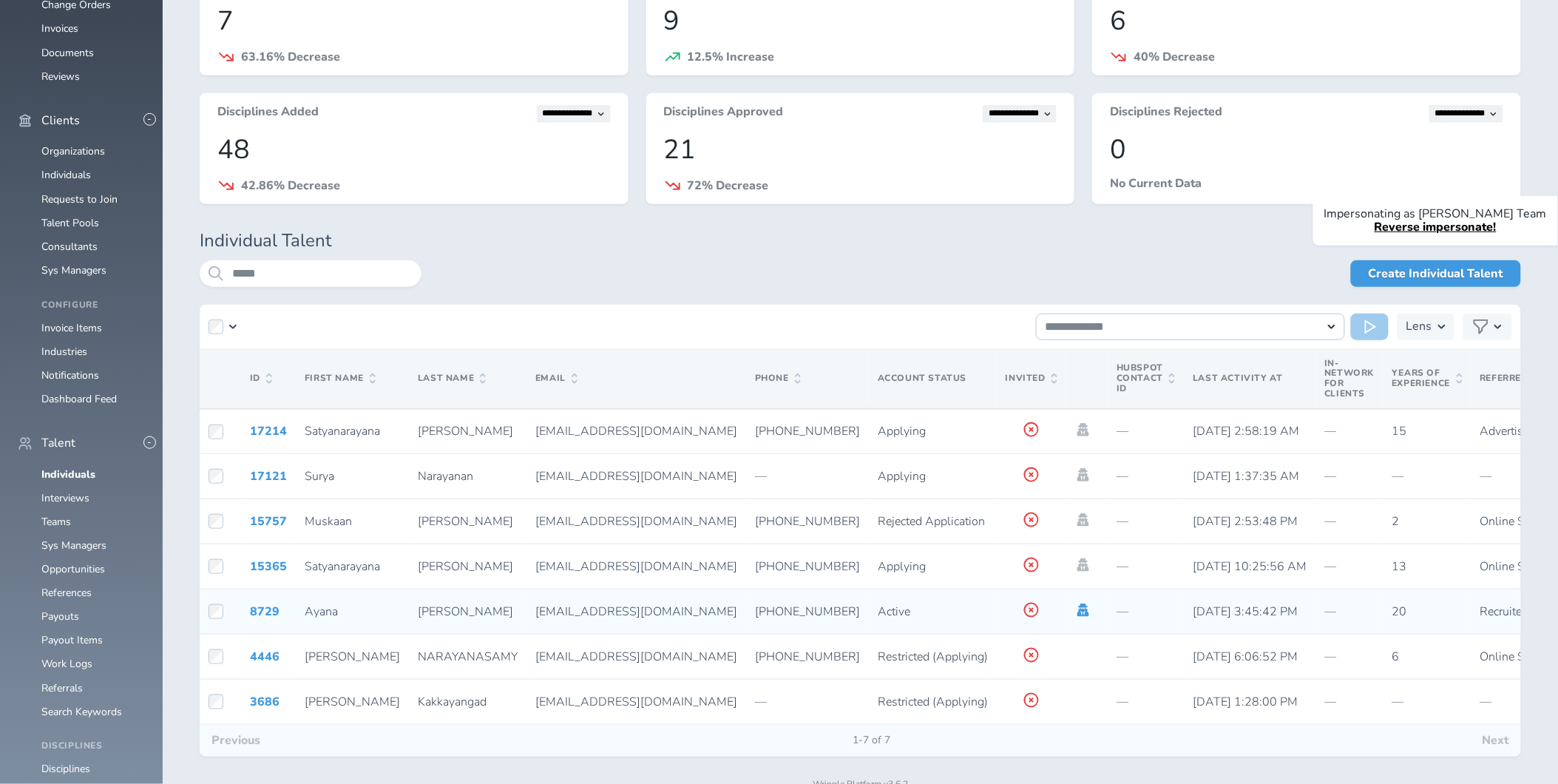
click at [1076, 612] on icon at bounding box center [1084, 610] width 16 height 14
